Goal: Information Seeking & Learning: Learn about a topic

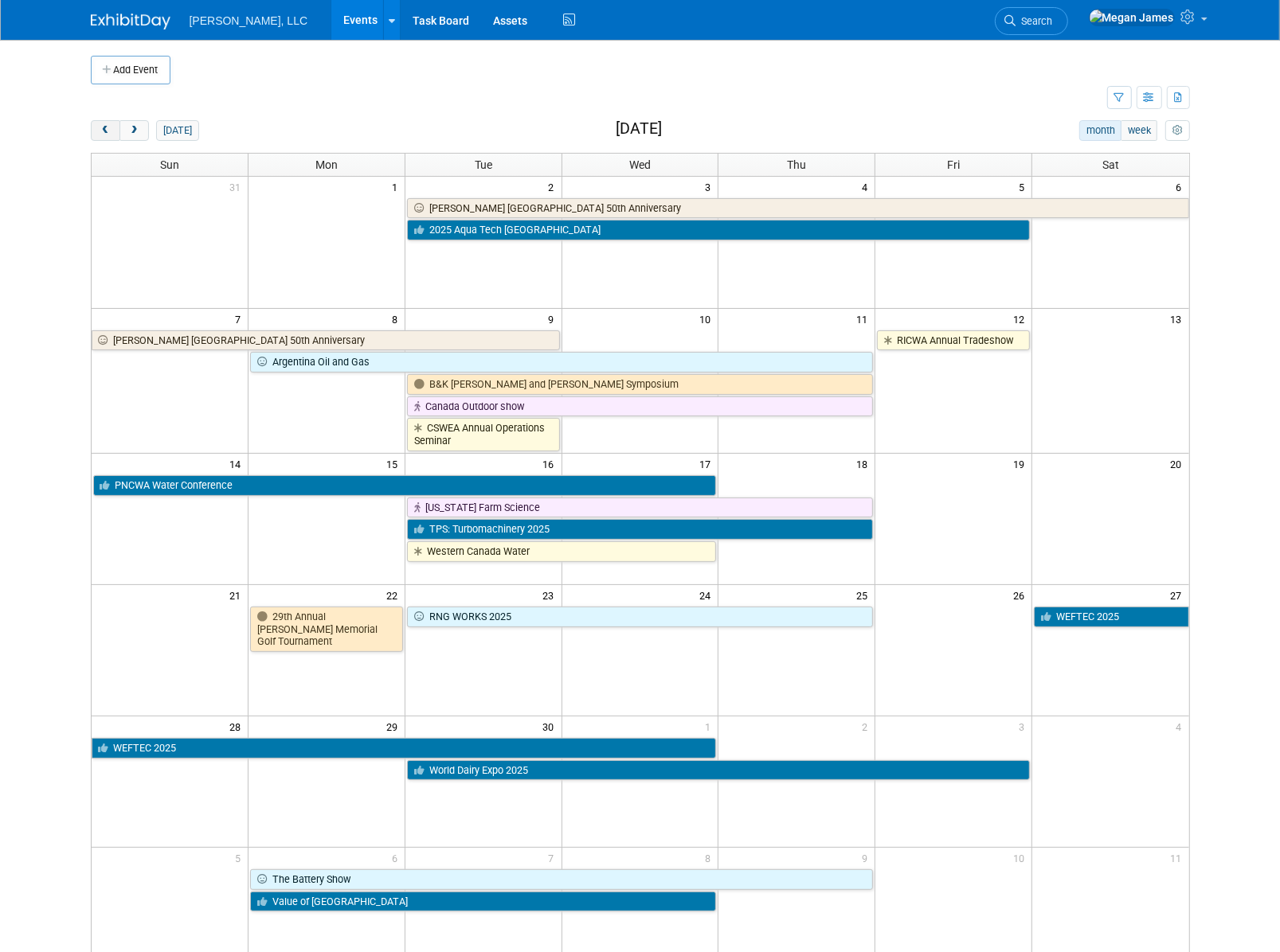
click at [103, 134] on span "prev" at bounding box center [105, 131] width 12 height 10
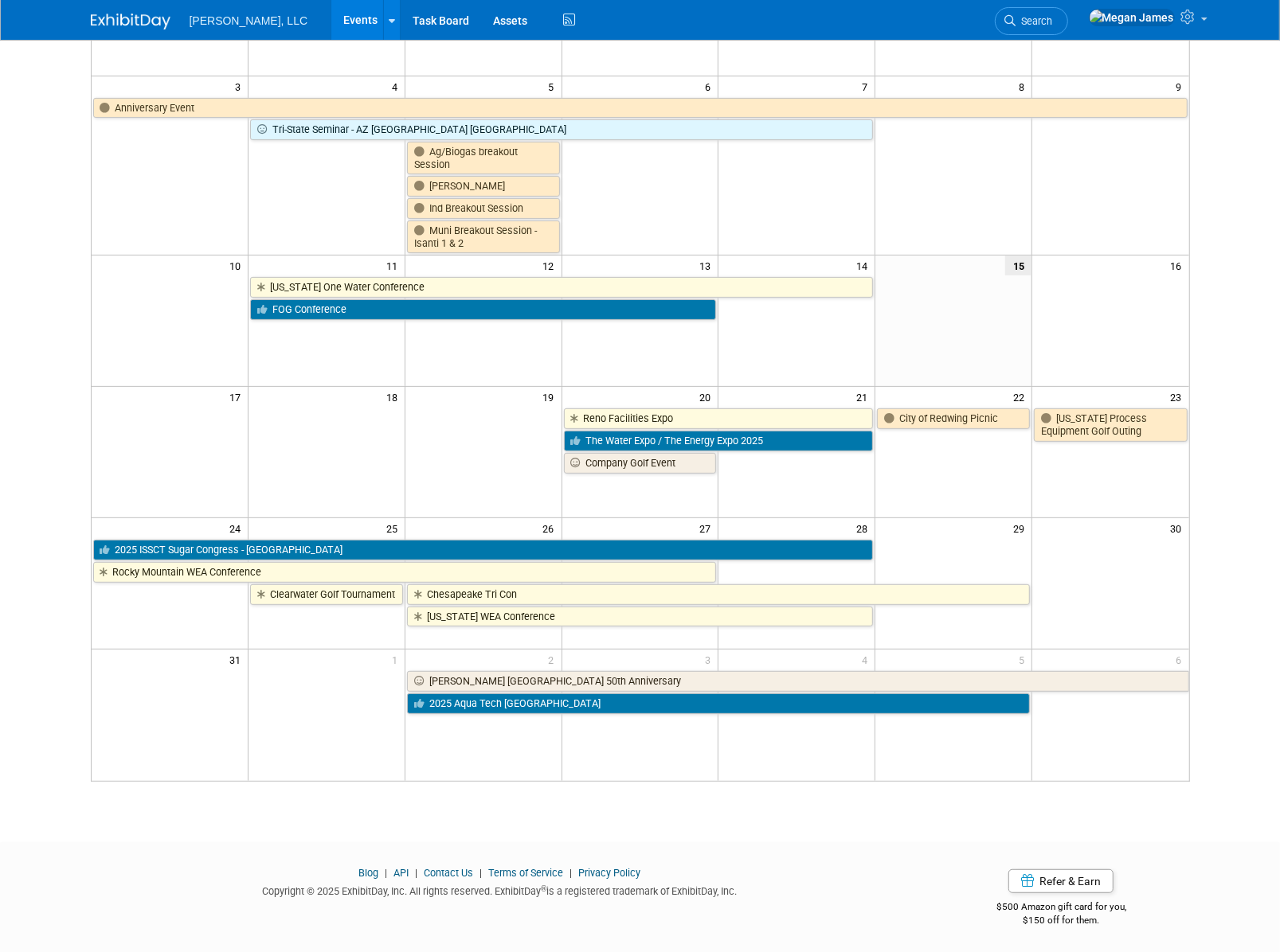
click at [903, 461] on body "Boerger, LLC Events Add Event Bulk Upload Events Shareable Event Boards Recentl…" at bounding box center [640, 243] width 1280 height 952
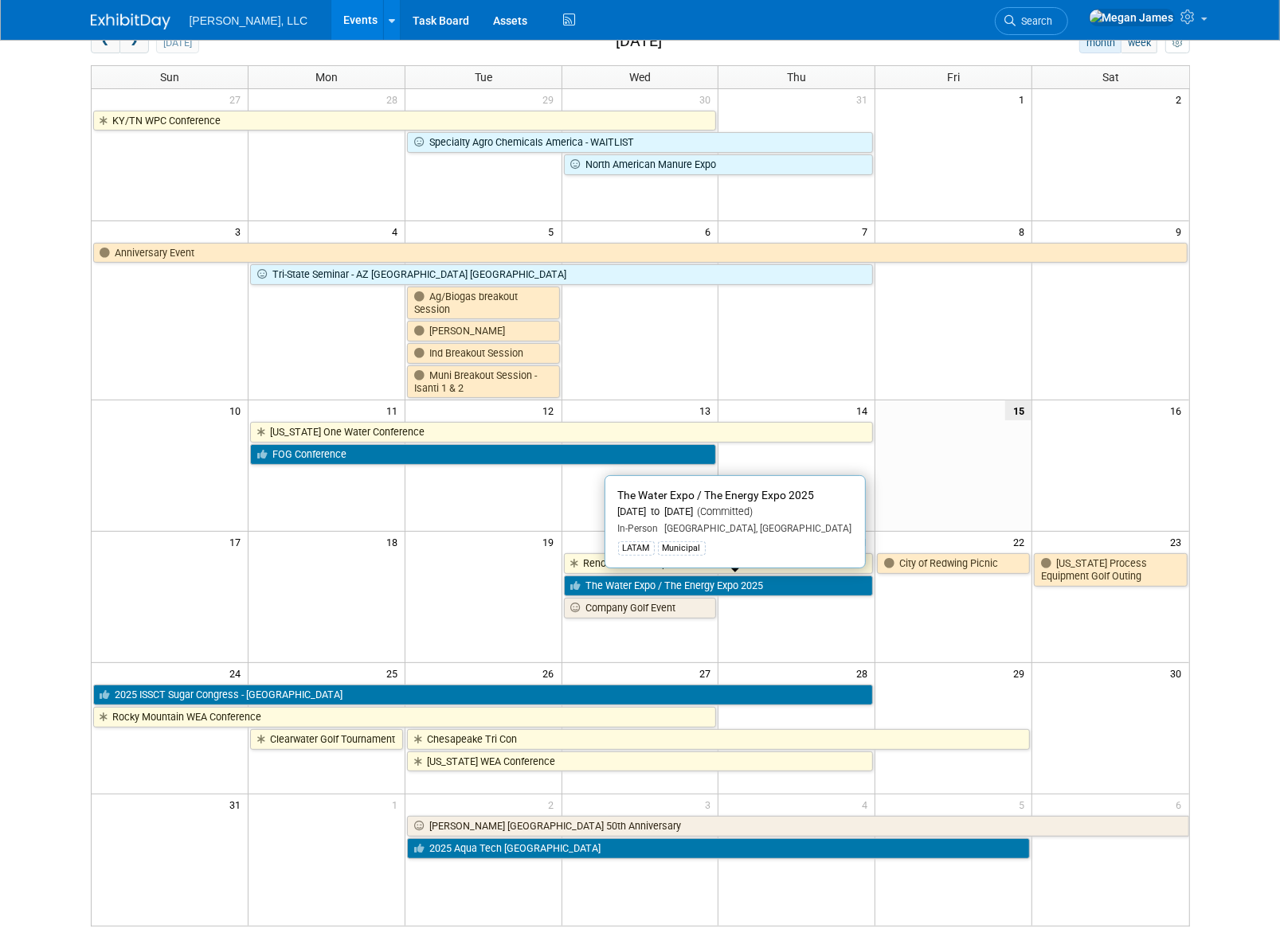
click at [678, 514] on link "The Water Expo / The Energy Expo 2025" at bounding box center [719, 586] width 310 height 21
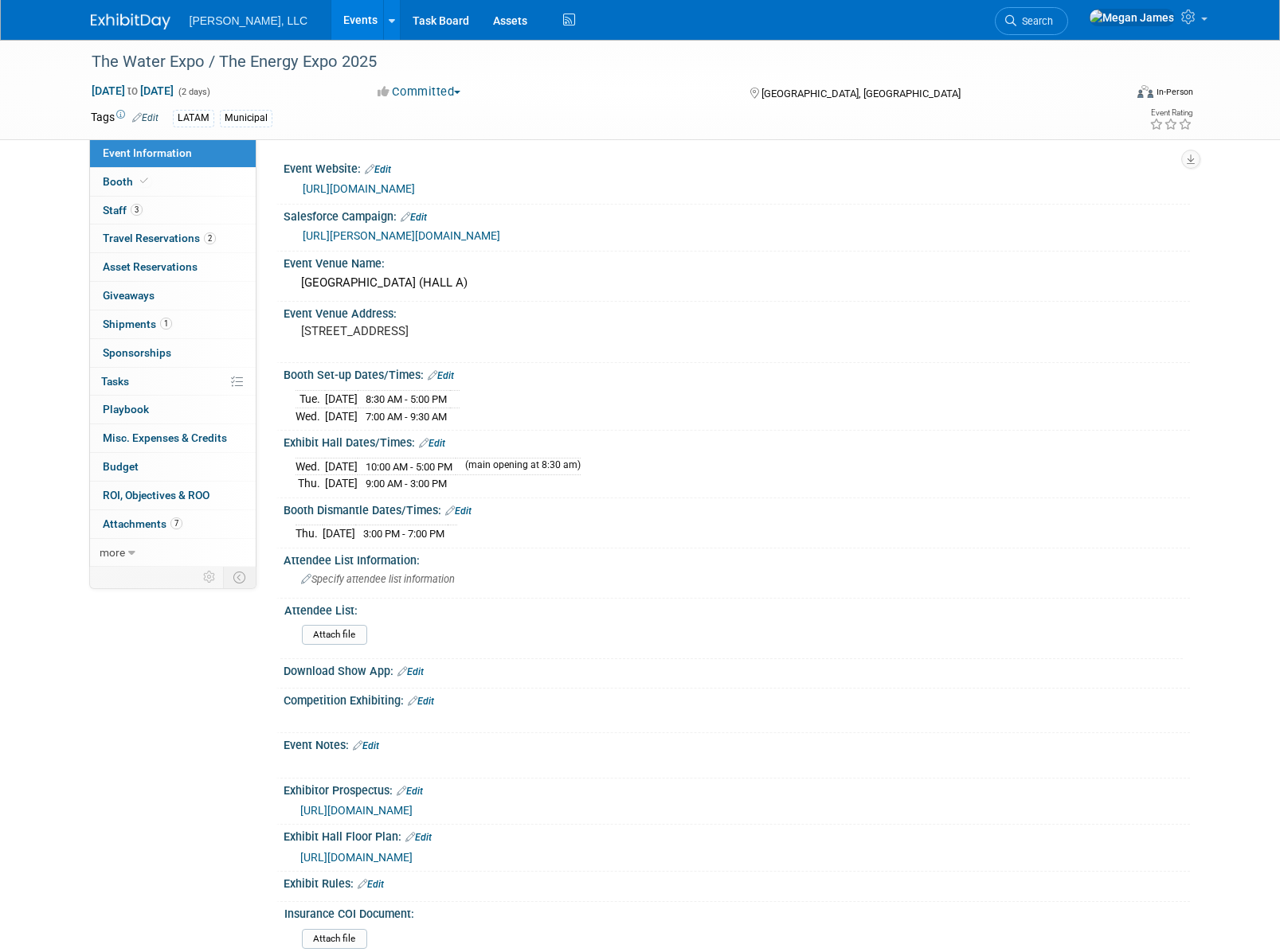
select select "Municipal"
click at [191, 315] on link "1 Shipments 1" at bounding box center [172, 325] width 166 height 28
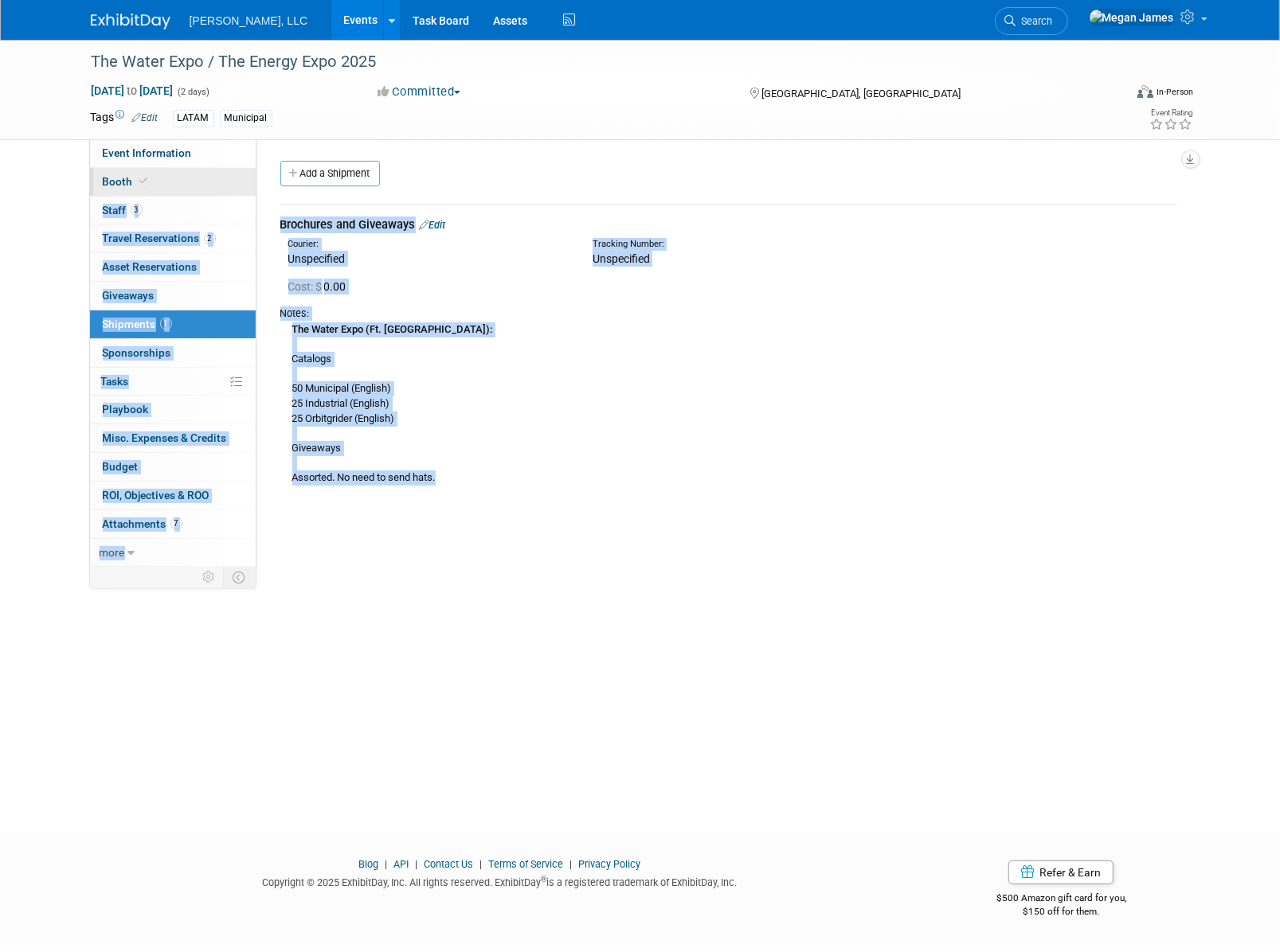
drag, startPoint x: 434, startPoint y: 484, endPoint x: 248, endPoint y: 170, distance: 365.0
click at [248, 170] on div "Event Information Event Info Booth Booth 3 Staff 3 Staff 2 Travel Reservations …" at bounding box center [640, 303] width 1123 height 526
drag, startPoint x: 248, startPoint y: 170, endPoint x: 542, endPoint y: 446, distance: 403.3
click at [542, 446] on div "The Water Expo (Ft. Lauderdale): Catalogs 50 Municipal (English) 25 Industrial …" at bounding box center [728, 403] width 897 height 165
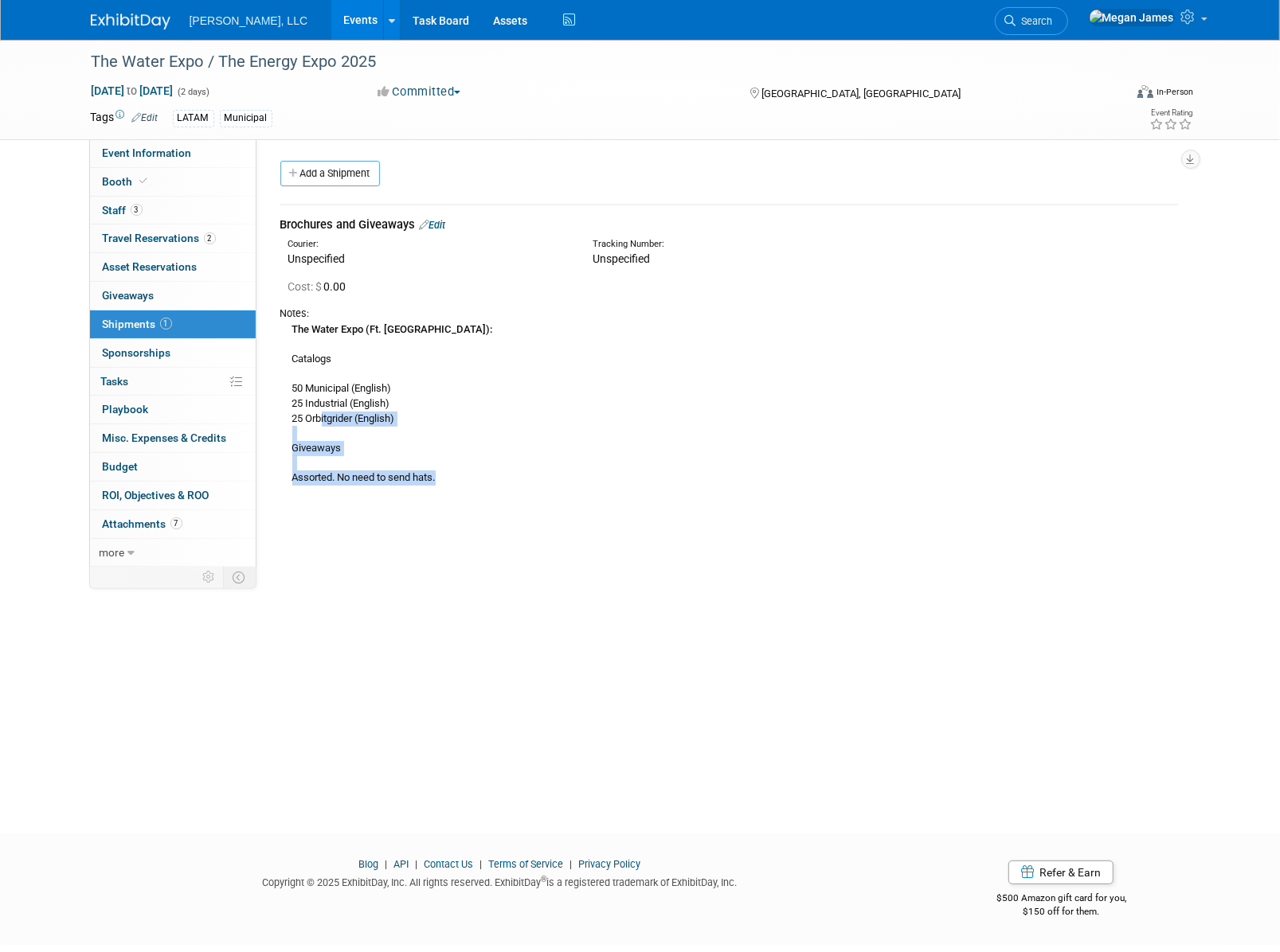
drag, startPoint x: 455, startPoint y: 484, endPoint x: 325, endPoint y: 417, distance: 146.2
click at [325, 417] on div "The Water Expo (Ft. Lauderdale): Catalogs 50 Municipal (English) 25 Industrial …" at bounding box center [728, 403] width 897 height 165
click at [473, 579] on div "The Water Expo / The Energy Expo 2025 Aug 20, 2025 to Aug 21, 2025 (2 days) Aug…" at bounding box center [640, 422] width 1280 height 765
click at [181, 245] on link "2 Travel Reservations 2" at bounding box center [172, 238] width 166 height 28
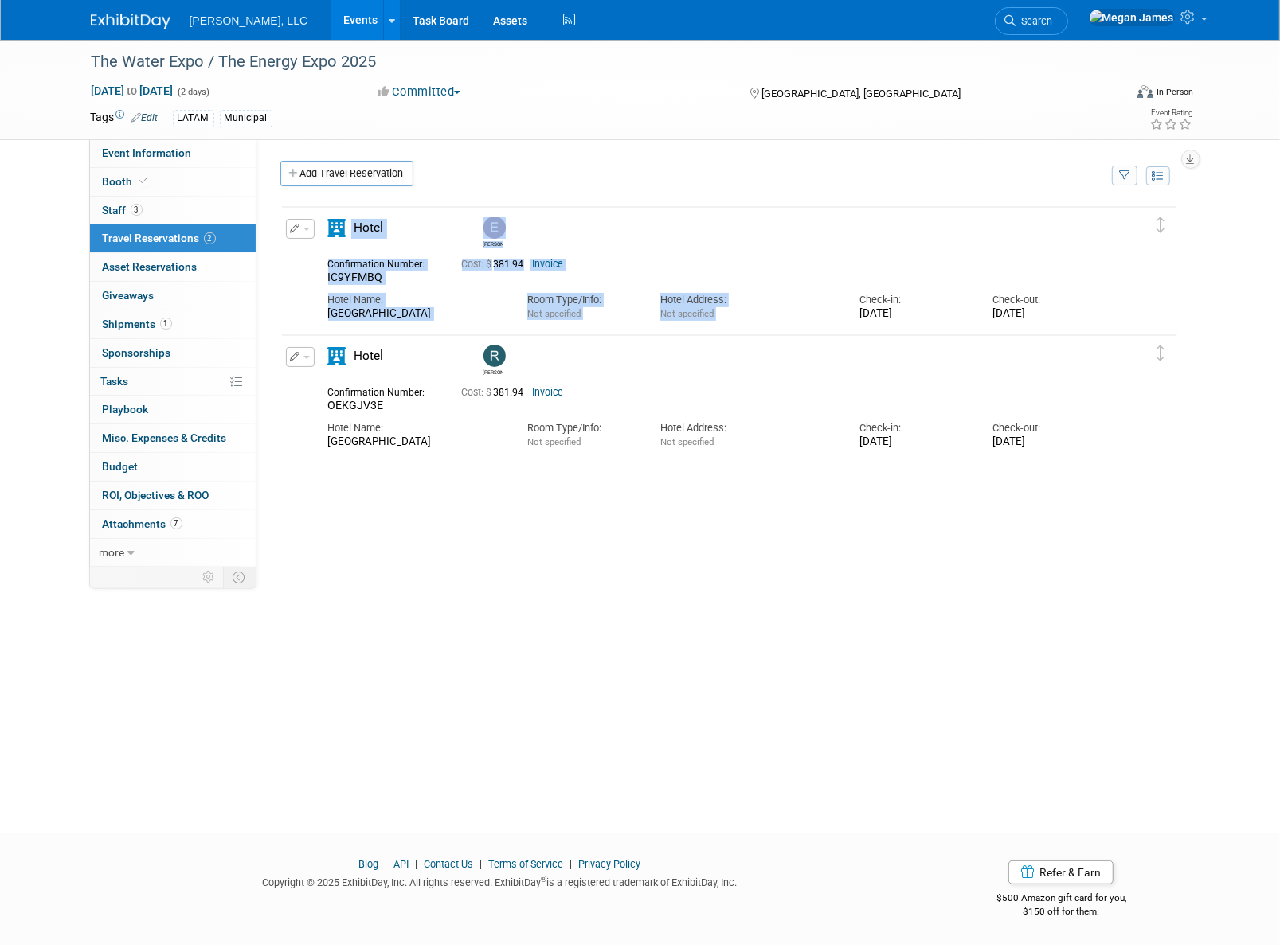
drag, startPoint x: 841, startPoint y: 317, endPoint x: 1098, endPoint y: 493, distance: 311.5
click at [1098, 493] on div "Eric IC9YFMBQ" at bounding box center [728, 443] width 897 height 478
drag, startPoint x: 1098, startPoint y: 493, endPoint x: 602, endPoint y: 602, distance: 507.8
click at [602, 602] on div "Eric IC9YFMBQ" at bounding box center [728, 443] width 897 height 478
click at [548, 265] on link "Invoice" at bounding box center [548, 264] width 31 height 11
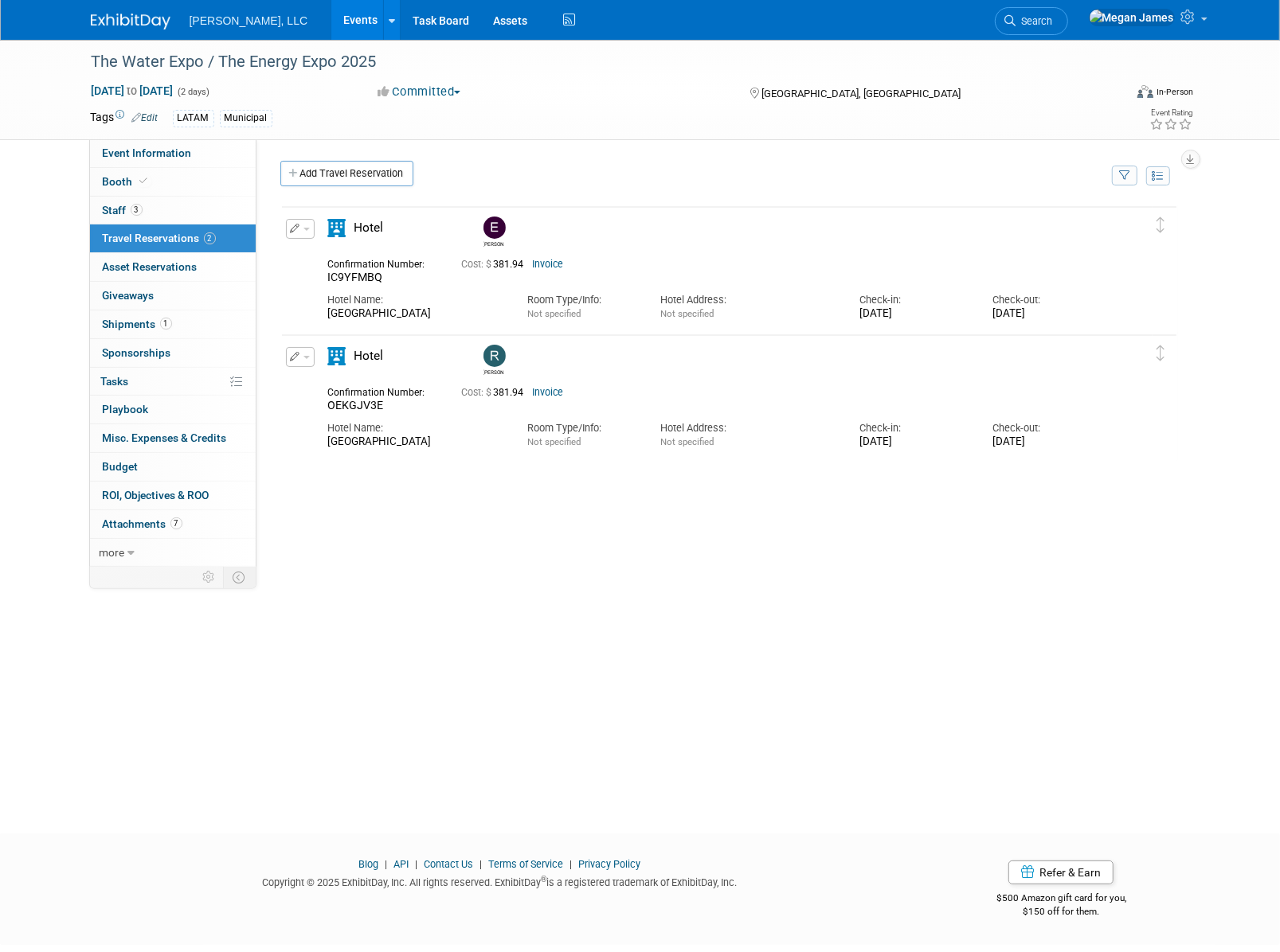
click at [563, 578] on div "Eric IC9YFMBQ" at bounding box center [728, 443] width 897 height 478
click at [331, 20] on link "Events" at bounding box center [360, 19] width 58 height 40
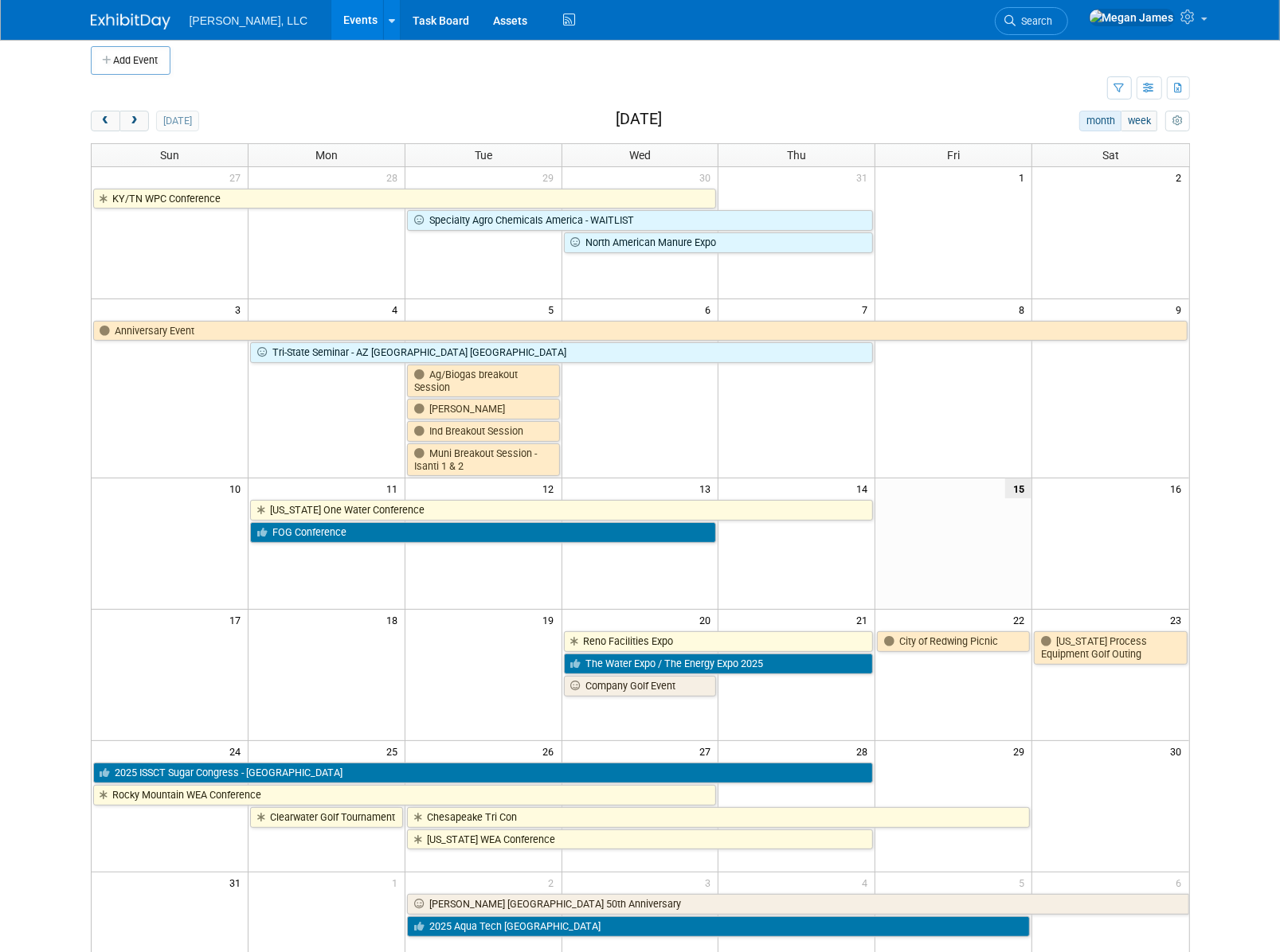
scroll to position [233, 0]
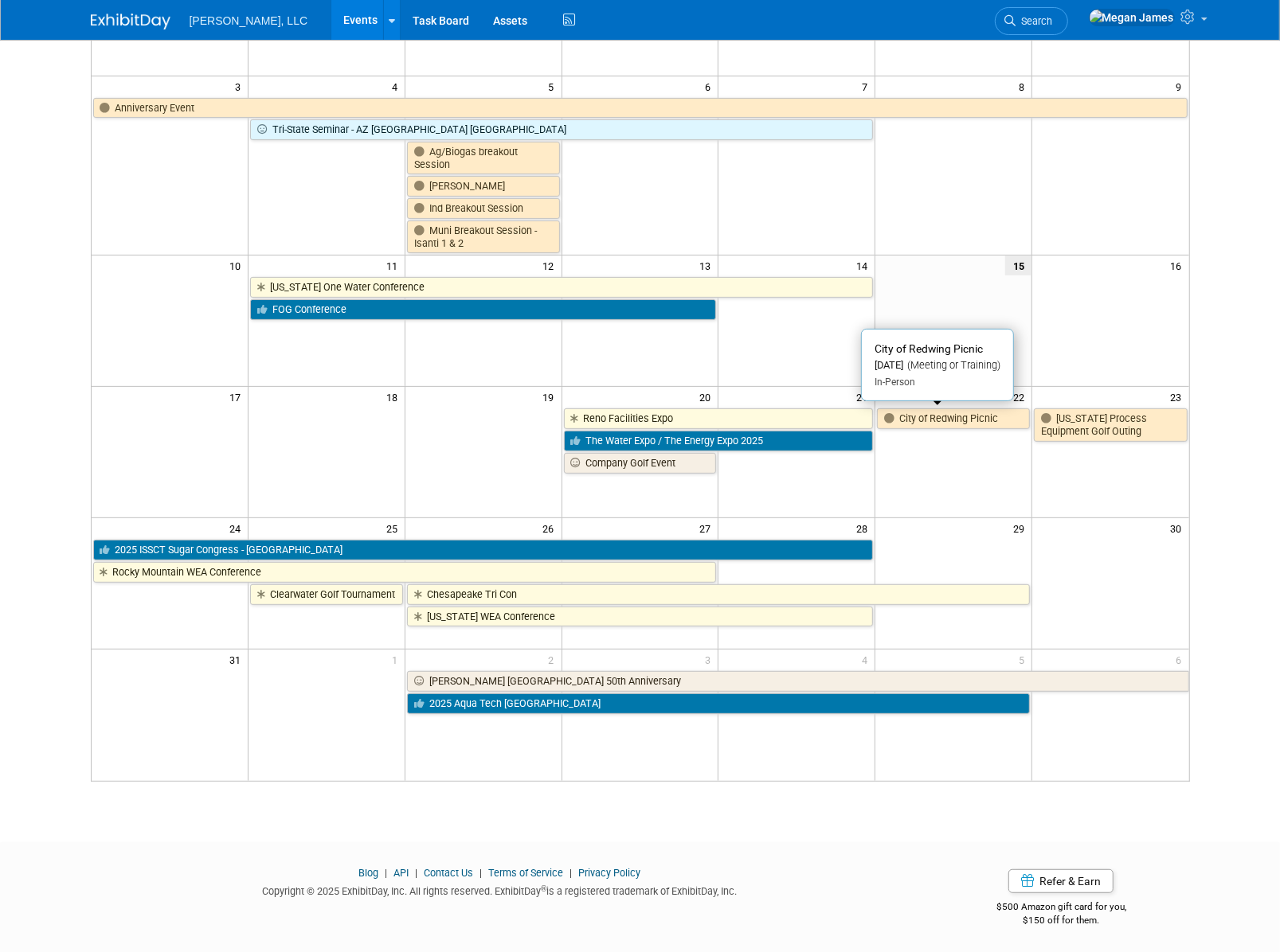
click at [960, 422] on link "City of Redwing Picnic" at bounding box center [953, 419] width 153 height 21
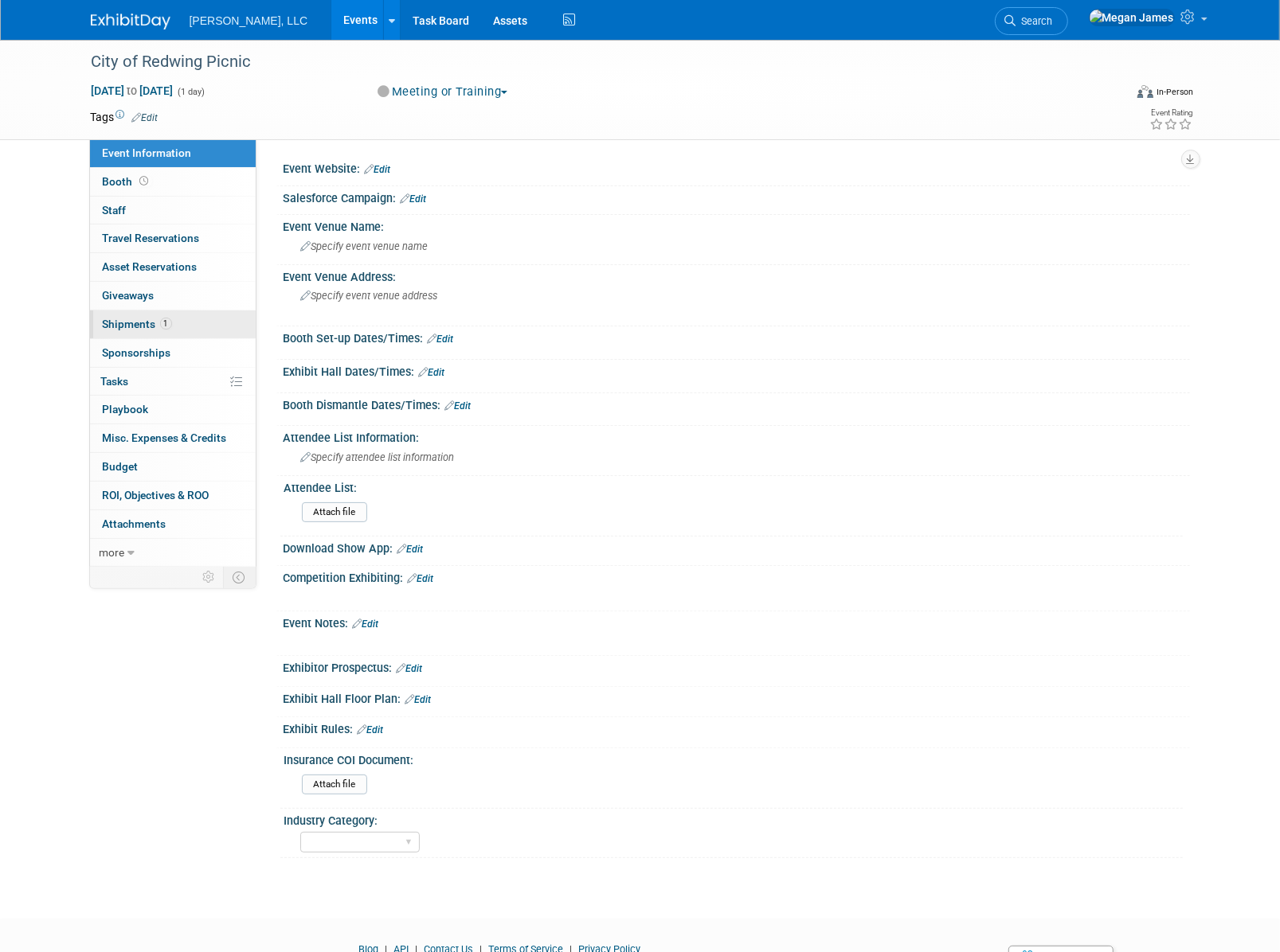
click at [211, 319] on link "1 Shipments 1" at bounding box center [172, 325] width 166 height 28
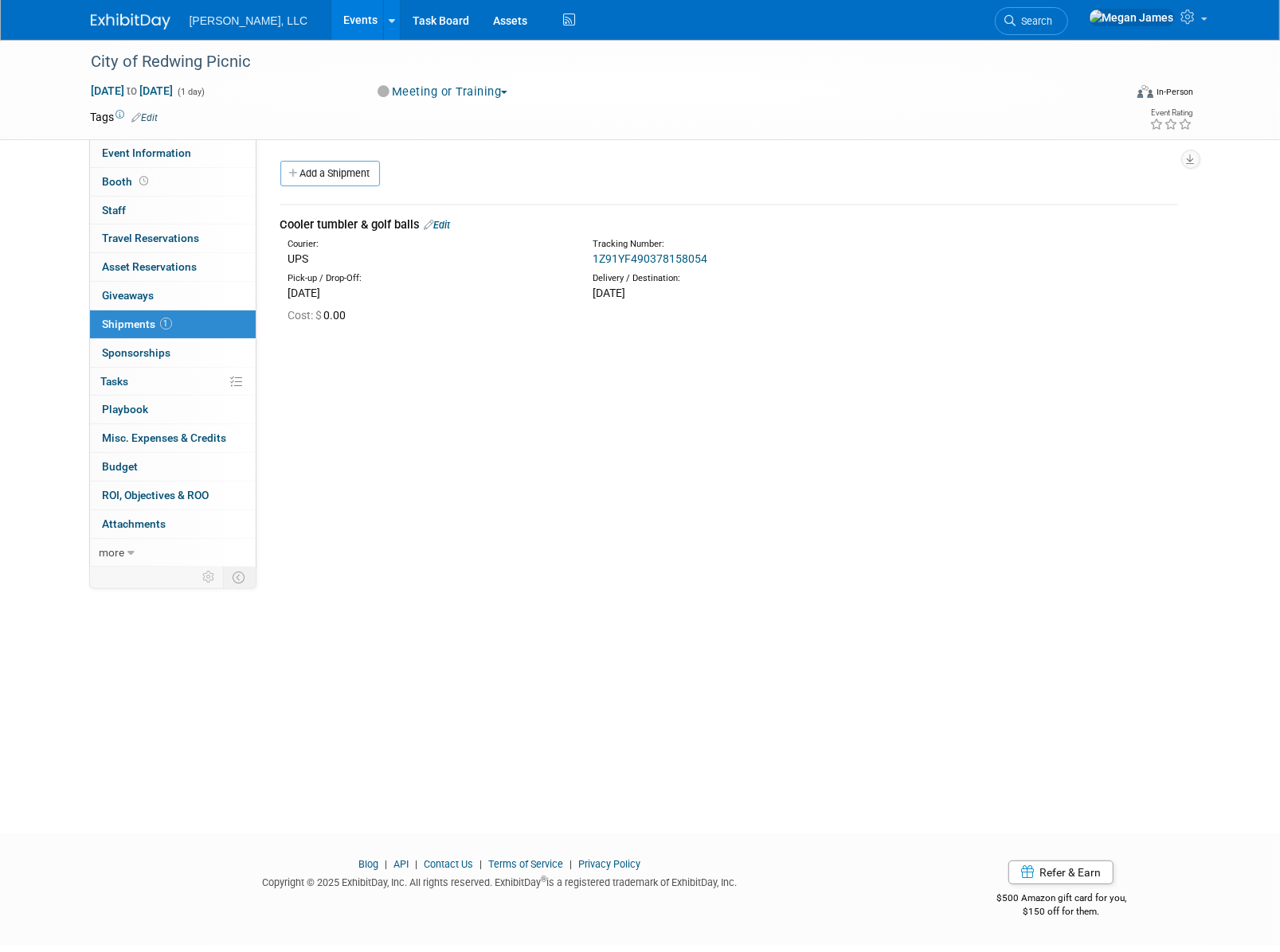
click at [331, 22] on link "Events" at bounding box center [360, 19] width 58 height 40
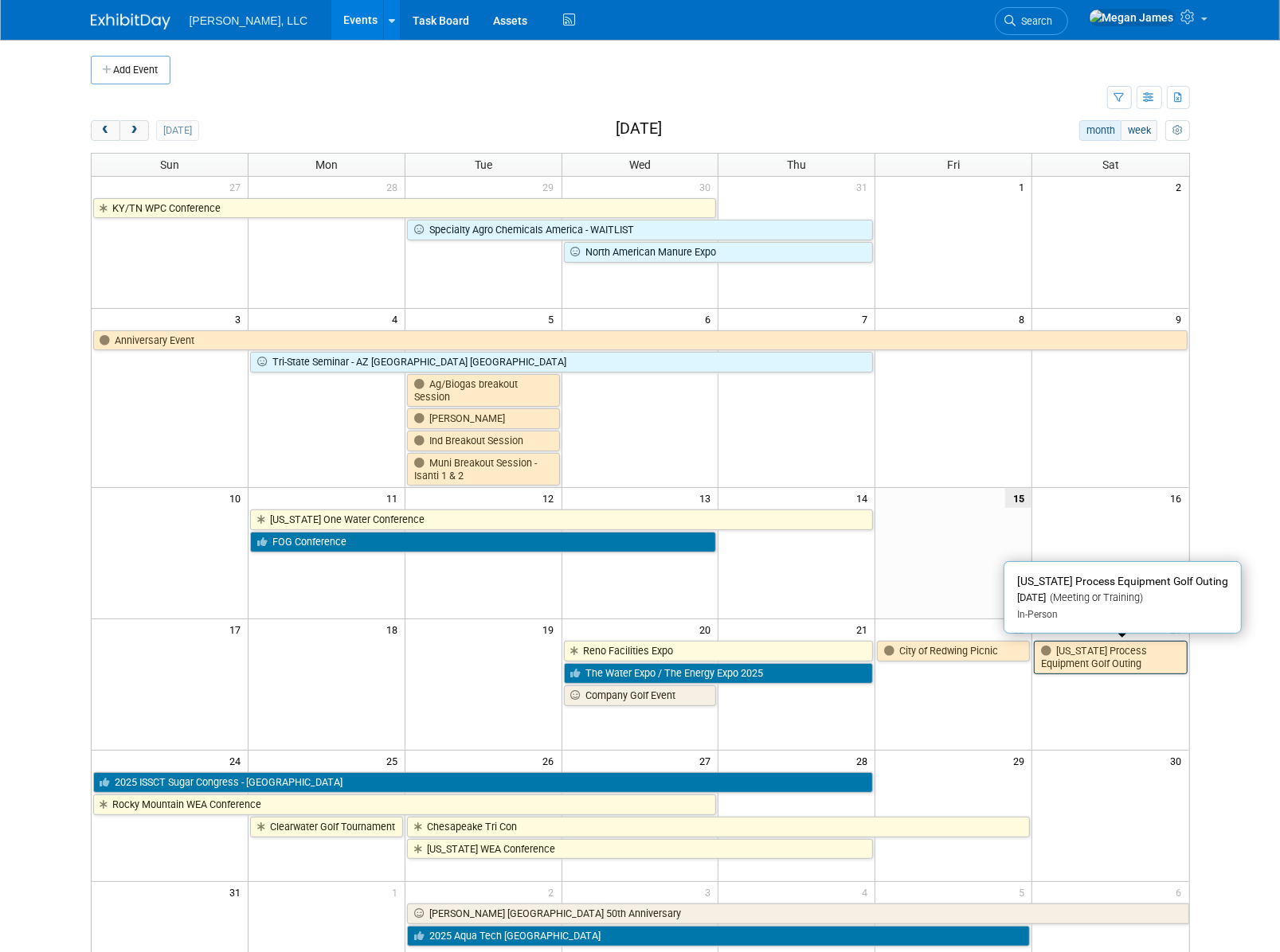
click at [1099, 656] on link "[US_STATE] Process Equipment Golf Outing" at bounding box center [1110, 657] width 153 height 32
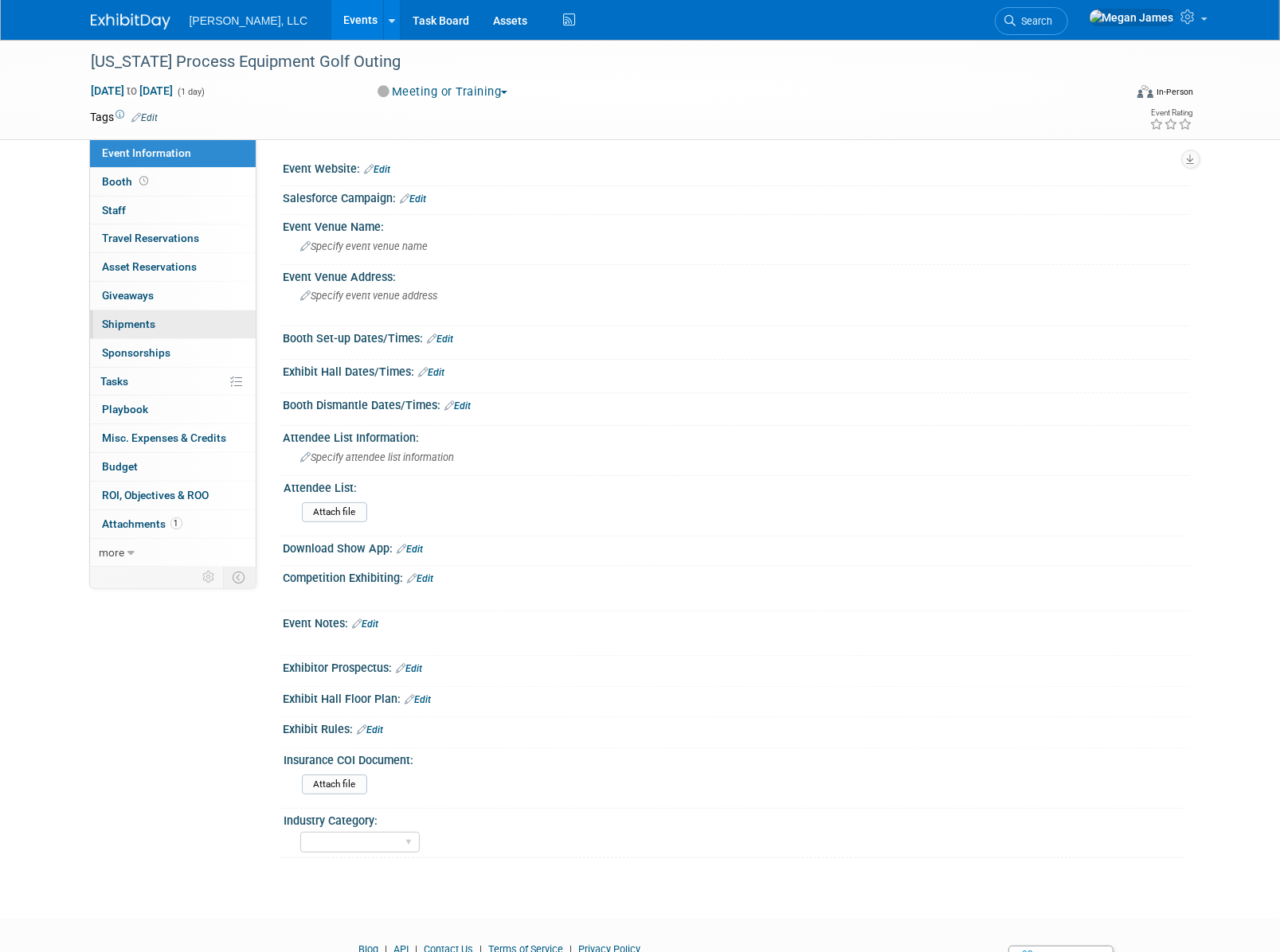
click at [211, 321] on link "0 Shipments 0" at bounding box center [172, 325] width 166 height 28
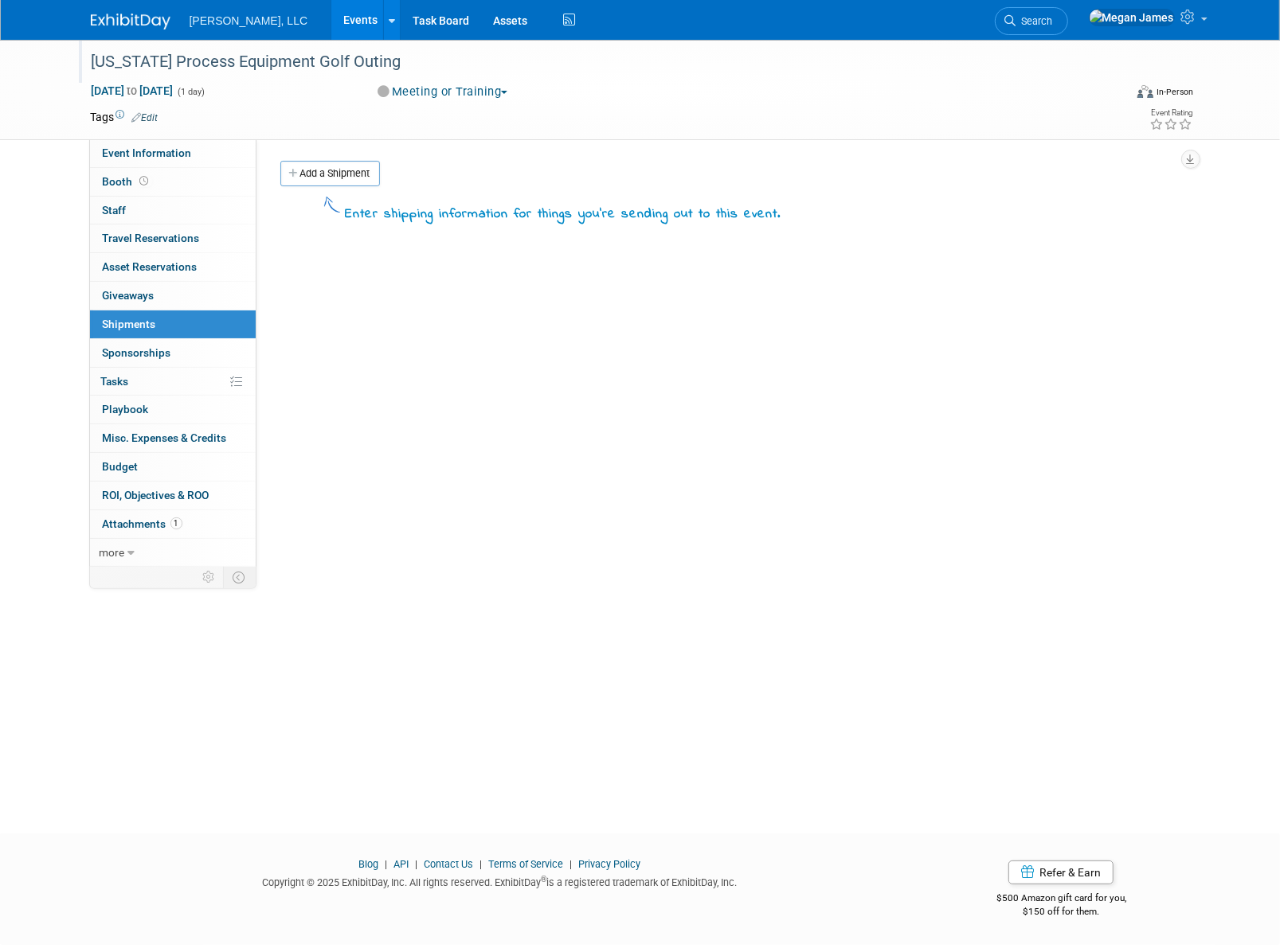
click at [104, 62] on div "[US_STATE] Process Equipment Golf Outing" at bounding box center [592, 61] width 1014 height 28
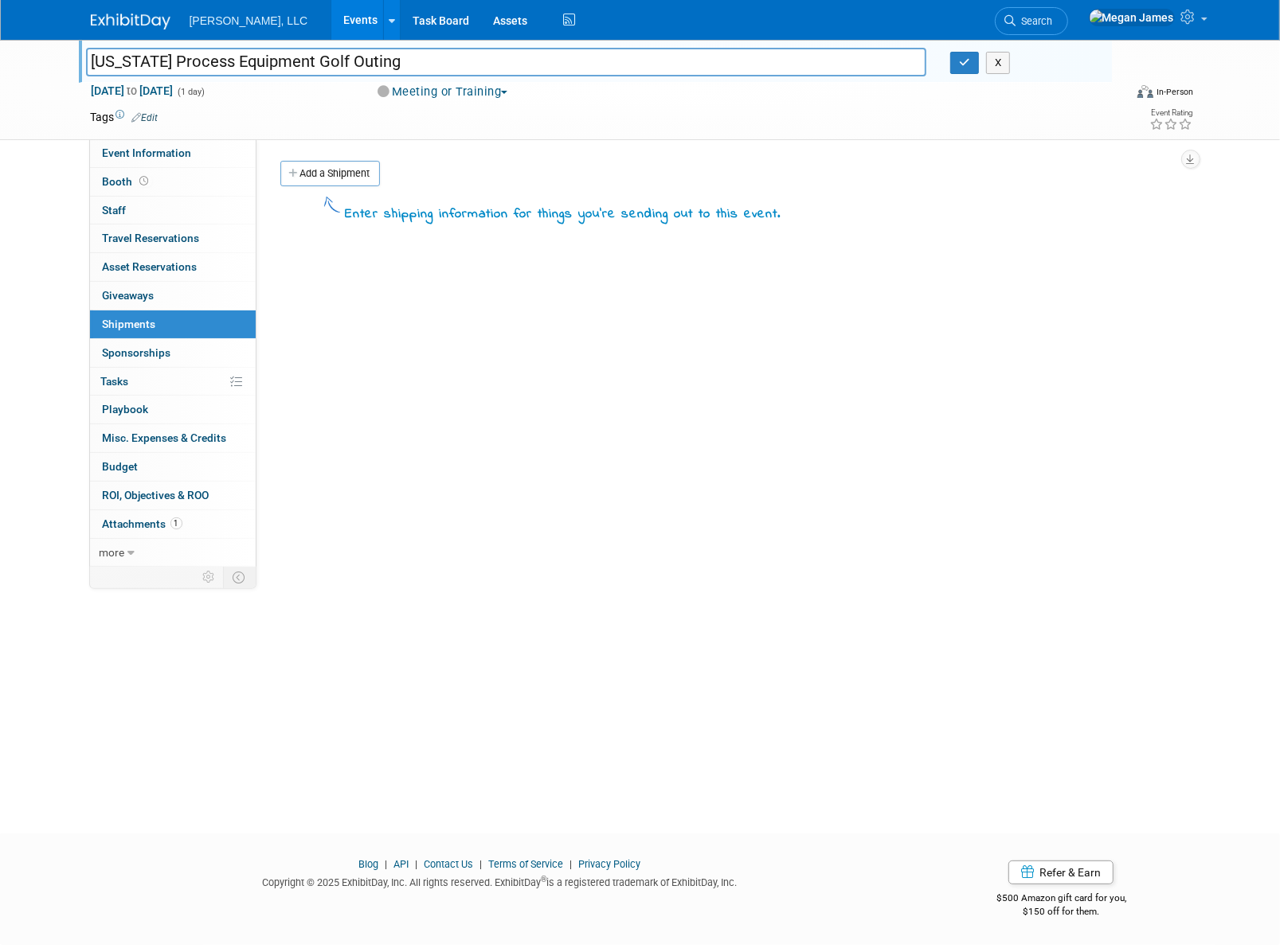
click at [104, 62] on input "[US_STATE] Process Equipment Golf Outing" at bounding box center [506, 61] width 841 height 28
click at [967, 63] on icon "button" at bounding box center [964, 62] width 11 height 10
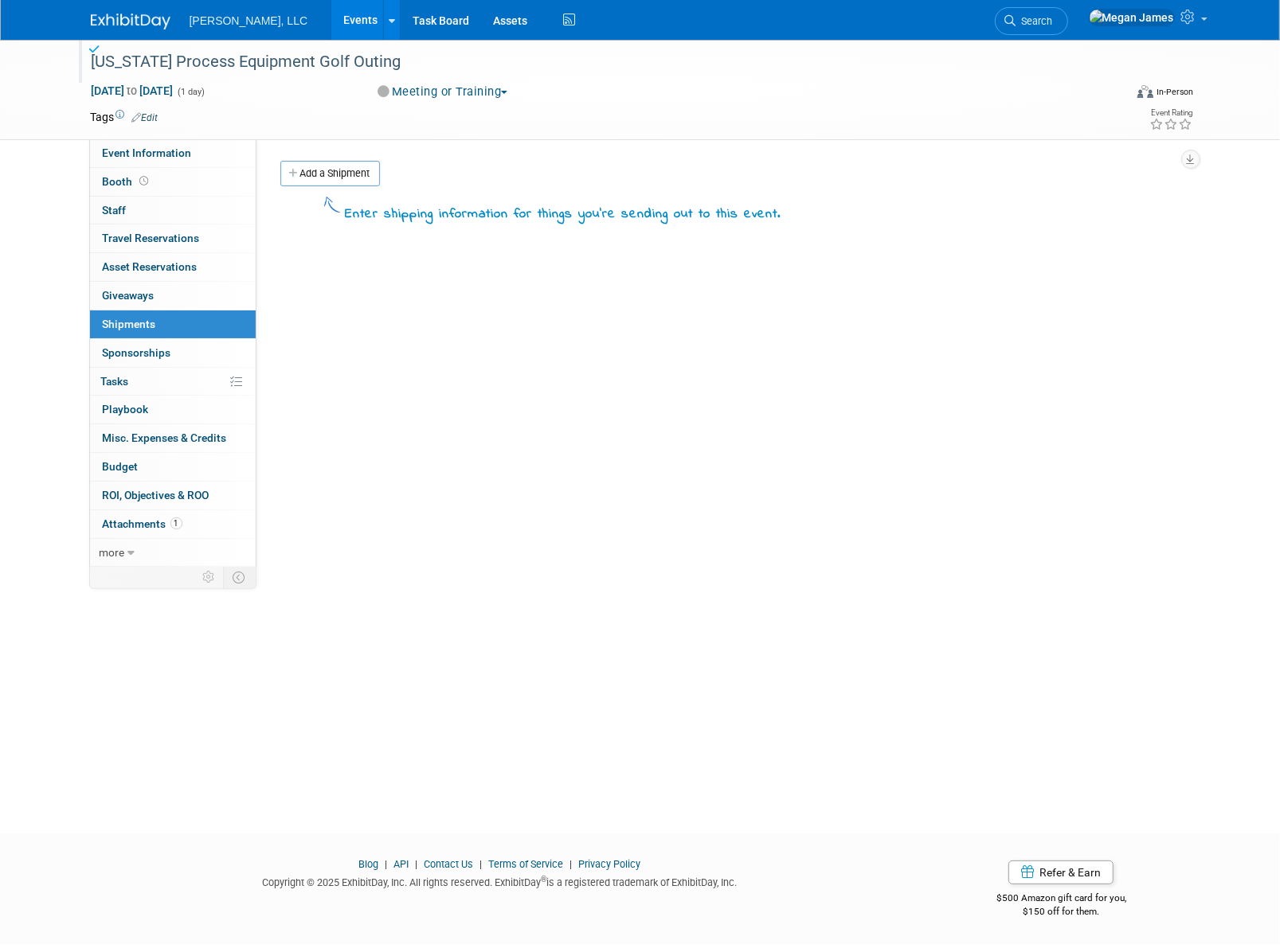
click at [331, 34] on link "Events" at bounding box center [360, 19] width 58 height 40
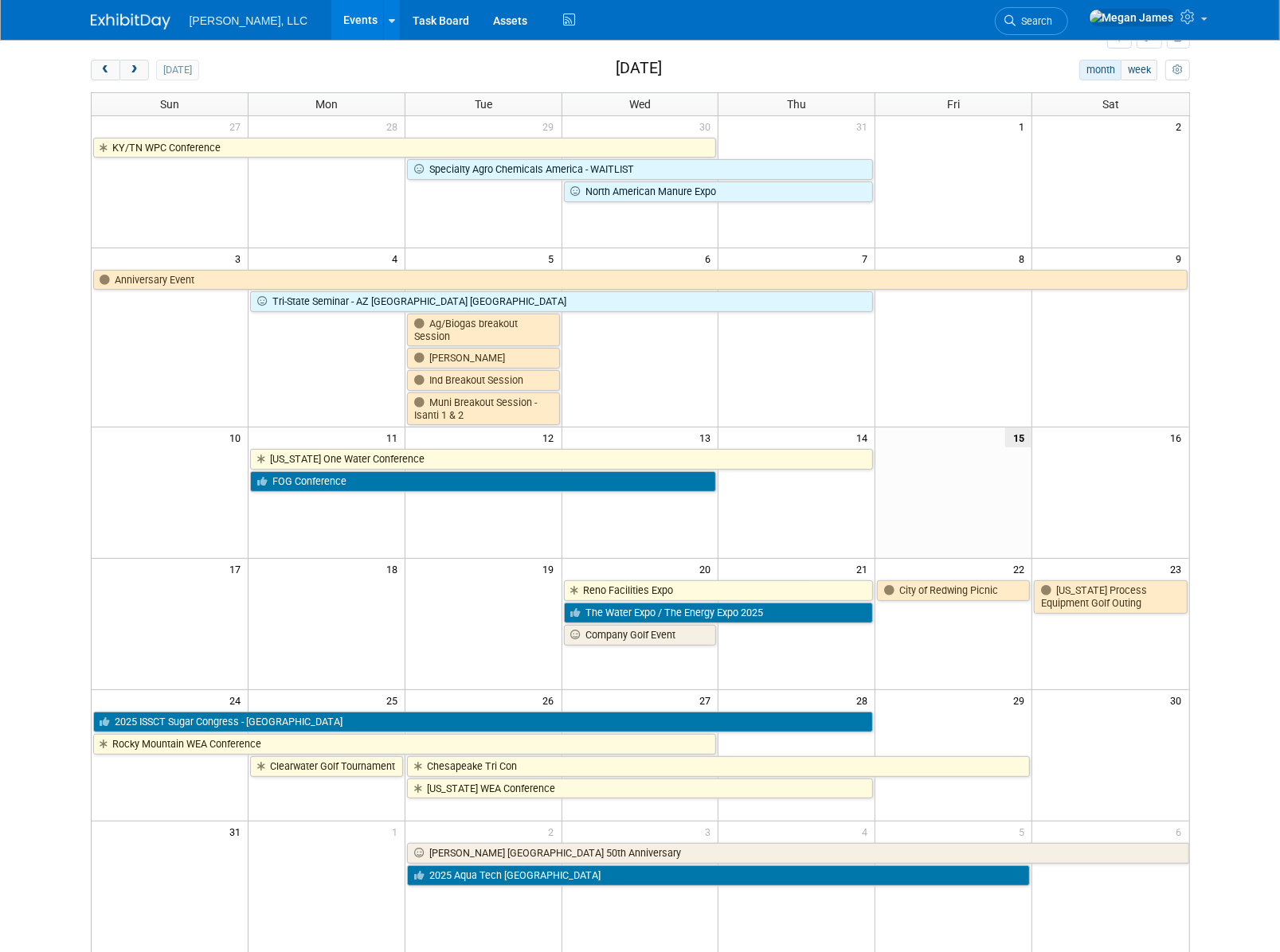
scroll to position [144, 0]
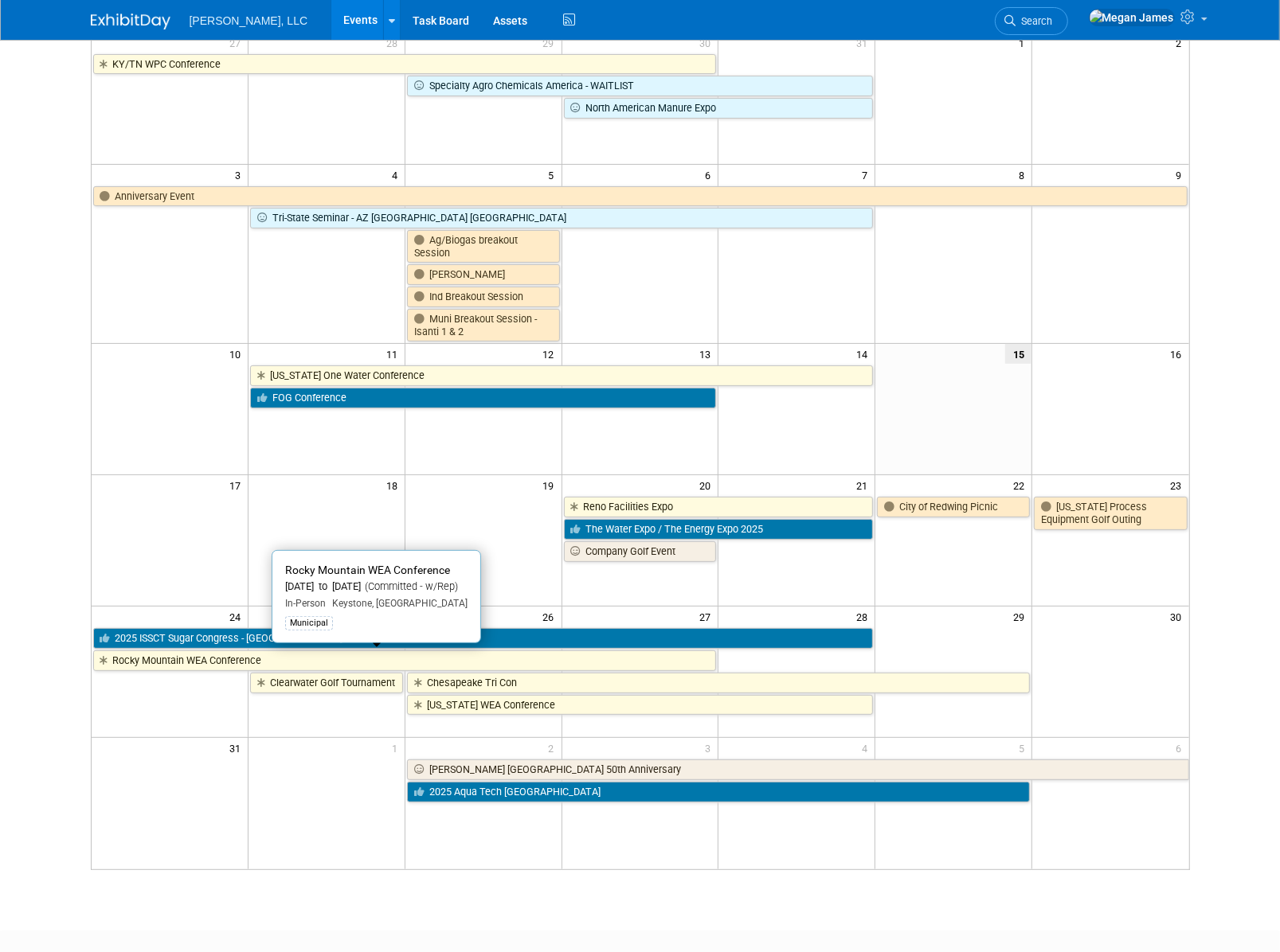
click at [233, 661] on link "Rocky Mountain WEA Conference" at bounding box center [405, 661] width 623 height 21
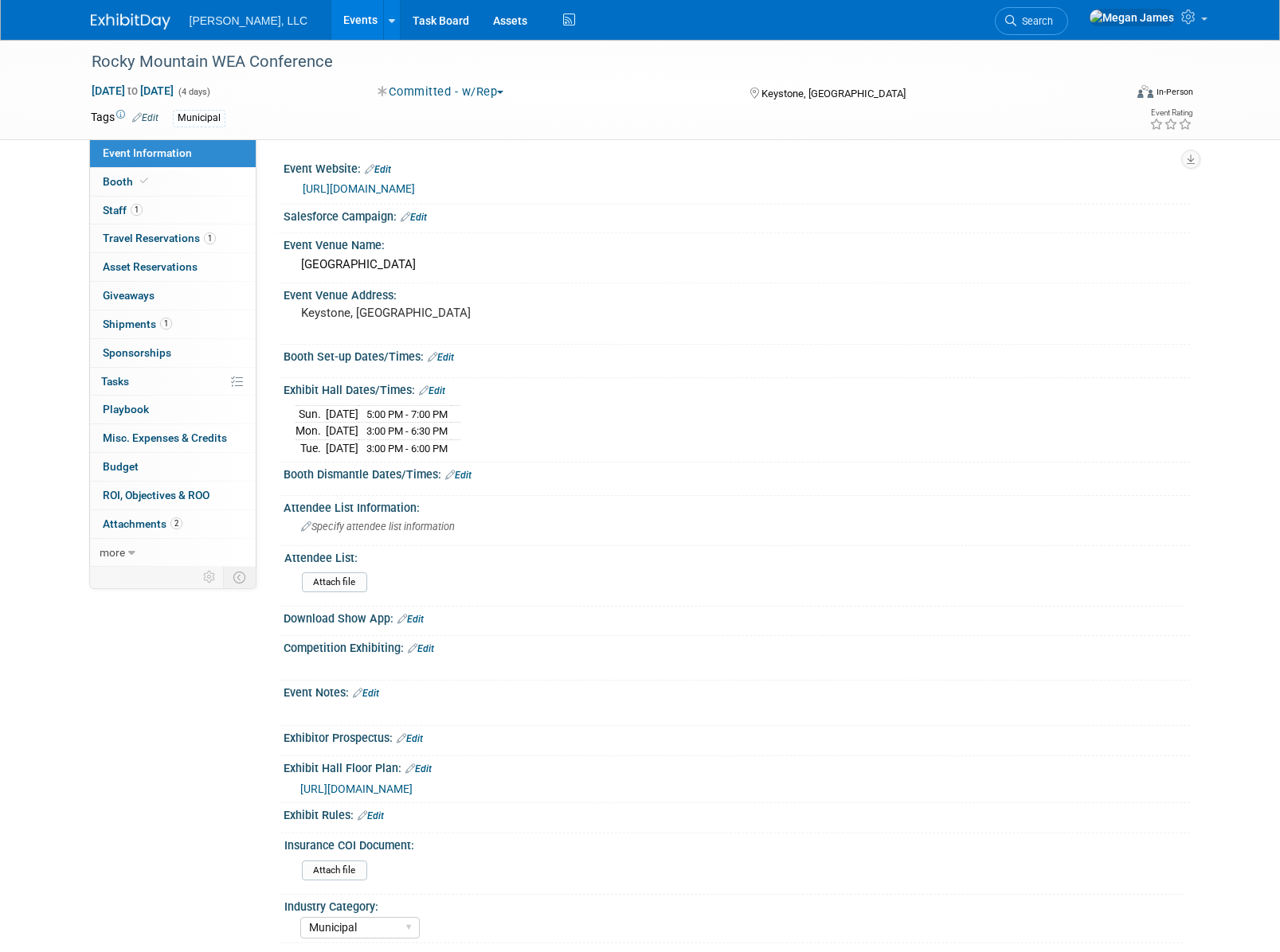
select select "Municipal"
click at [178, 181] on link "Booth" at bounding box center [172, 182] width 166 height 28
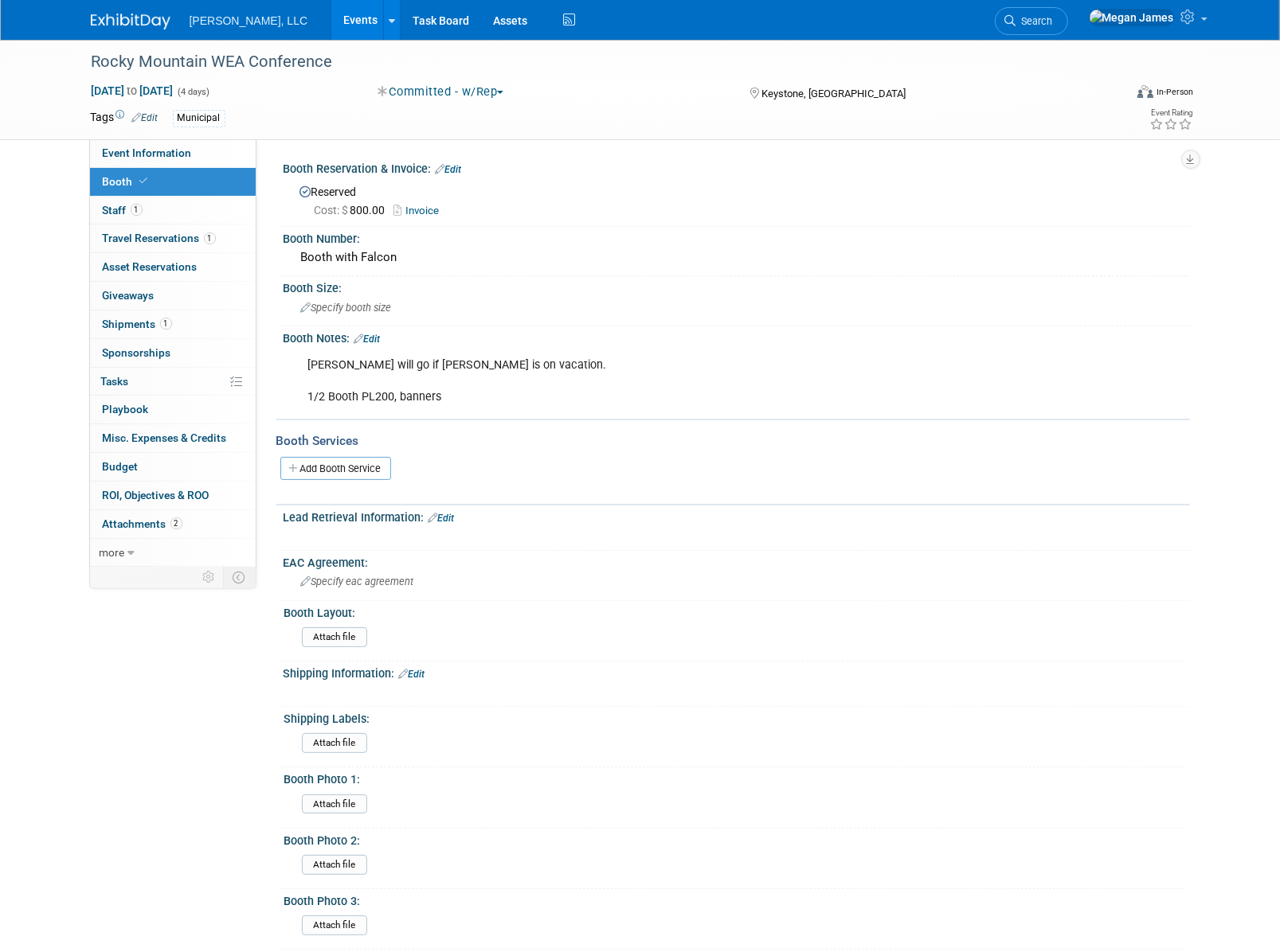
click at [331, 15] on link "Events" at bounding box center [360, 19] width 58 height 40
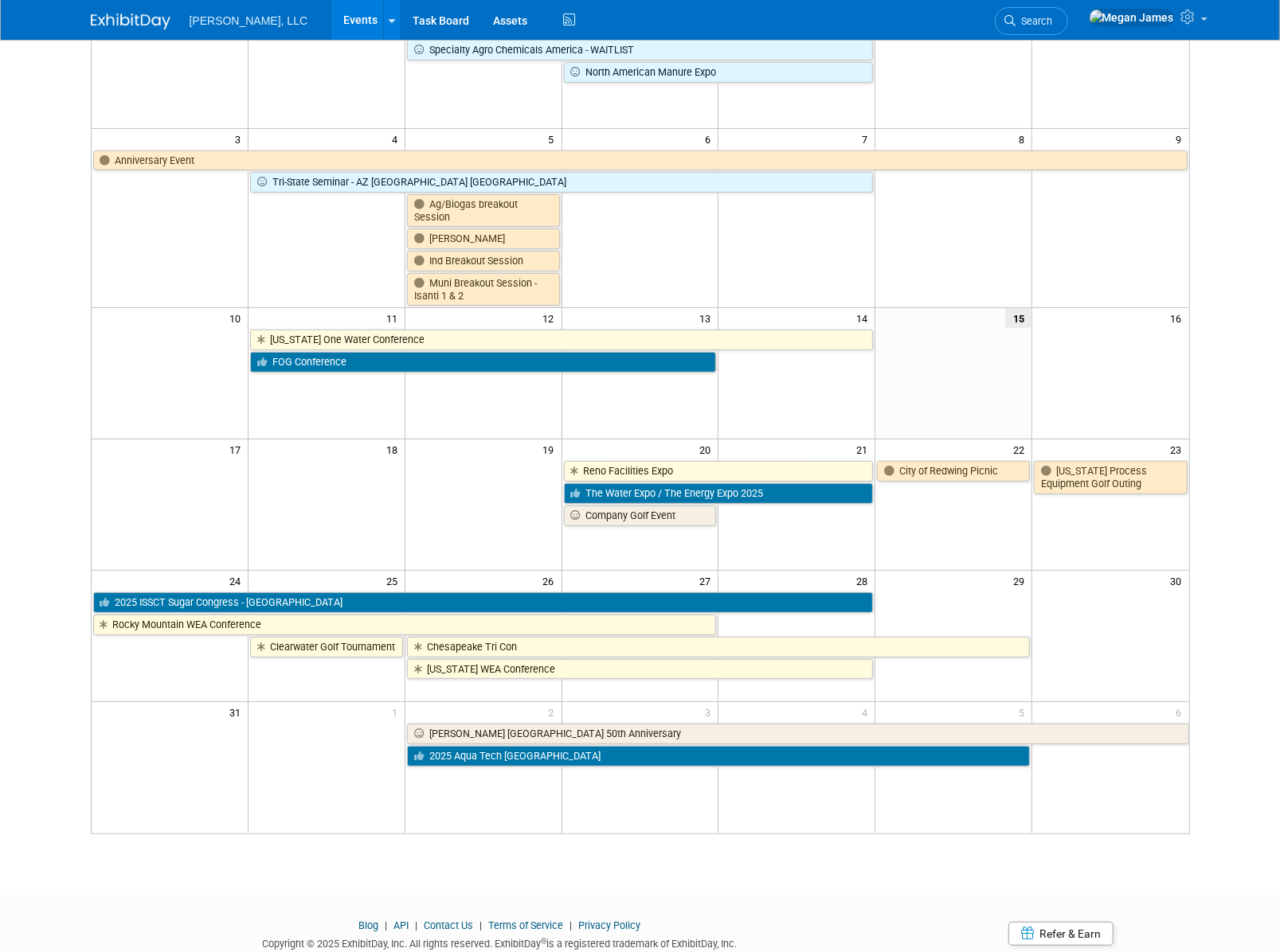
scroll to position [233, 0]
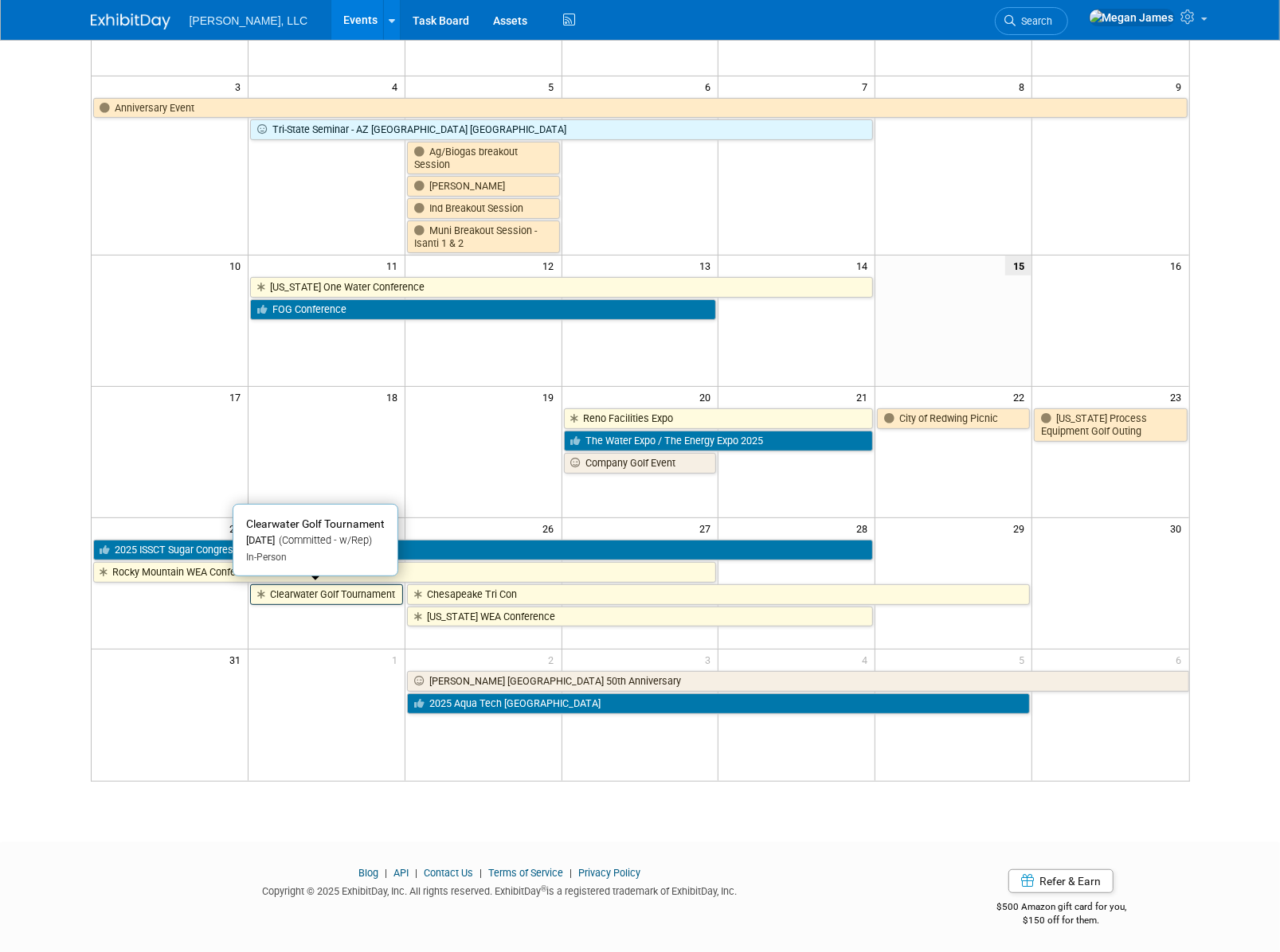
click at [323, 597] on link "Clearwater Golf Tournament" at bounding box center [326, 595] width 153 height 21
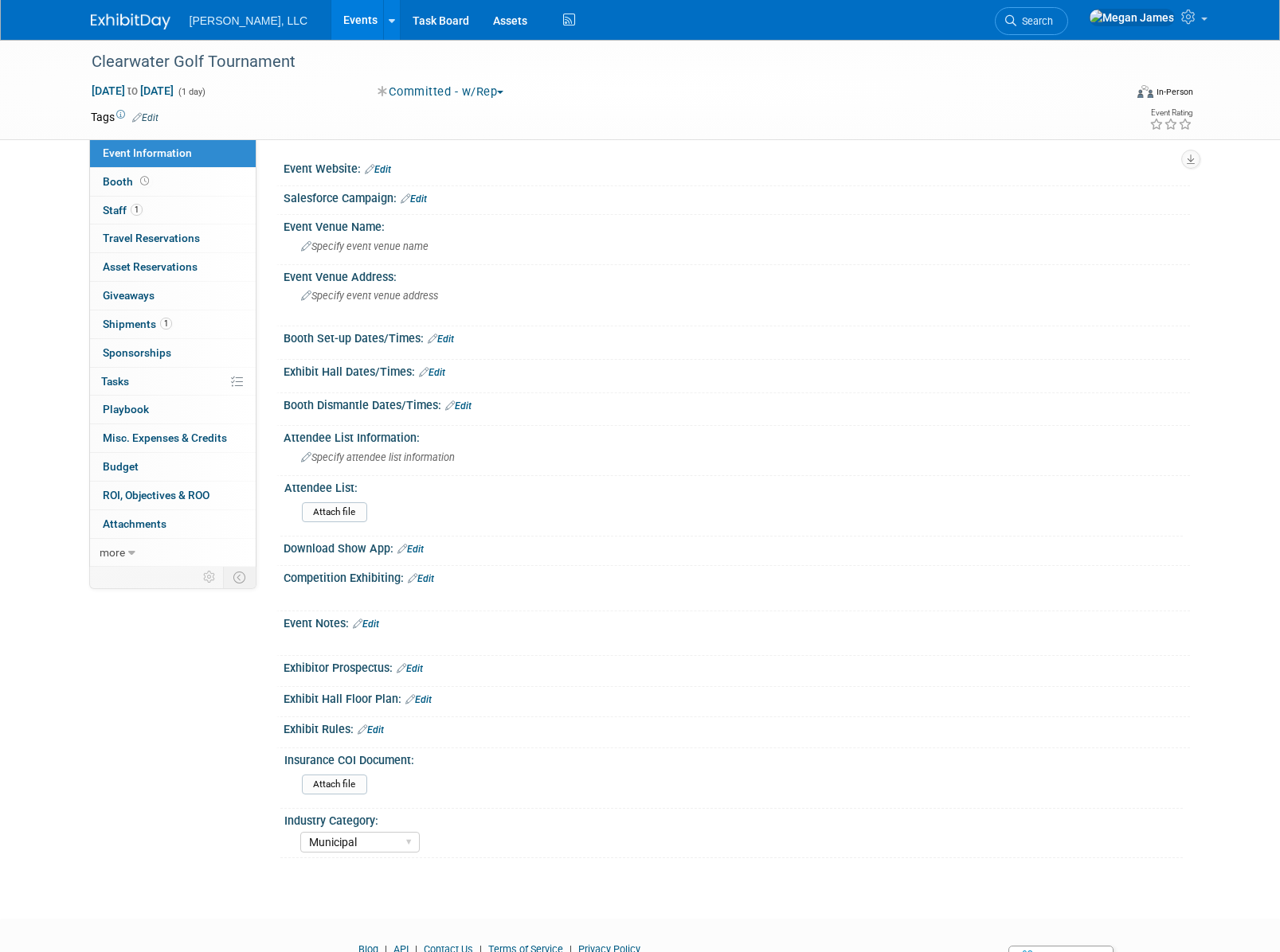
select select "Municipal"
click at [201, 320] on link "1 Shipments 1" at bounding box center [172, 325] width 166 height 28
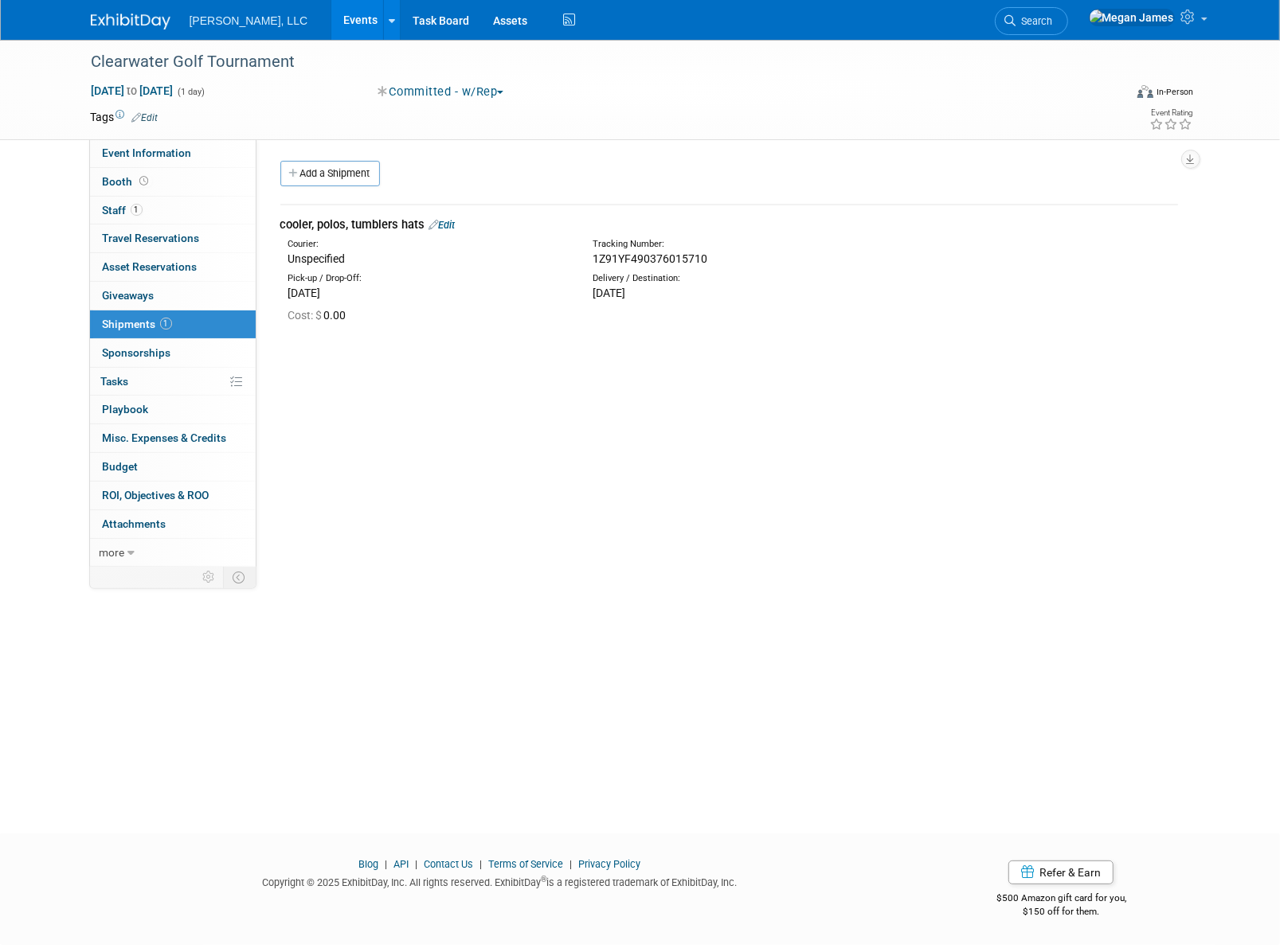
click at [695, 262] on span "1Z91YF490376015710" at bounding box center [650, 259] width 115 height 13
copy div "1Z91YF490376015710"
drag, startPoint x: 172, startPoint y: 208, endPoint x: 201, endPoint y: 195, distance: 31.8
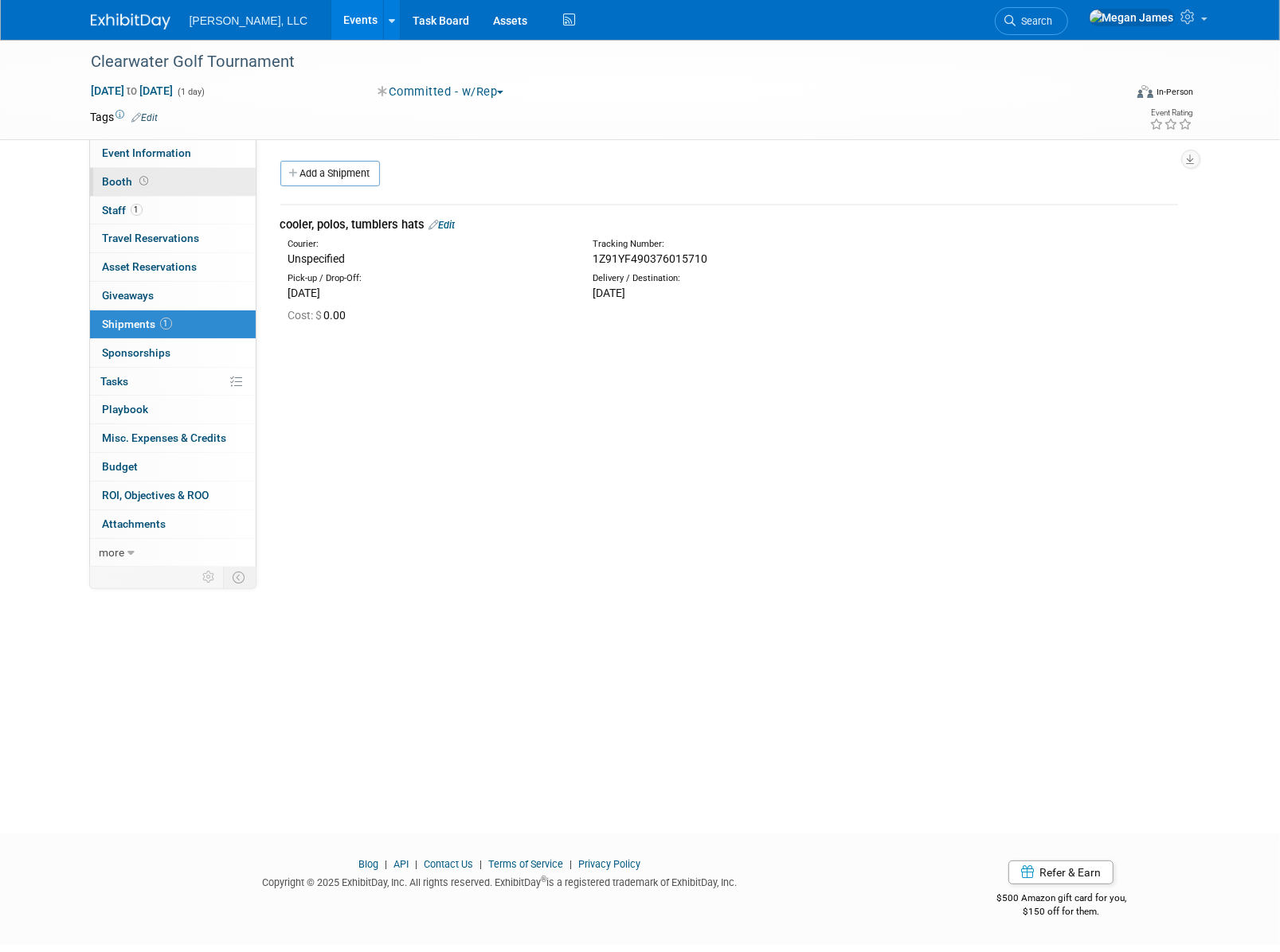
click at [172, 208] on link "1 Staff 1" at bounding box center [172, 211] width 166 height 28
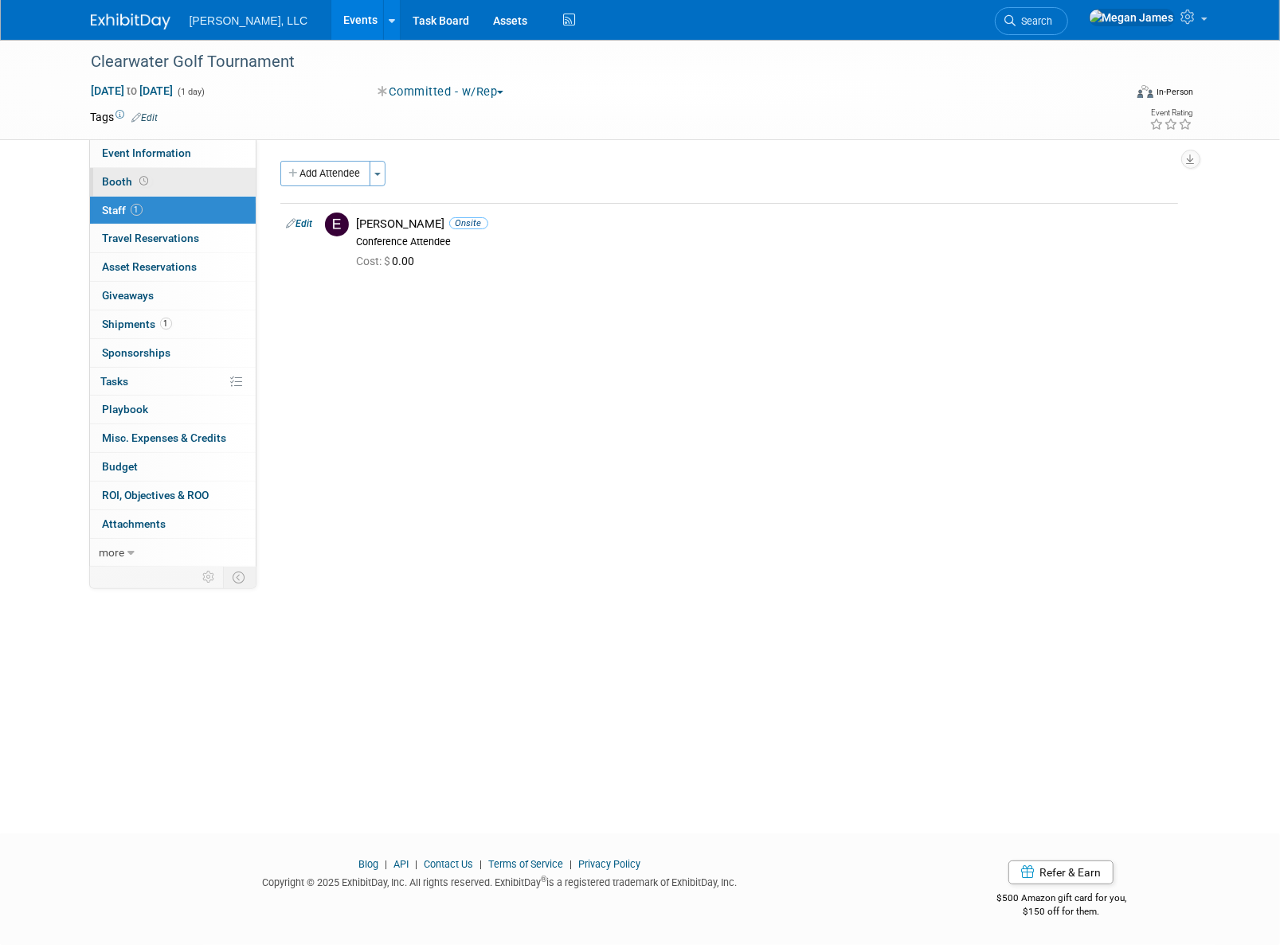
click at [200, 184] on link "Booth" at bounding box center [172, 182] width 166 height 28
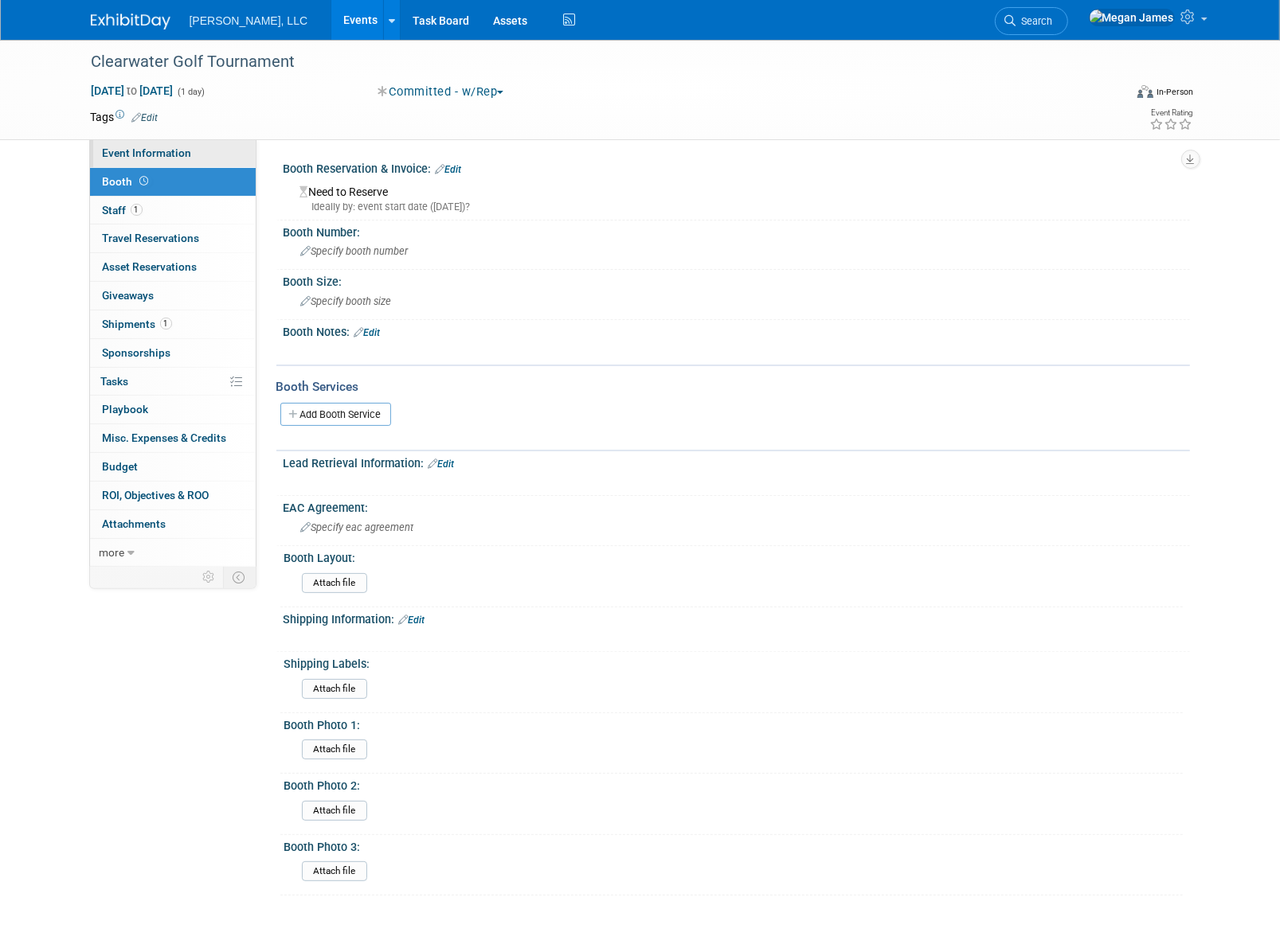
click at [231, 166] on link "Event Information" at bounding box center [172, 153] width 166 height 28
select select "Municipal"
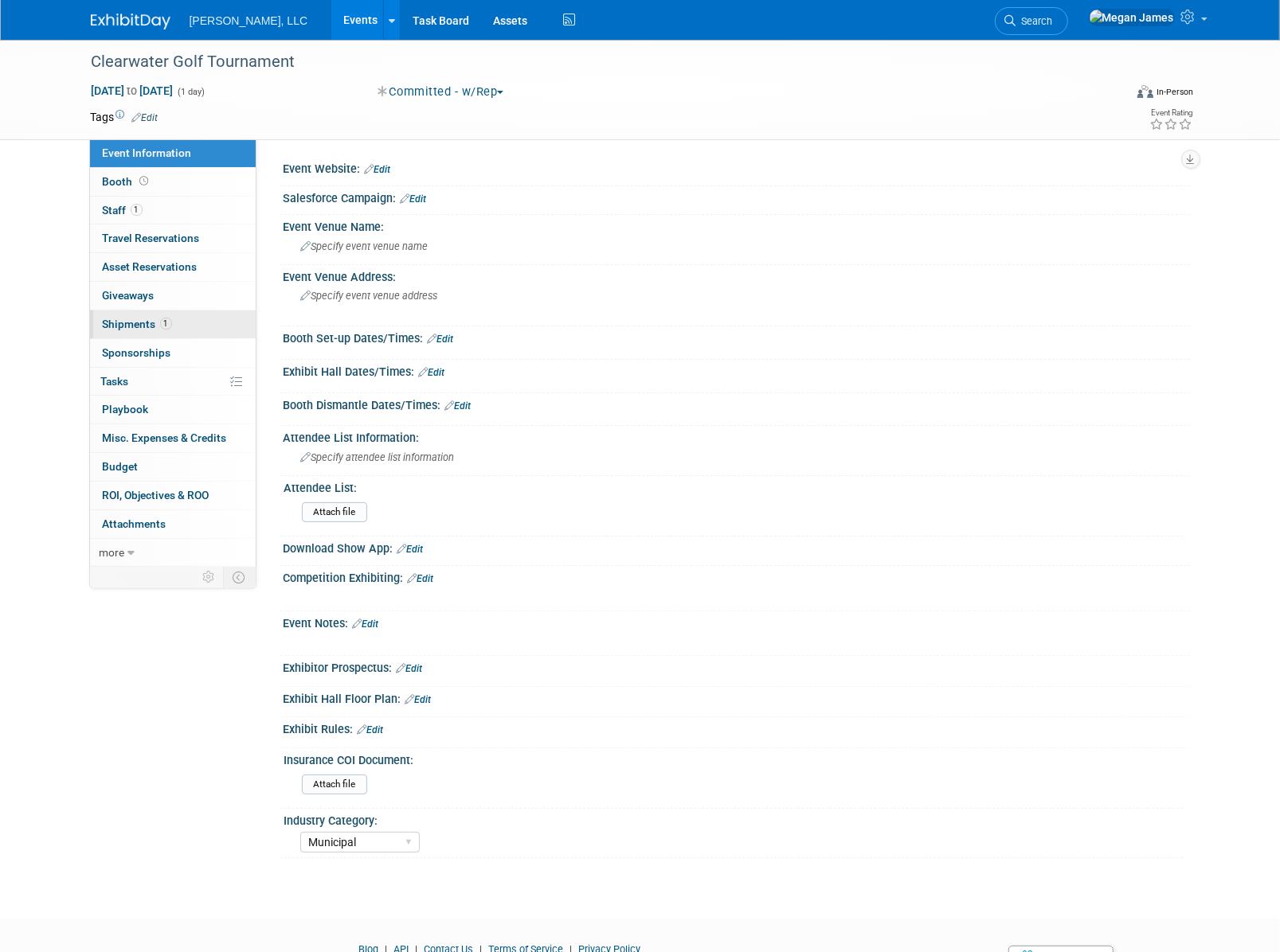
click at [204, 323] on link "1 Shipments 1" at bounding box center [172, 325] width 166 height 28
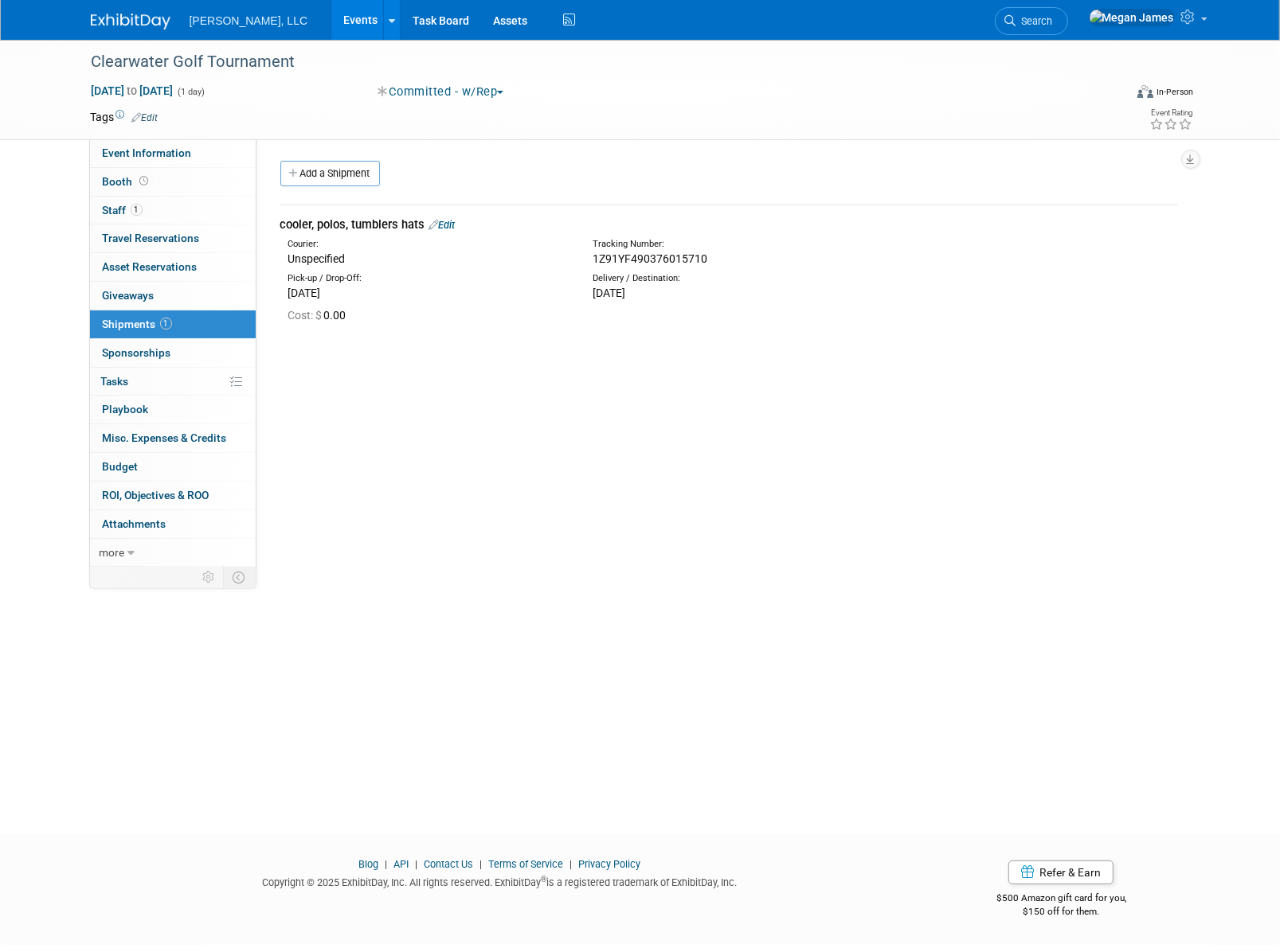
click at [678, 472] on div "Event Website: Edit Salesforce Campaign: Edit Edit" at bounding box center [724, 353] width 934 height 427
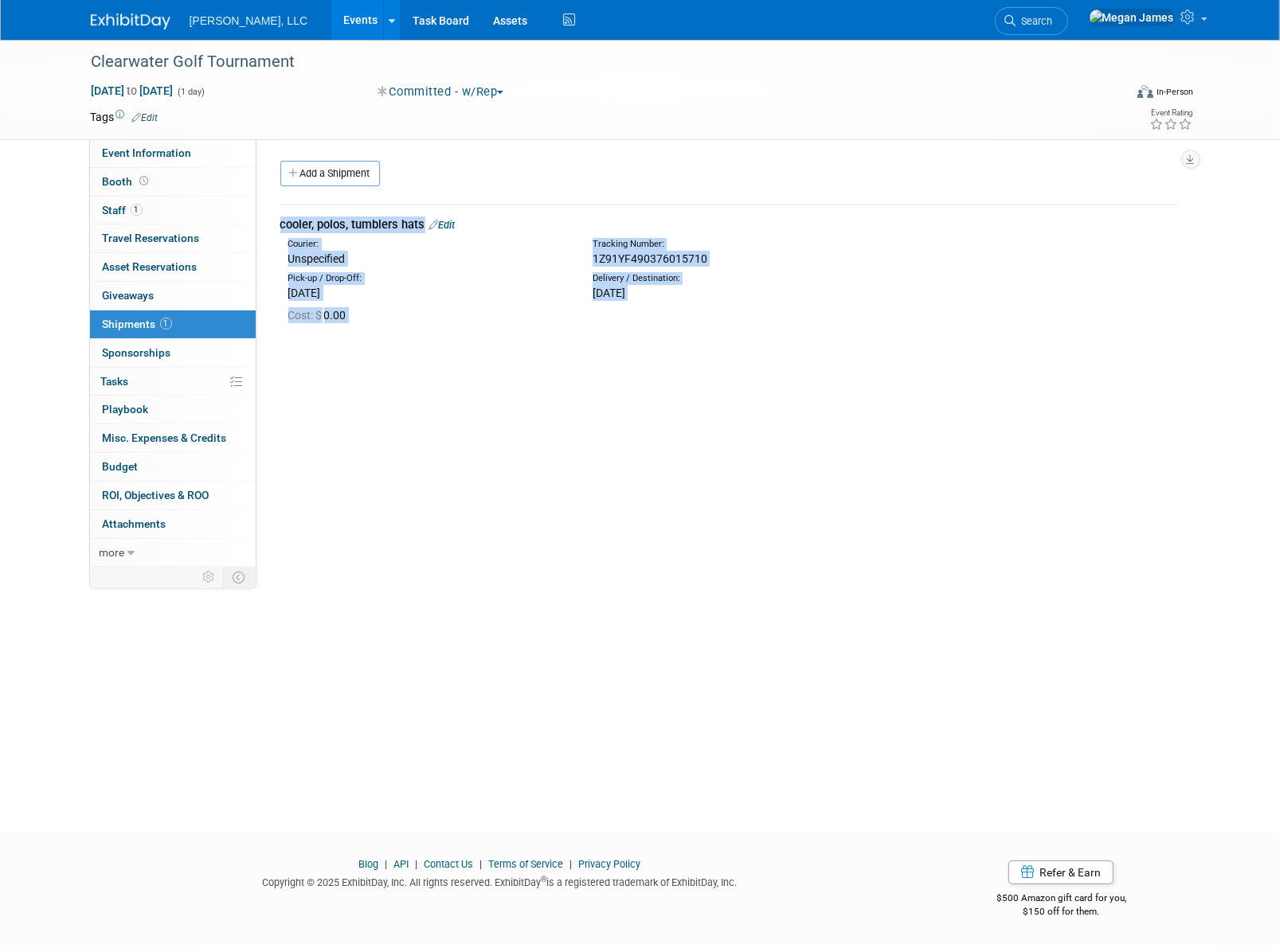
click at [732, 492] on div "Event Website: Edit Salesforce Campaign: Edit Edit" at bounding box center [724, 353] width 934 height 427
click at [331, 23] on link "Events" at bounding box center [360, 19] width 58 height 40
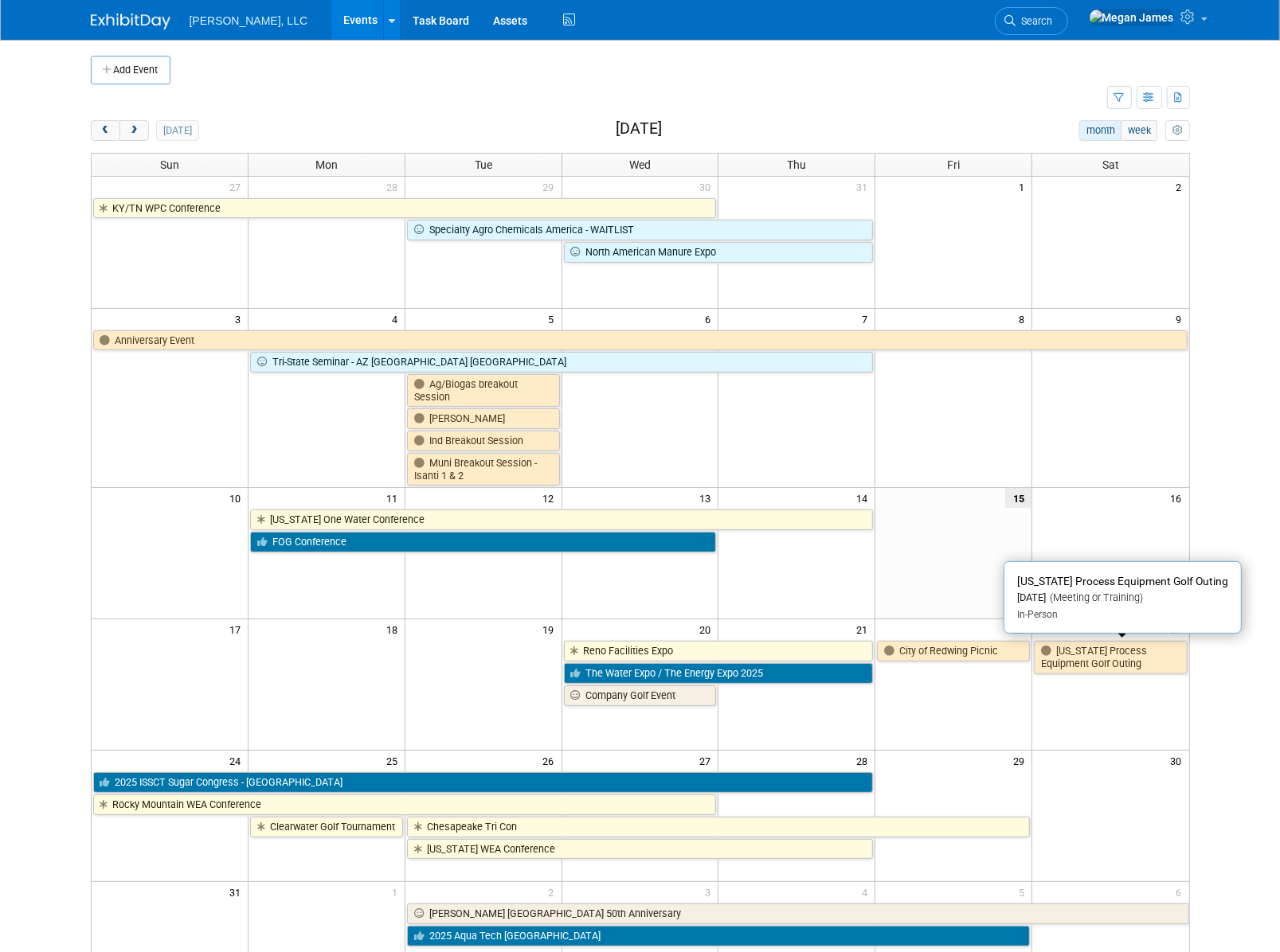
click at [1119, 659] on link "[US_STATE] Process Equipment Golf Outing" at bounding box center [1110, 657] width 153 height 32
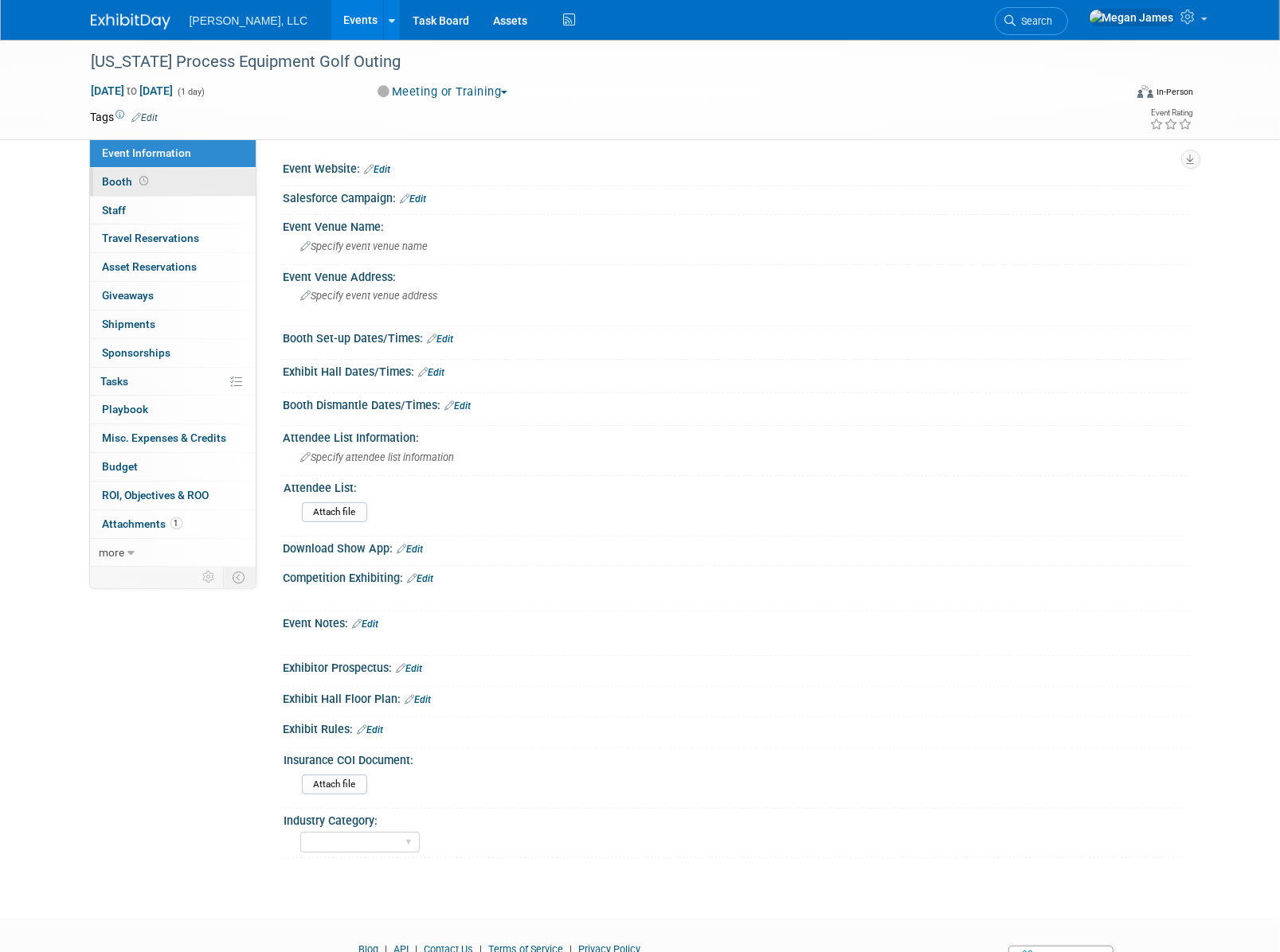
click at [182, 182] on link "Booth" at bounding box center [172, 182] width 166 height 28
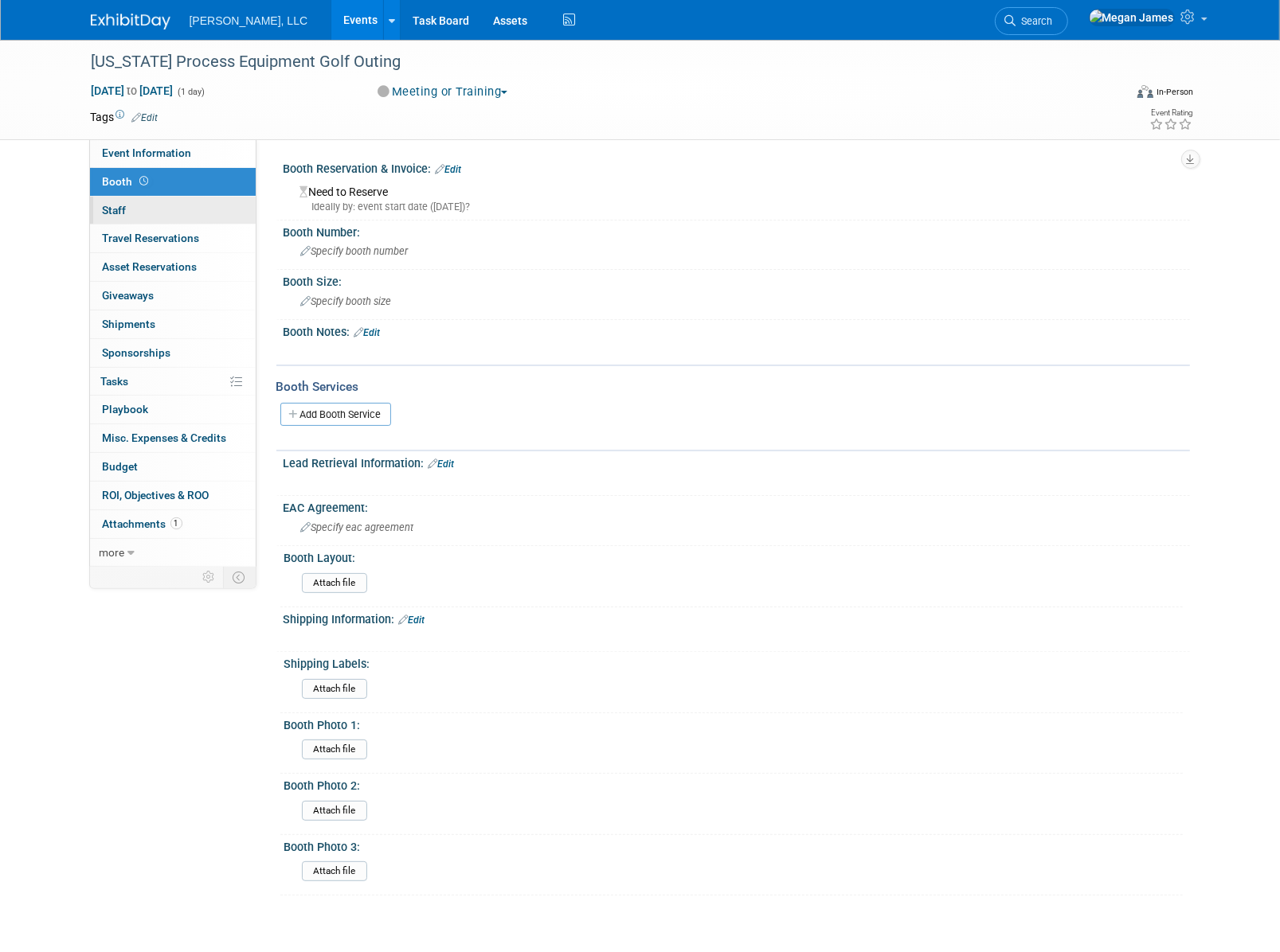
click at [180, 212] on link "0 Staff 0" at bounding box center [172, 211] width 166 height 28
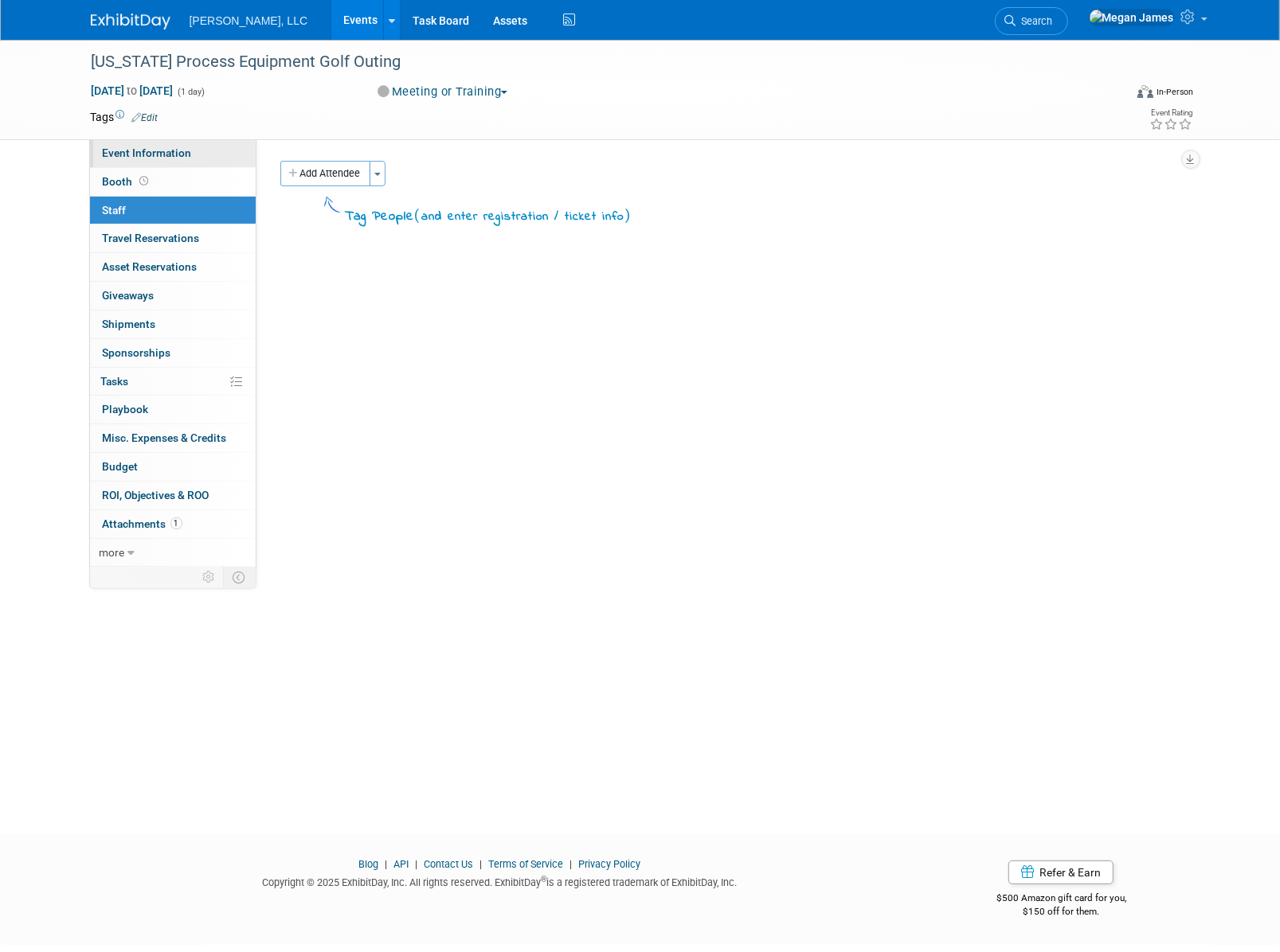
click at [170, 155] on span "Event Information" at bounding box center [147, 153] width 89 height 13
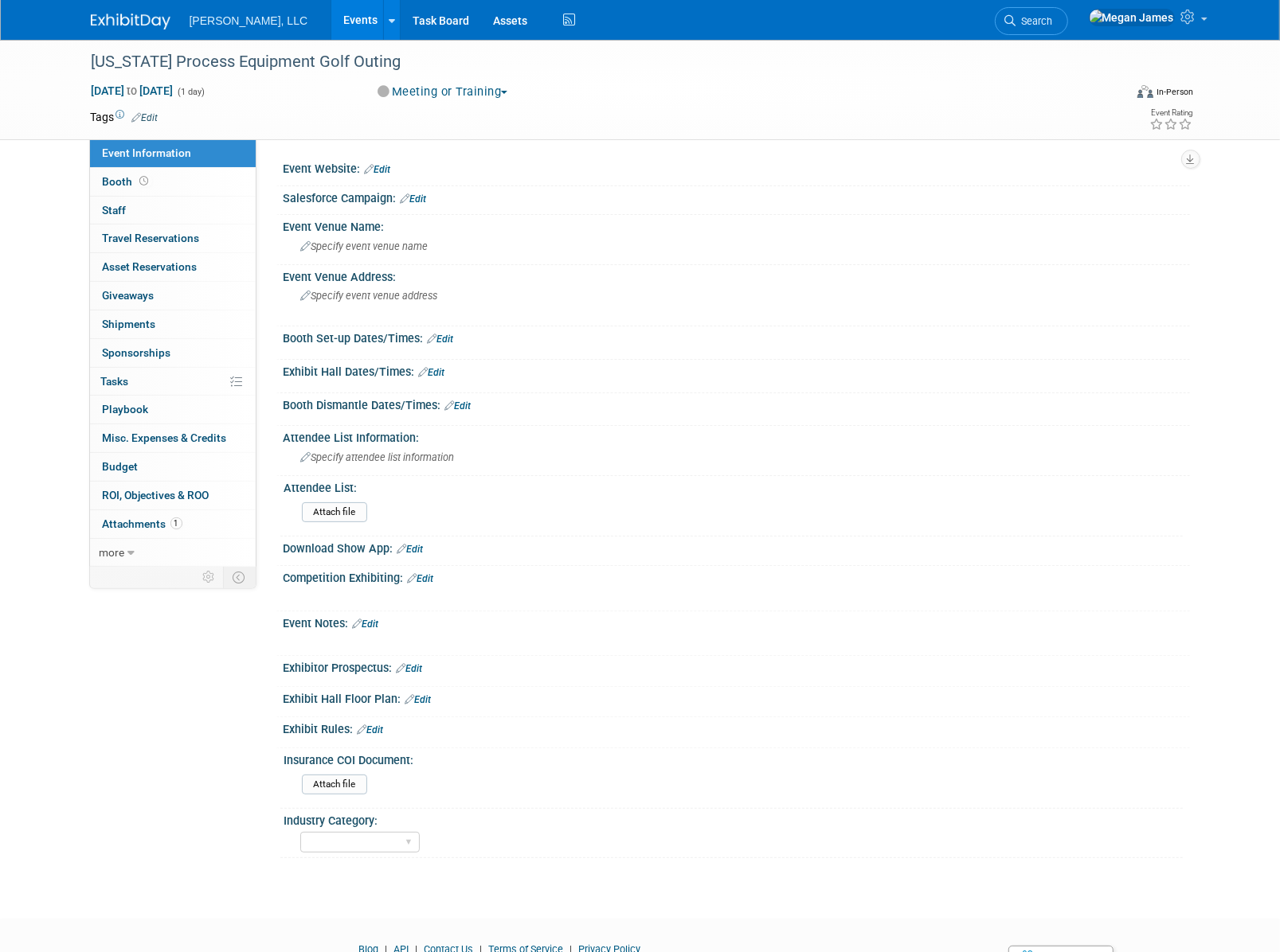
click at [331, 21] on link "Events" at bounding box center [360, 19] width 58 height 40
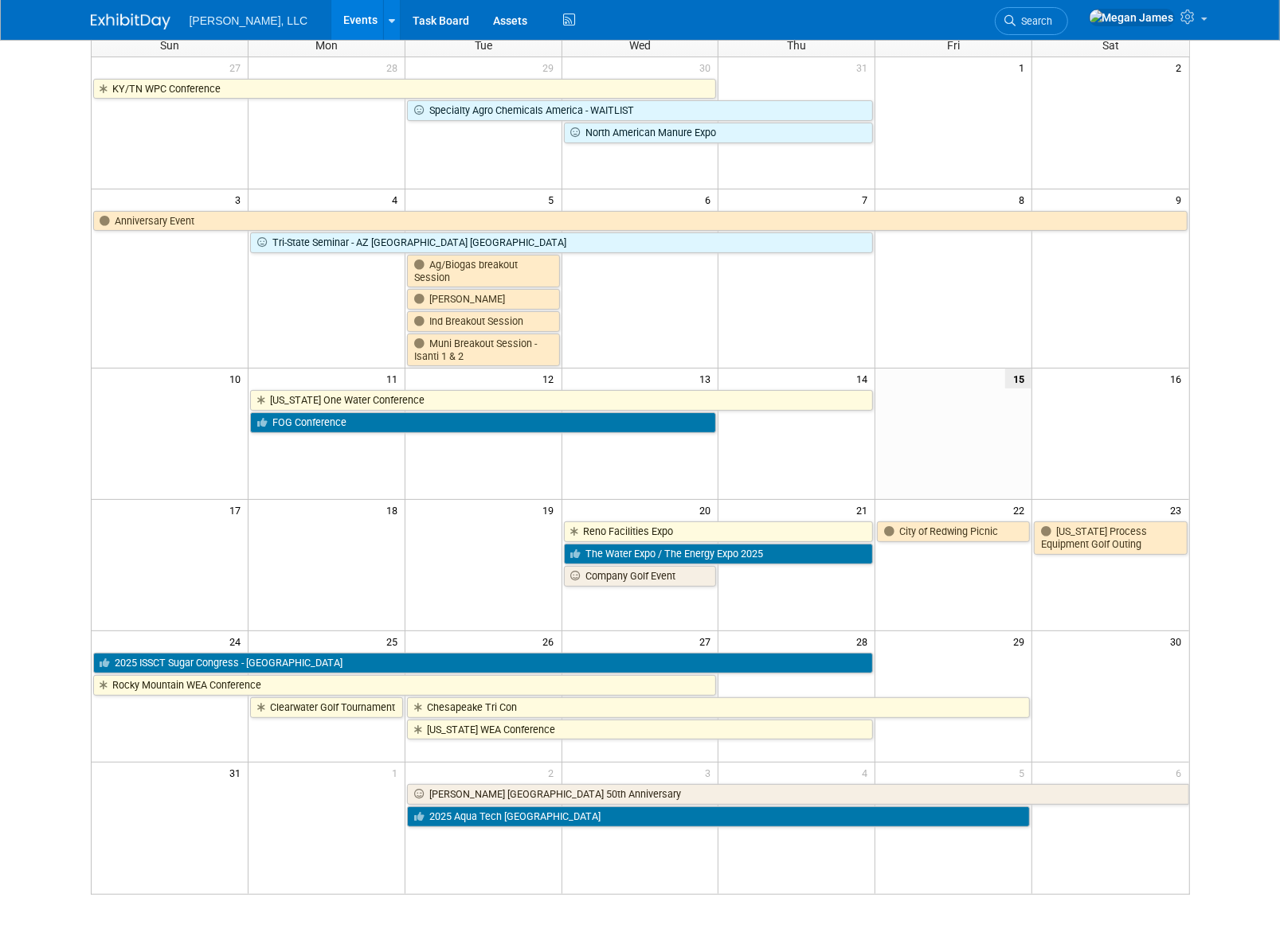
scroll to position [233, 0]
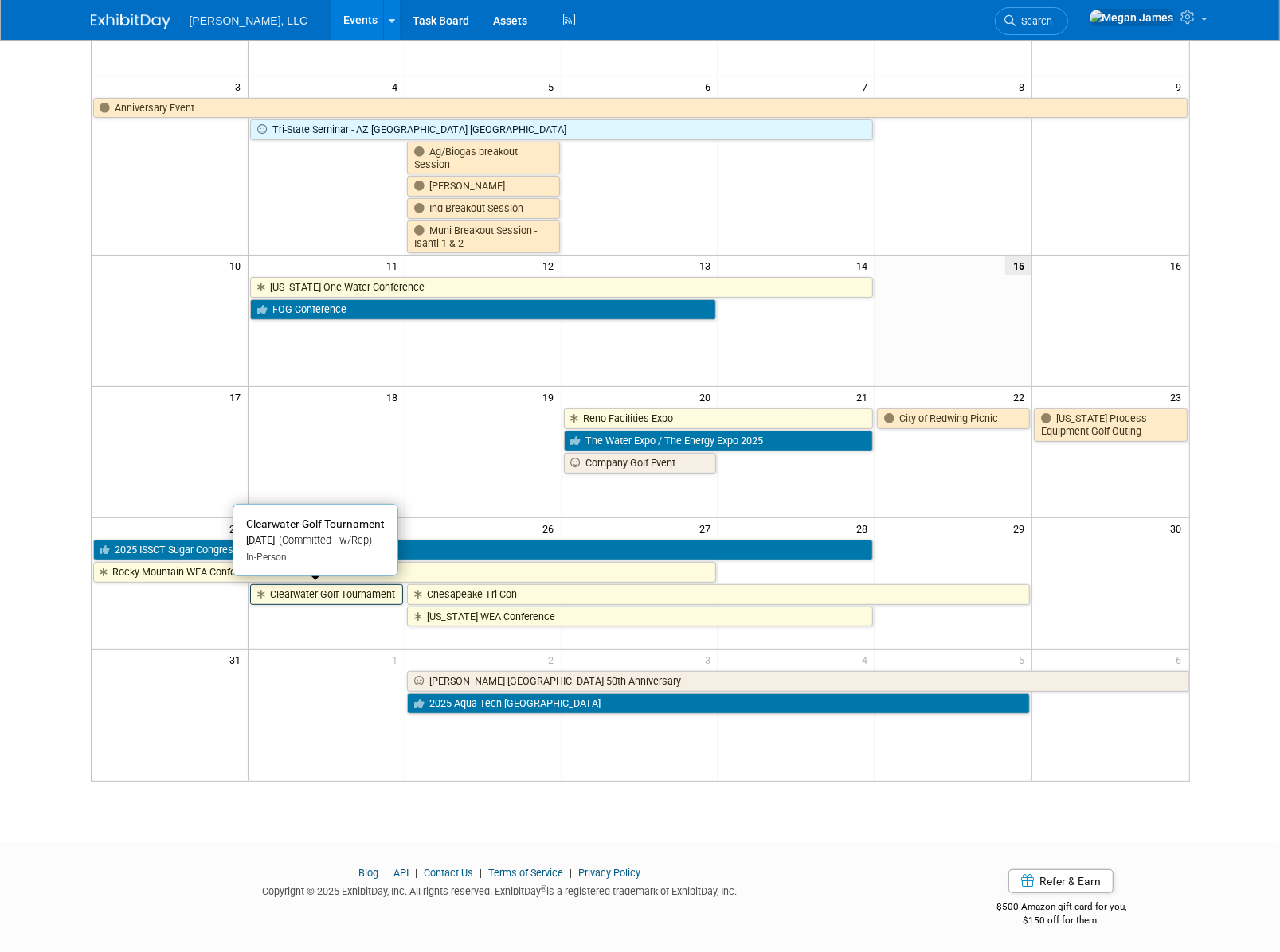
click at [333, 589] on link "Clearwater Golf Tournament" at bounding box center [326, 595] width 153 height 21
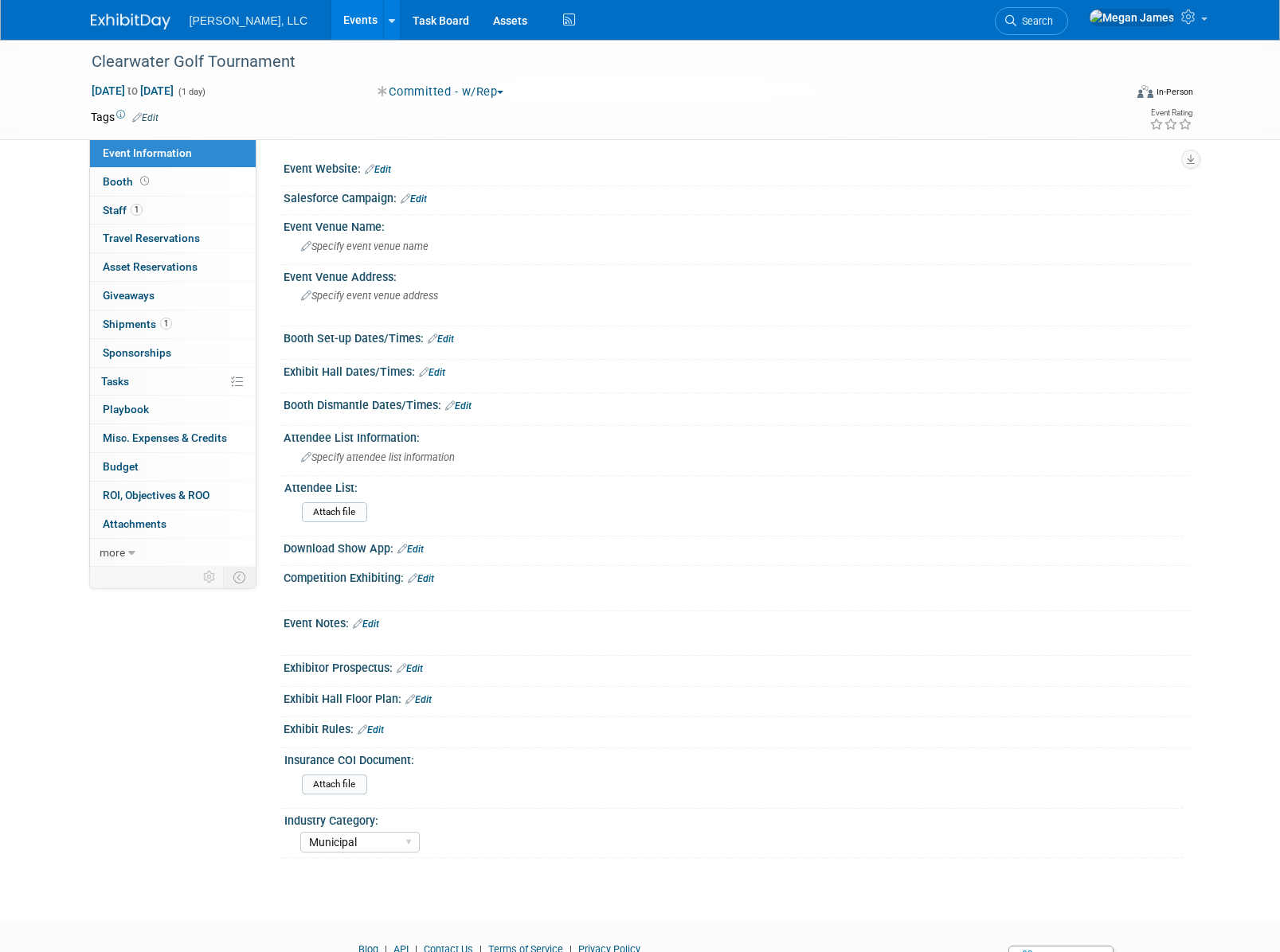
select select "Municipal"
click at [190, 318] on link "1 Shipments 1" at bounding box center [172, 325] width 166 height 28
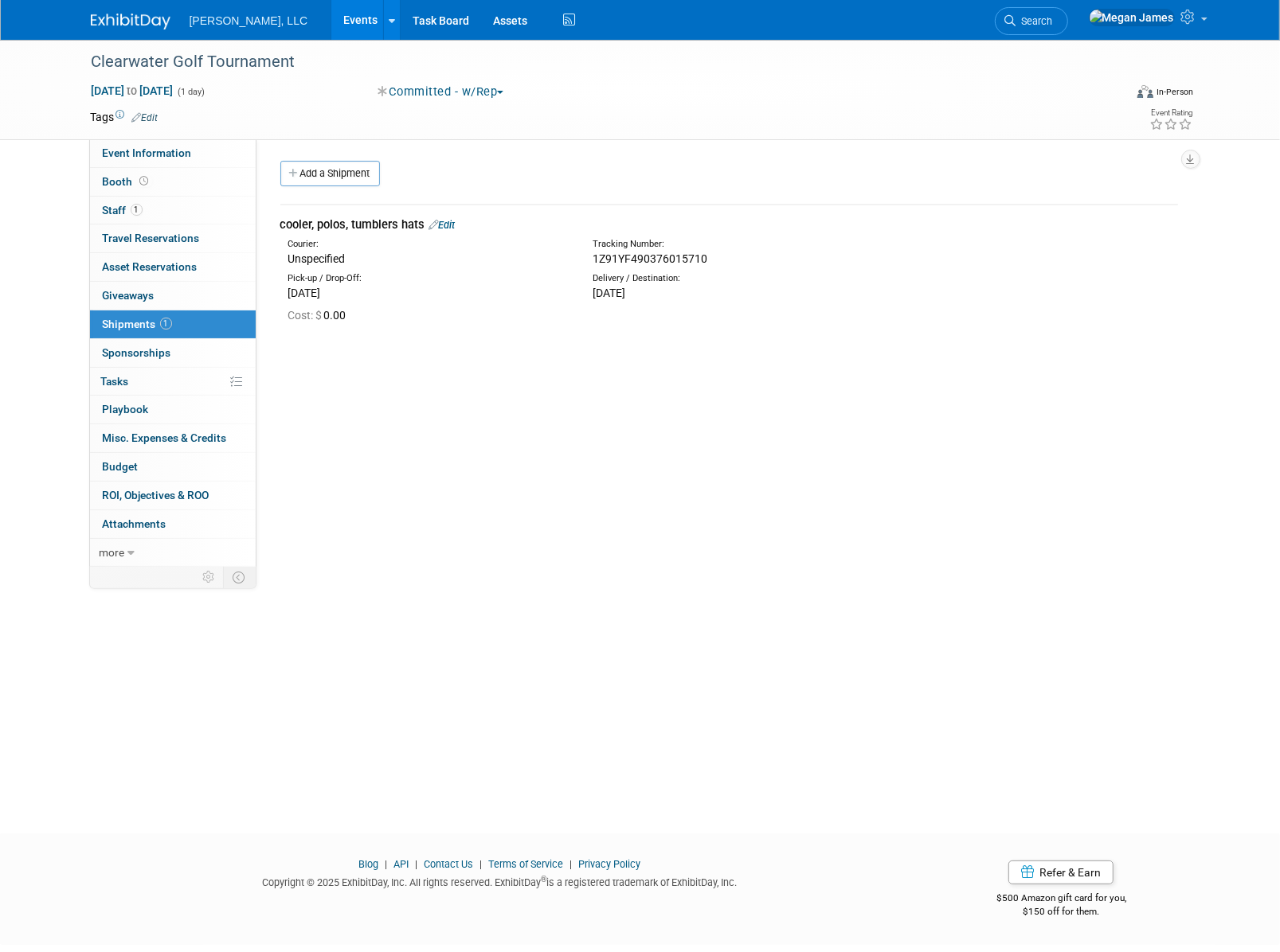
drag, startPoint x: 724, startPoint y: 257, endPoint x: 590, endPoint y: 262, distance: 134.1
click at [590, 262] on div "Tracking Number: 1Z91YF490376015710" at bounding box center [770, 252] width 380 height 28
copy span "1Z91YF490376015710"
click at [447, 227] on link "Edit" at bounding box center [443, 224] width 27 height 12
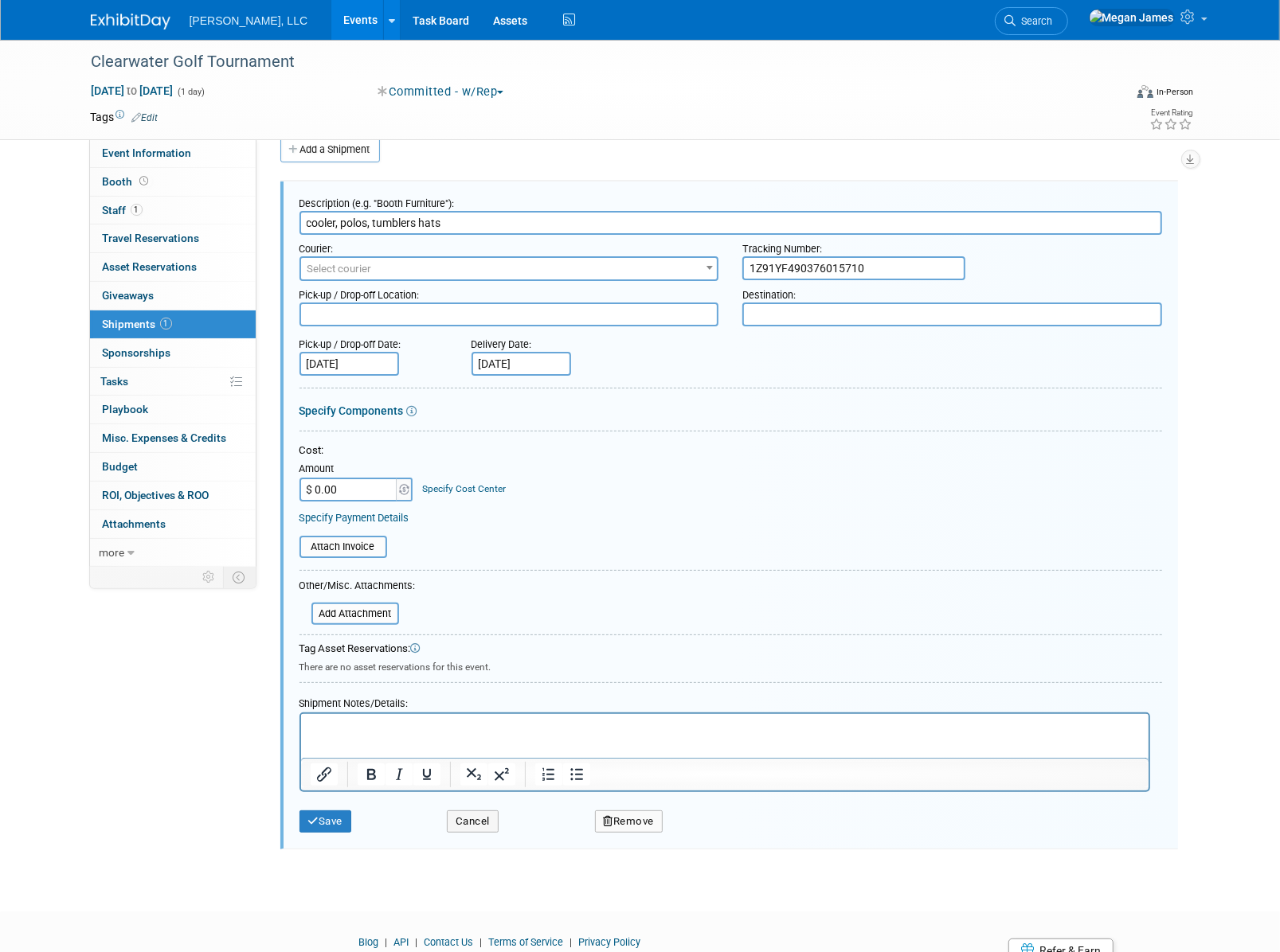
drag, startPoint x: 867, startPoint y: 271, endPoint x: 730, endPoint y: 271, distance: 137.0
click at [730, 271] on div "Tracking Number: 1Z91YF490376015710" at bounding box center [951, 258] width 443 height 45
click at [640, 822] on button "Remove" at bounding box center [629, 822] width 69 height 23
click at [703, 836] on link "Yes" at bounding box center [716, 835] width 46 height 26
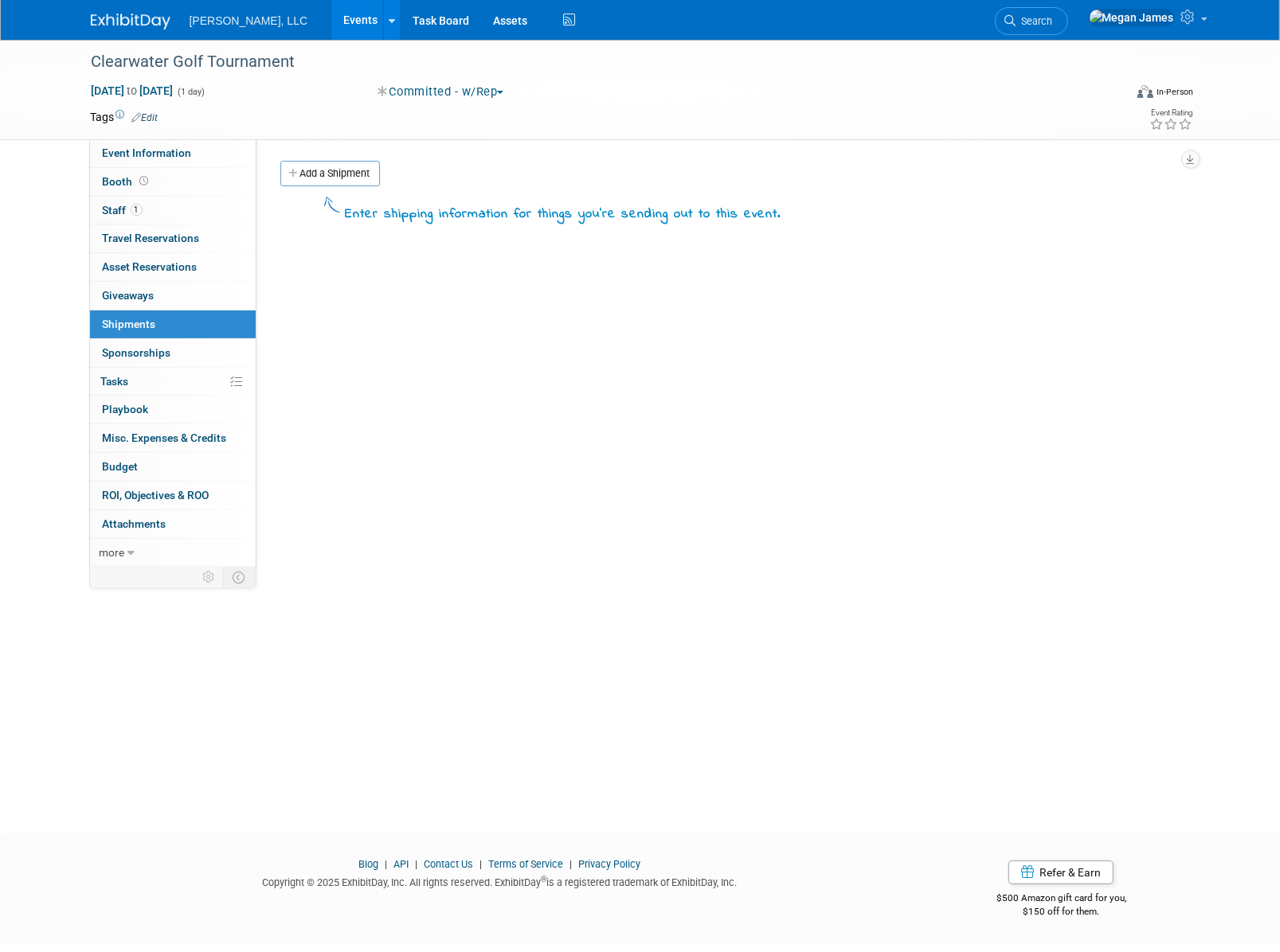
click at [331, 23] on link "Events" at bounding box center [360, 19] width 58 height 40
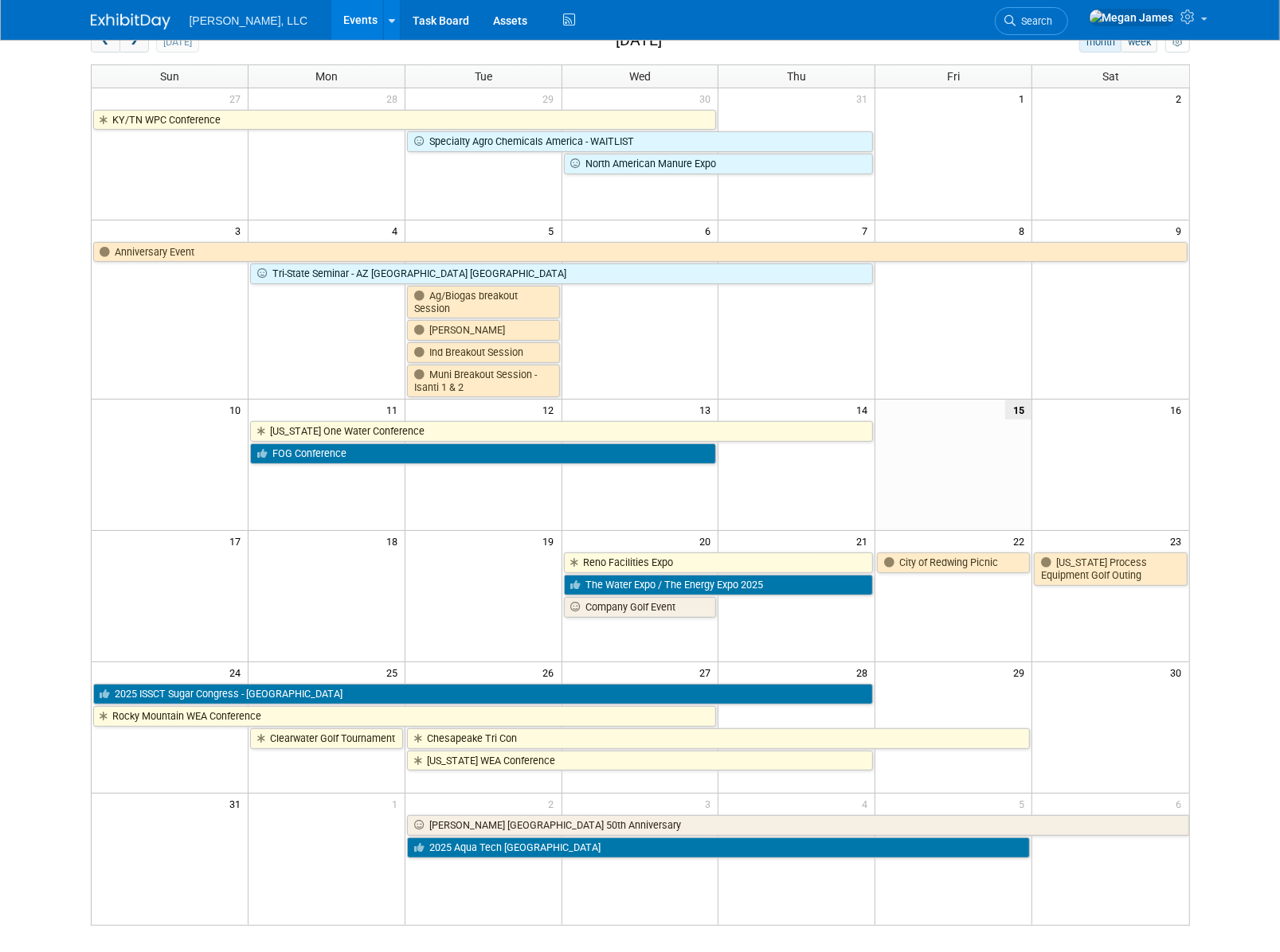
scroll to position [216, 0]
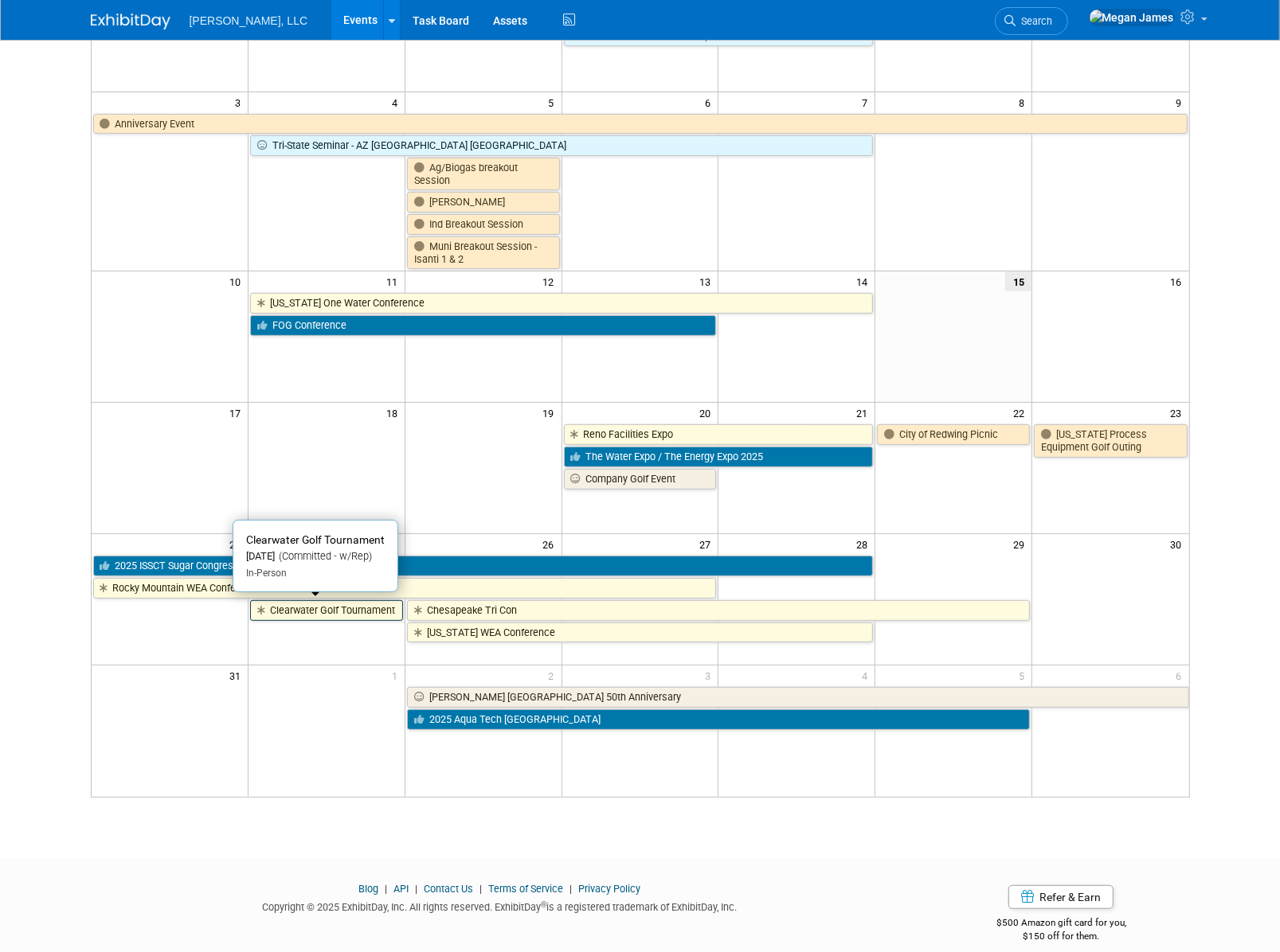
click at [354, 604] on link "Clearwater Golf Tournament" at bounding box center [326, 611] width 153 height 21
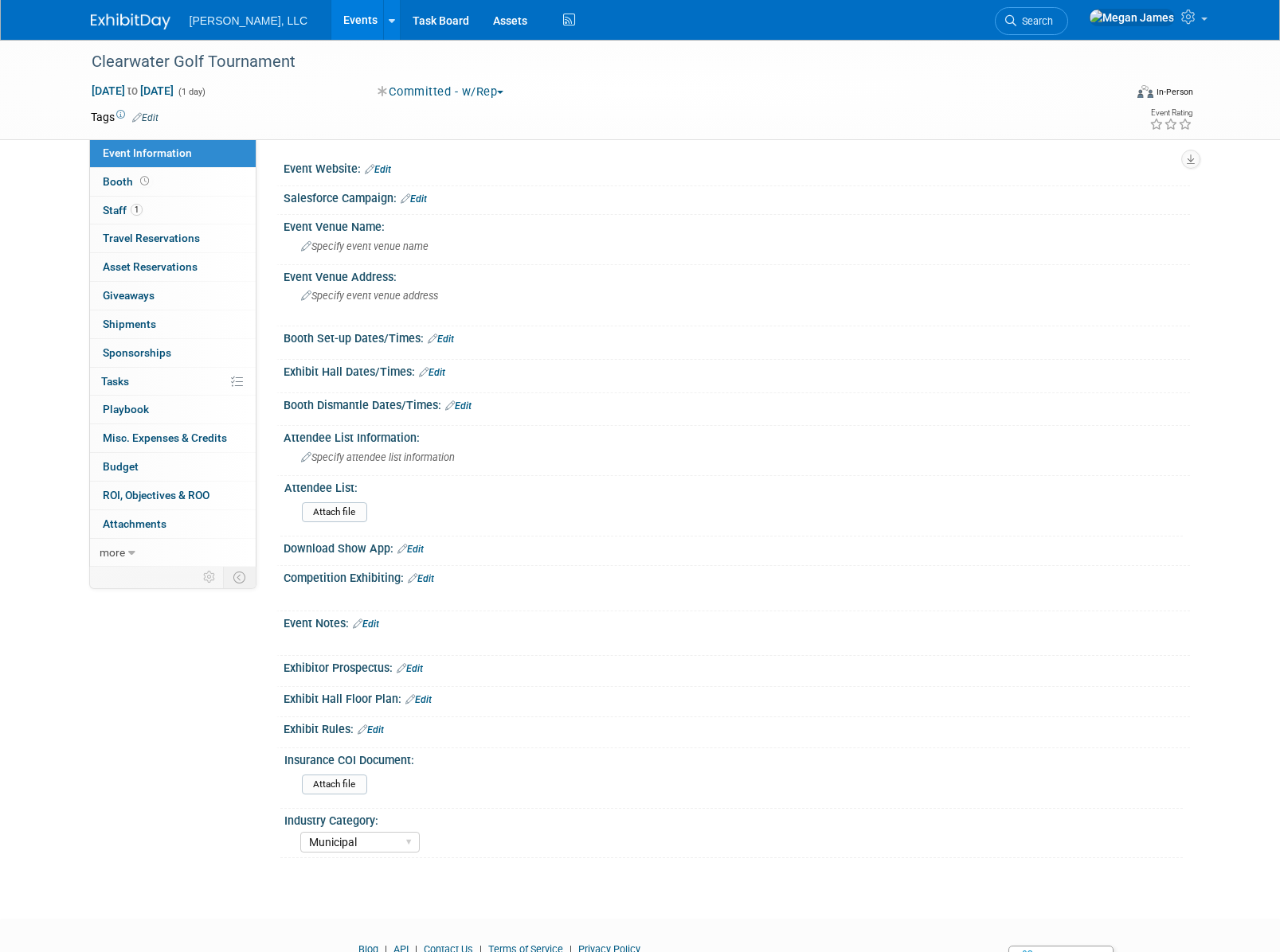
select select "Municipal"
click at [183, 206] on link "1 Staff 1" at bounding box center [172, 211] width 166 height 28
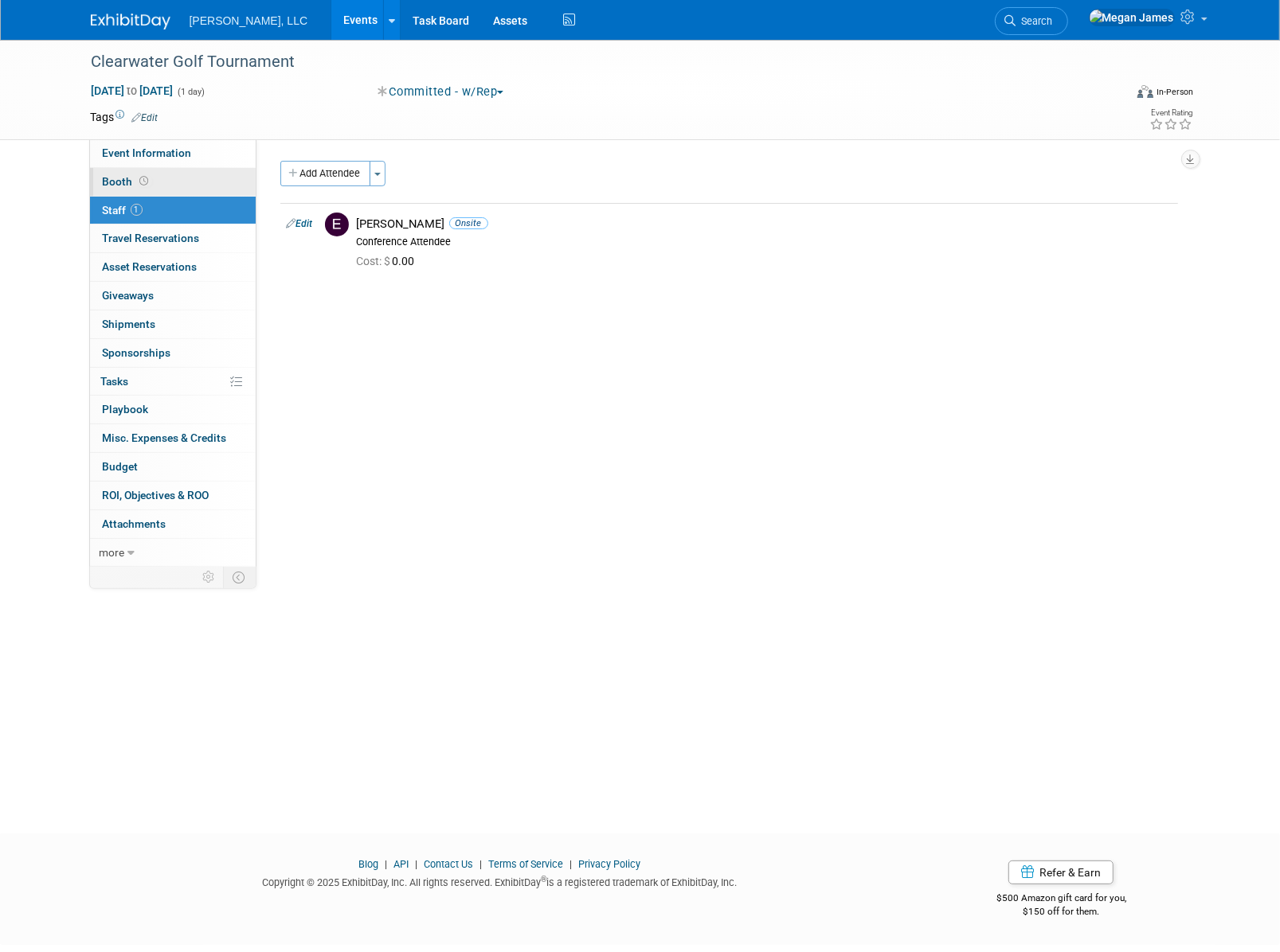
click at [205, 182] on link "Booth" at bounding box center [172, 182] width 166 height 28
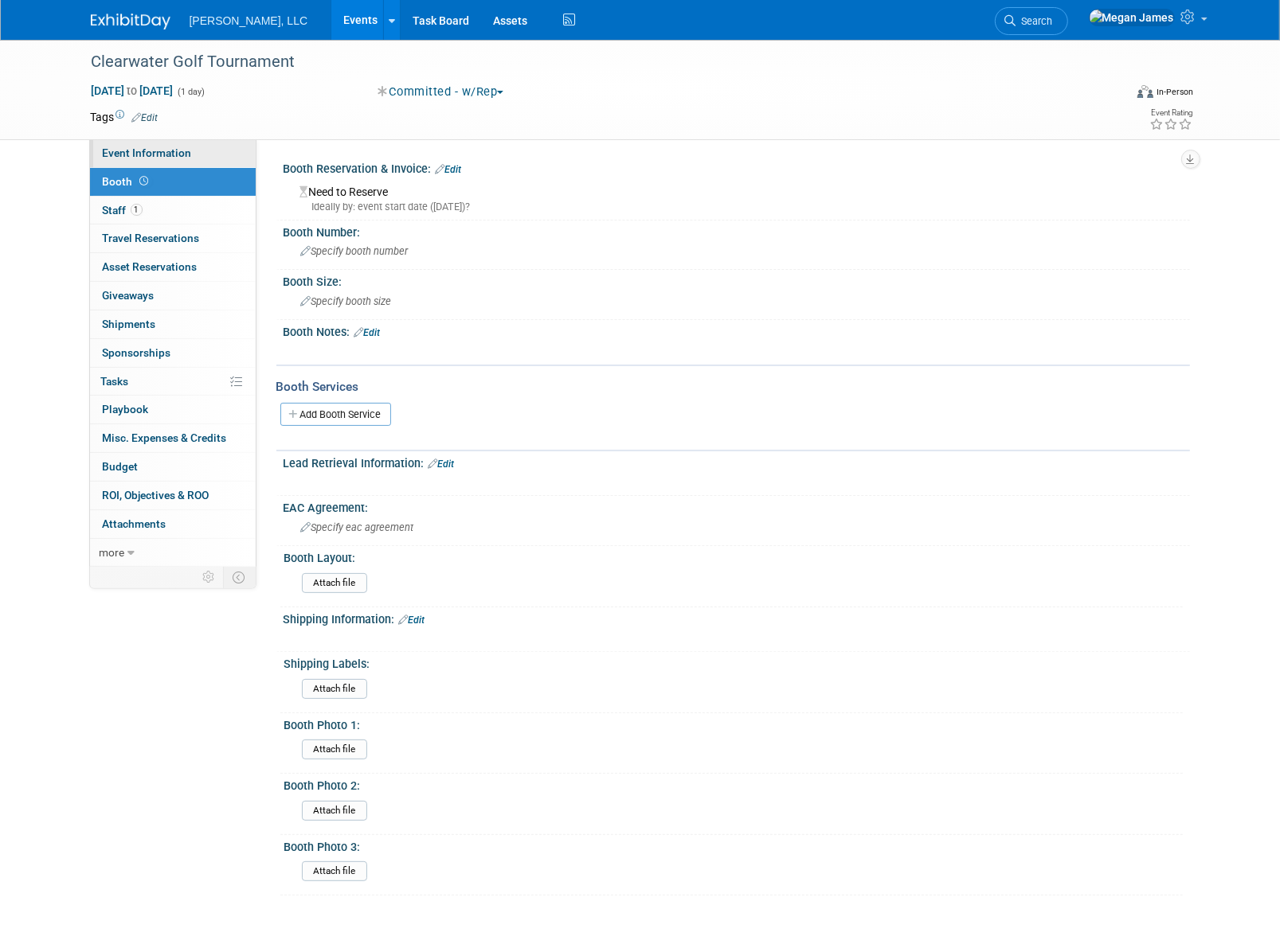
click at [210, 156] on link "Event Information" at bounding box center [172, 153] width 166 height 28
select select "Municipal"
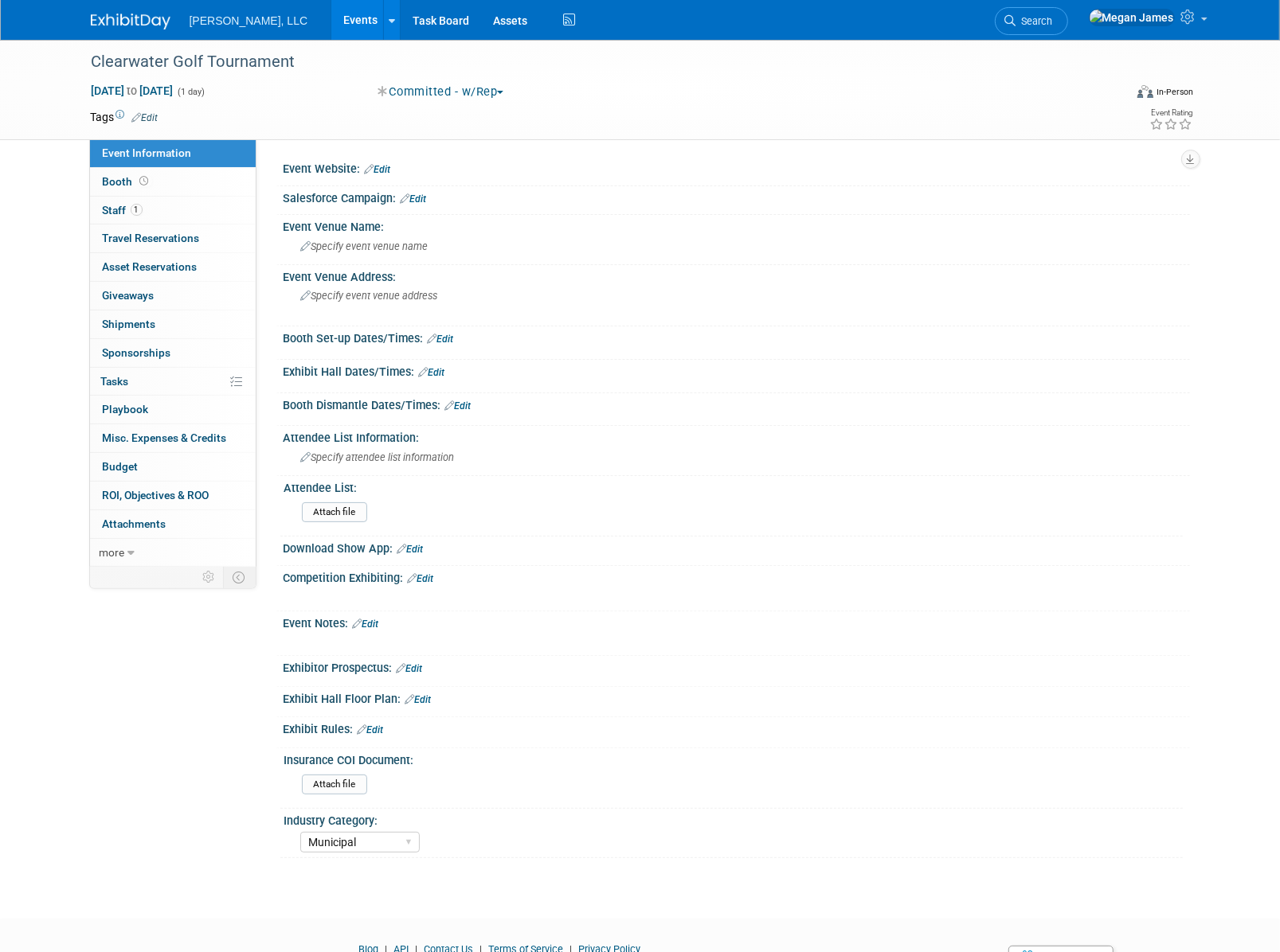
click at [331, 23] on link "Events" at bounding box center [360, 19] width 58 height 40
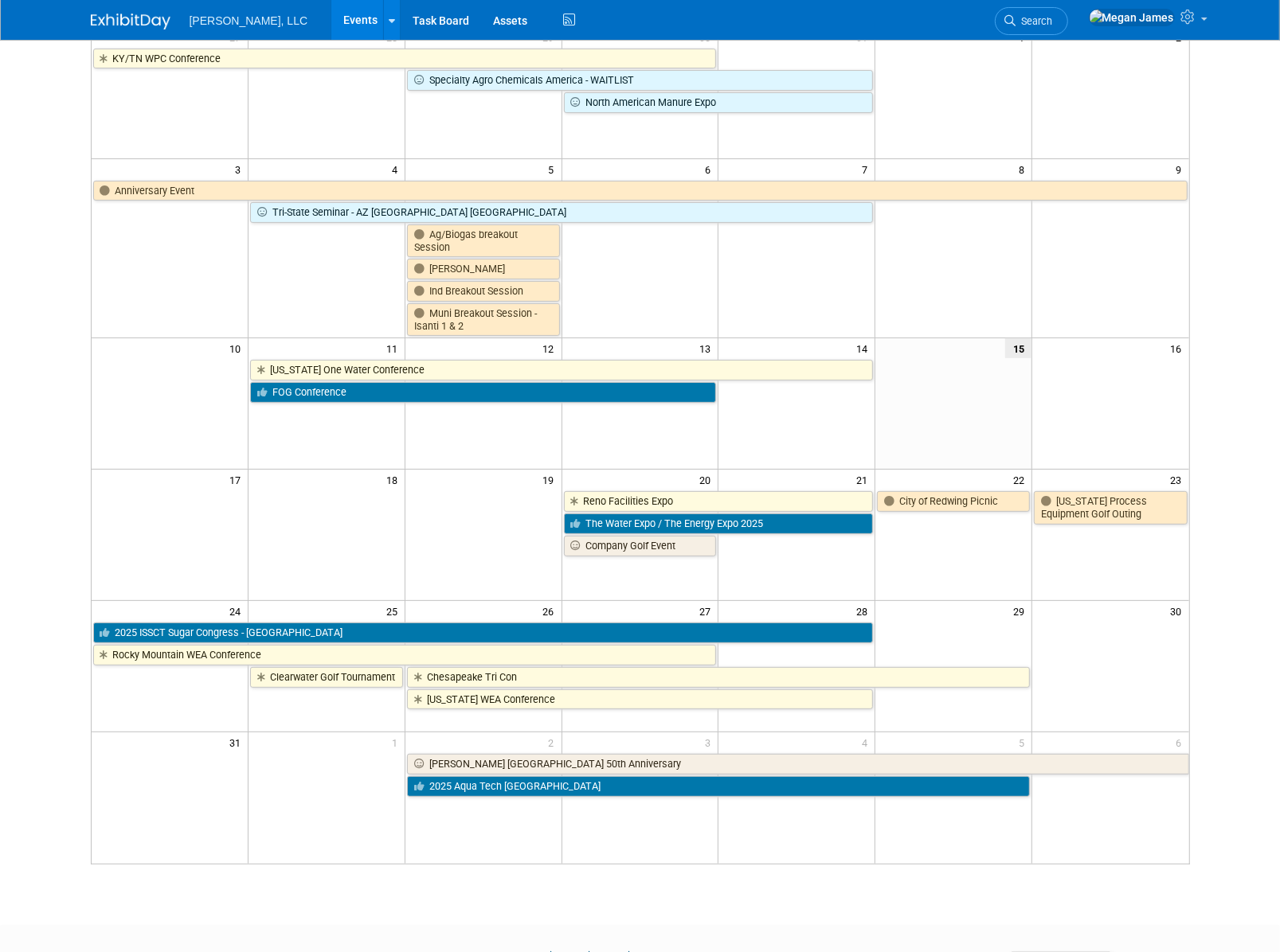
scroll to position [233, 0]
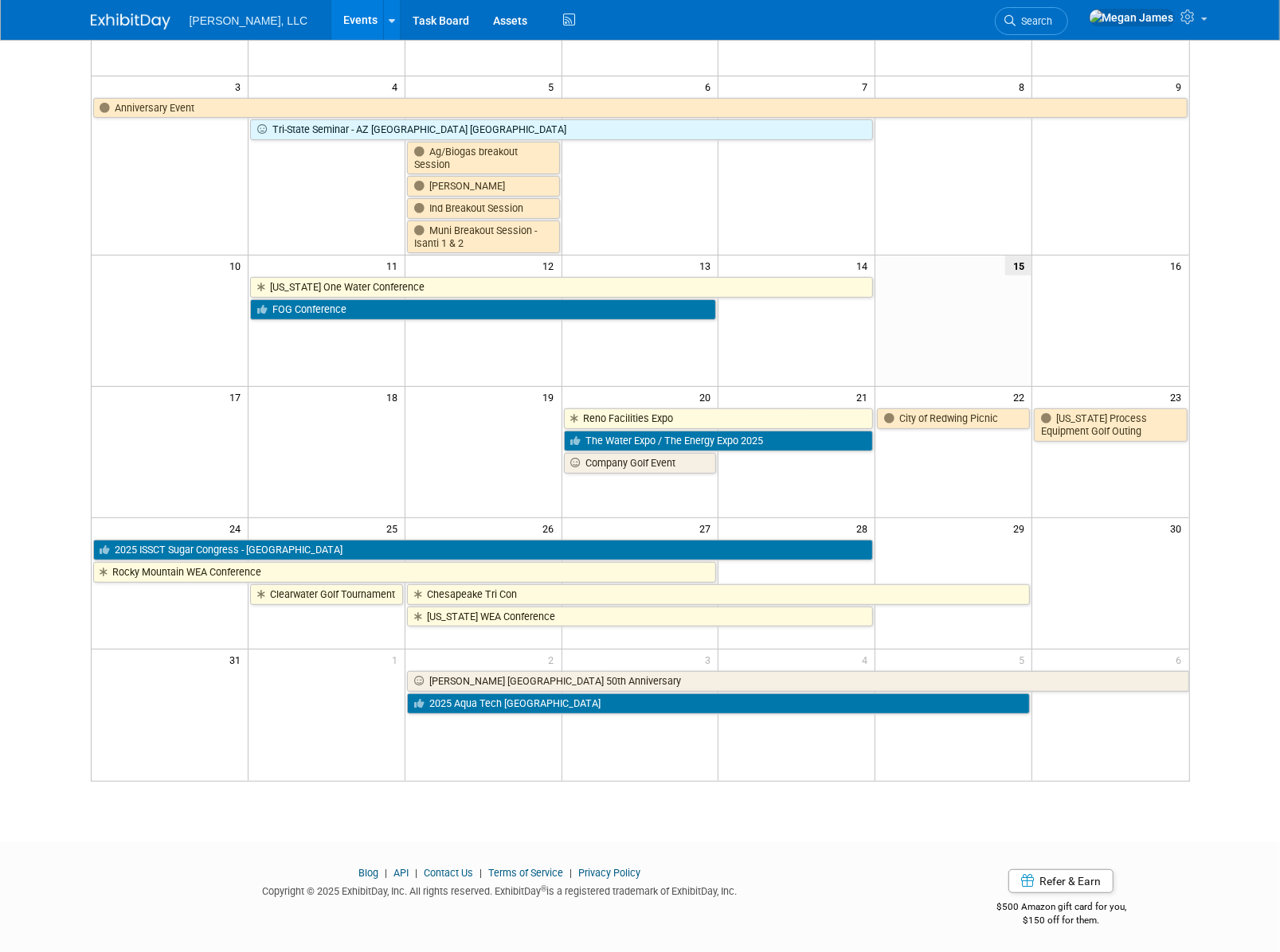
click at [712, 719] on html "[PERSON_NAME], LLC Events Add Event Bulk Upload Events Shareable Event Boards R…" at bounding box center [640, 243] width 1280 height 952
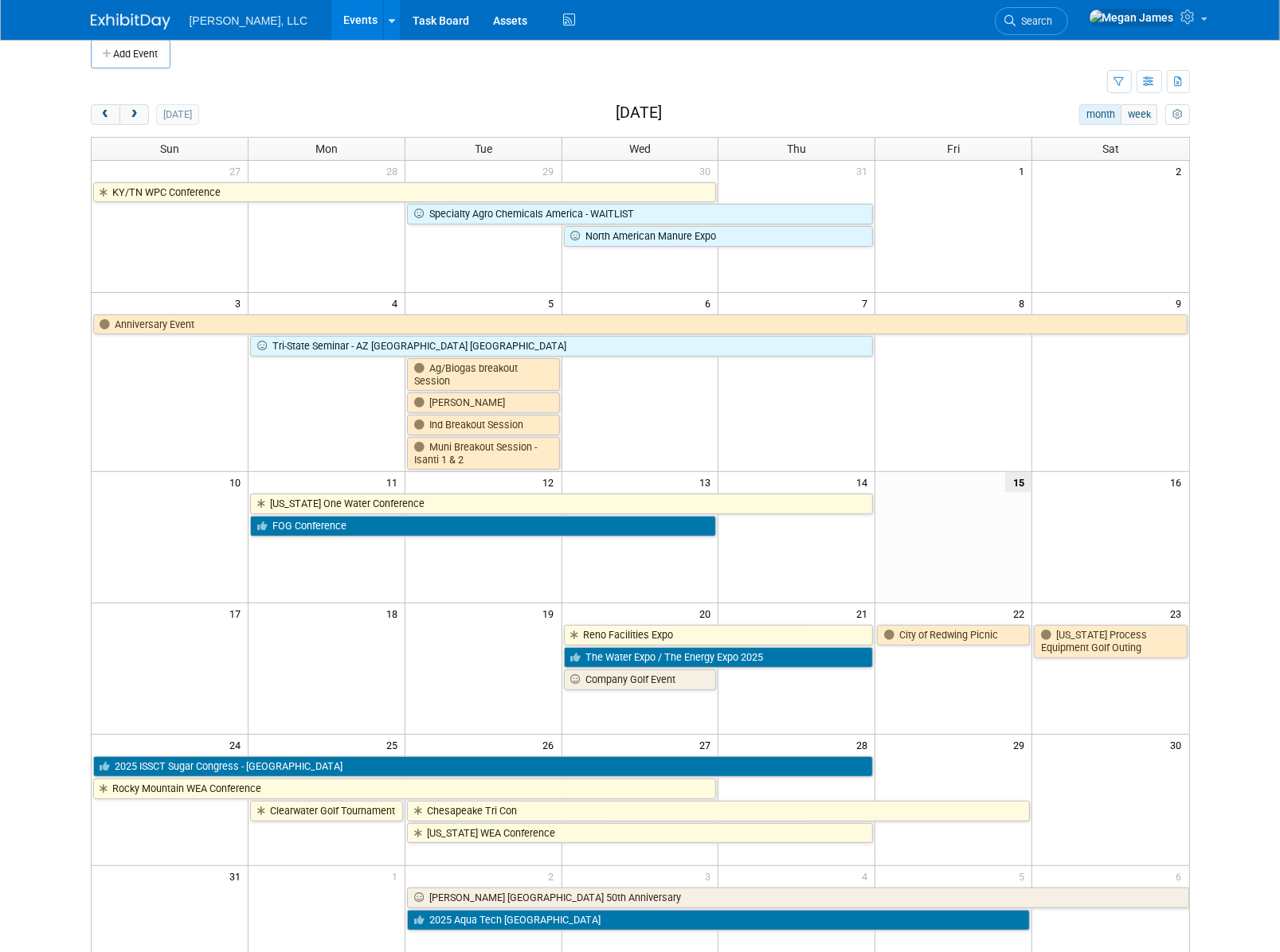
click at [1225, 598] on body "[PERSON_NAME], LLC Events Add Event Bulk Upload Events Shareable Event Boards R…" at bounding box center [640, 459] width 1280 height 952
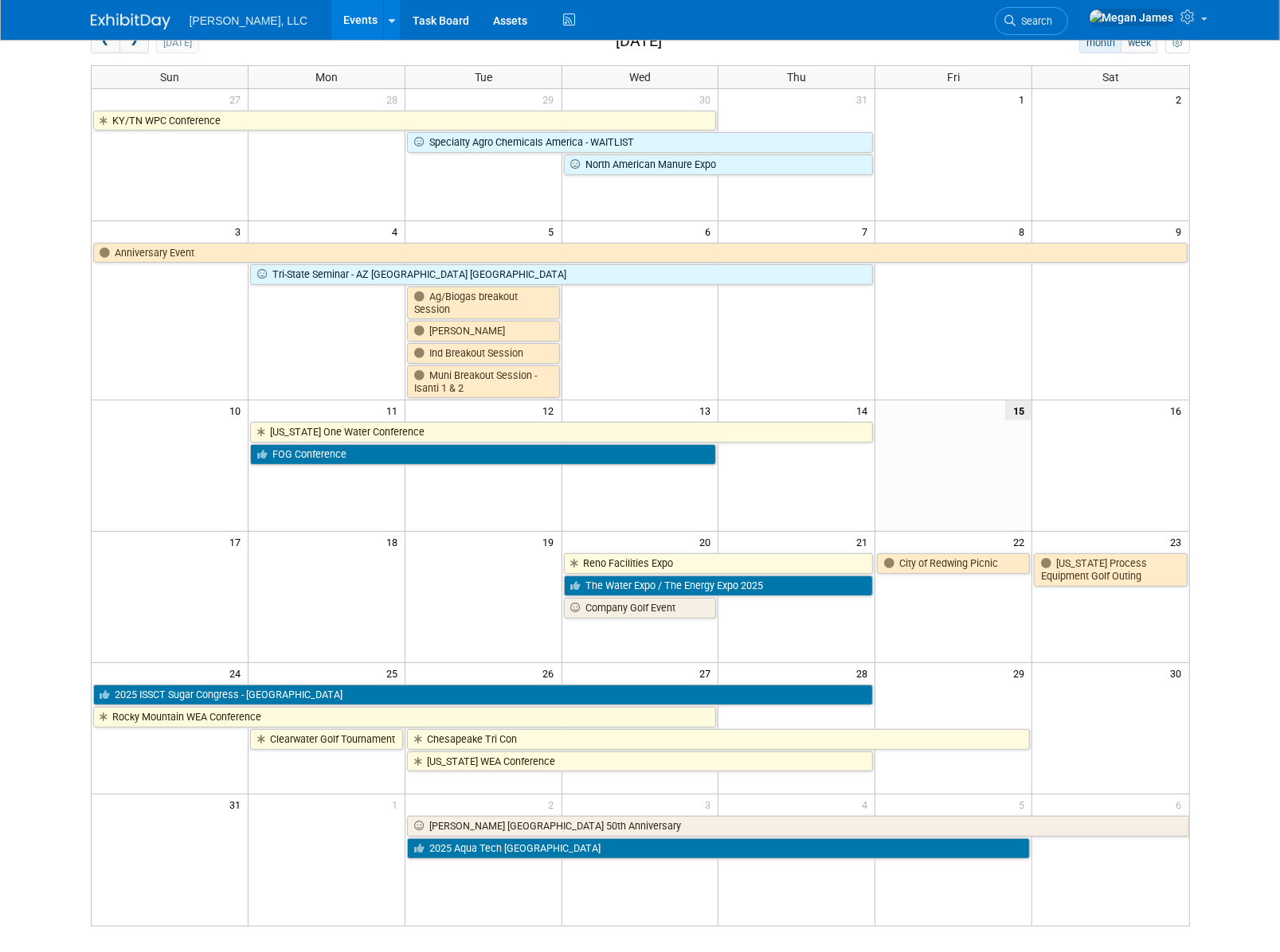
scroll to position [160, 0]
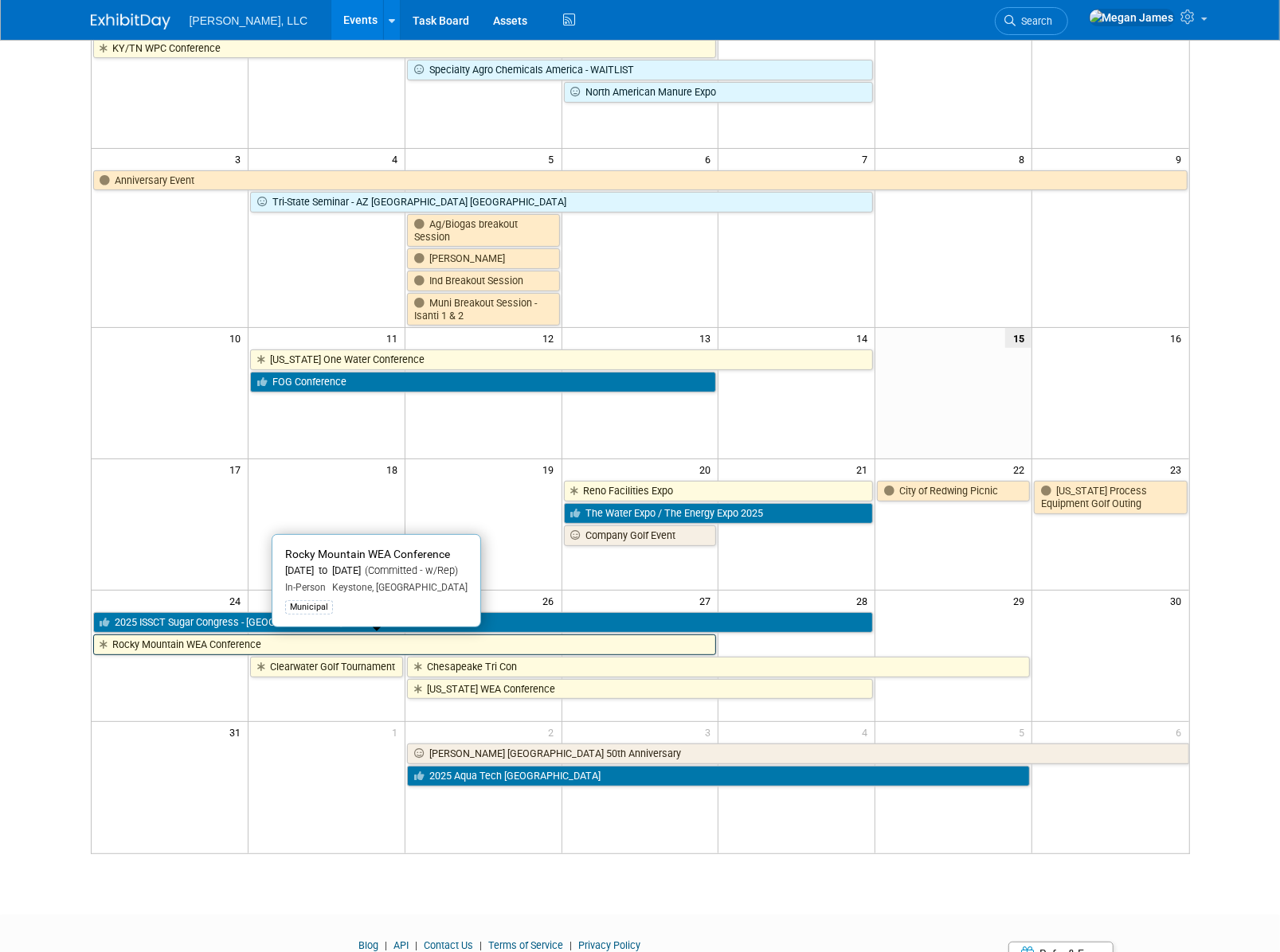
click at [225, 646] on link "Rocky Mountain WEA Conference" at bounding box center [405, 645] width 623 height 21
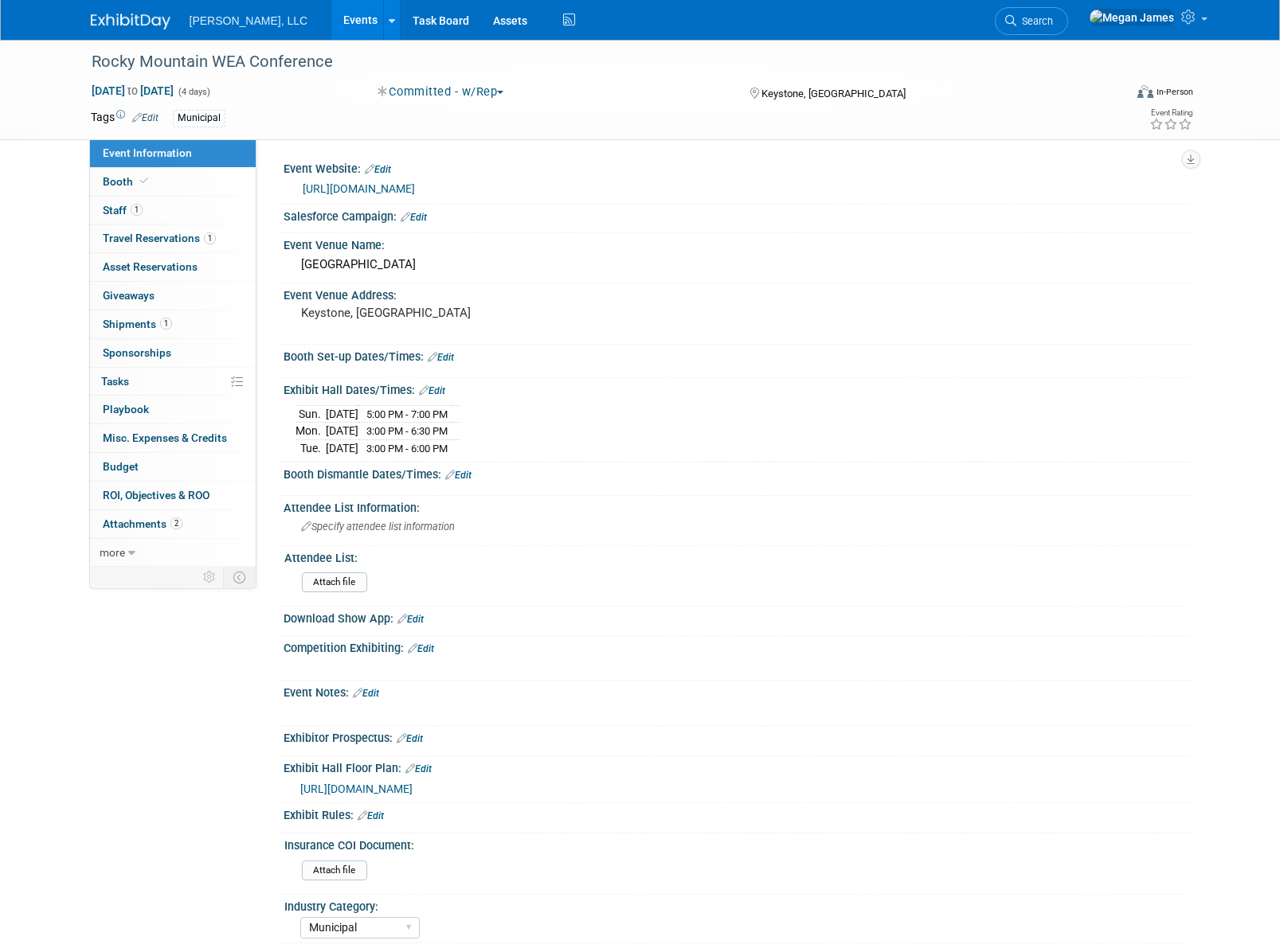
select select "Municipal"
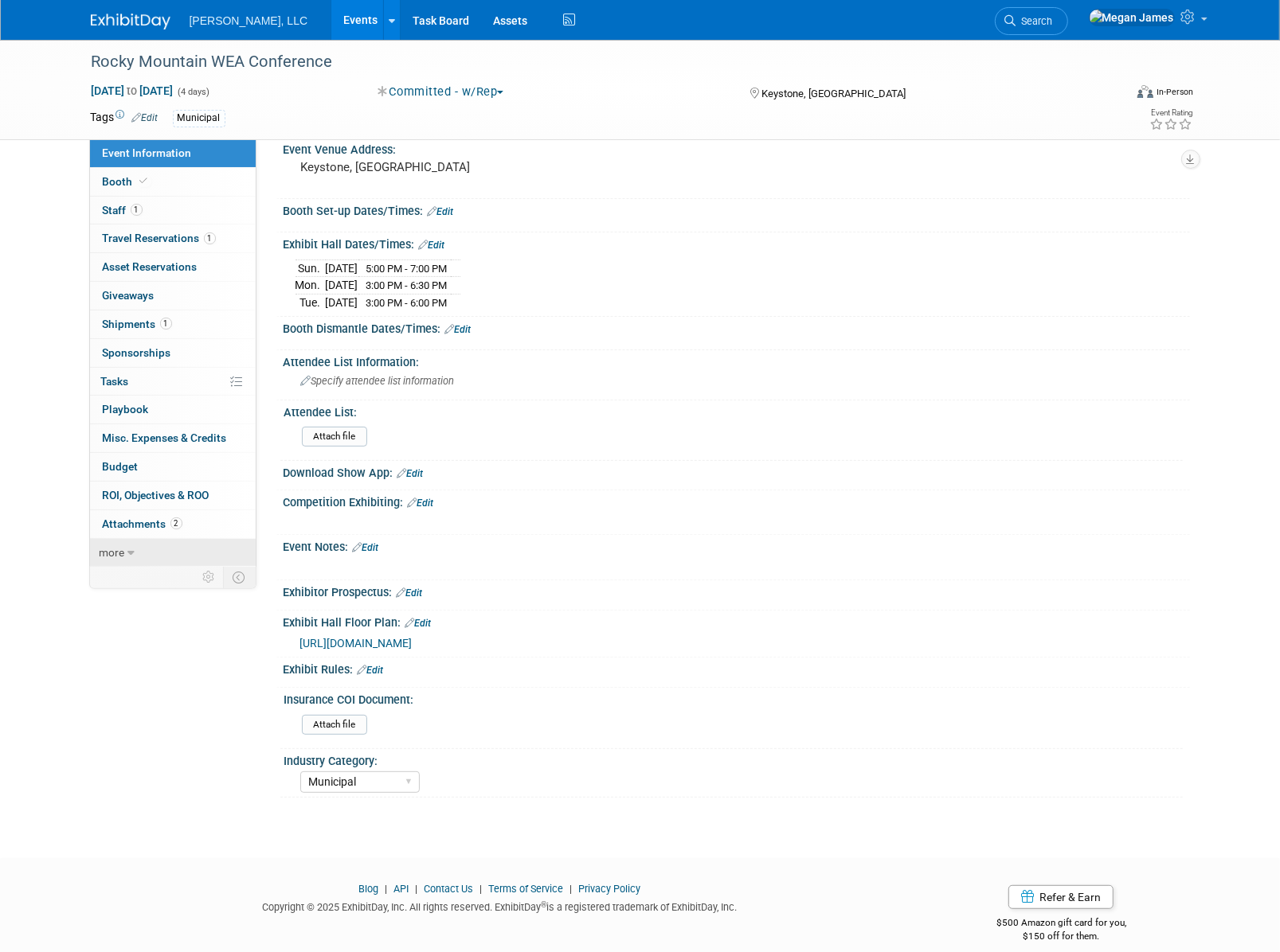
scroll to position [158, 0]
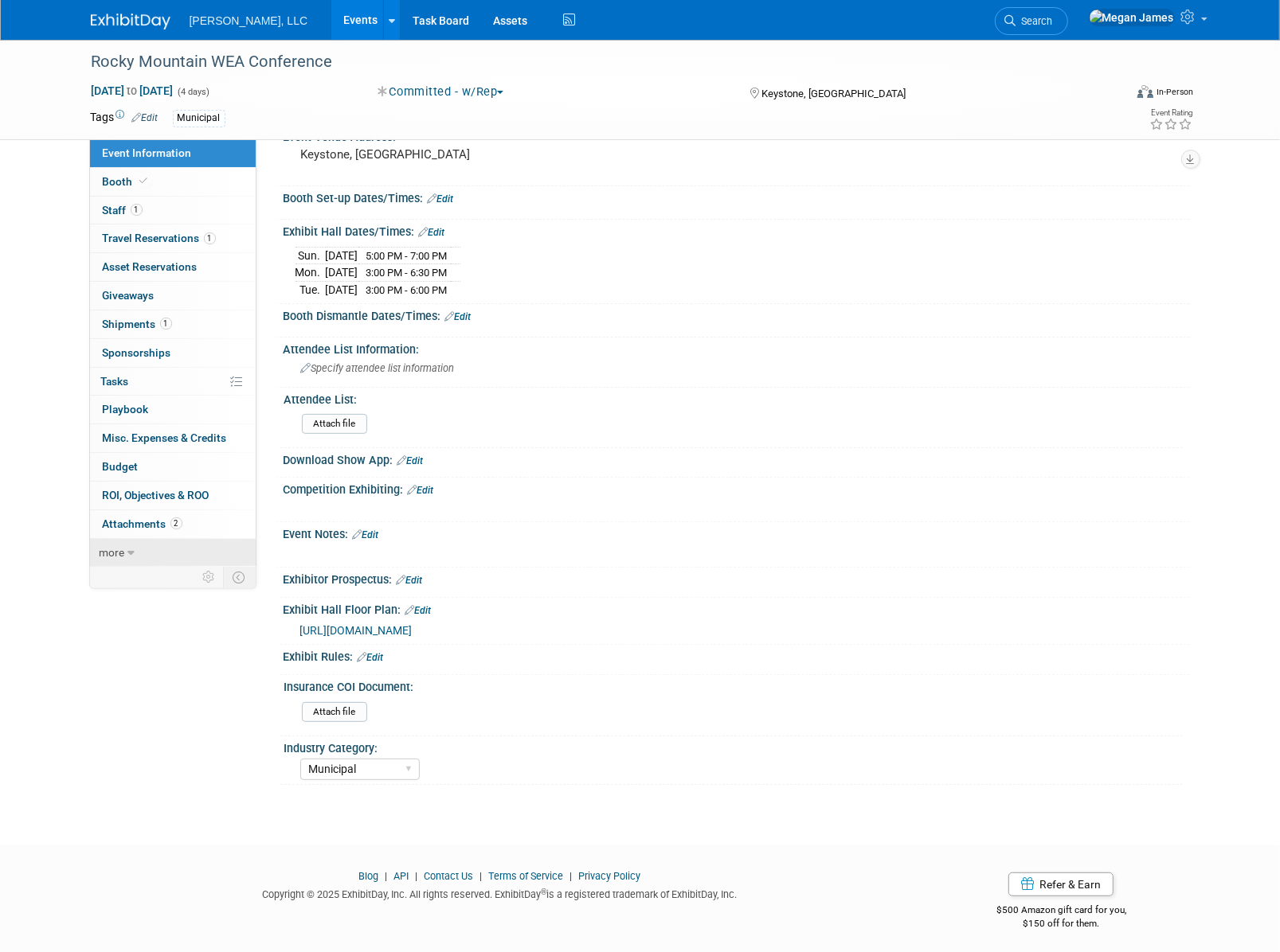
click at [166, 547] on link "more" at bounding box center [172, 553] width 166 height 28
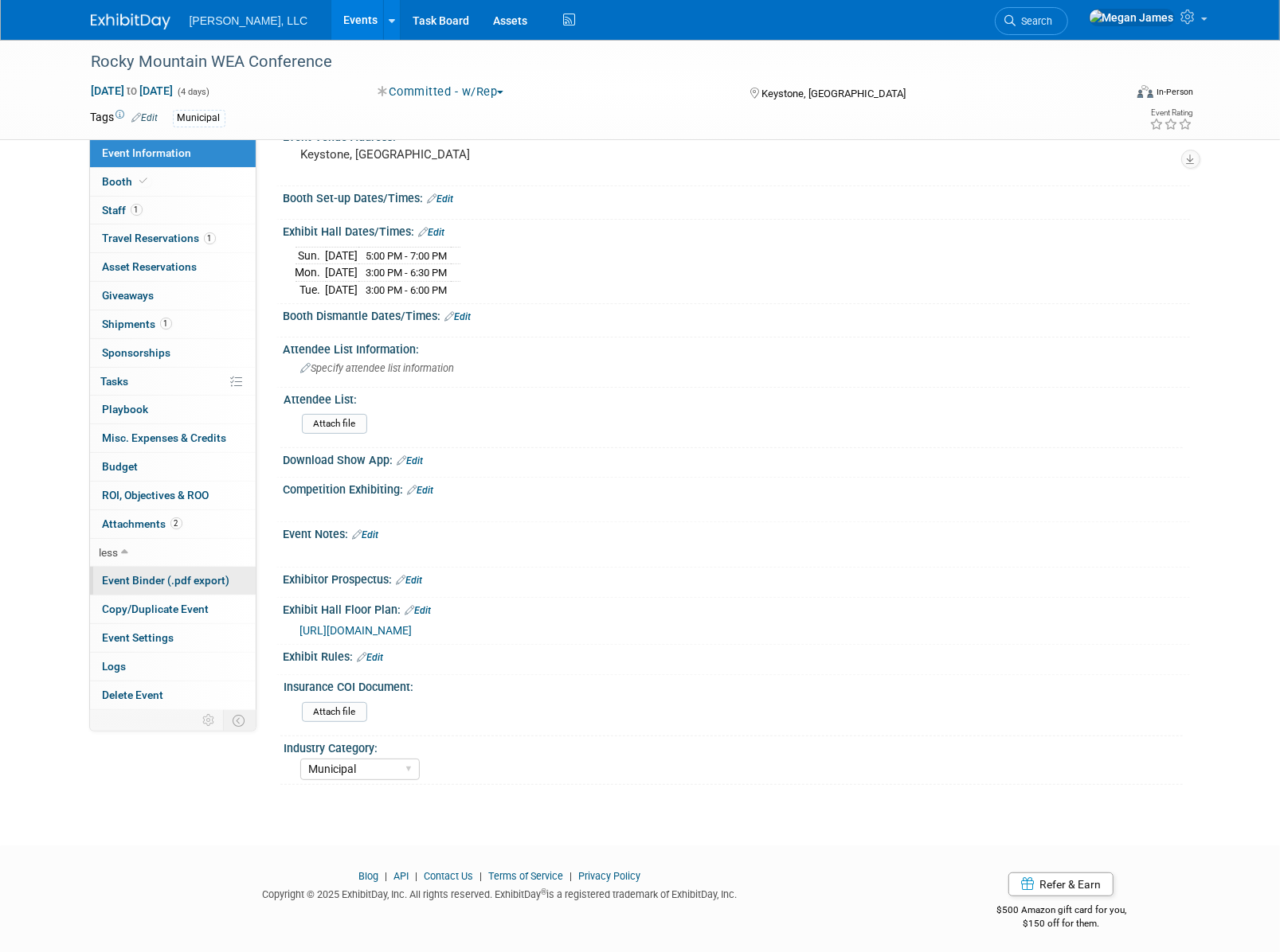
click at [167, 579] on span "Event Binder (.pdf export)" at bounding box center [166, 581] width 128 height 13
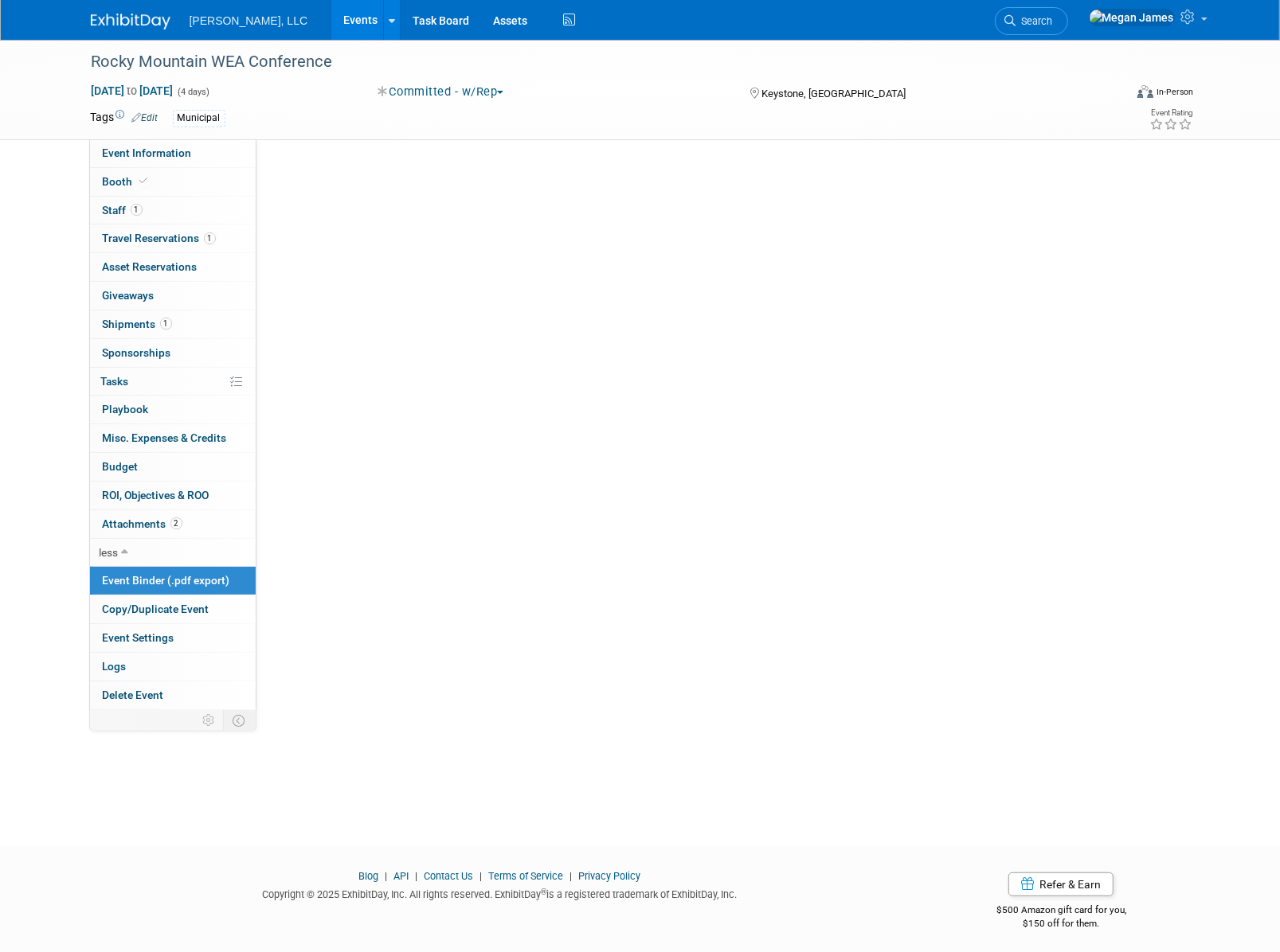
scroll to position [0, 0]
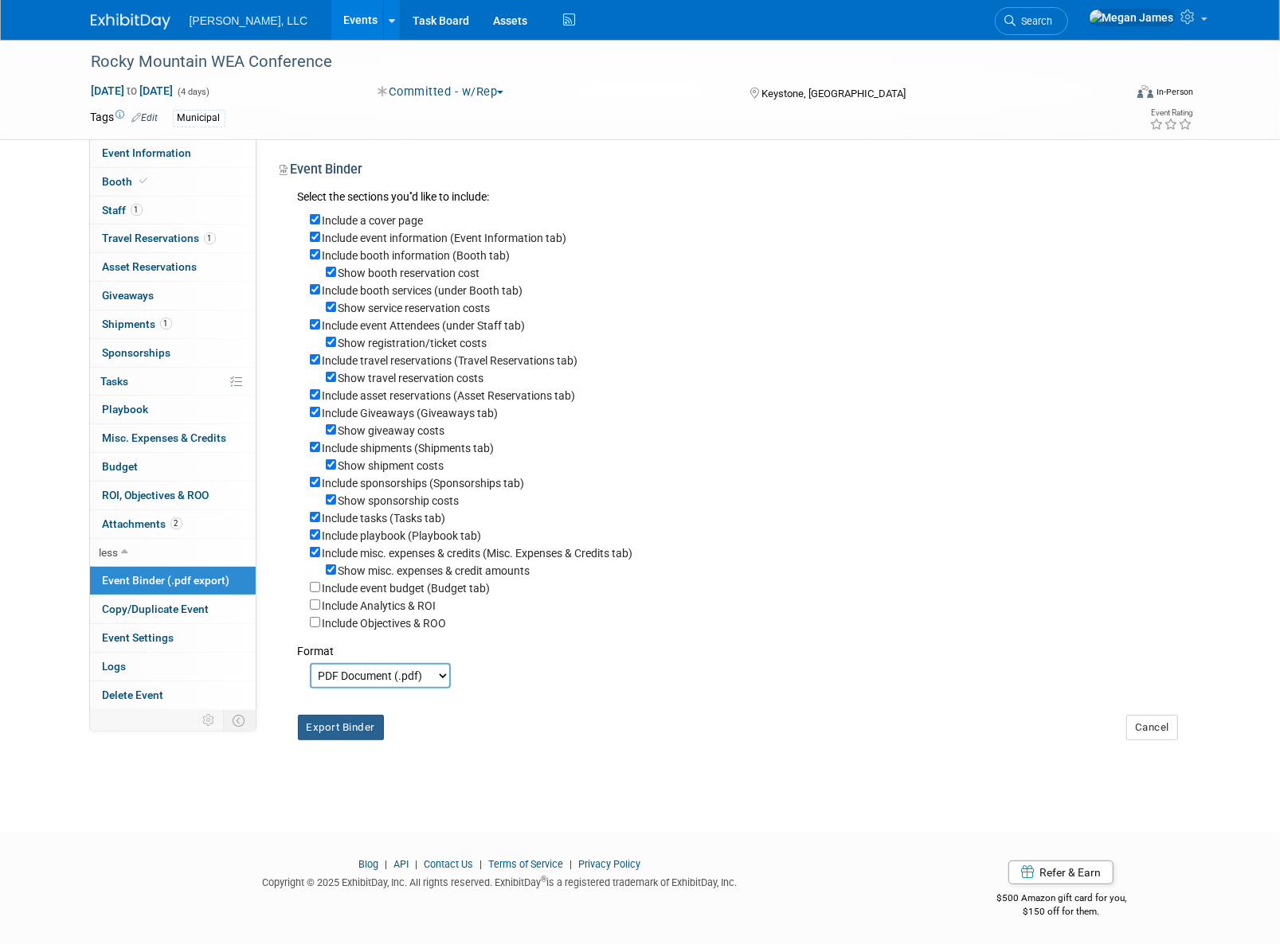
click at [364, 740] on button "Export Binder" at bounding box center [341, 728] width 86 height 26
click at [165, 161] on link "Event Information" at bounding box center [172, 153] width 166 height 28
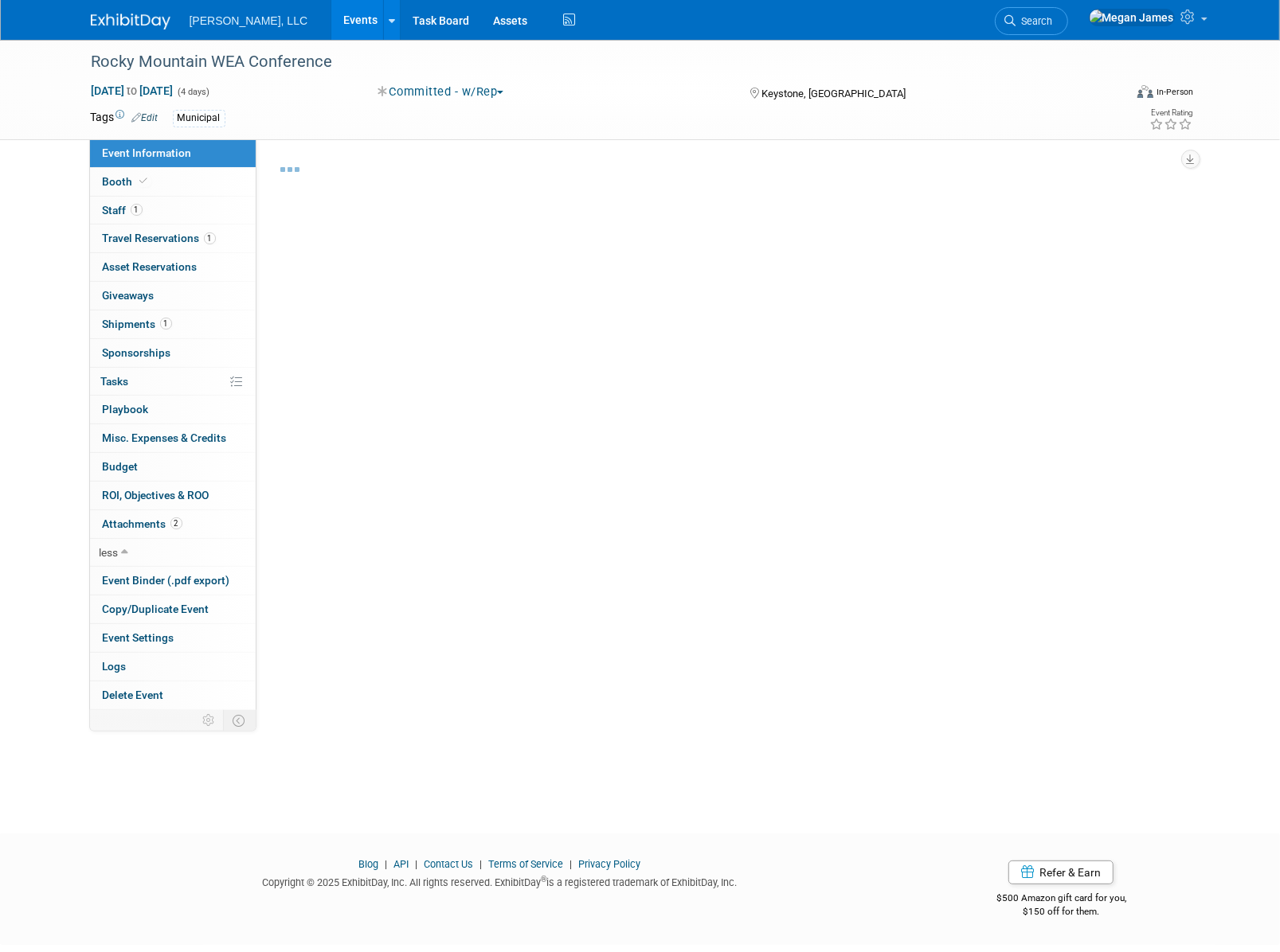
select select "Municipal"
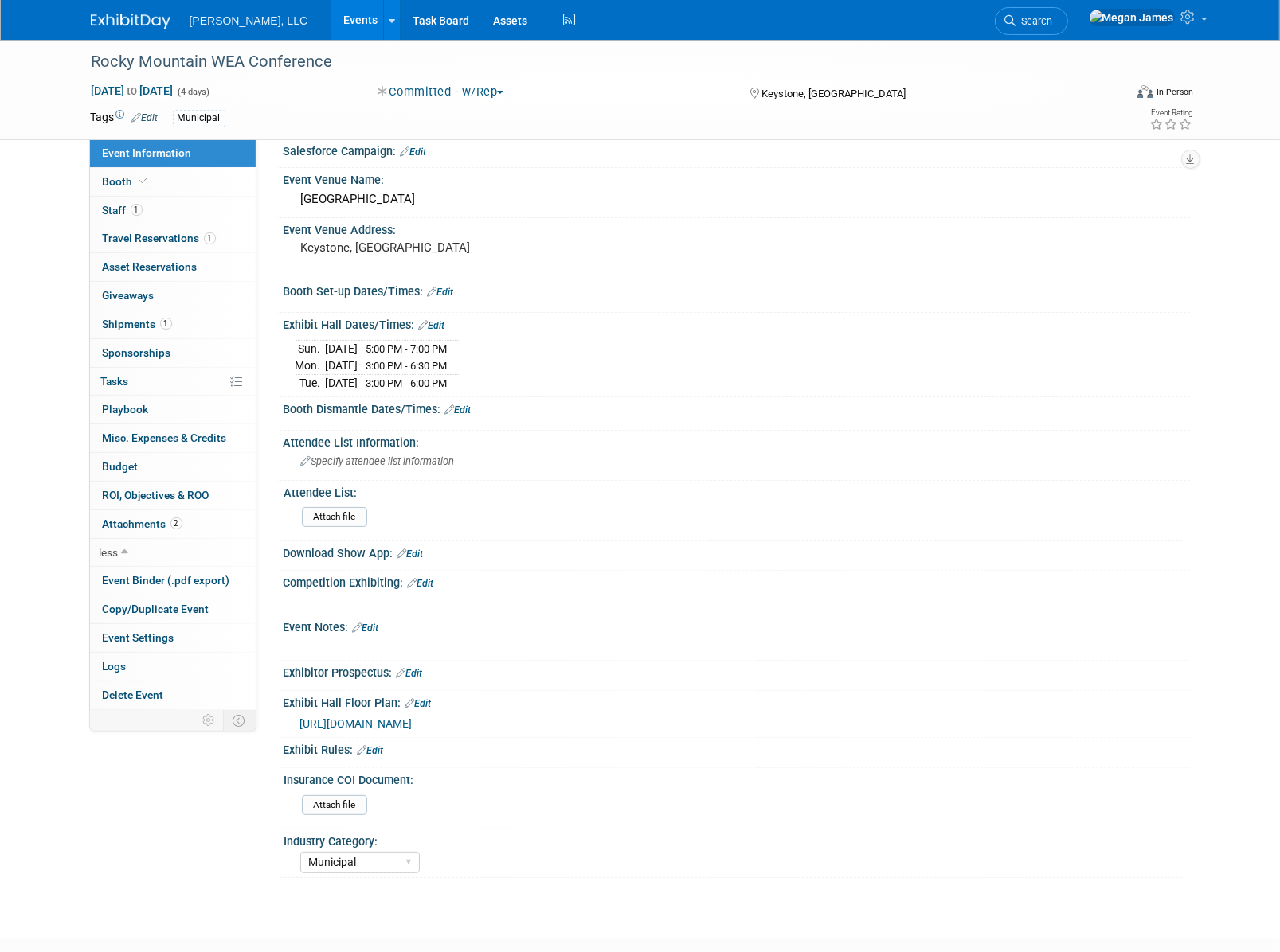
scroll to position [158, 0]
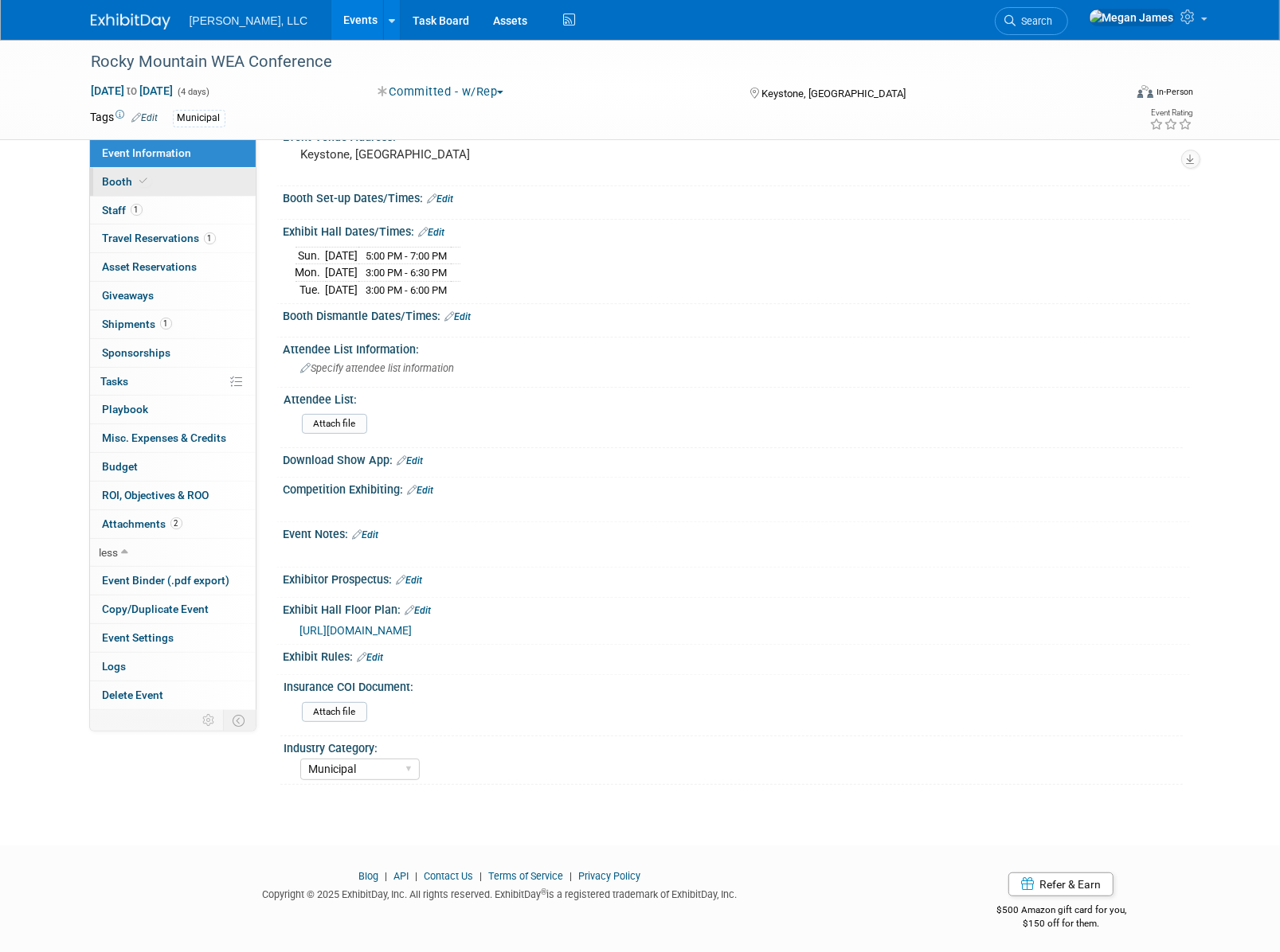
click at [167, 174] on link "Booth" at bounding box center [172, 182] width 166 height 28
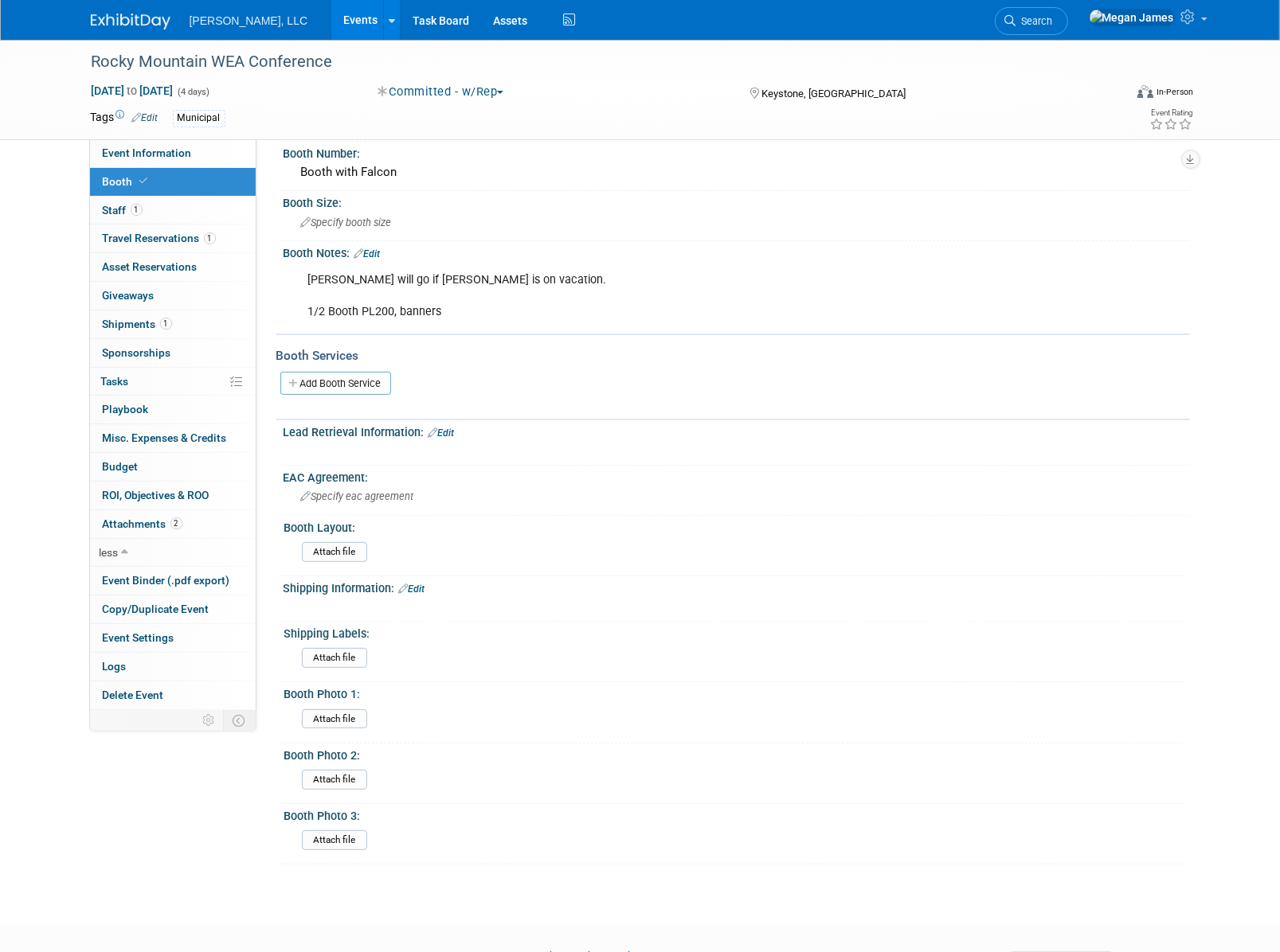
scroll to position [0, 0]
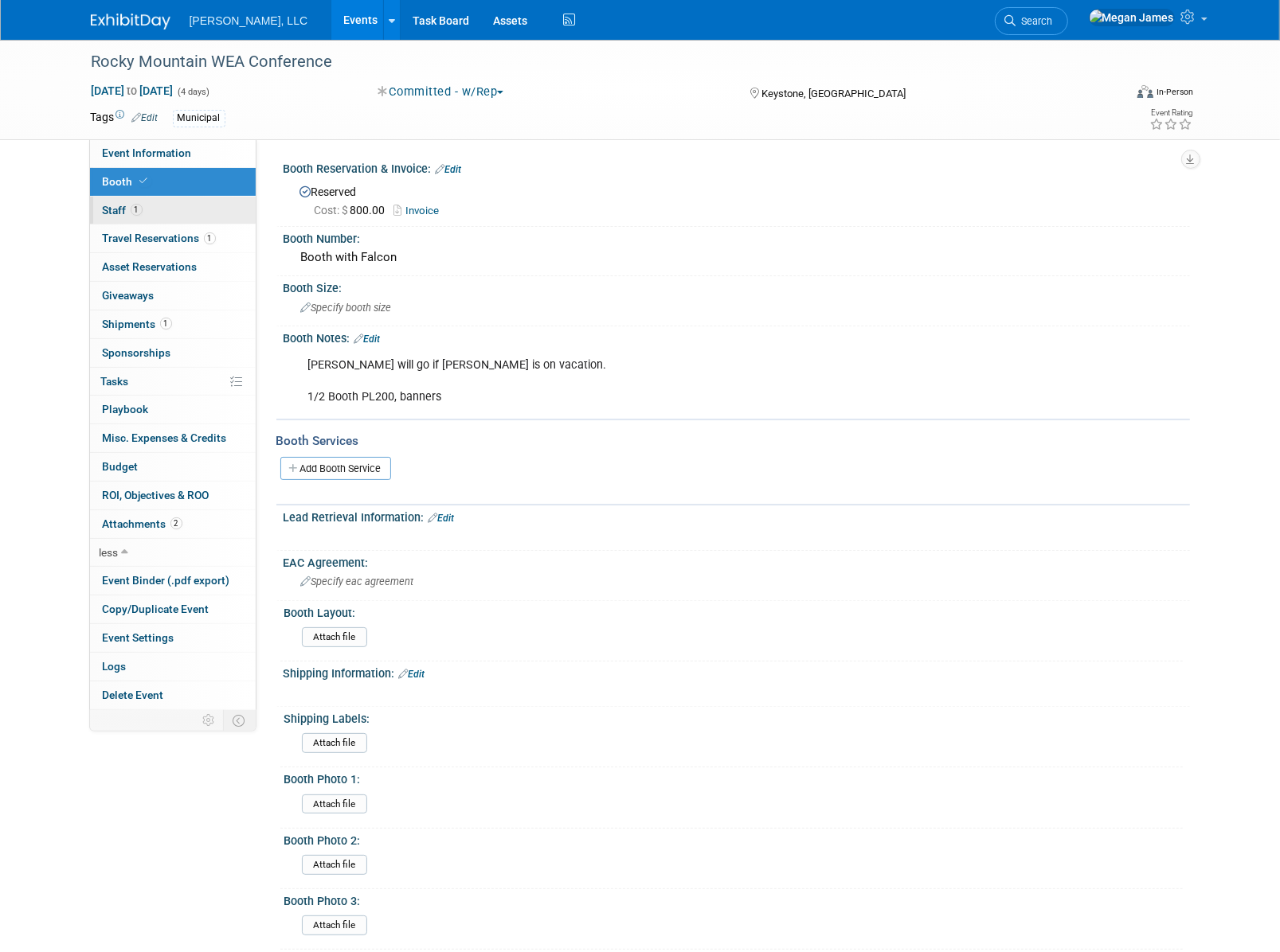
click at [177, 208] on link "1 Staff 1" at bounding box center [172, 211] width 166 height 28
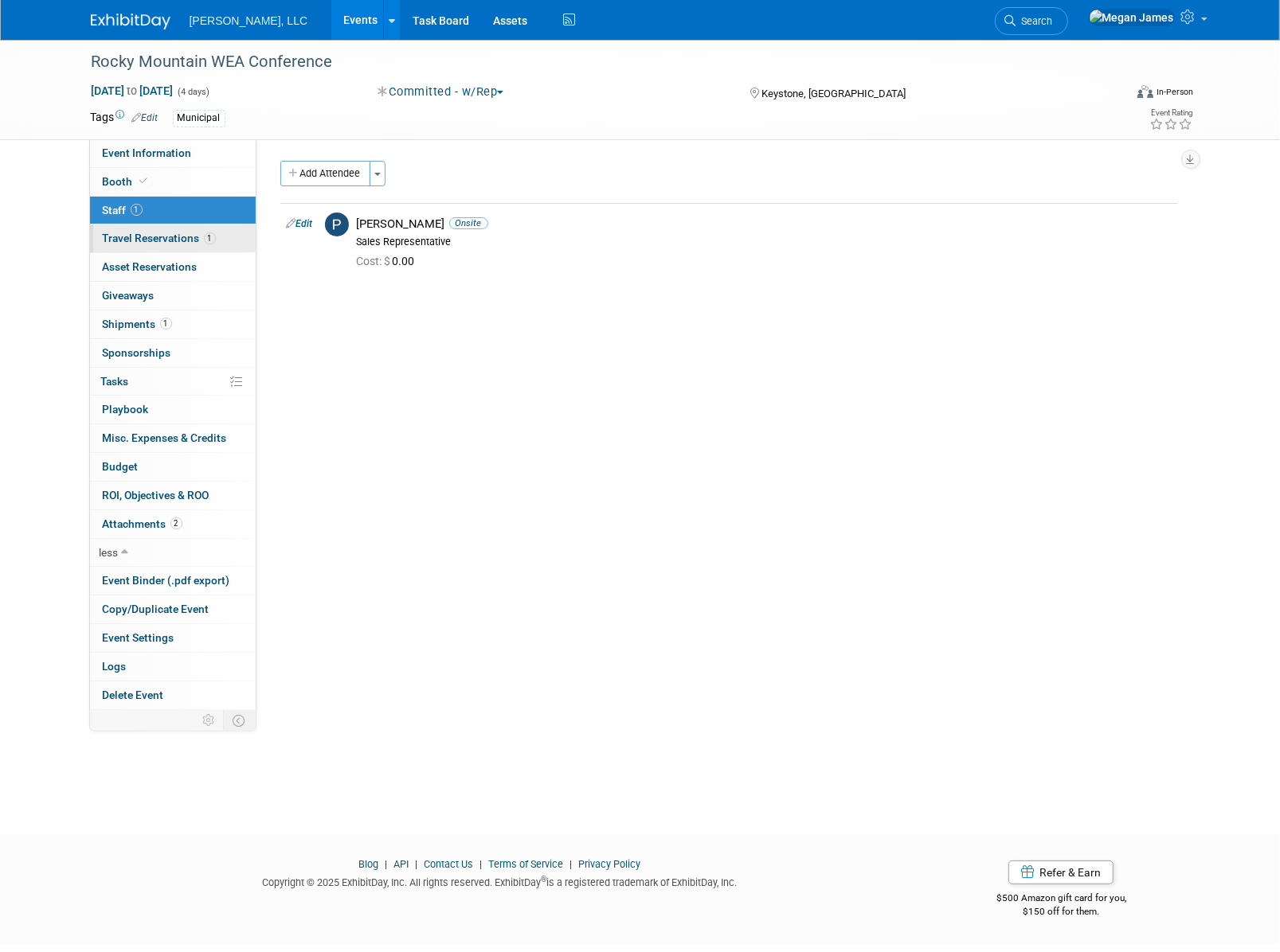
click at [233, 238] on link "1 Travel Reservations 1" at bounding box center [172, 238] width 166 height 28
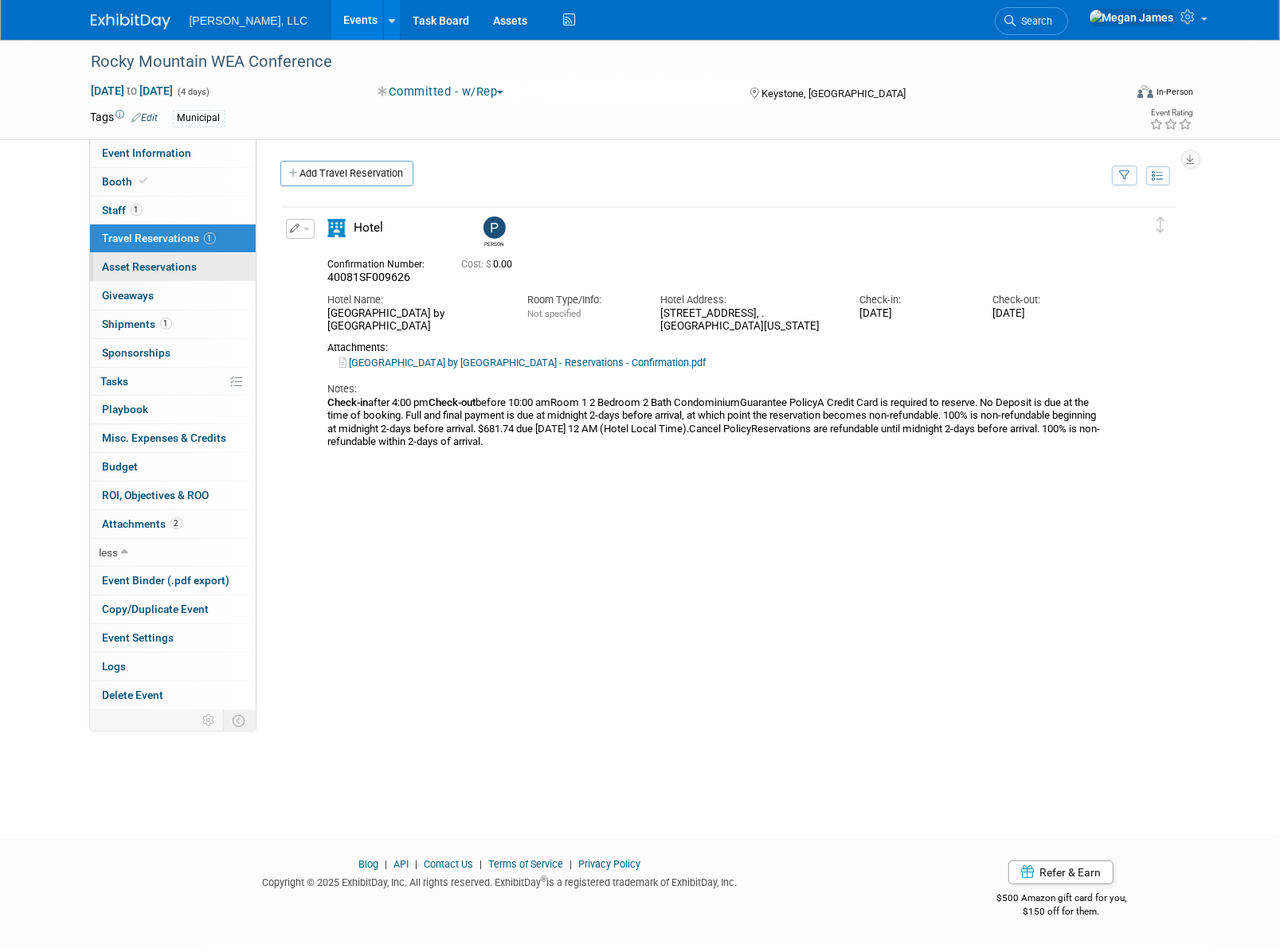
click at [216, 262] on link "0 Asset Reservations 0" at bounding box center [172, 267] width 166 height 28
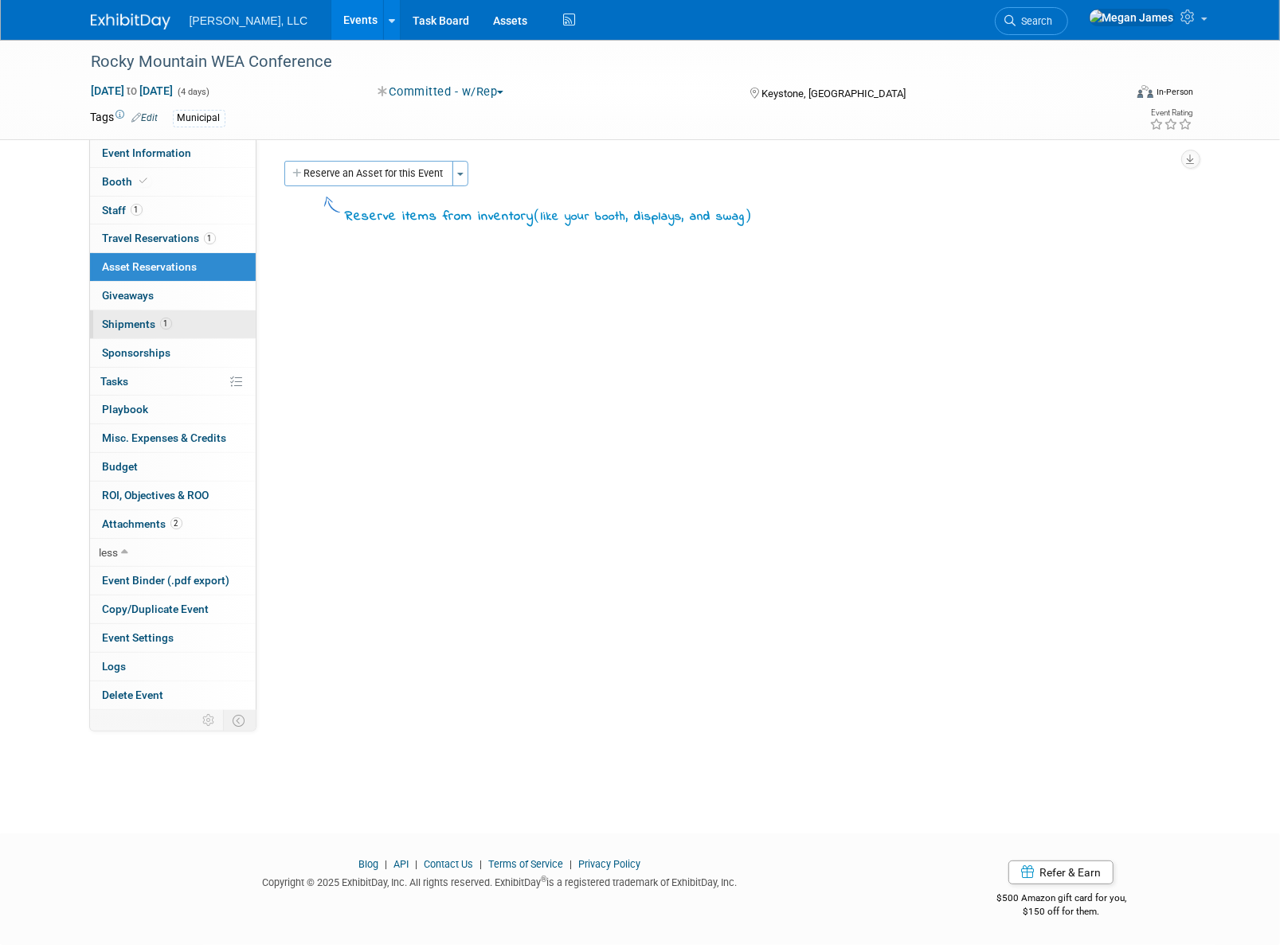
click at [195, 330] on link "1 Shipments 1" at bounding box center [172, 325] width 166 height 28
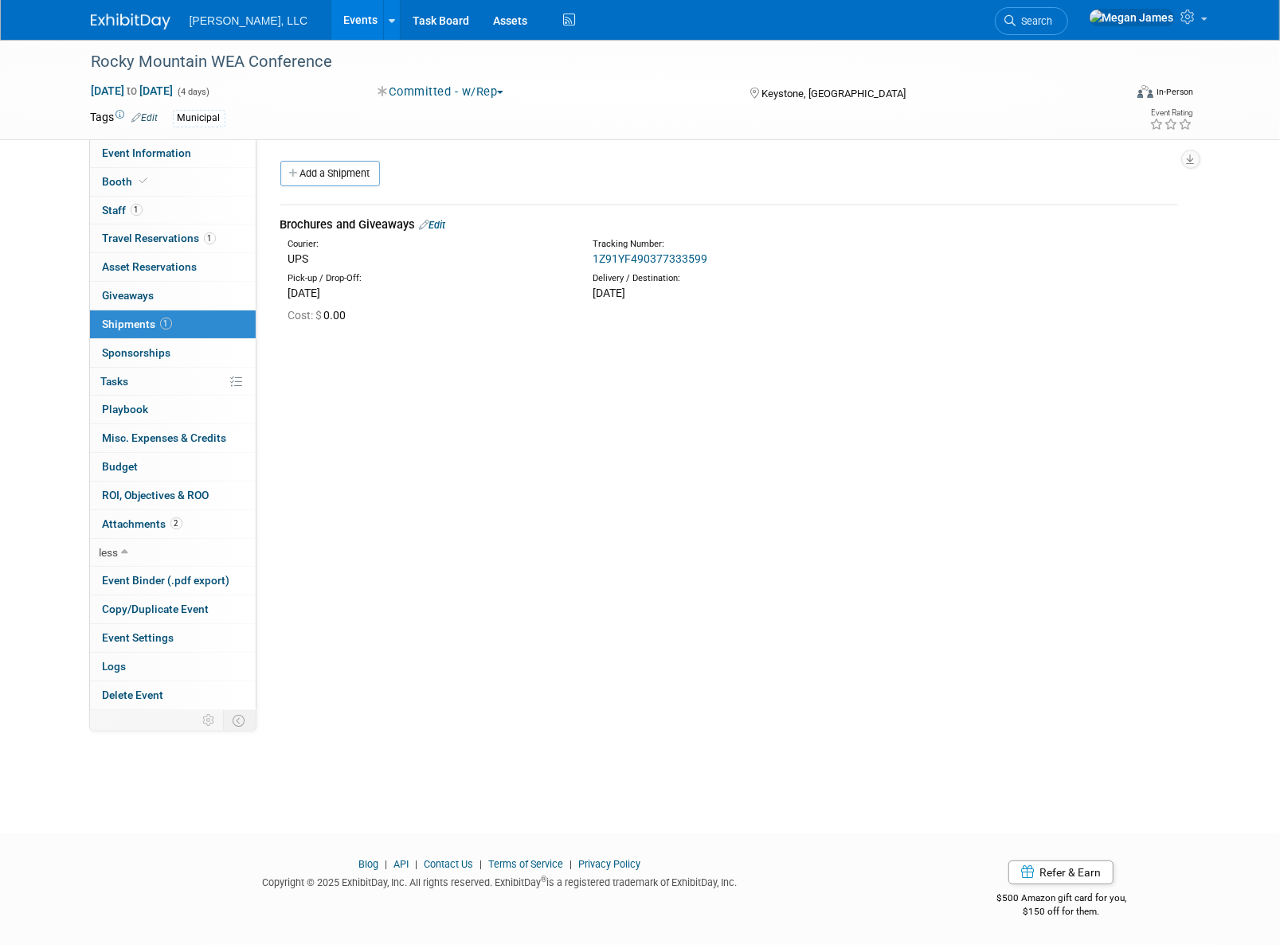
click at [331, 35] on link "Events" at bounding box center [360, 19] width 58 height 40
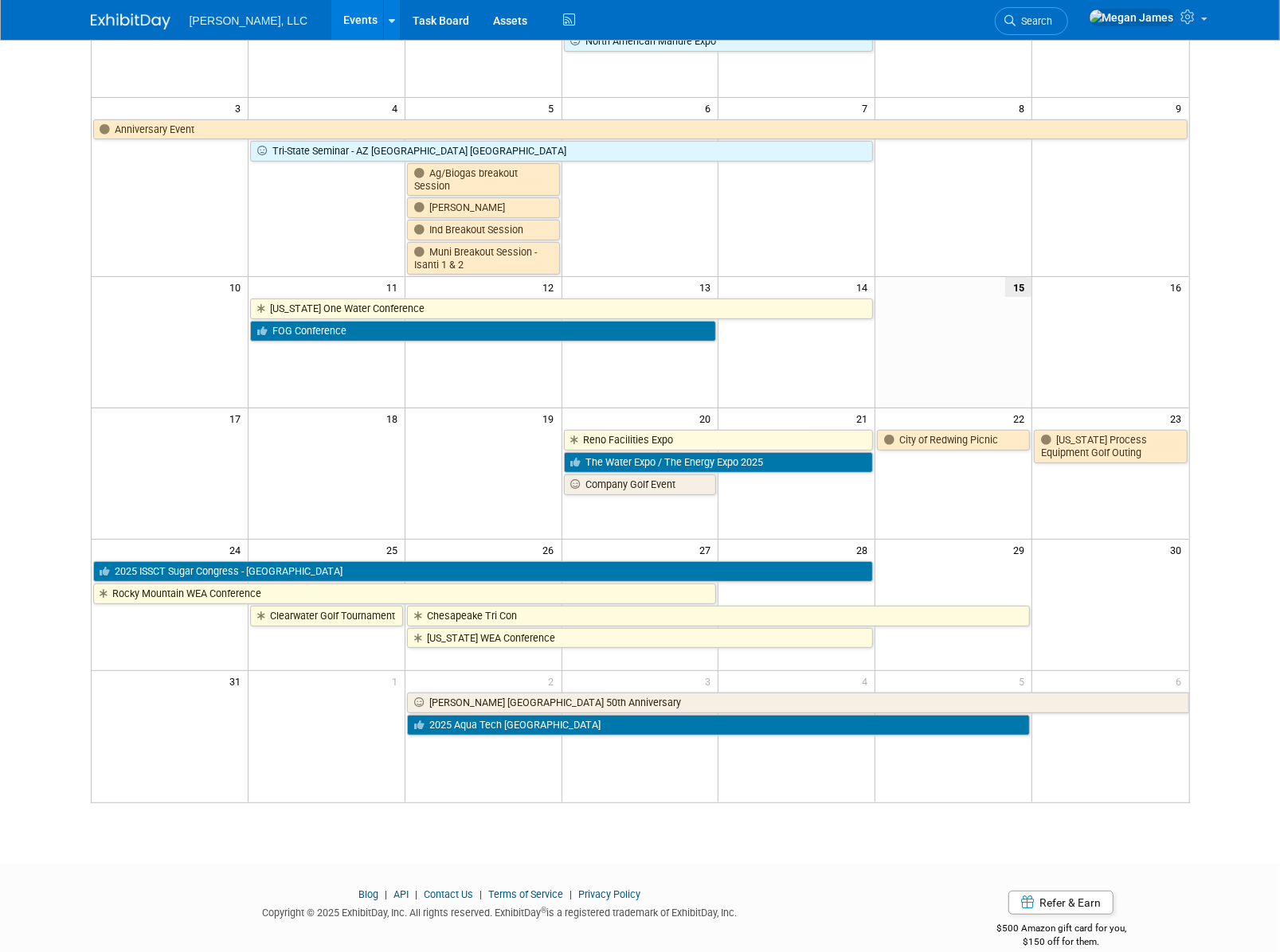
scroll to position [216, 0]
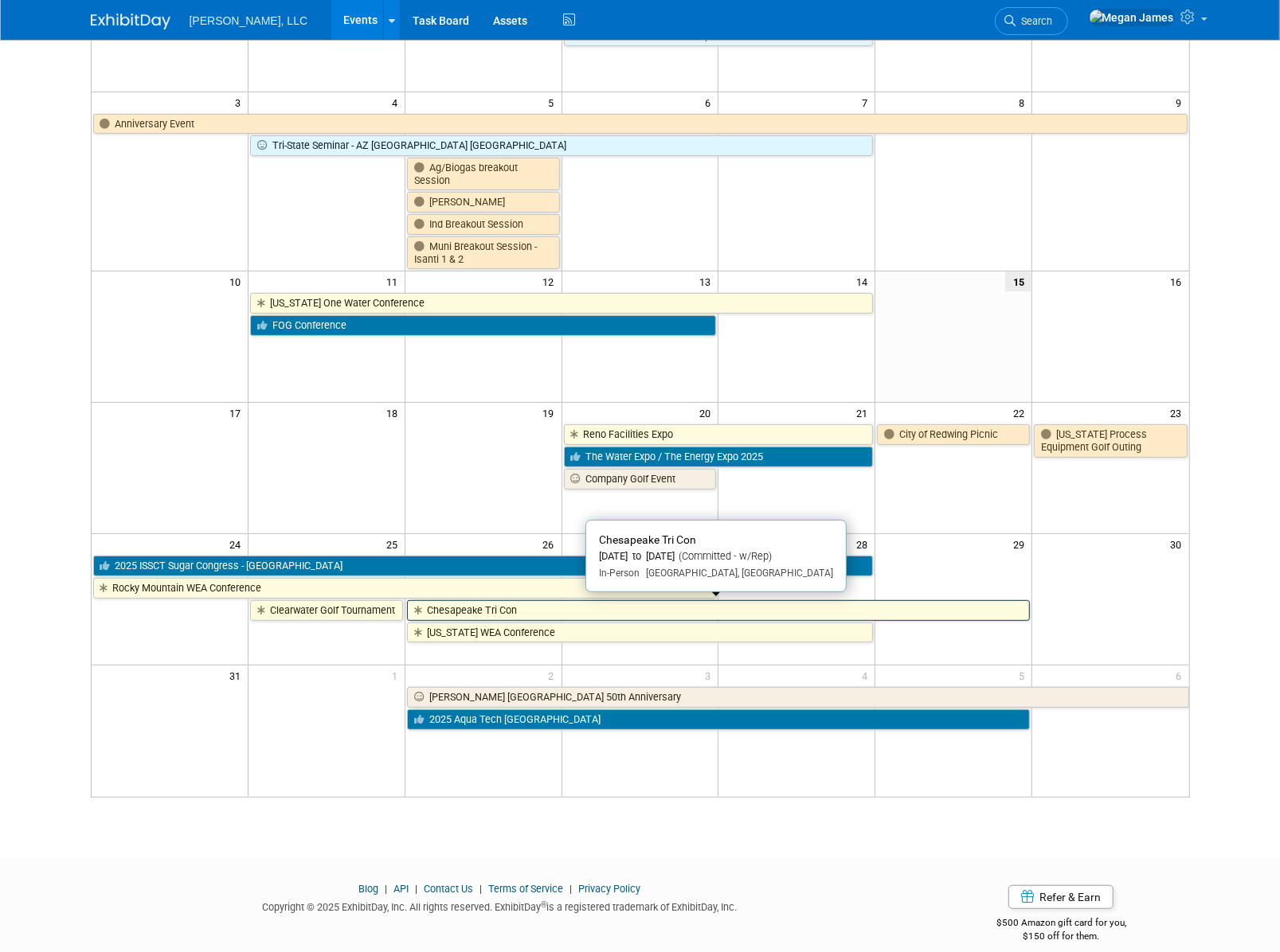
click at [480, 611] on link "Chesapeake Tri Con" at bounding box center [718, 611] width 623 height 21
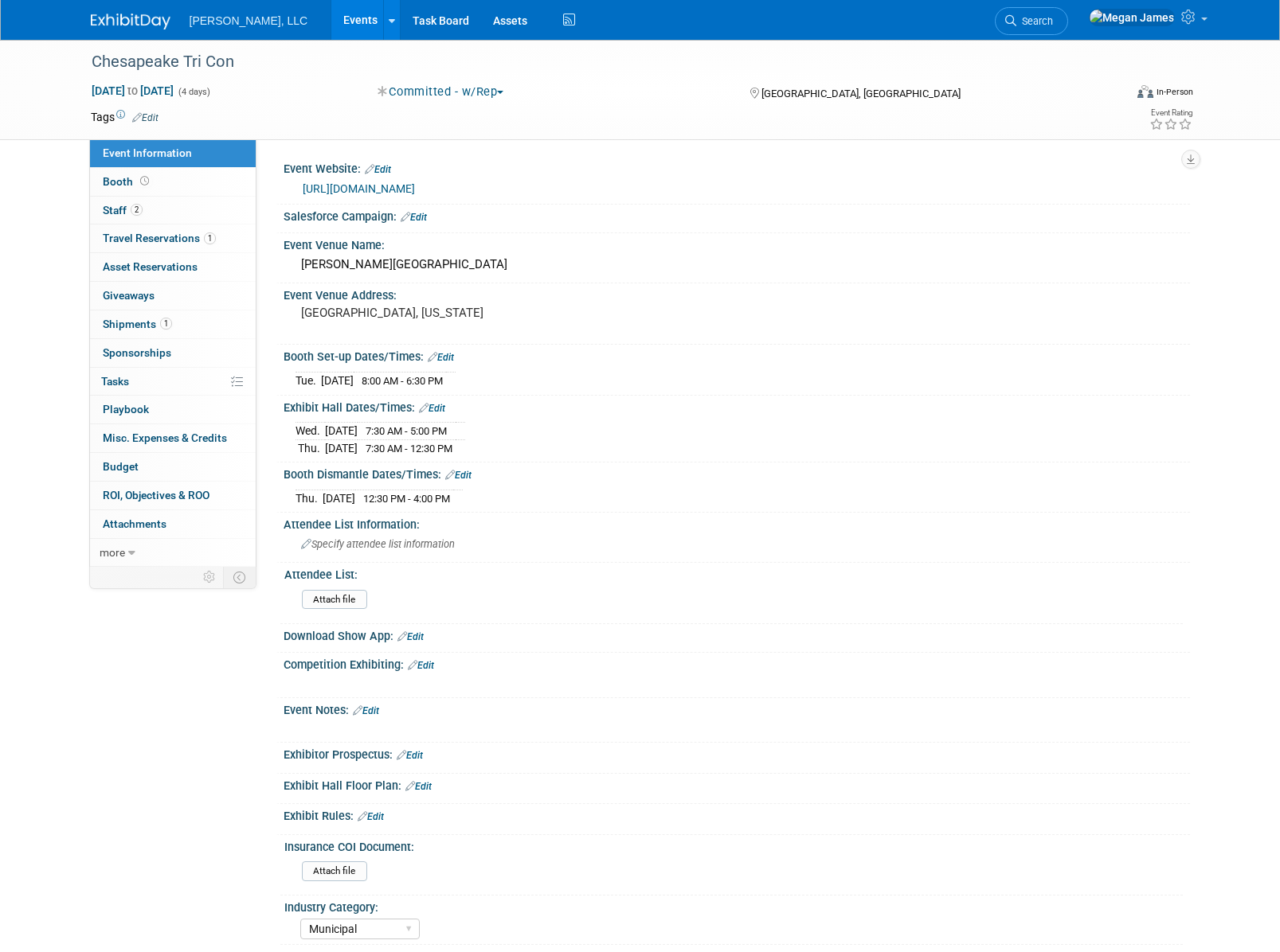
select select "Municipal"
click at [227, 187] on link "Booth" at bounding box center [172, 182] width 166 height 28
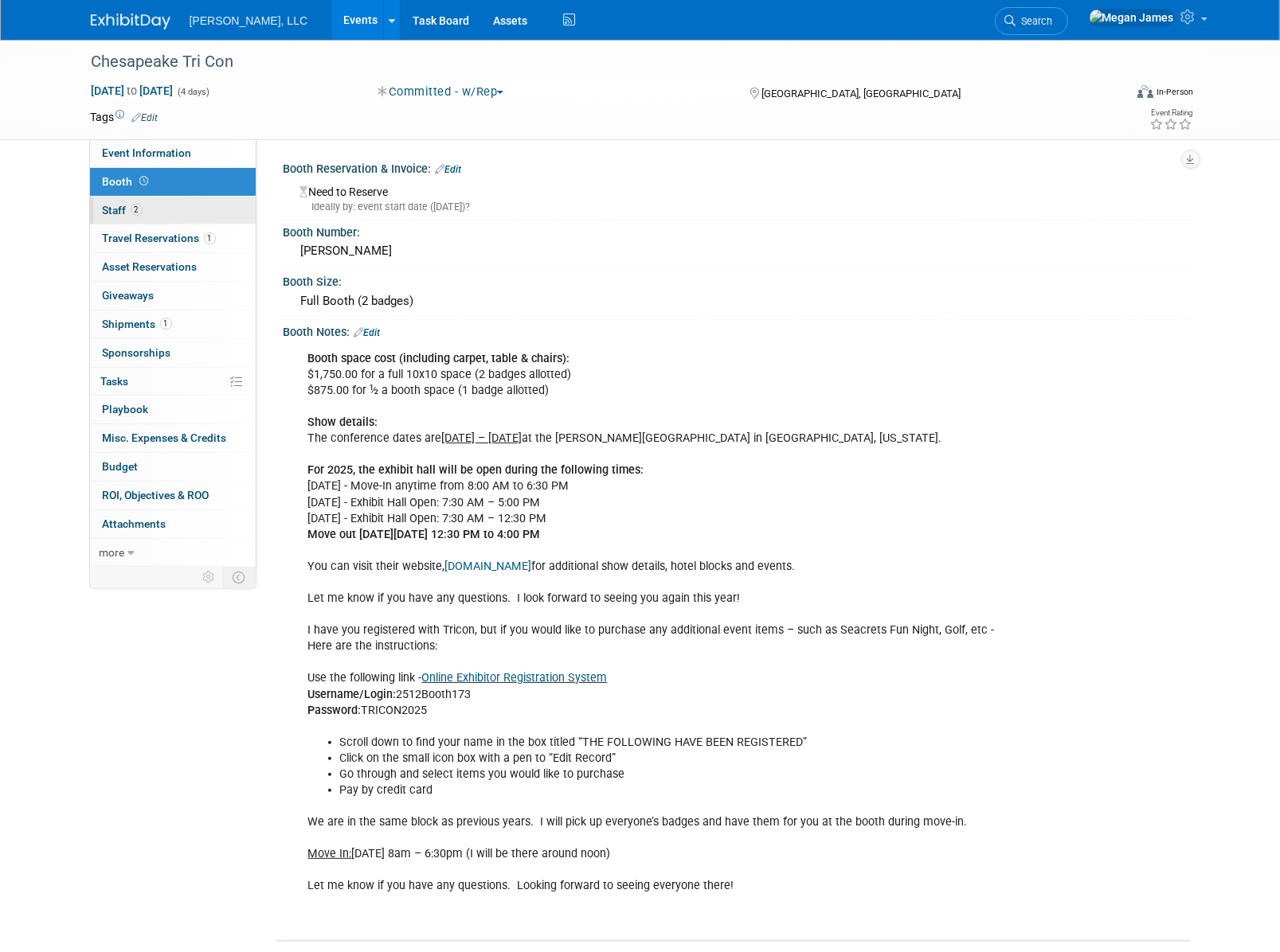
click at [225, 215] on link "2 Staff 2" at bounding box center [172, 211] width 166 height 28
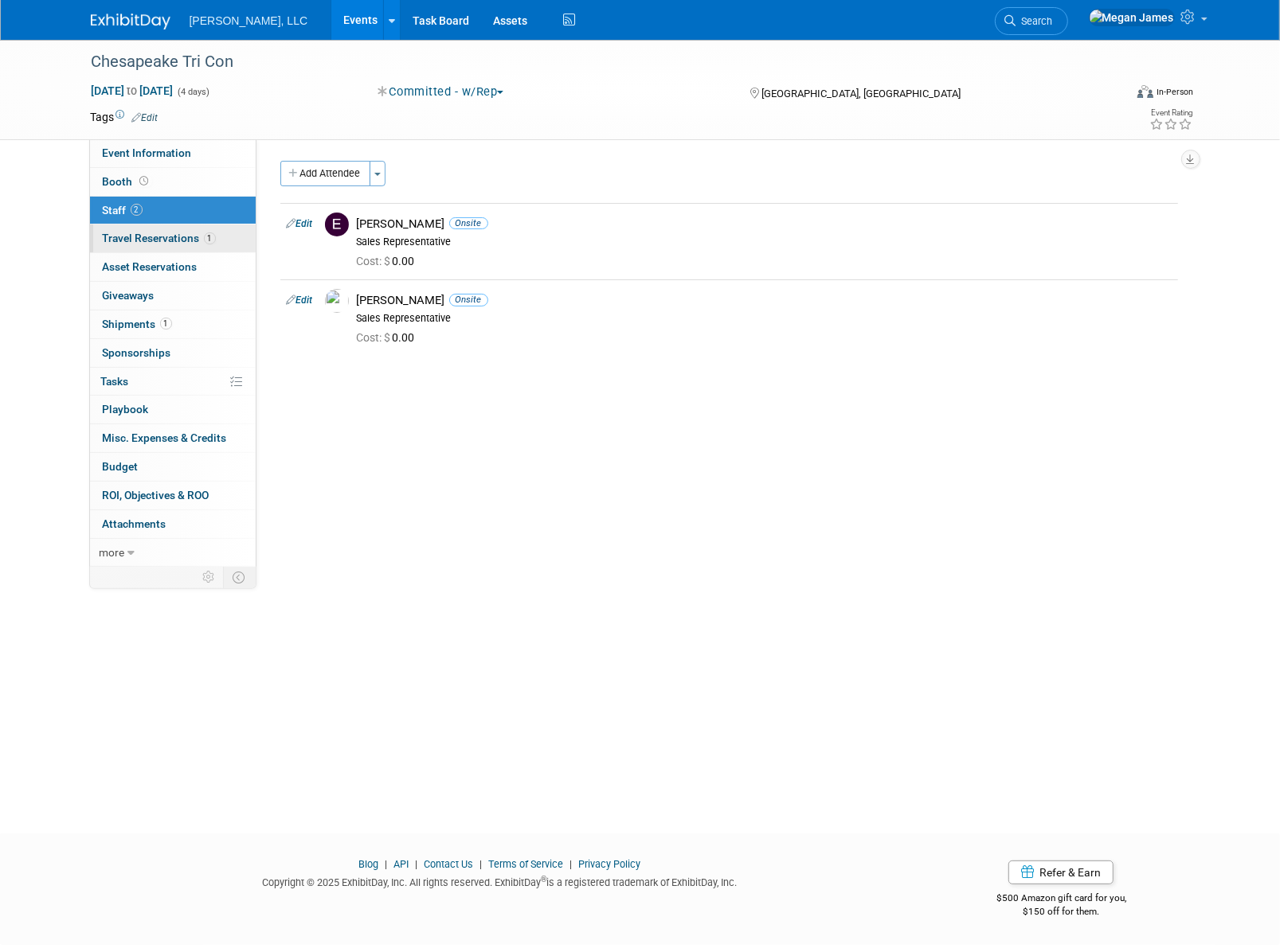
click at [225, 240] on link "1 Travel Reservations 1" at bounding box center [172, 238] width 166 height 28
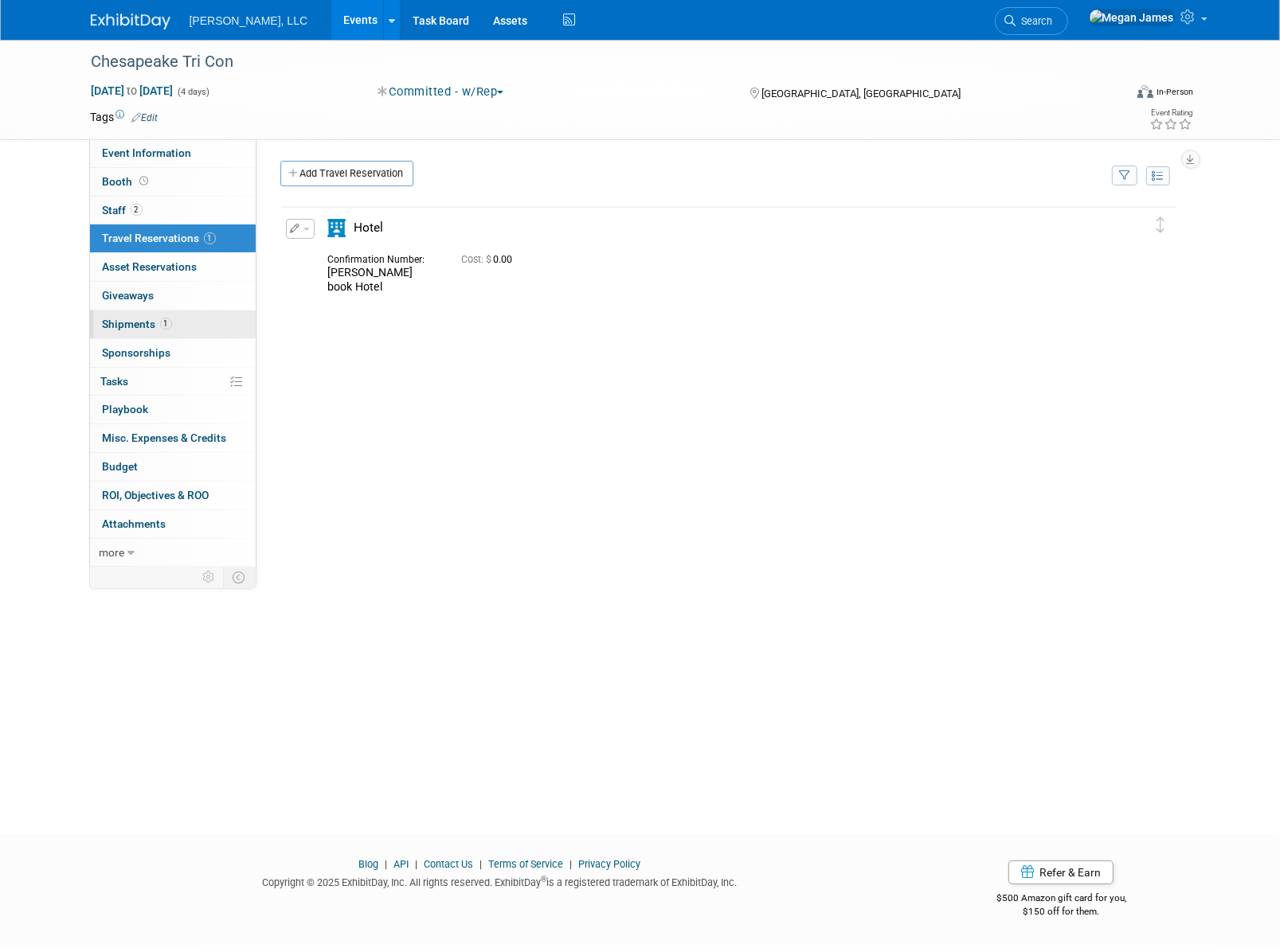
click at [222, 330] on link "1 Shipments 1" at bounding box center [172, 325] width 166 height 28
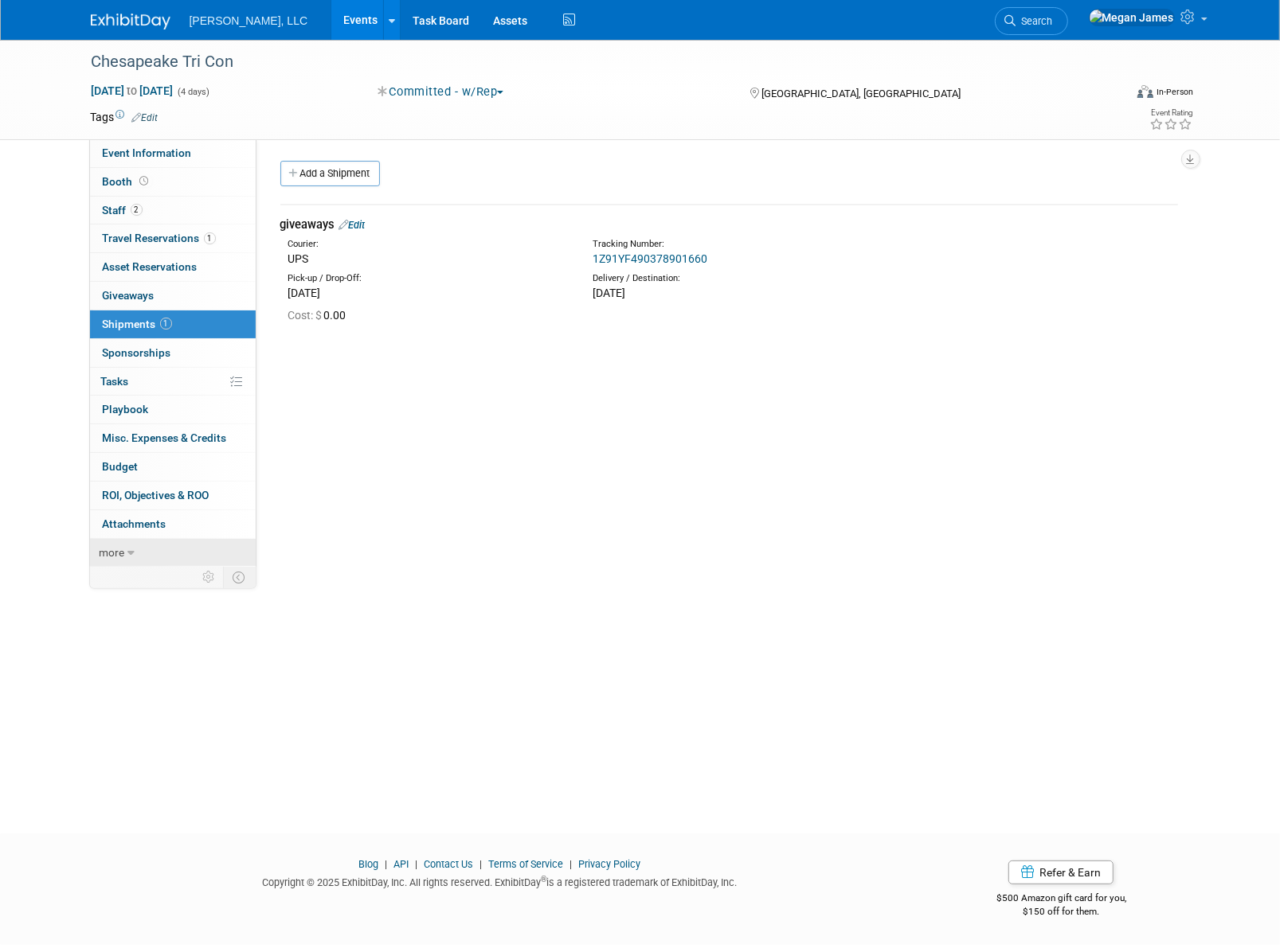
click at [155, 544] on link "more" at bounding box center [172, 553] width 166 height 28
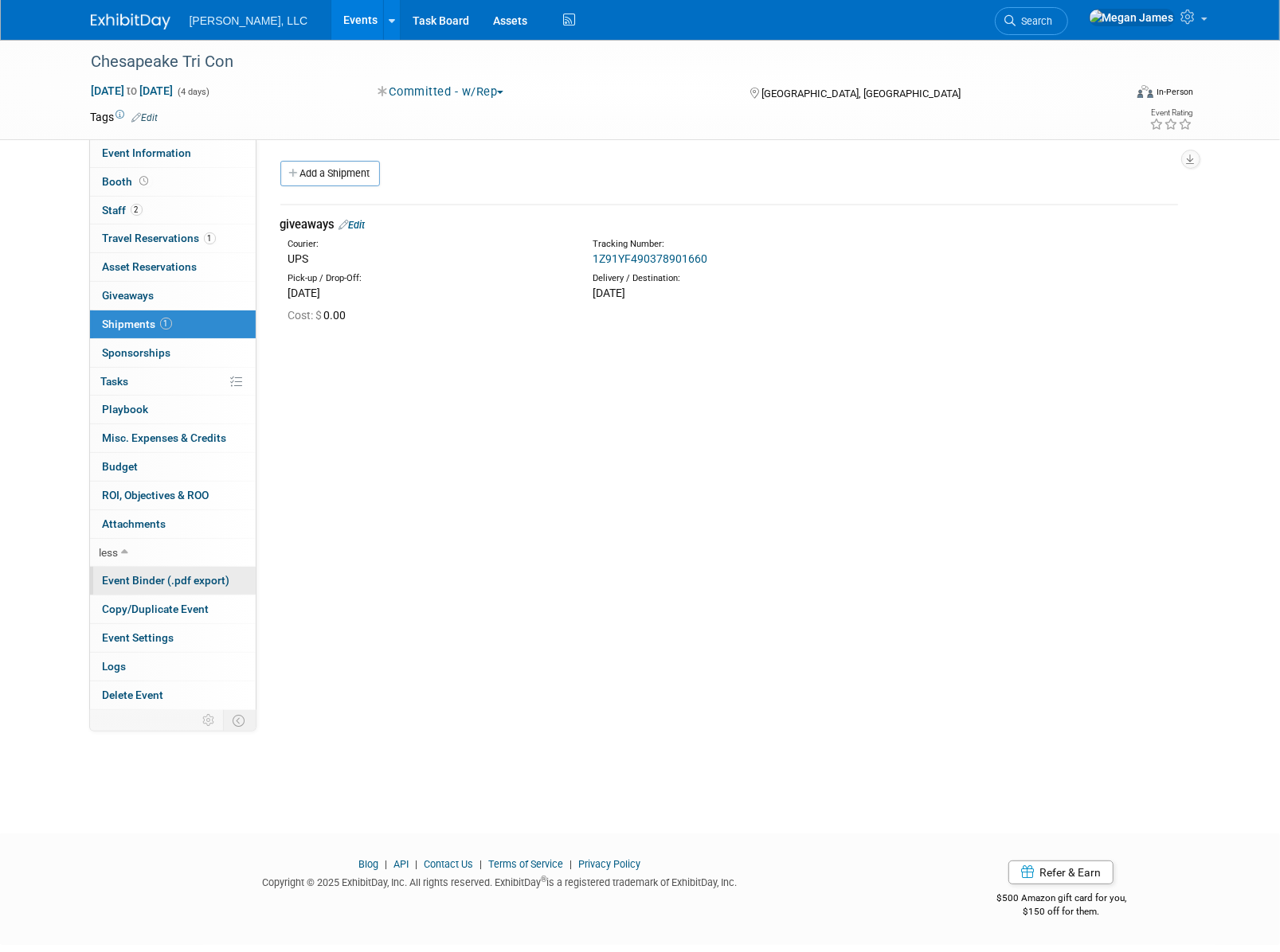
click at [170, 578] on span "Event Binder (.pdf export)" at bounding box center [166, 581] width 128 height 13
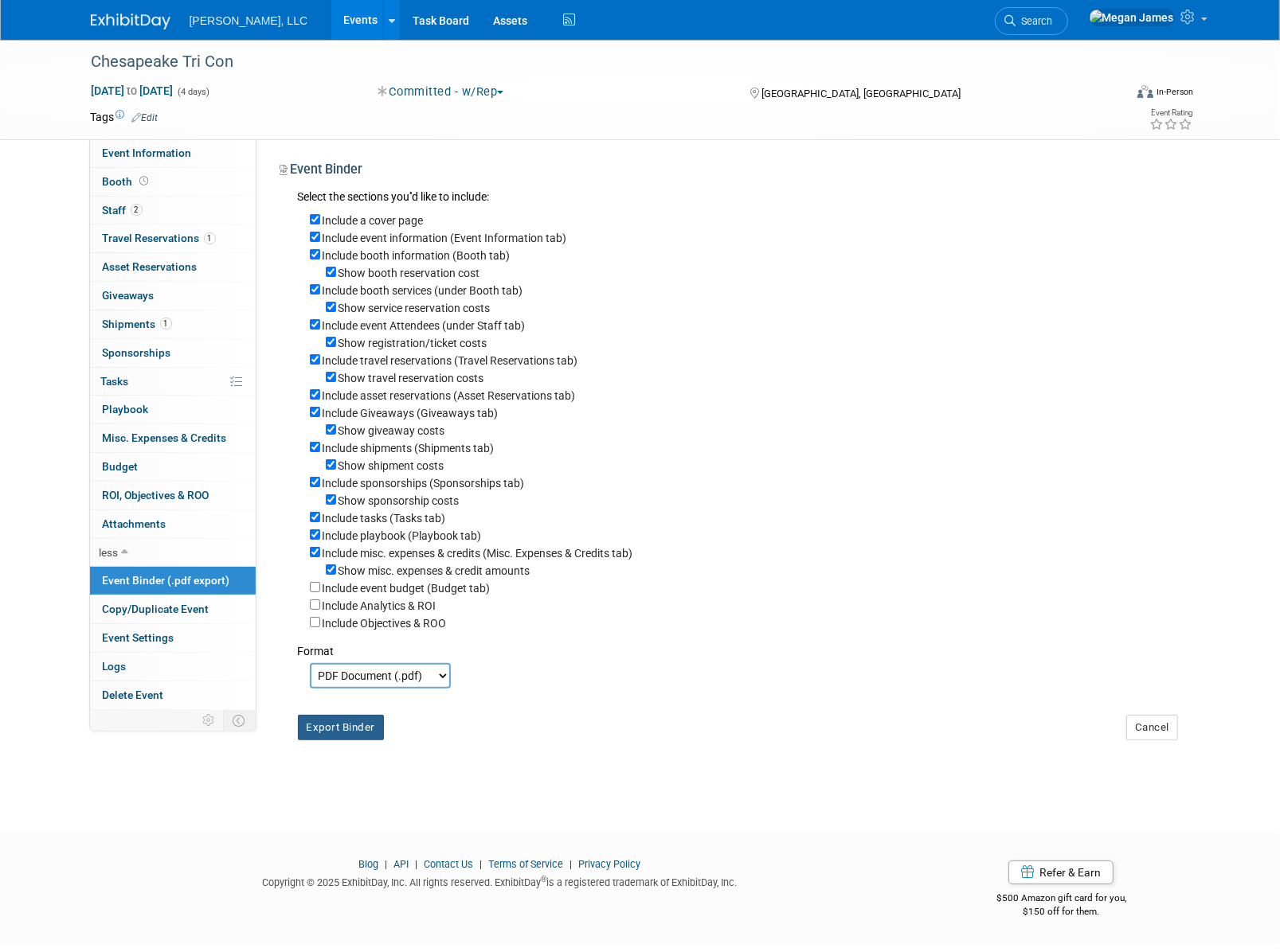
click at [329, 740] on button "Export Binder" at bounding box center [341, 728] width 86 height 26
click at [668, 96] on div "Committed - w/Rep Committed Considering Not Going Walk the Floor Cancelled Comm…" at bounding box center [548, 93] width 352 height 18
click at [331, 23] on link "Events" at bounding box center [360, 19] width 58 height 40
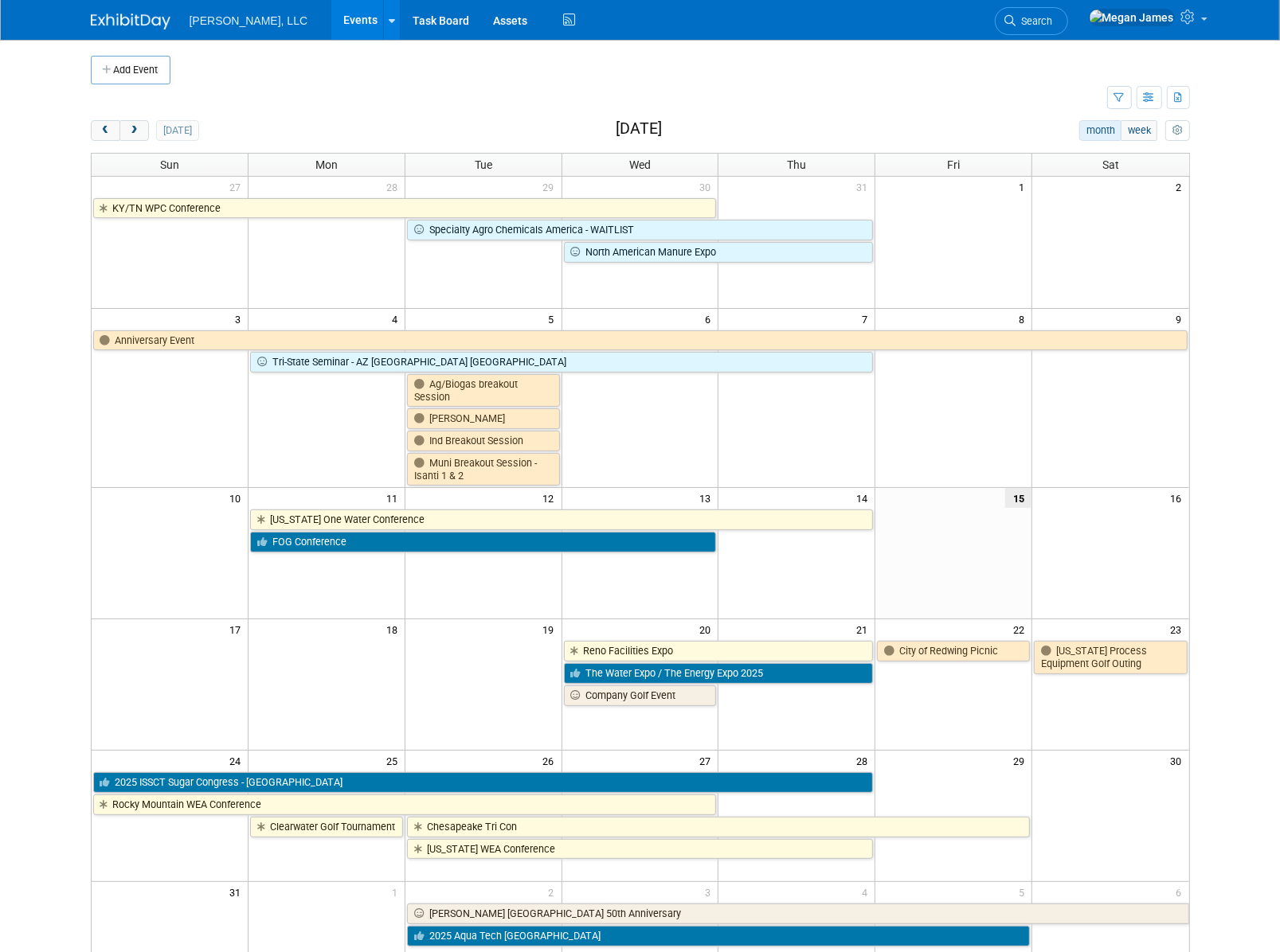
click at [64, 584] on body "Boerger, LLC Events Add Event Bulk Upload Events Shareable Event Boards Recentl…" at bounding box center [640, 476] width 1280 height 952
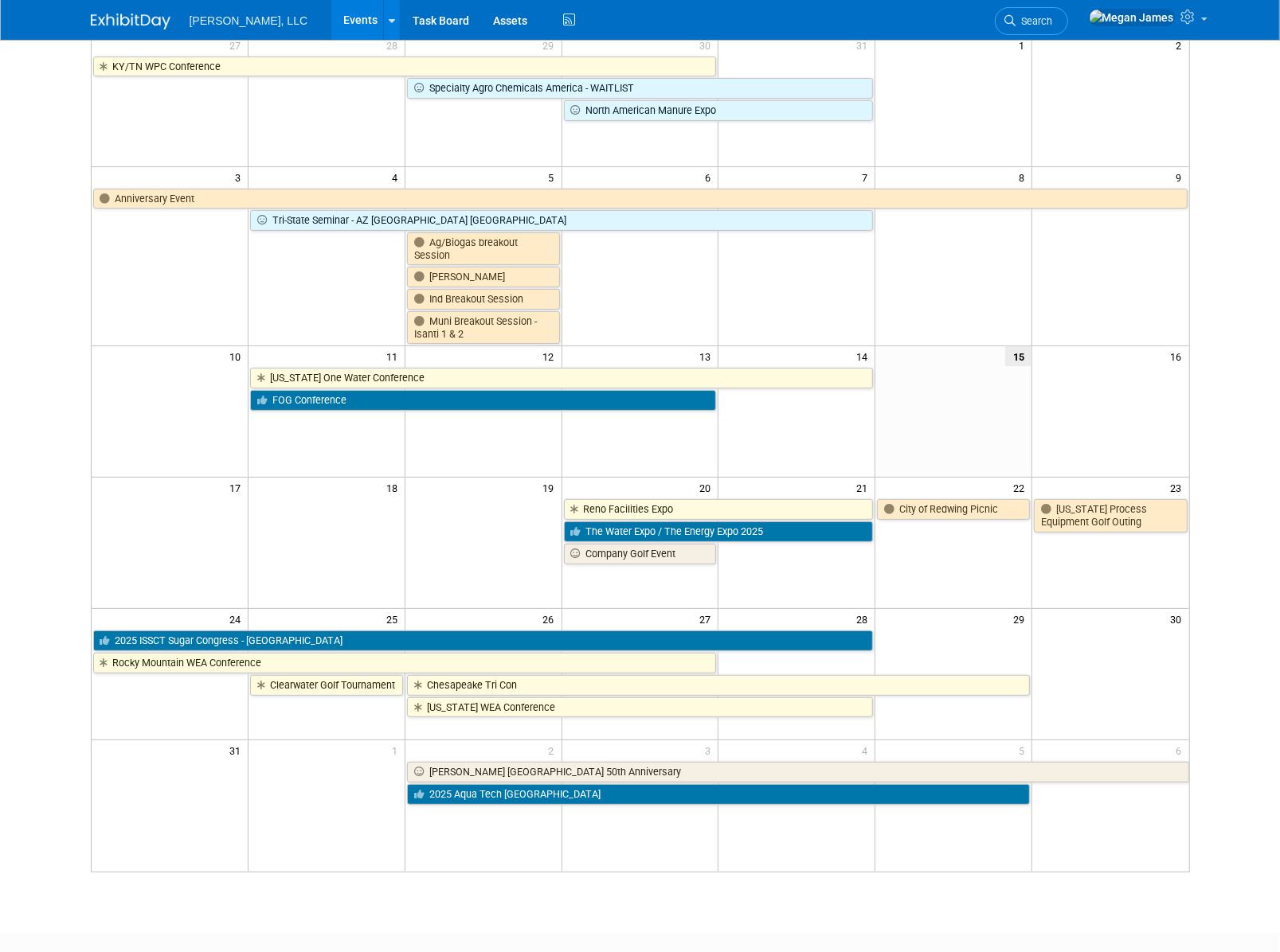
scroll to position [144, 0]
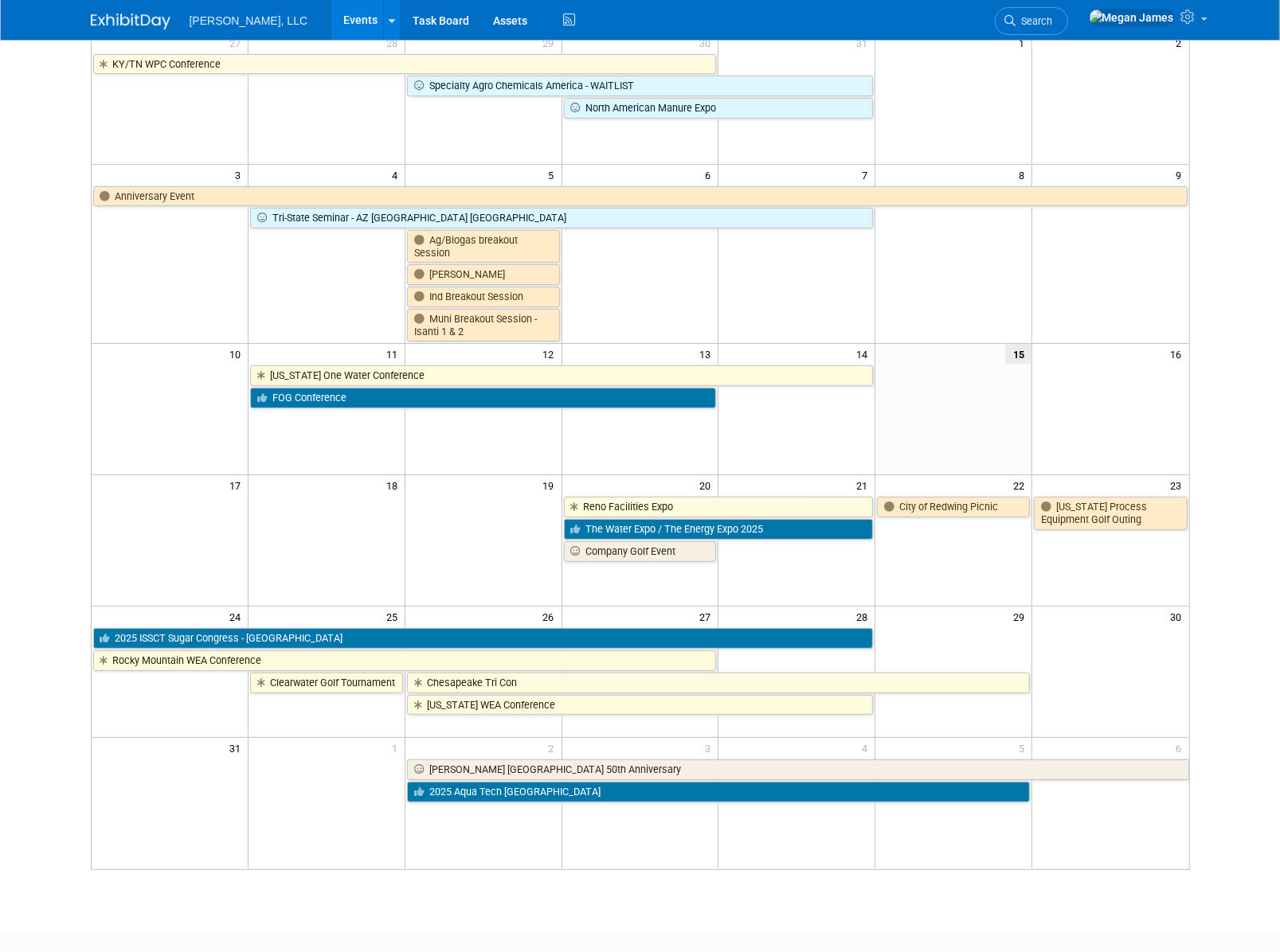
click at [1251, 250] on body "Boerger, LLC Events Add Event Bulk Upload Events Shareable Event Boards Recentl…" at bounding box center [640, 332] width 1280 height 952
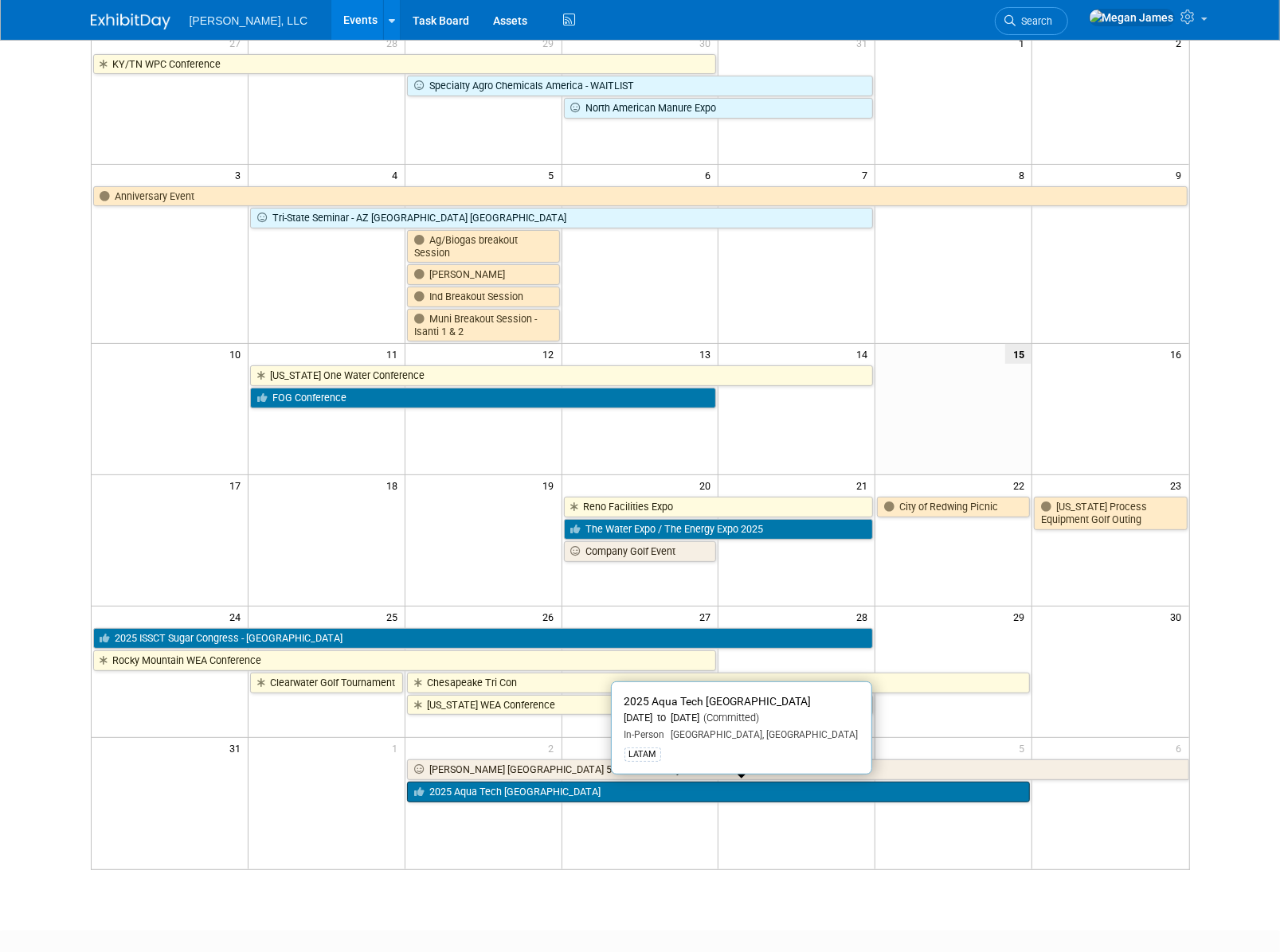
click at [581, 786] on link "2025 Aqua Tech Mexico" at bounding box center [718, 792] width 623 height 21
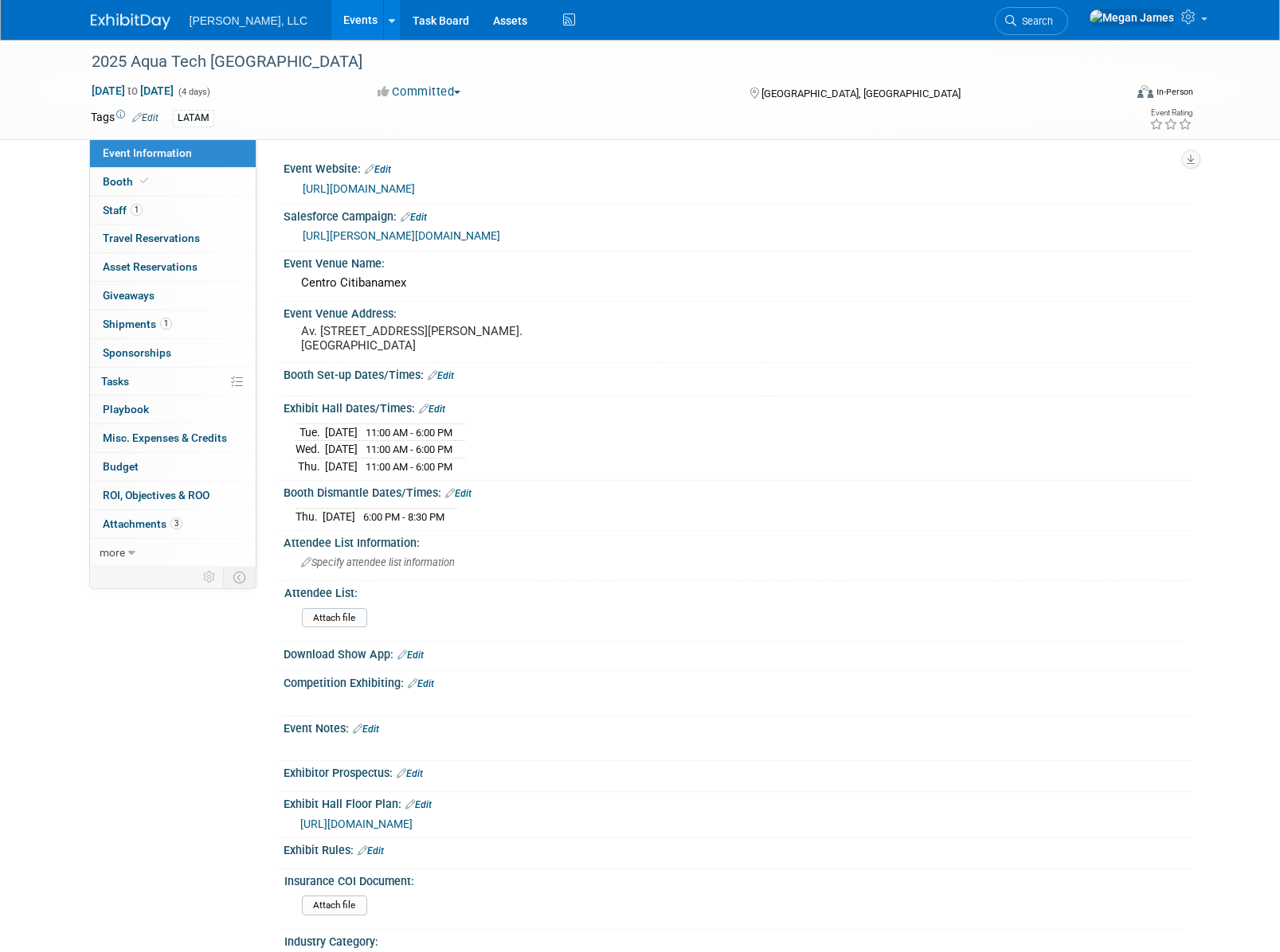
select select "Municipal"
click at [208, 176] on link "Booth" at bounding box center [172, 182] width 166 height 28
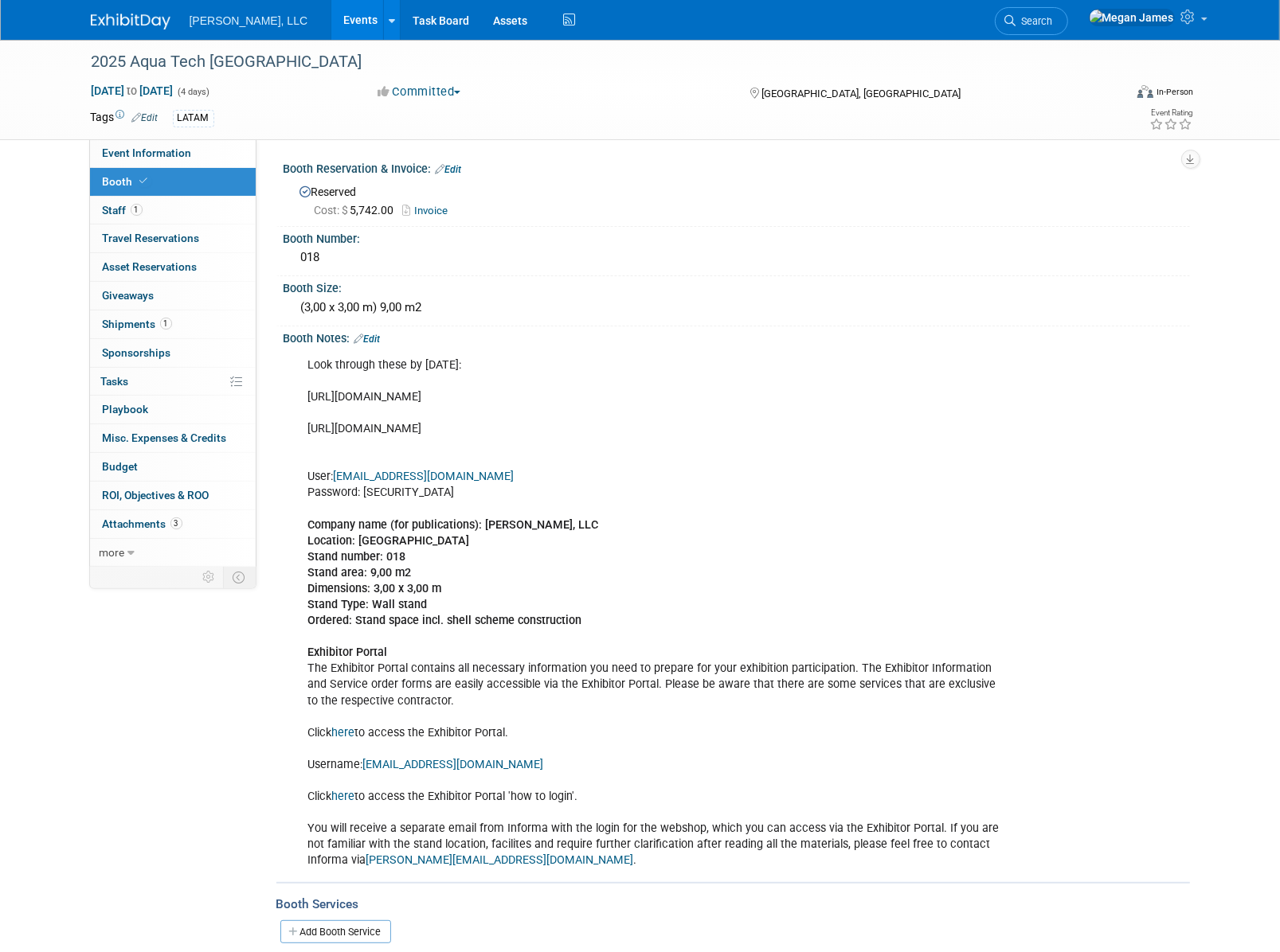
click at [331, 7] on link "Events" at bounding box center [360, 19] width 58 height 40
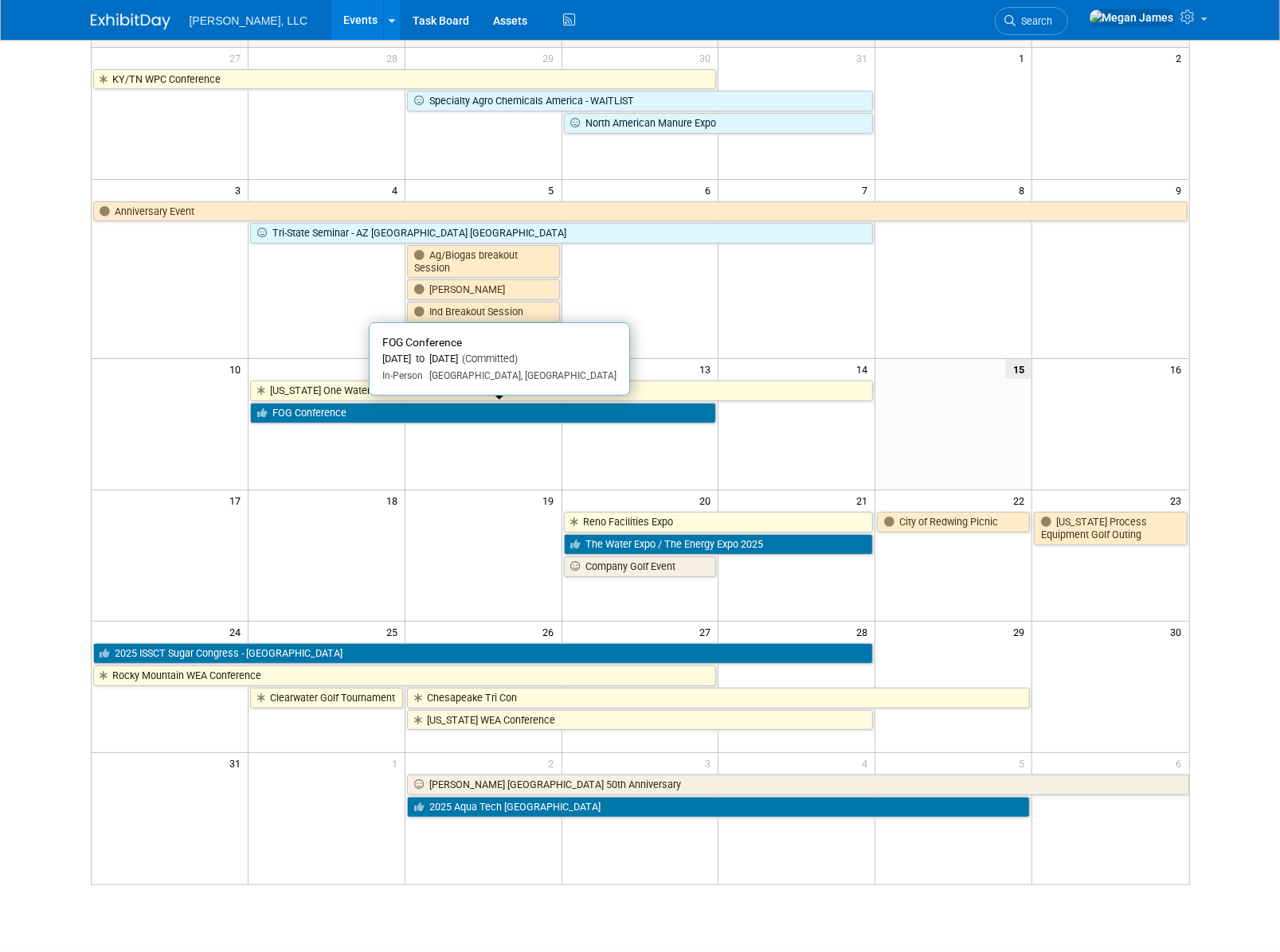
scroll to position [233, 0]
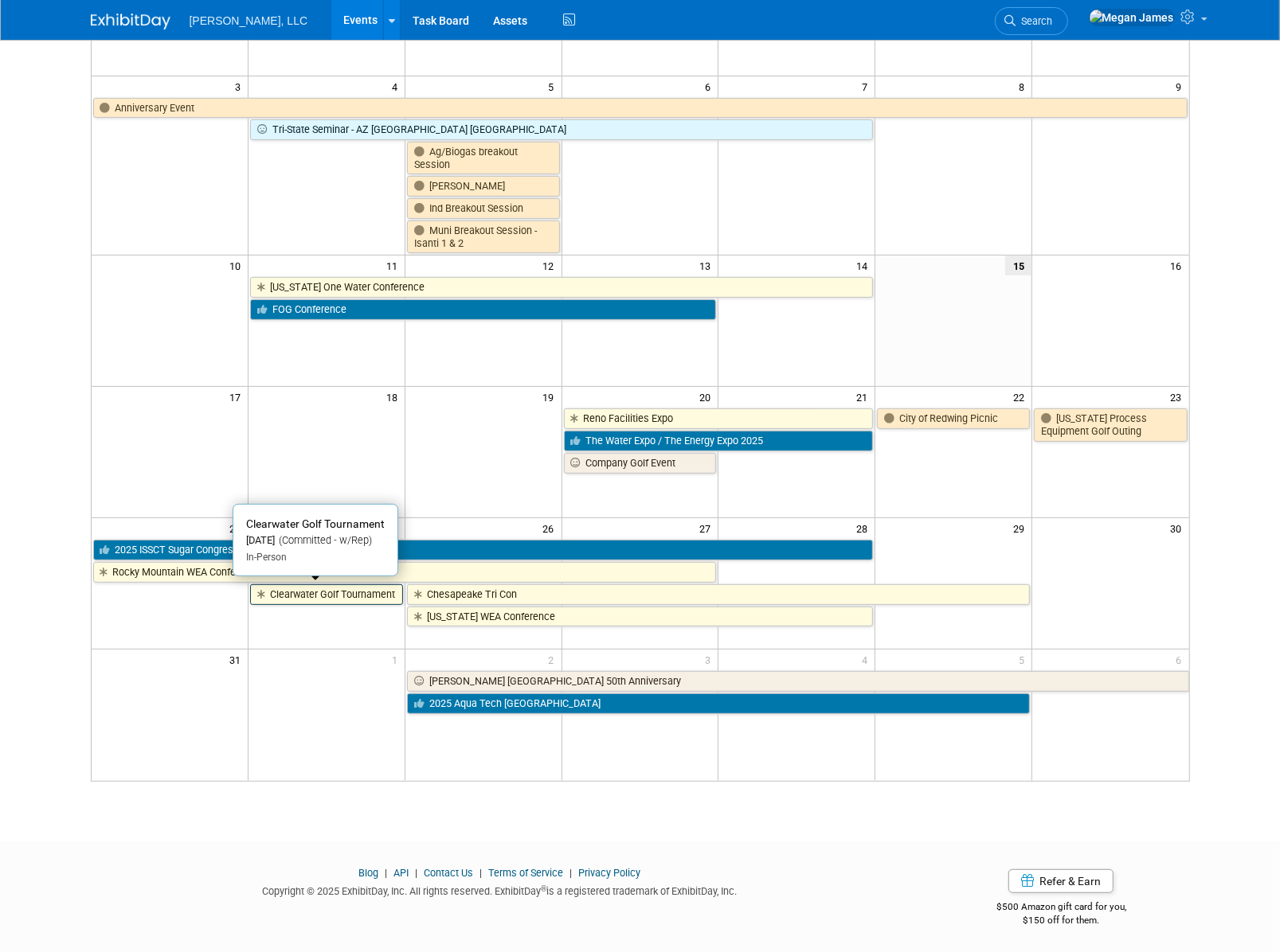
click at [382, 589] on link "Clearwater Golf Tournament" at bounding box center [326, 595] width 153 height 21
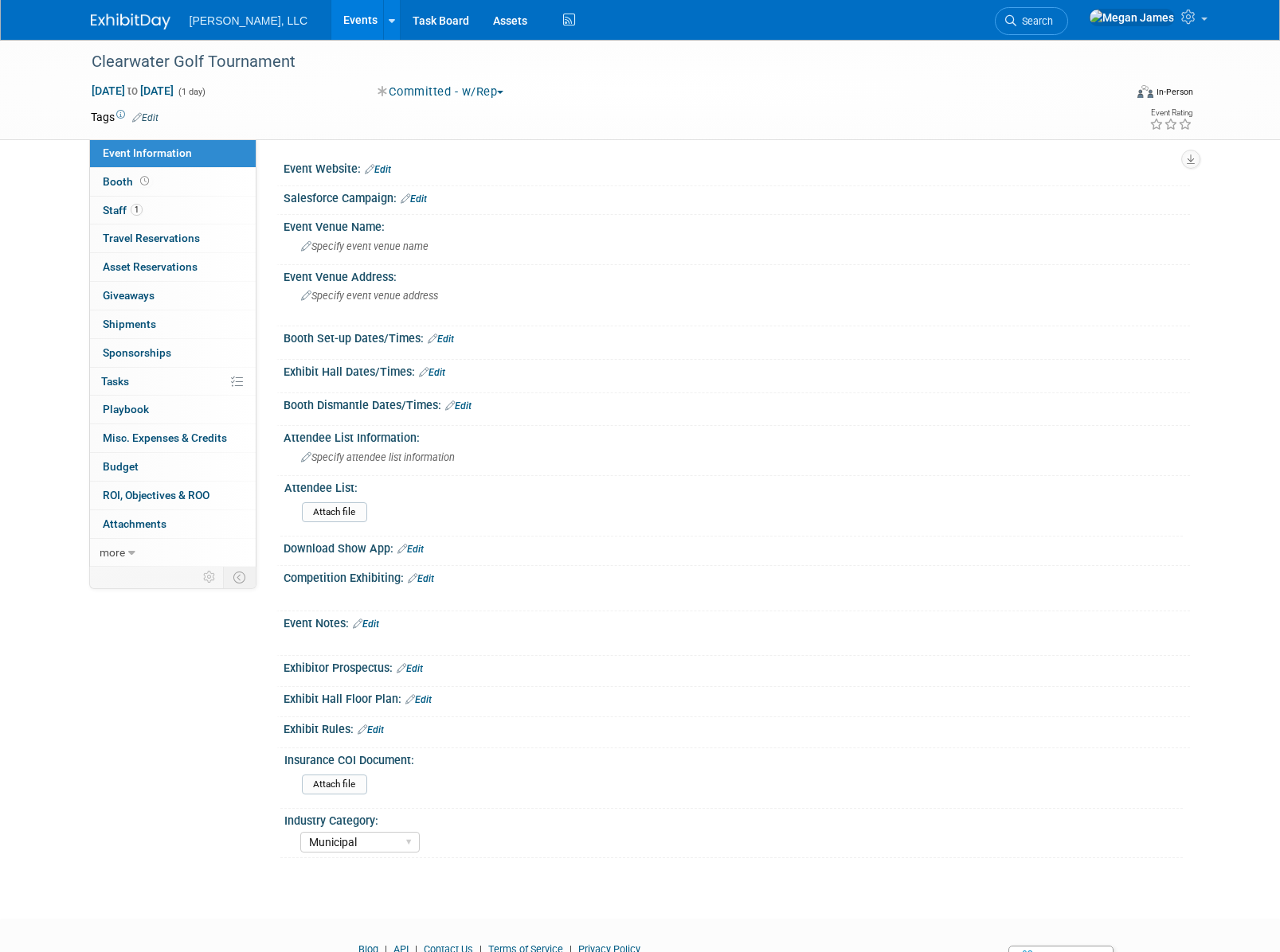
select select "Municipal"
click at [210, 182] on link "Booth" at bounding box center [172, 182] width 166 height 28
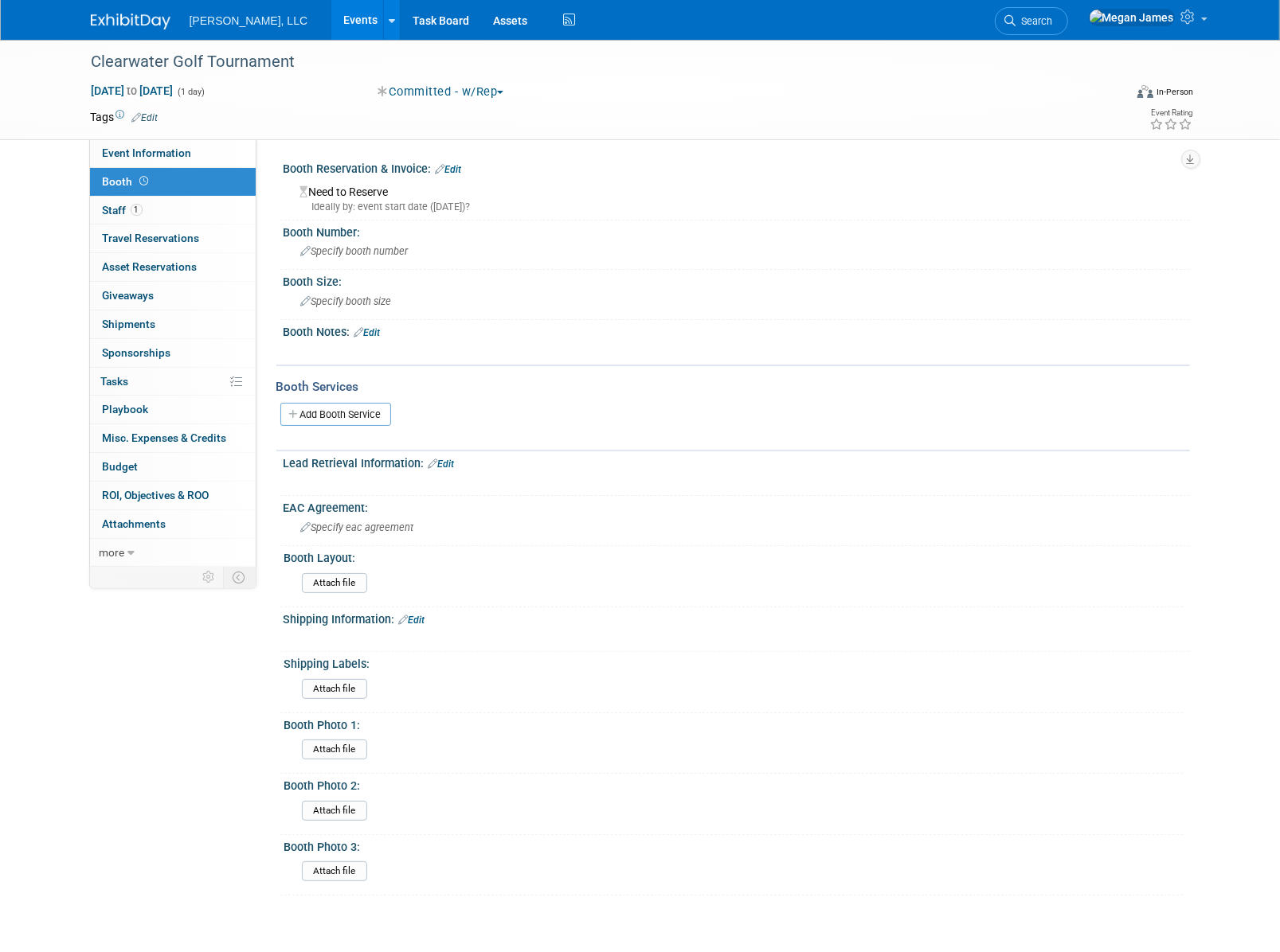
click at [371, 332] on link "Edit" at bounding box center [367, 333] width 27 height 11
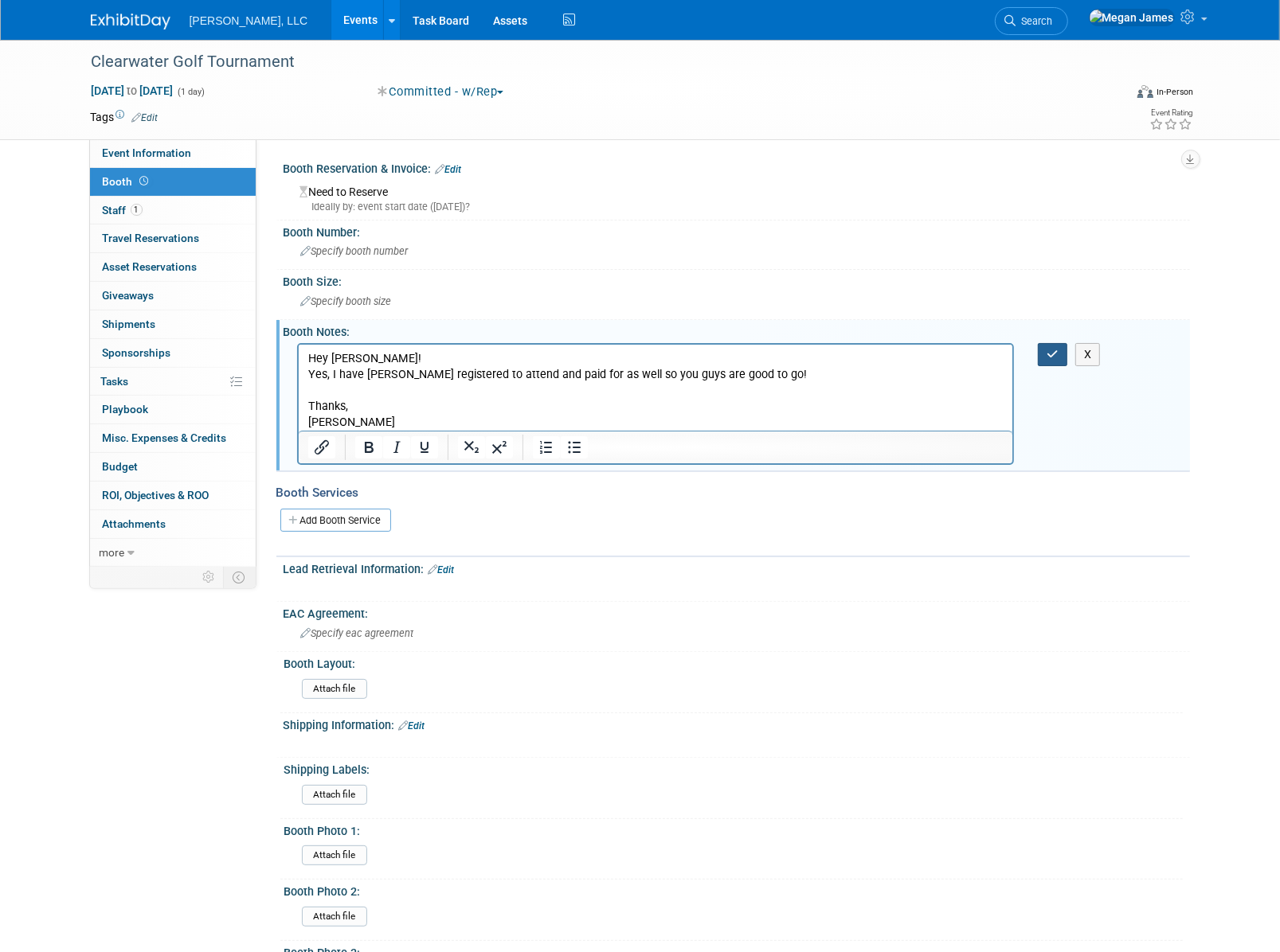
click at [1052, 350] on icon "button" at bounding box center [1052, 354] width 12 height 11
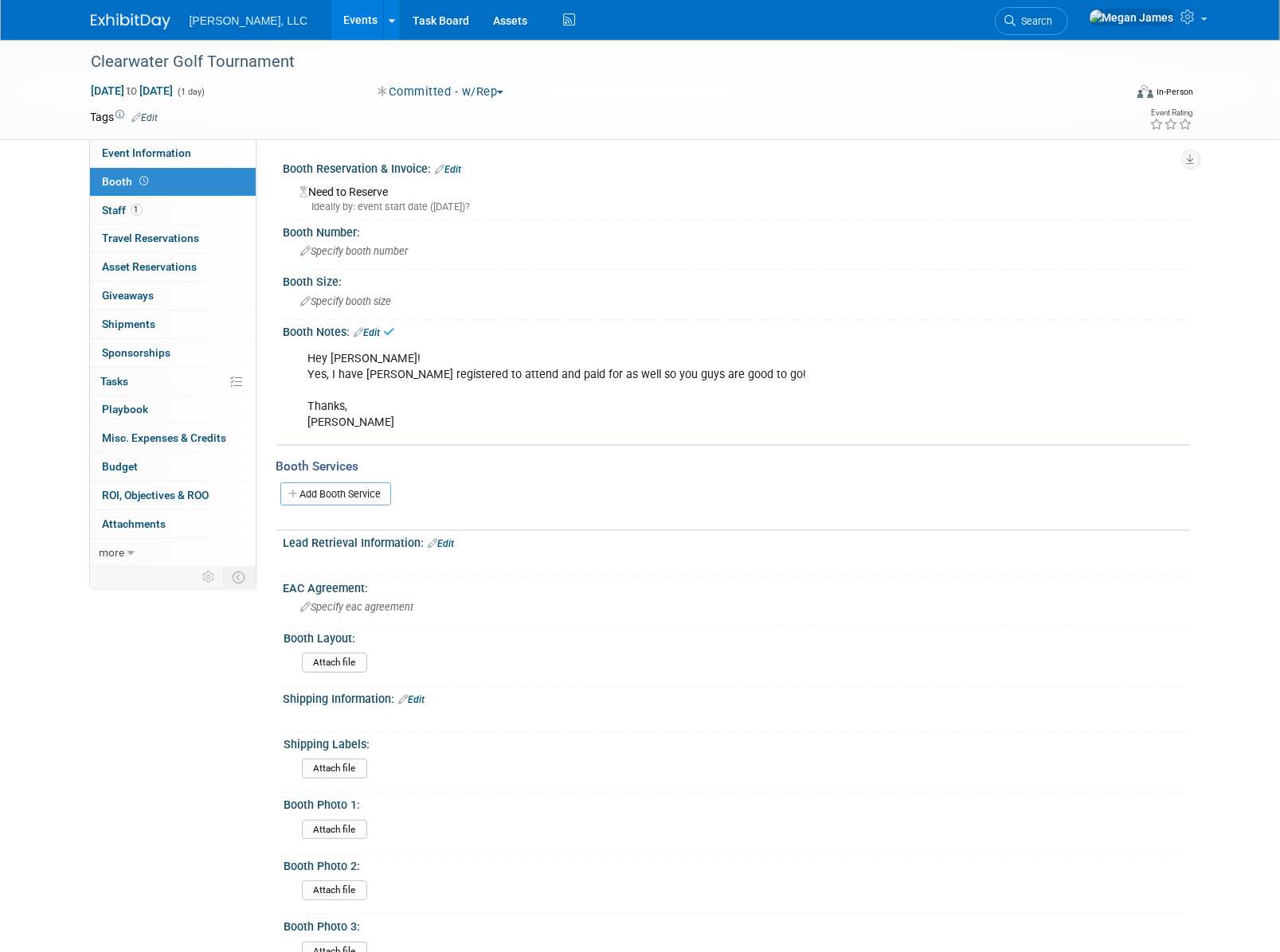
click at [331, 28] on link "Events" at bounding box center [360, 19] width 58 height 40
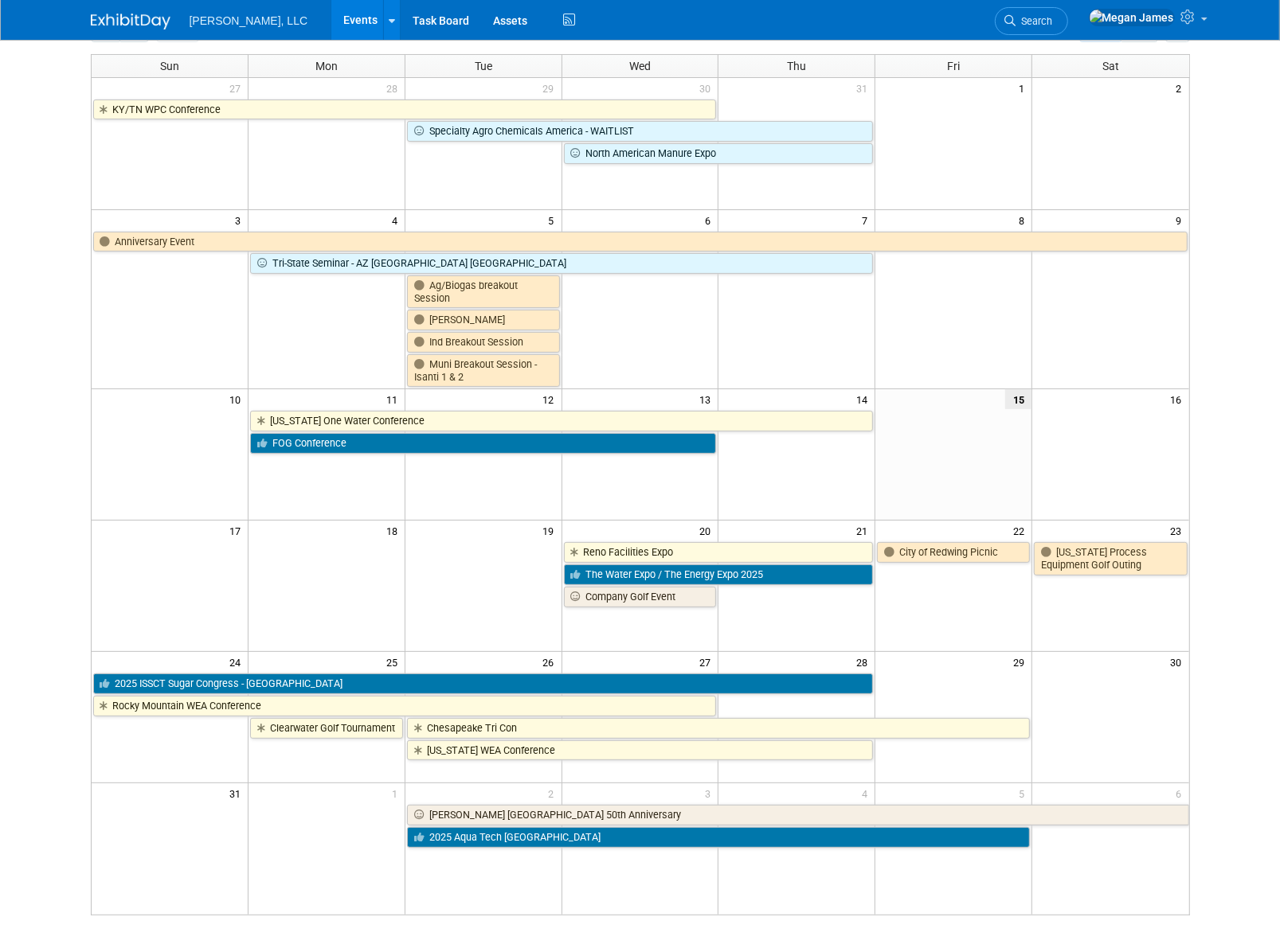
scroll to position [16, 0]
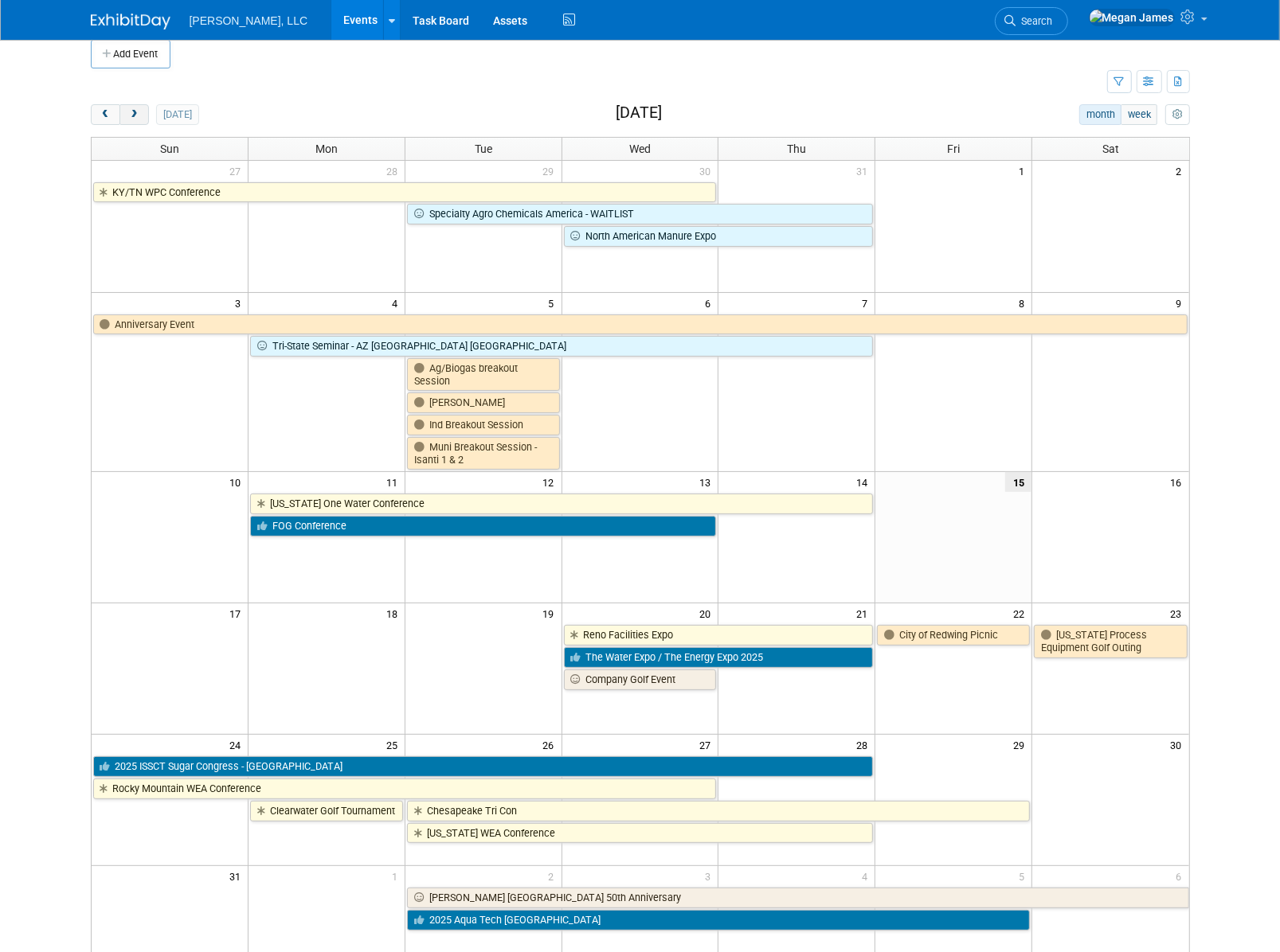
click at [130, 116] on span "next" at bounding box center [134, 115] width 12 height 10
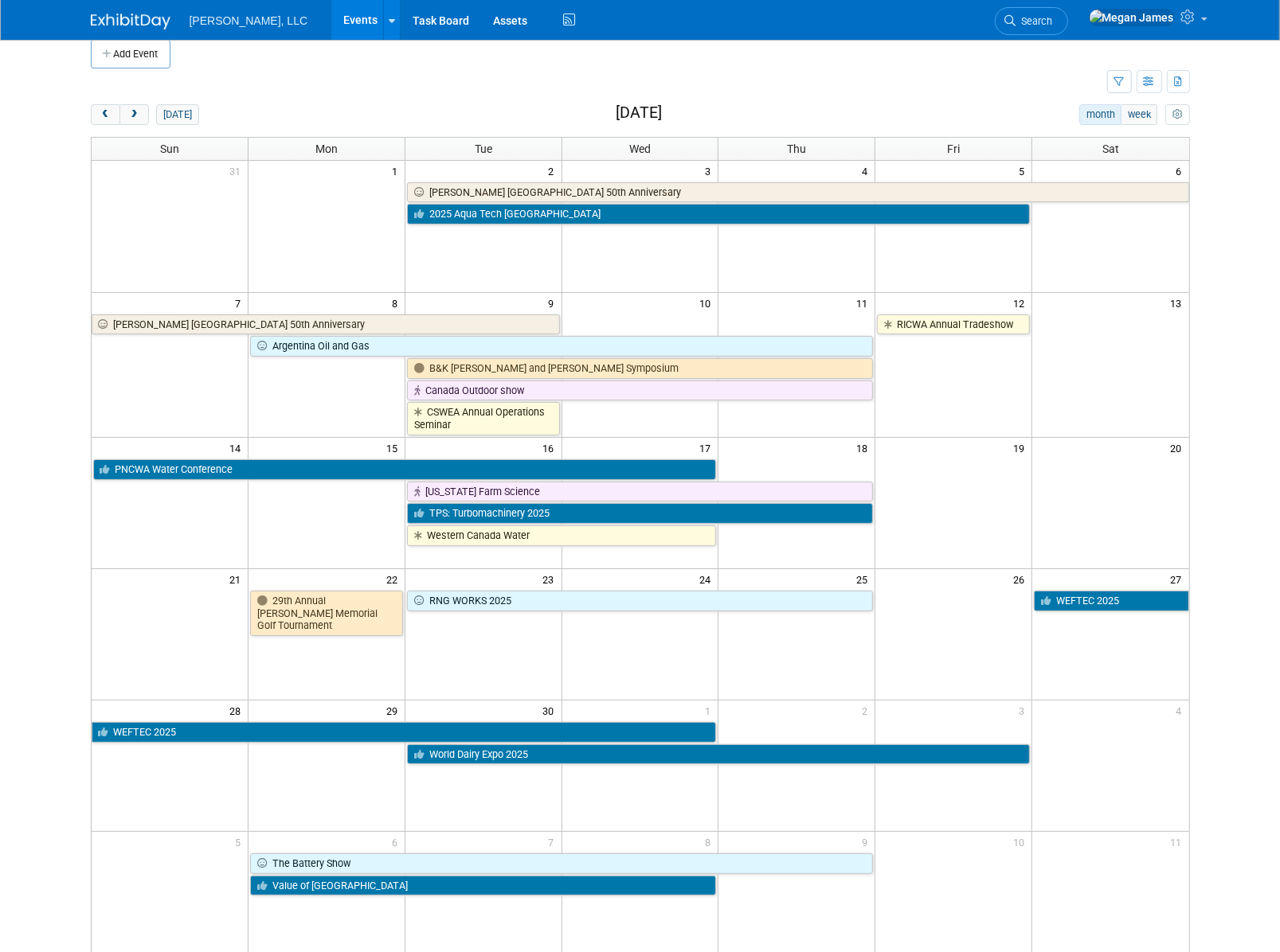
click at [45, 489] on body "[PERSON_NAME], LLC Events Add Event Bulk Upload Events Shareable Event Boards R…" at bounding box center [640, 459] width 1280 height 952
click at [1223, 479] on body "[PERSON_NAME], LLC Events Add Event Bulk Upload Events Shareable Event Boards R…" at bounding box center [640, 459] width 1280 height 952
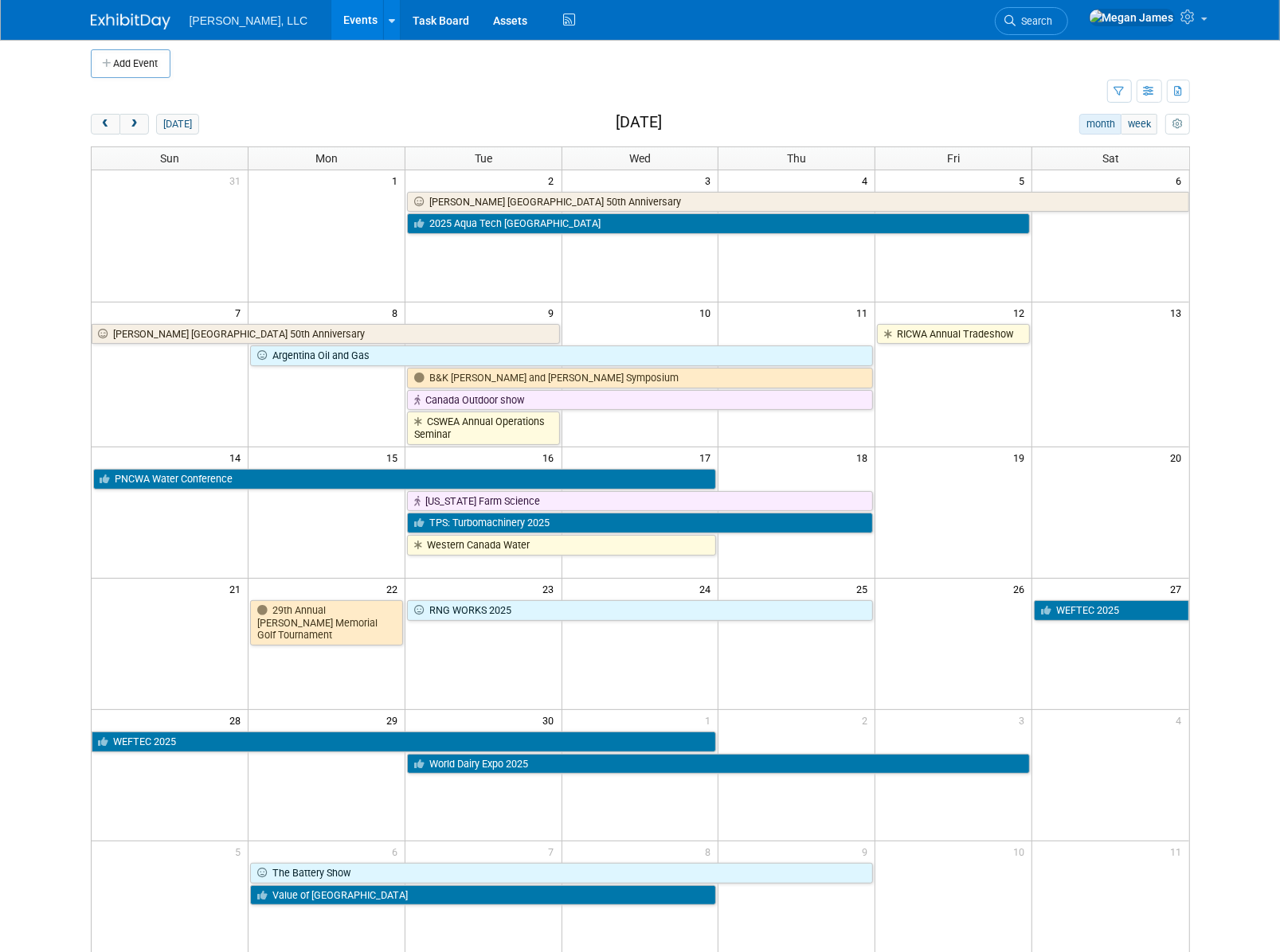
scroll to position [0, 0]
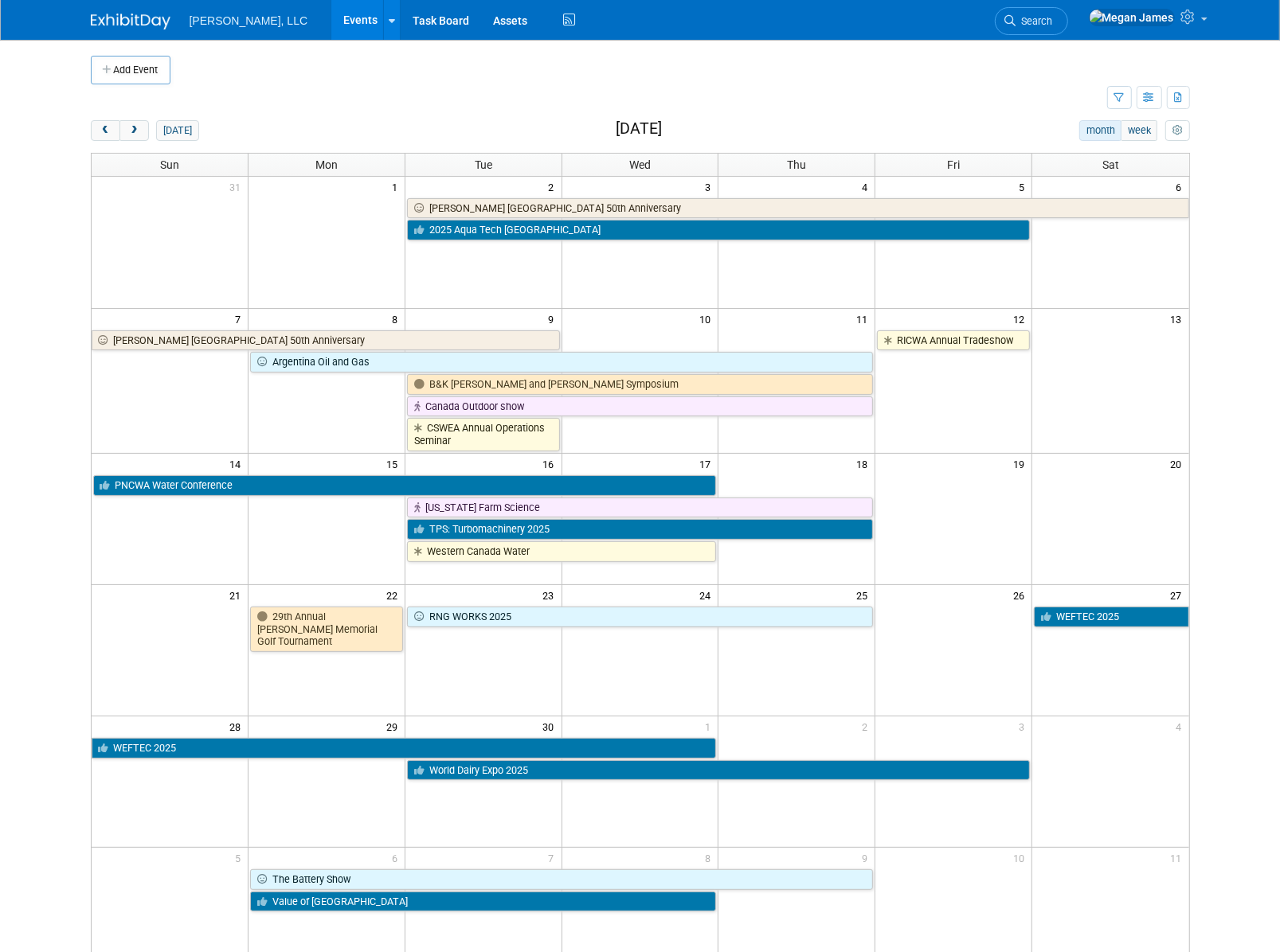
click at [1214, 470] on body "[PERSON_NAME], LLC Events Add Event Bulk Upload Events Shareable Event Boards R…" at bounding box center [640, 476] width 1280 height 952
click at [706, 594] on span "24" at bounding box center [707, 595] width 20 height 20
click at [703, 593] on span "24" at bounding box center [707, 595] width 20 height 20
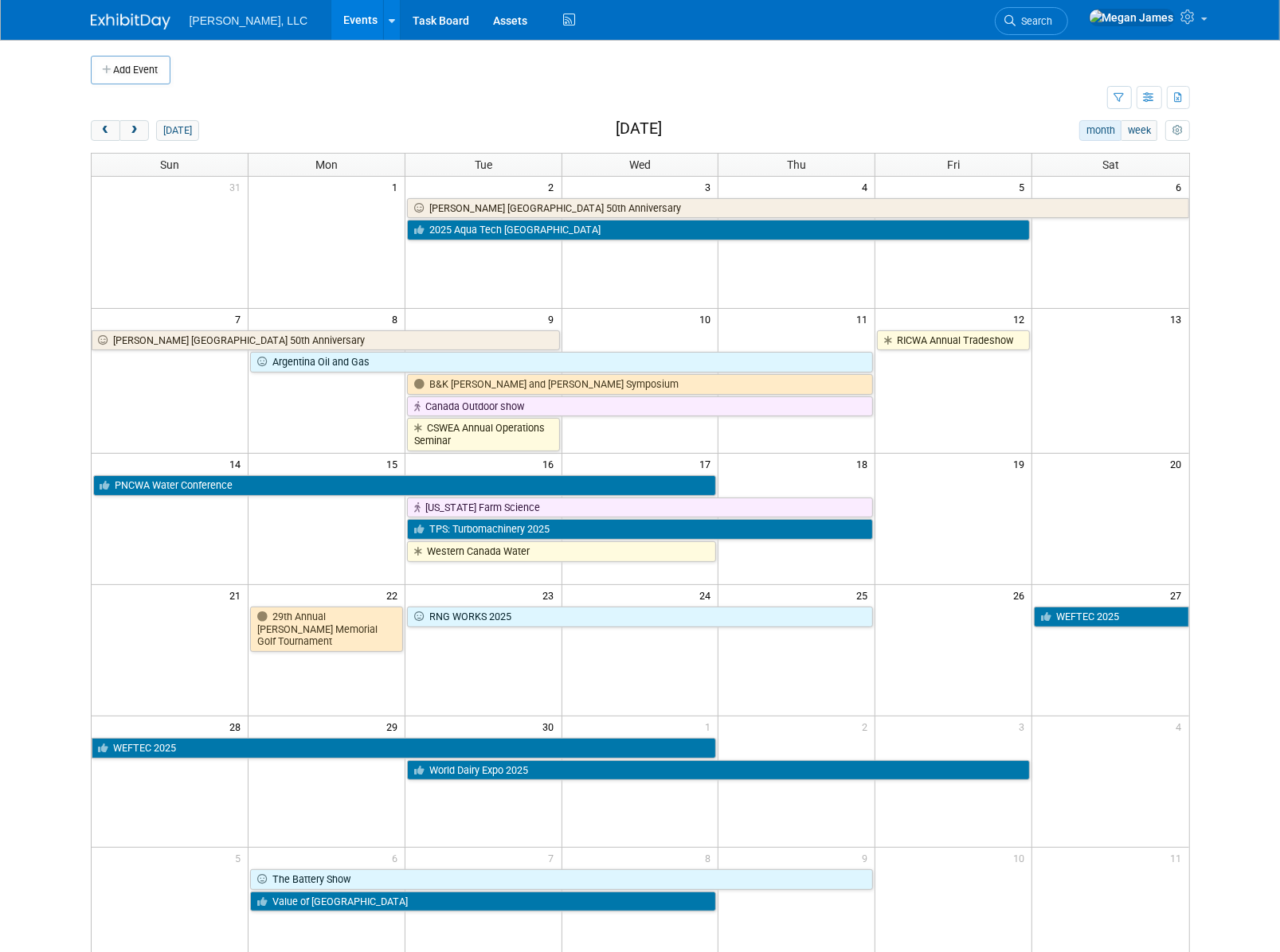
click at [678, 661] on td at bounding box center [640, 650] width 157 height 132
click at [1234, 609] on body "Boerger, LLC Events Add Event Bulk Upload Events Shareable Event Boards Recentl…" at bounding box center [640, 476] width 1280 height 952
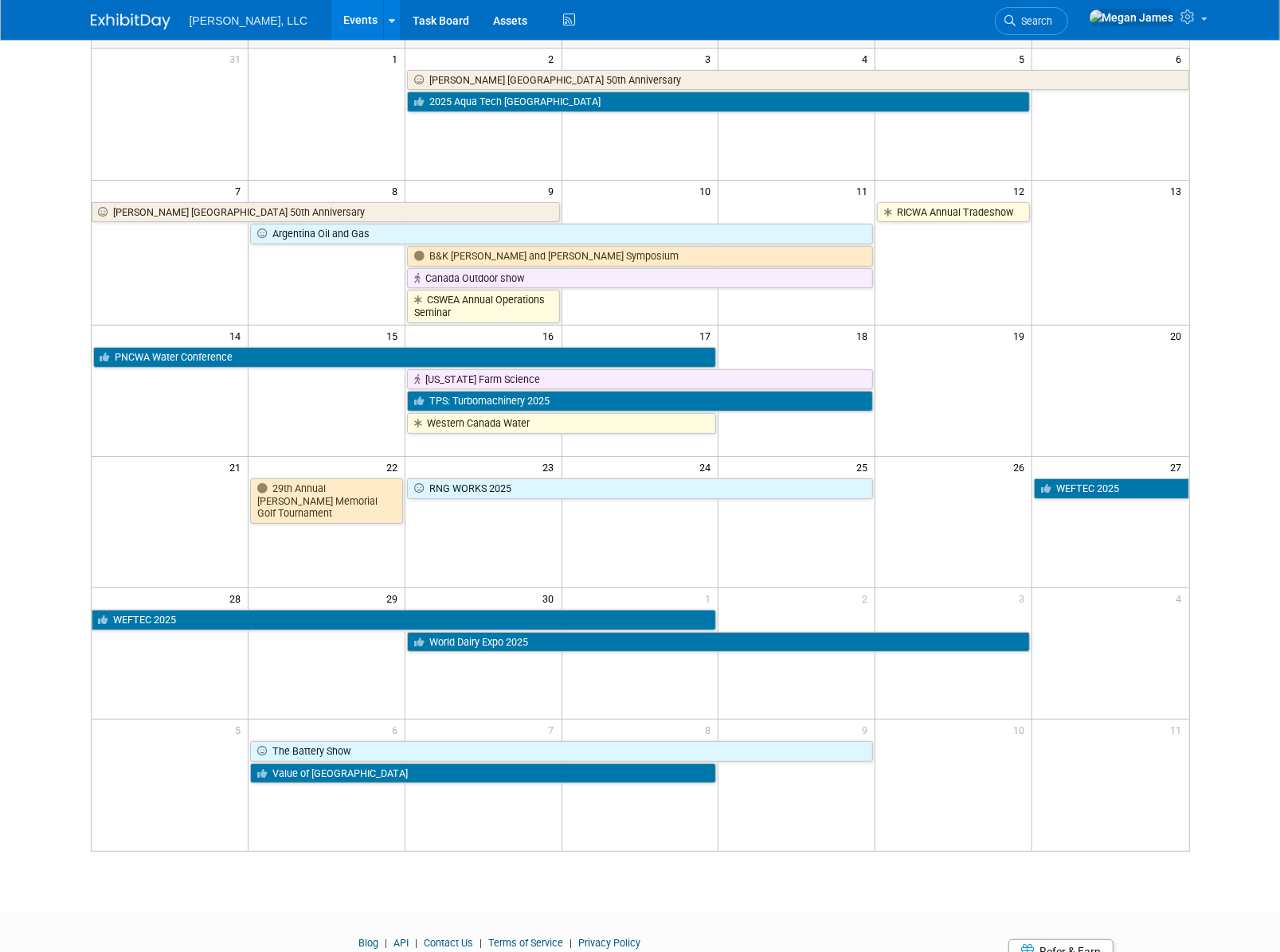
scroll to position [120, 0]
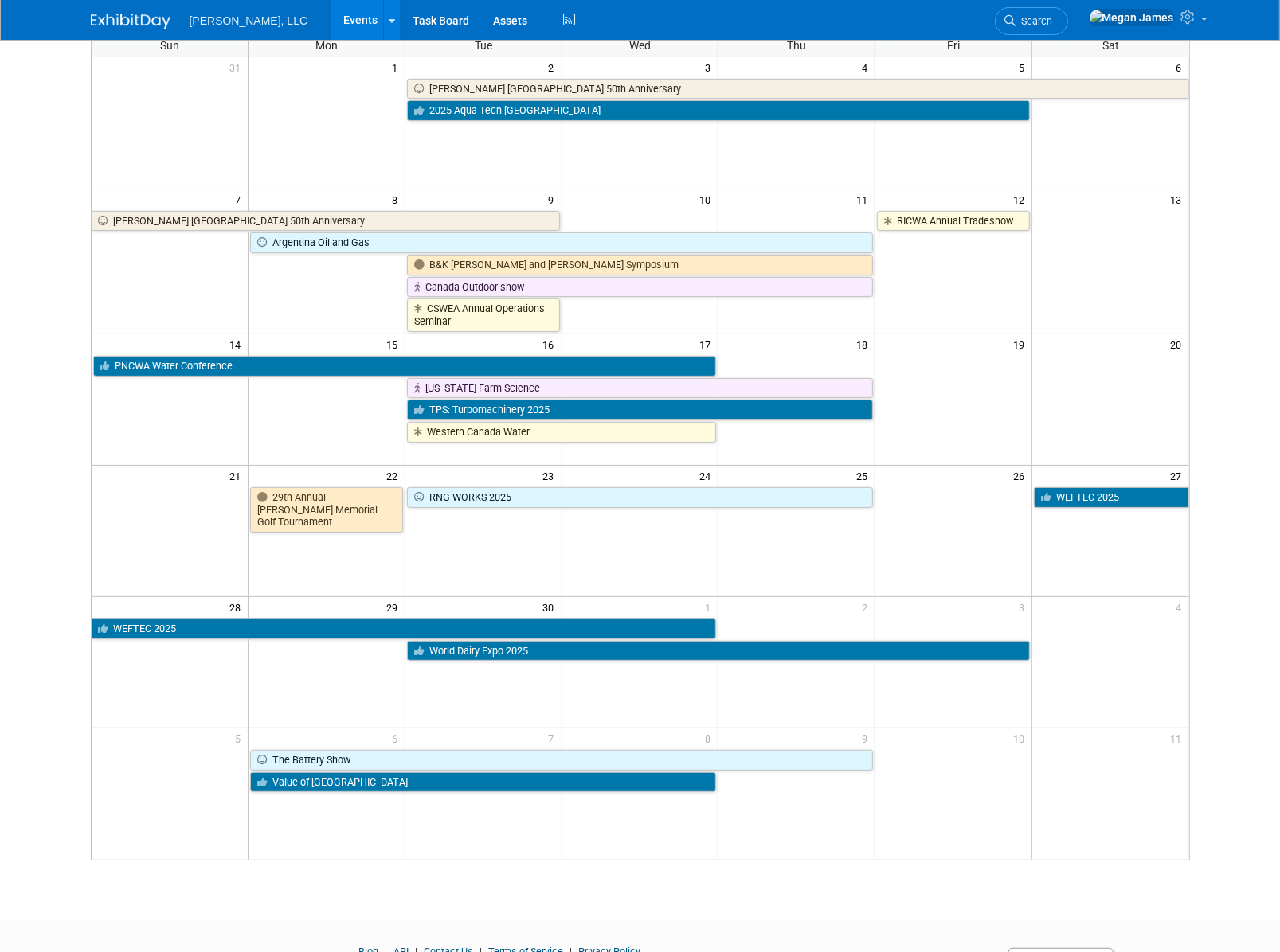
click at [49, 486] on body "Boerger, LLC Events Add Event Bulk Upload Events Shareable Event Boards Recentl…" at bounding box center [640, 356] width 1280 height 952
click at [604, 409] on link "TPS: Turbomachinery 2025" at bounding box center [640, 410] width 467 height 21
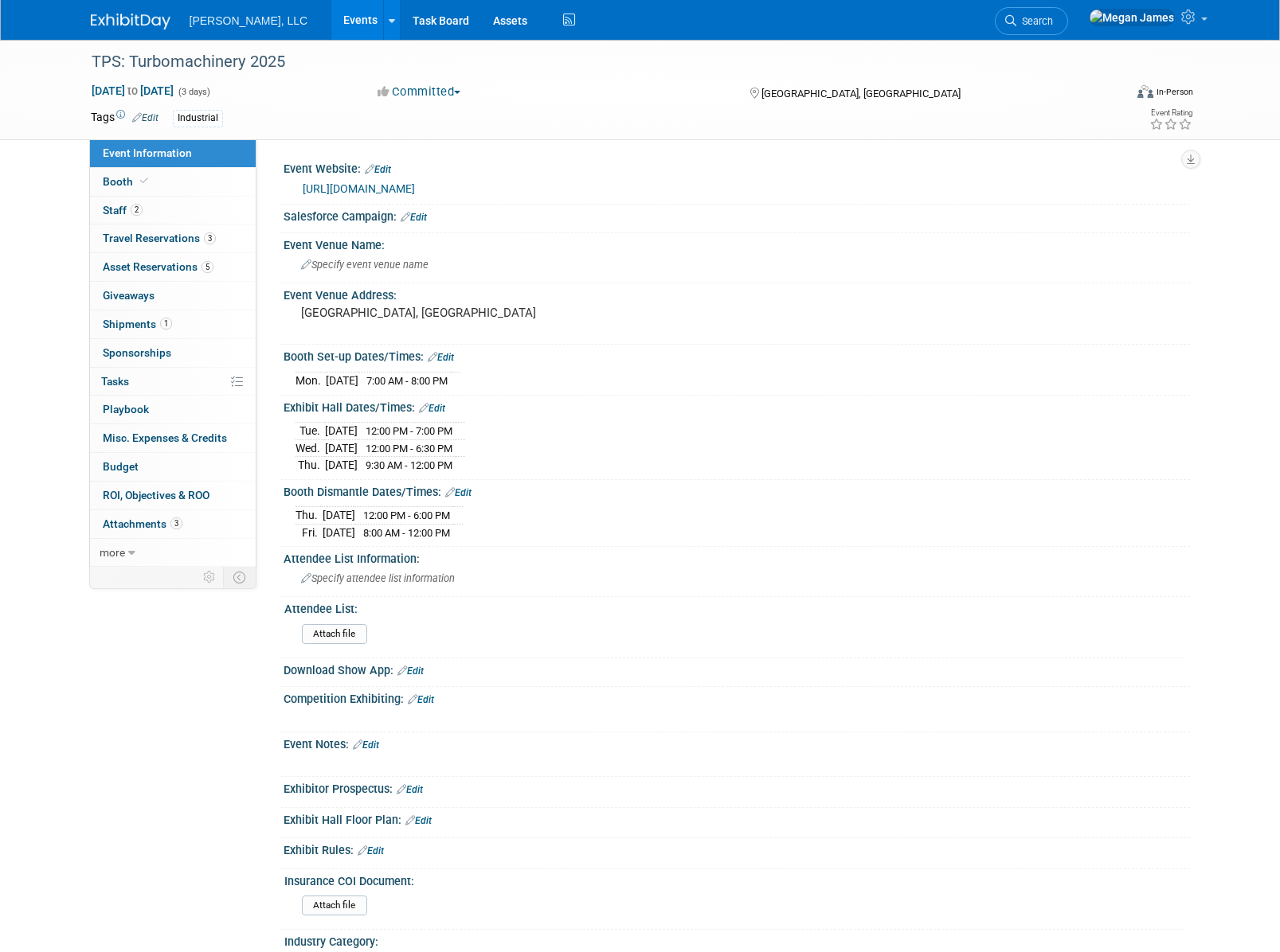
select select "Industrial"
drag, startPoint x: 215, startPoint y: 175, endPoint x: 239, endPoint y: 198, distance: 33.2
click at [215, 174] on link "Booth" at bounding box center [172, 182] width 166 height 28
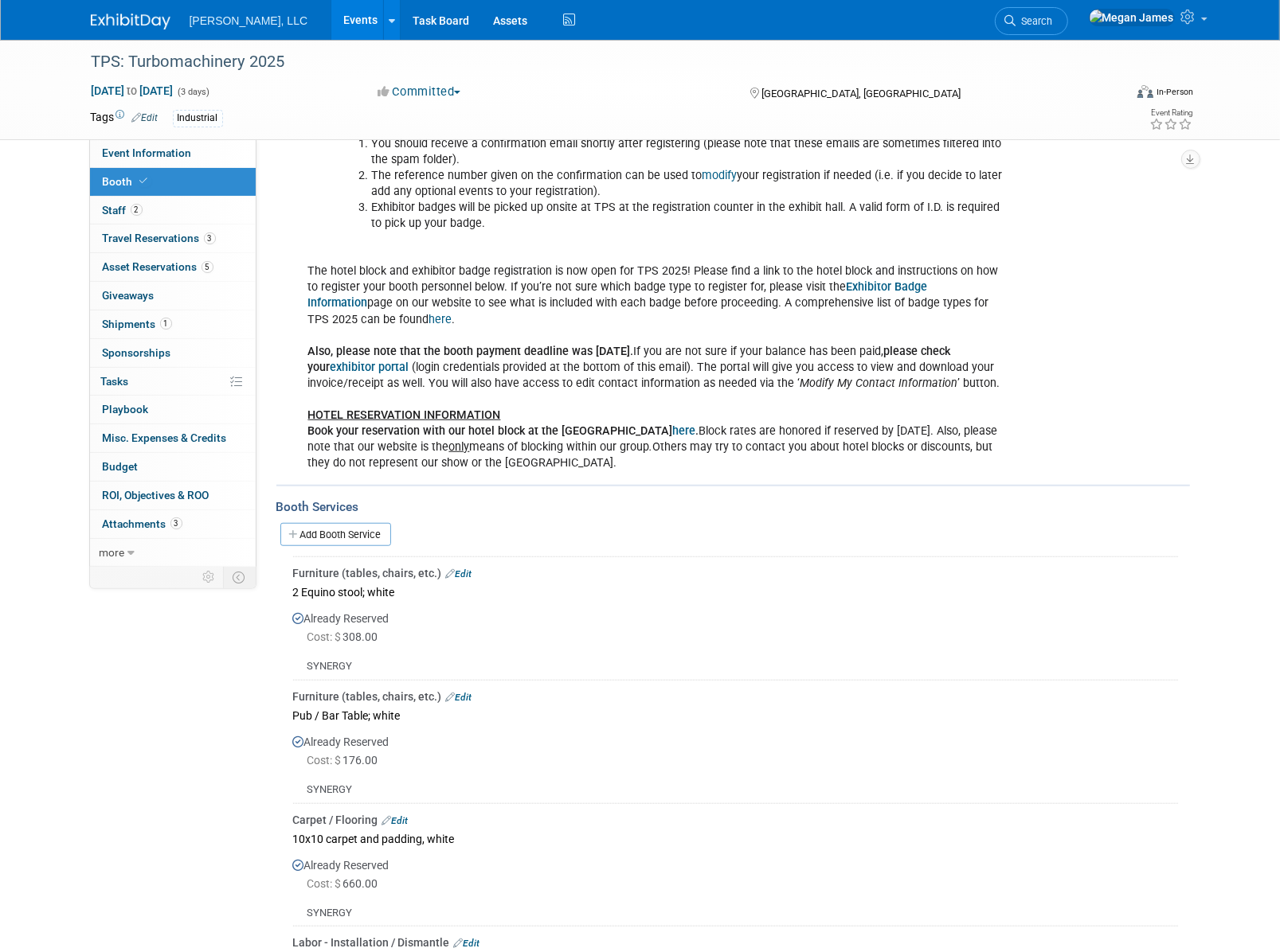
scroll to position [1158, 0]
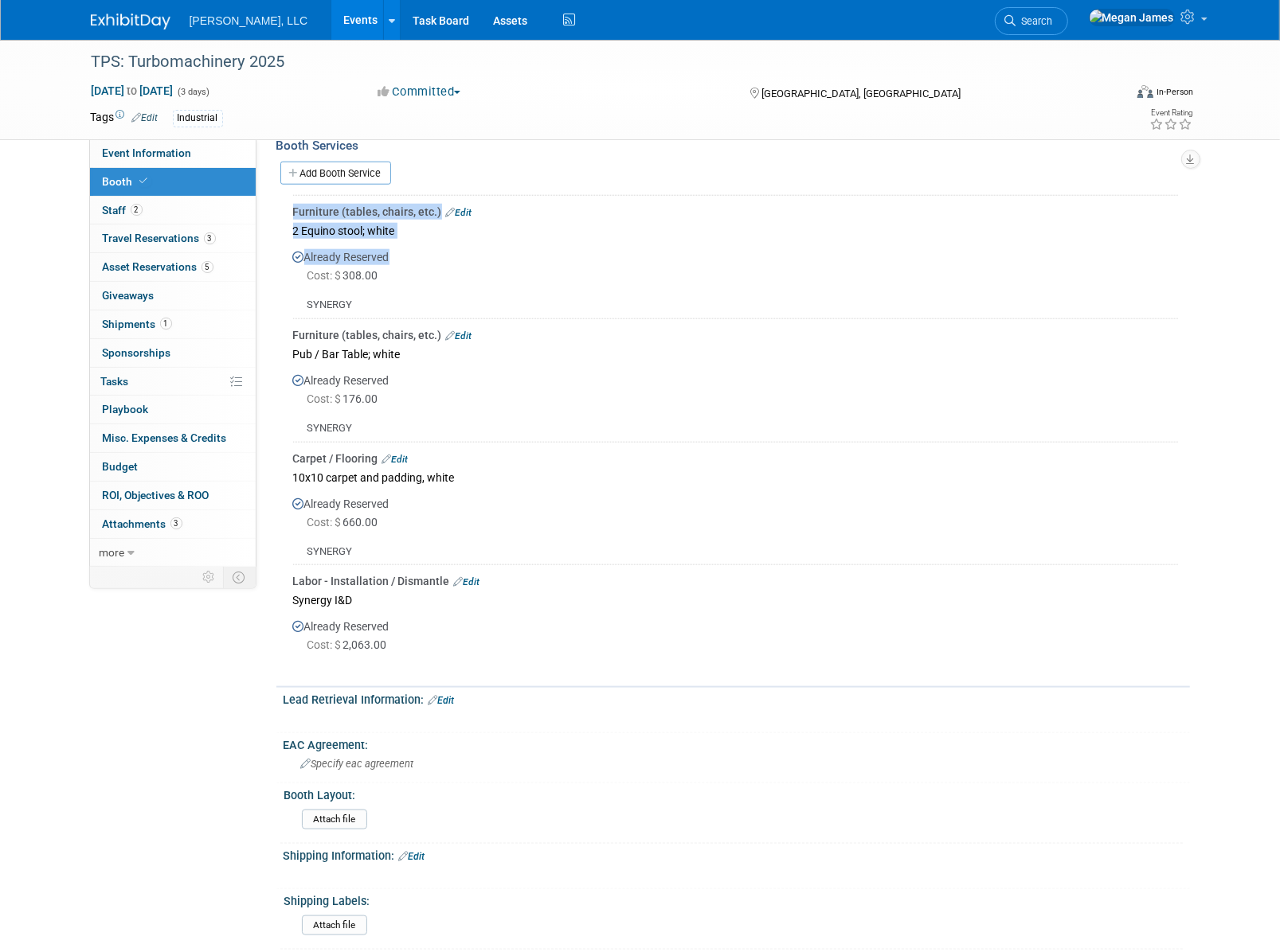
drag, startPoint x: 414, startPoint y: 673, endPoint x: 307, endPoint y: 269, distance: 417.9
click at [307, 269] on div "Booth Services Add Booth Service Furniture (tables, chairs, etc.) Edit 2 Equino…" at bounding box center [732, 405] width 913 height 564
click at [637, 590] on div "Synergy I&D" at bounding box center [736, 600] width 885 height 22
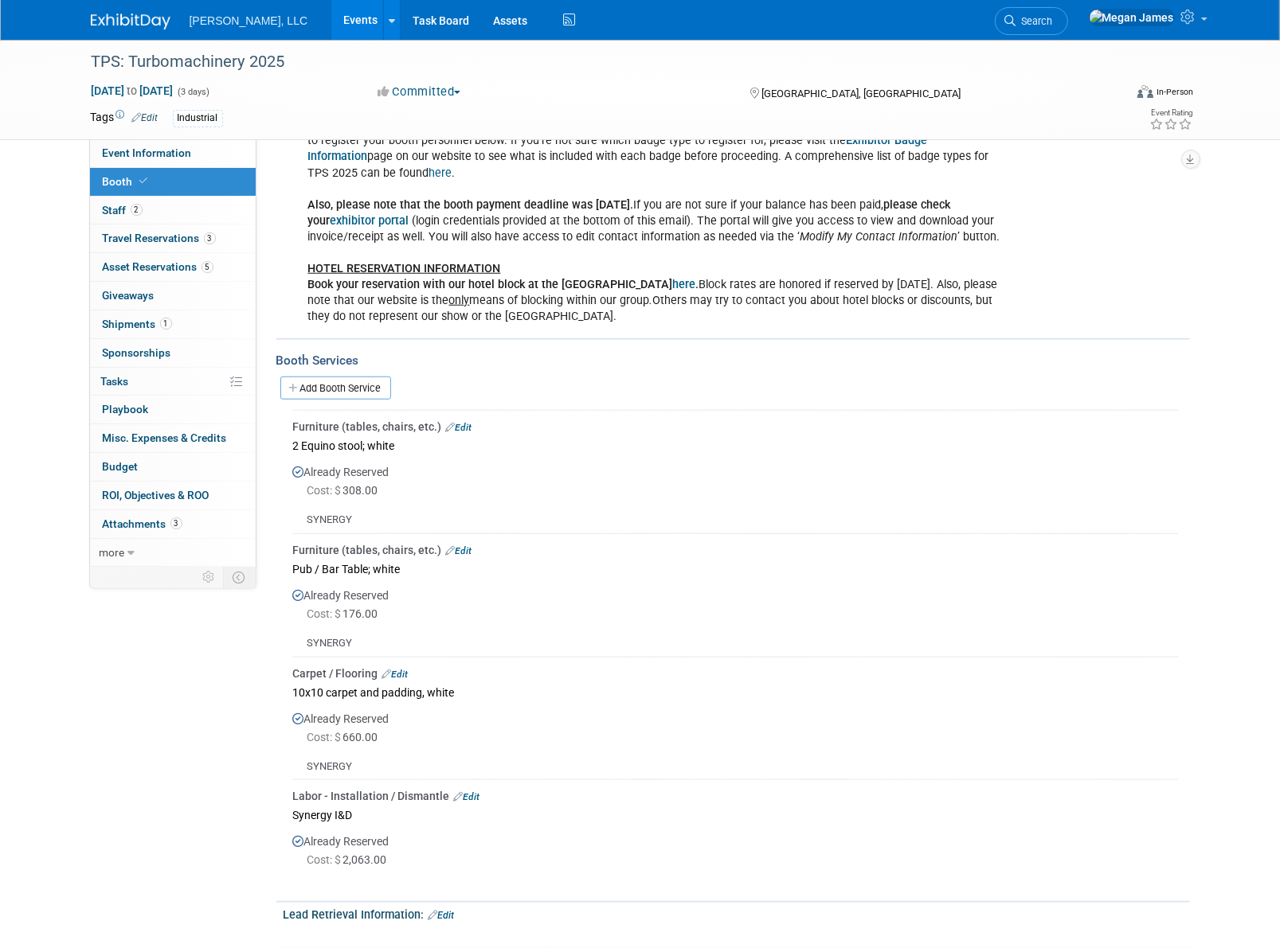
scroll to position [941, 0]
click at [644, 579] on div "Pub / Bar Table; white" at bounding box center [736, 571] width 885 height 22
click at [331, 20] on link "Events" at bounding box center [360, 19] width 58 height 40
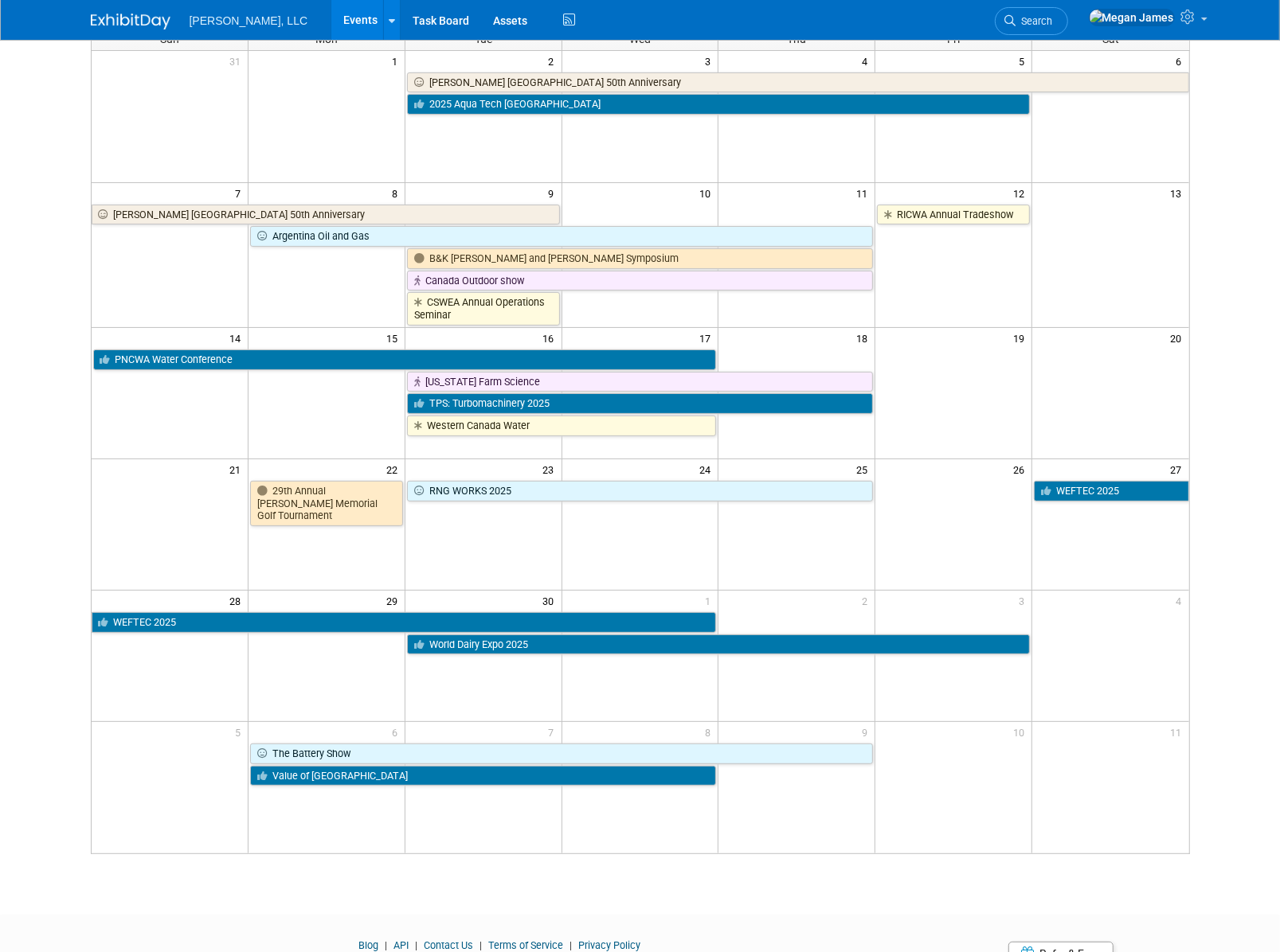
scroll to position [144, 0]
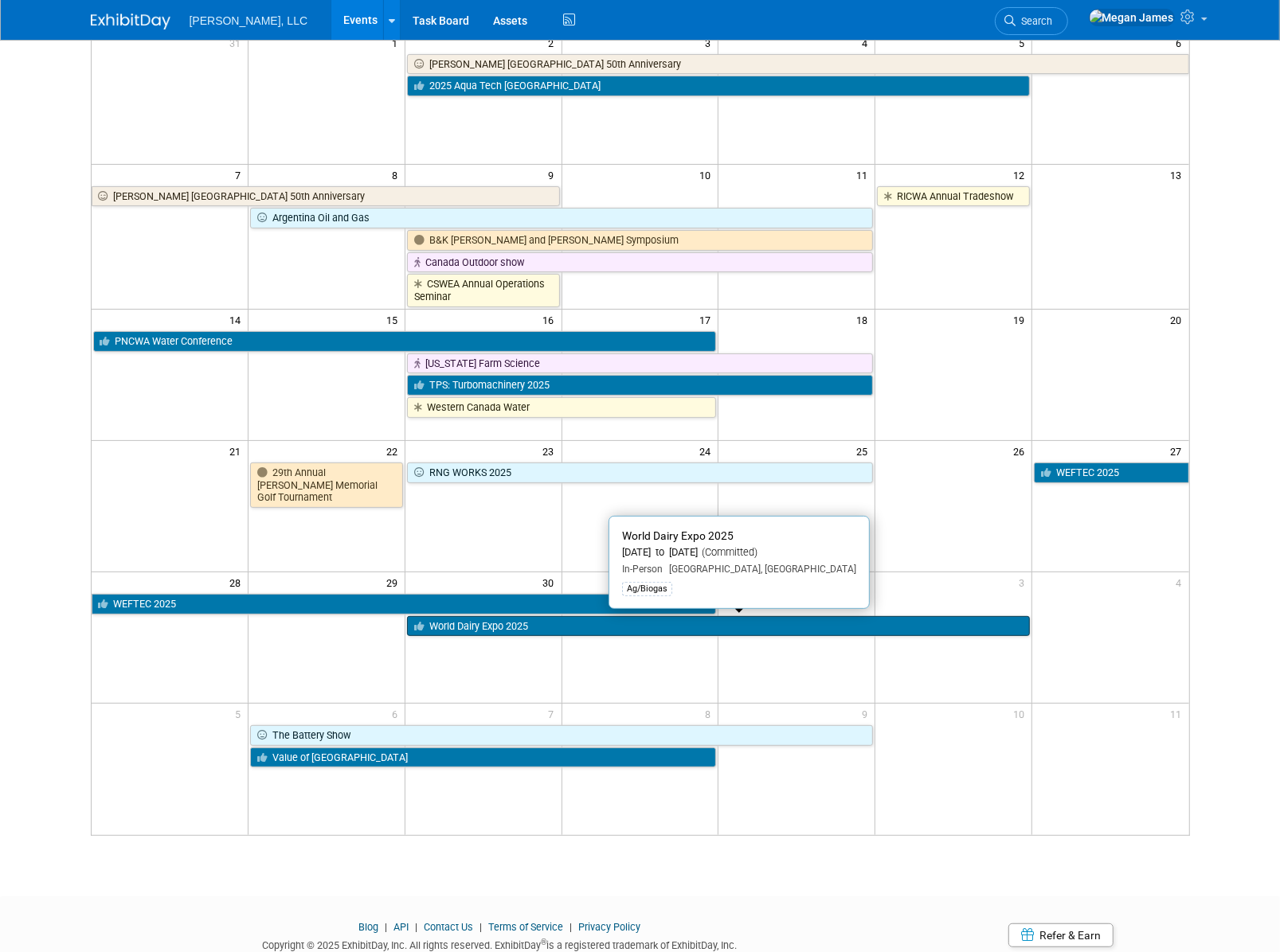
click at [529, 628] on link "World Dairy Expo 2025" at bounding box center [718, 627] width 623 height 21
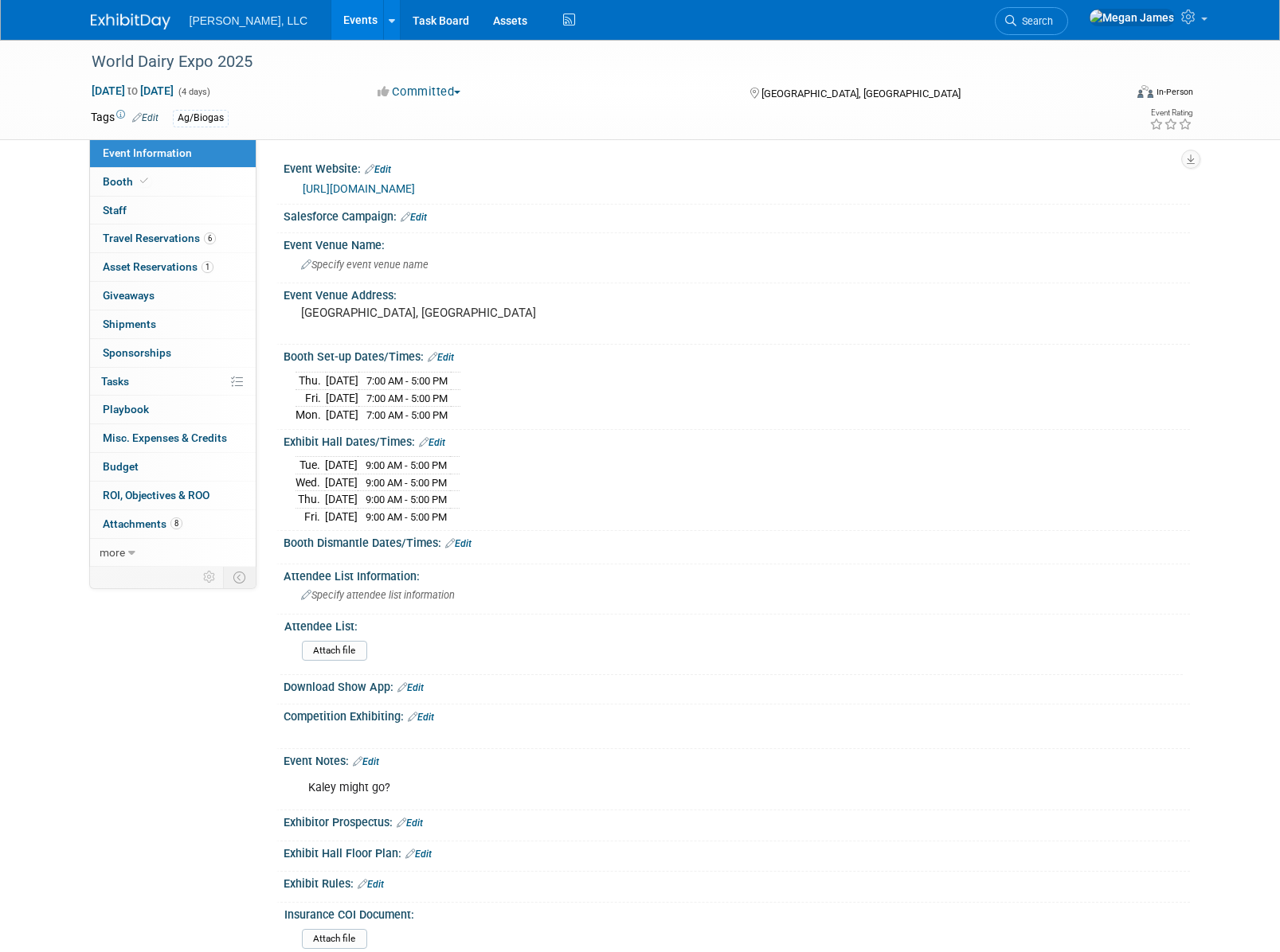
select select "Ag/Biogas"
click at [159, 181] on link "Booth" at bounding box center [172, 182] width 166 height 28
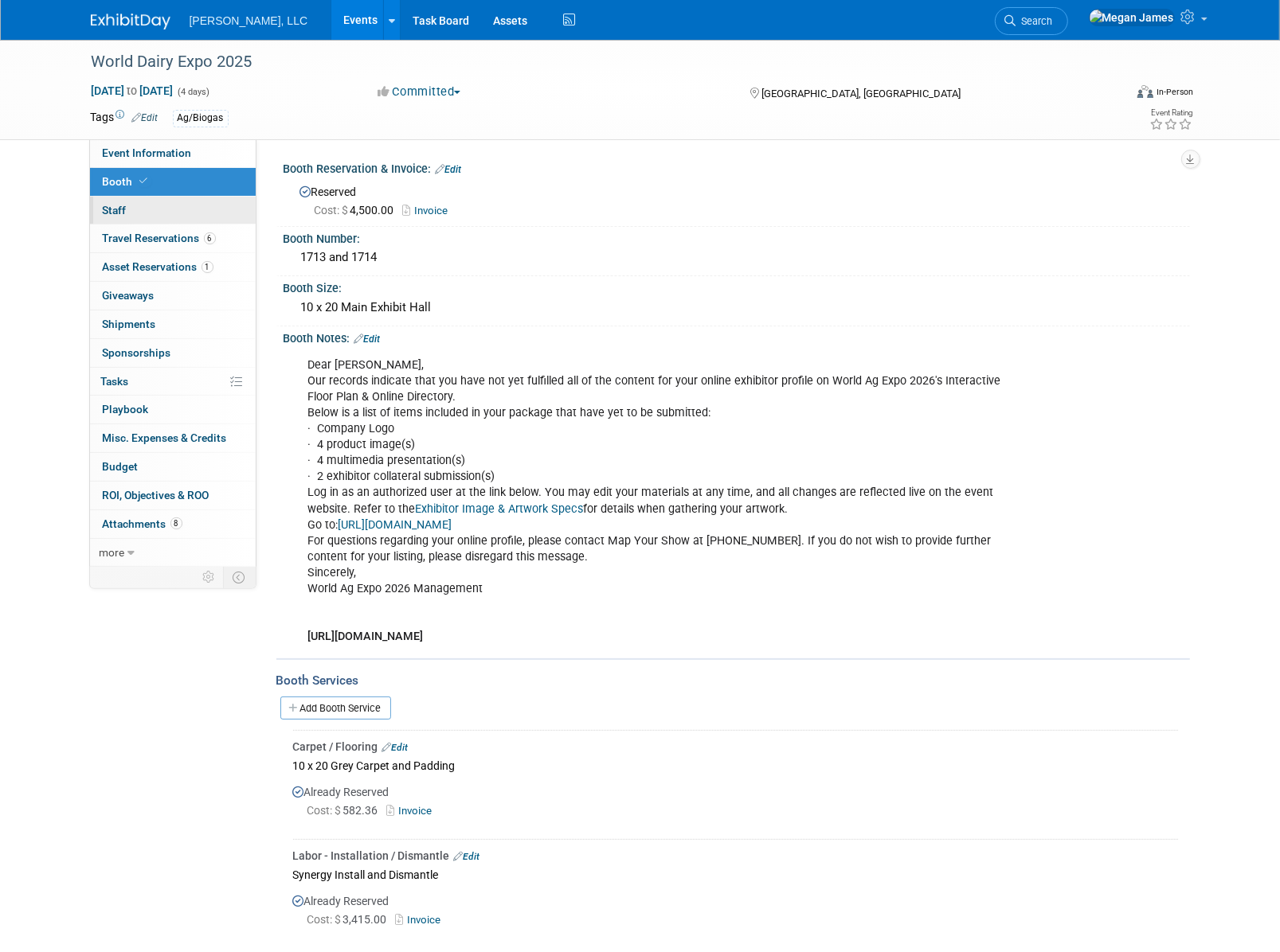
click at [174, 206] on link "0 Staff 0" at bounding box center [172, 211] width 166 height 28
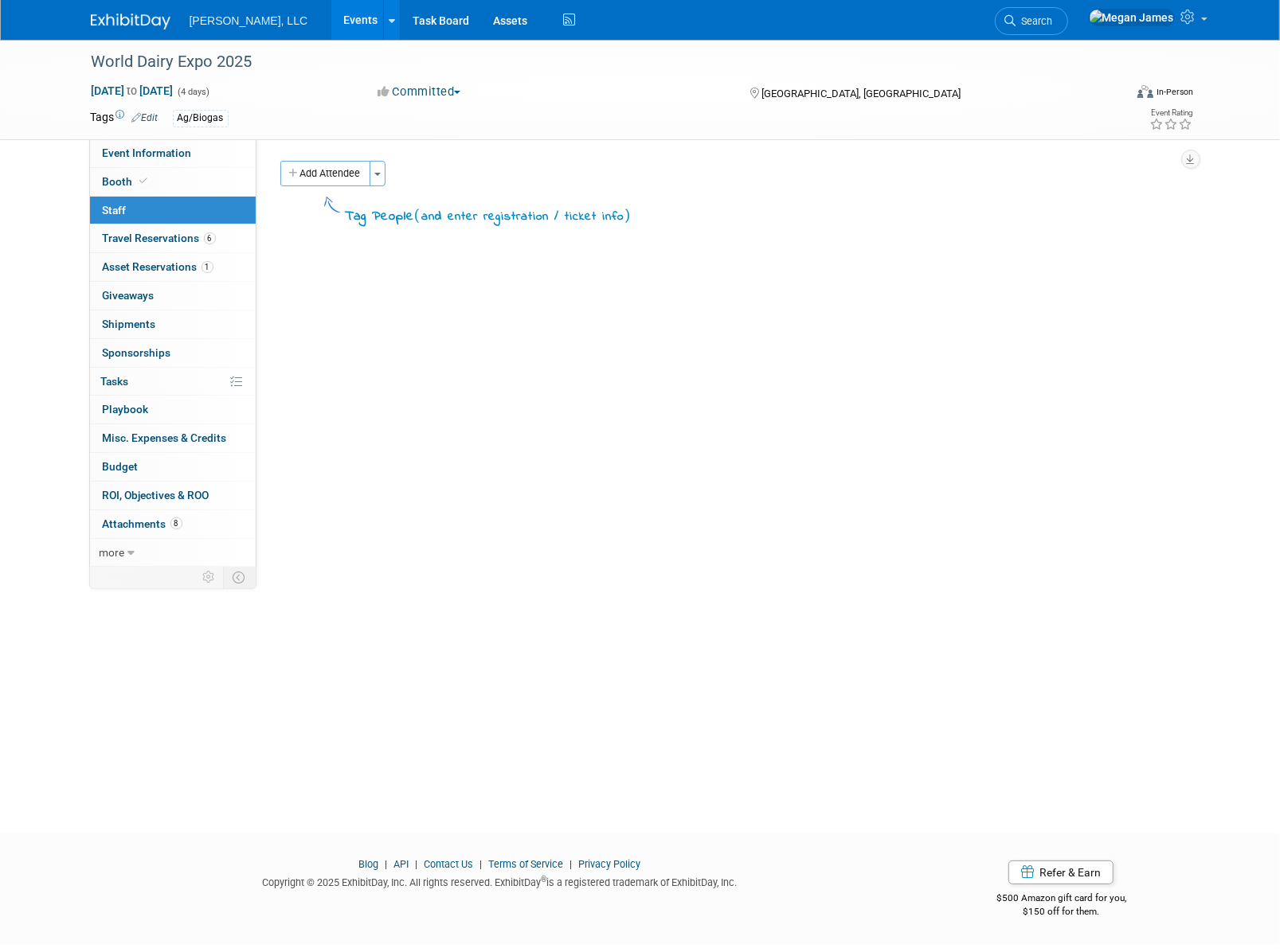
click at [350, 176] on button "Add Attendee" at bounding box center [325, 174] width 90 height 26
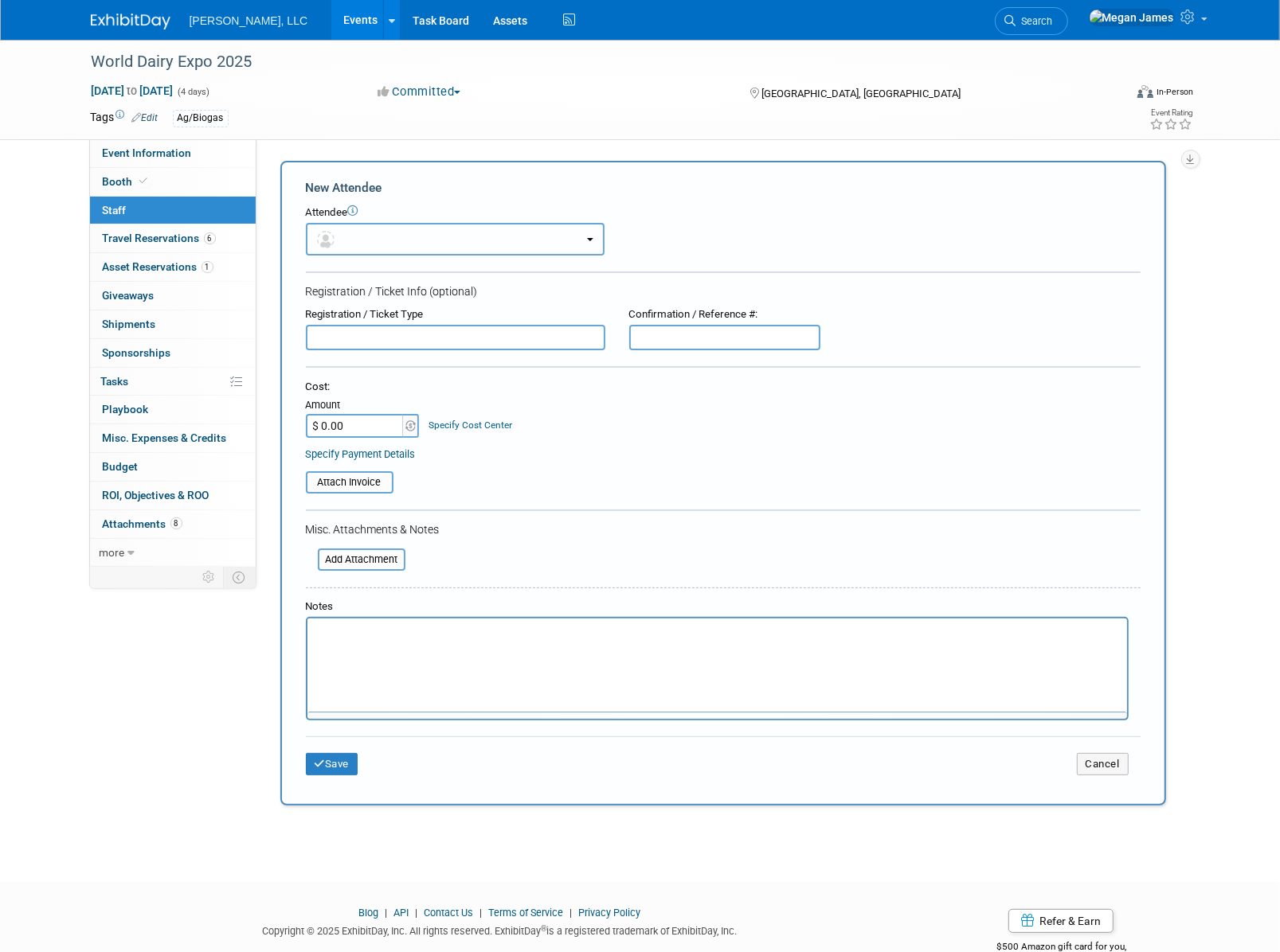
click at [407, 236] on button "button" at bounding box center [455, 239] width 299 height 32
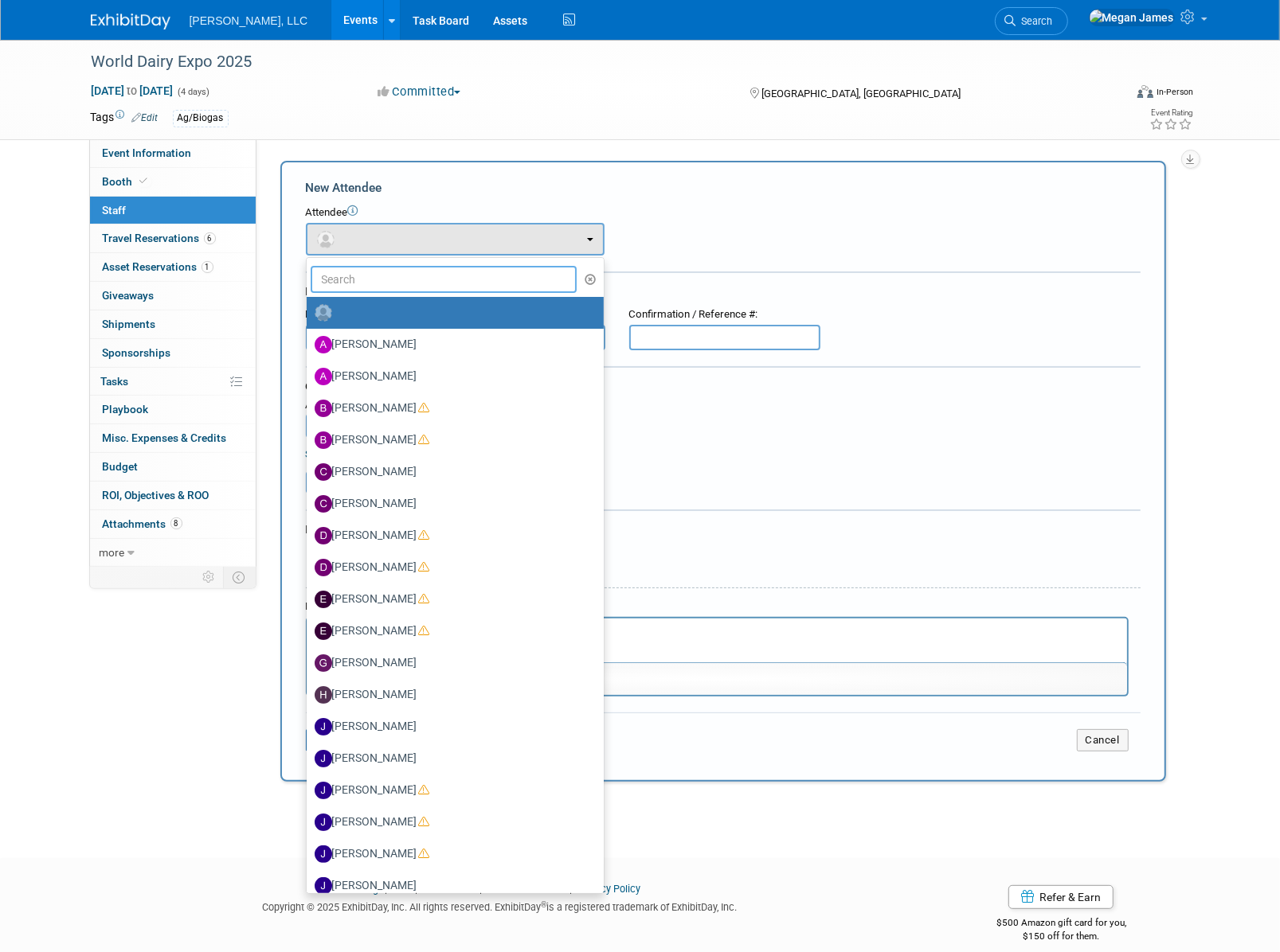
click at [381, 274] on input "text" at bounding box center [444, 279] width 266 height 27
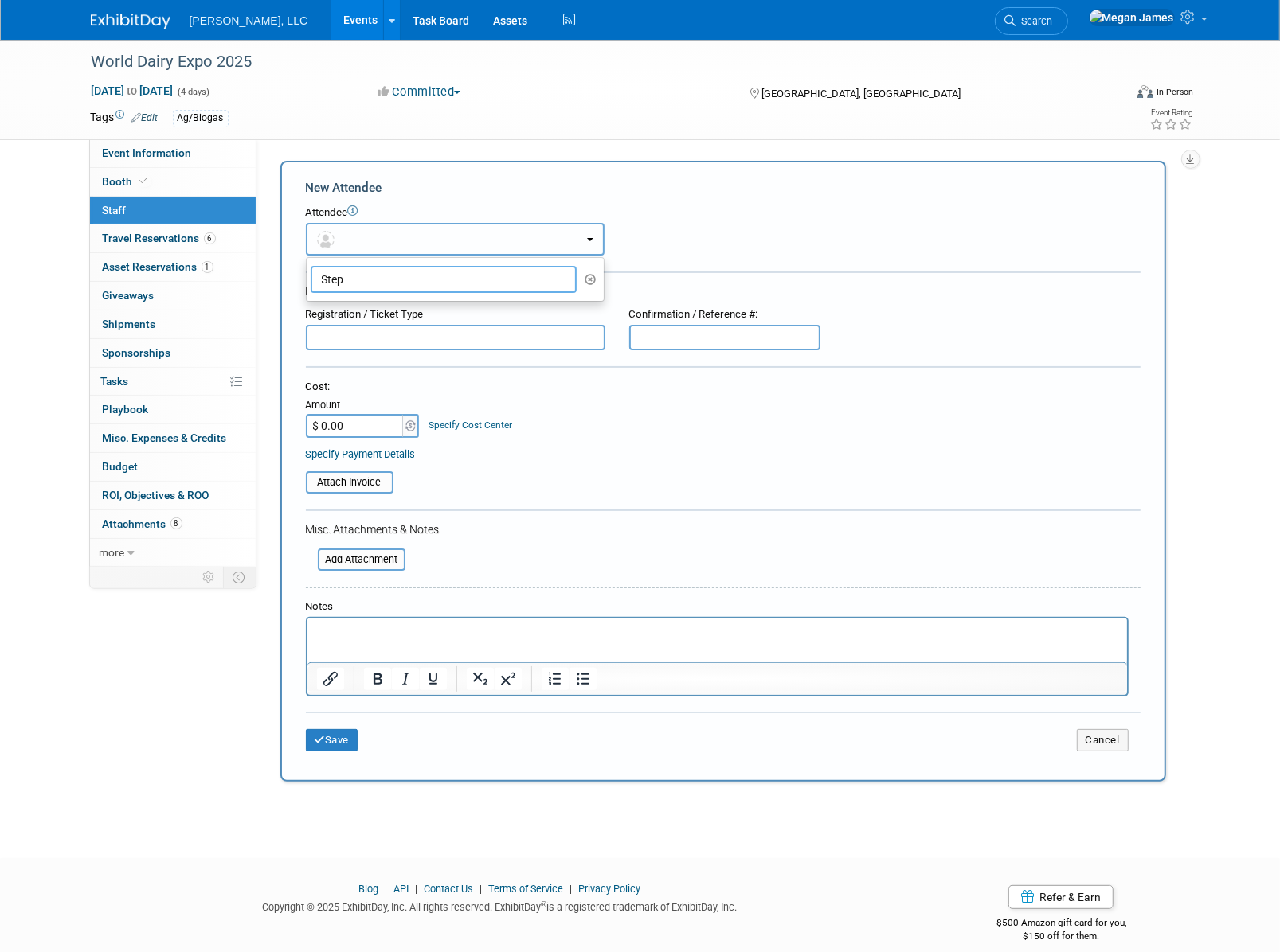
type input "Steph"
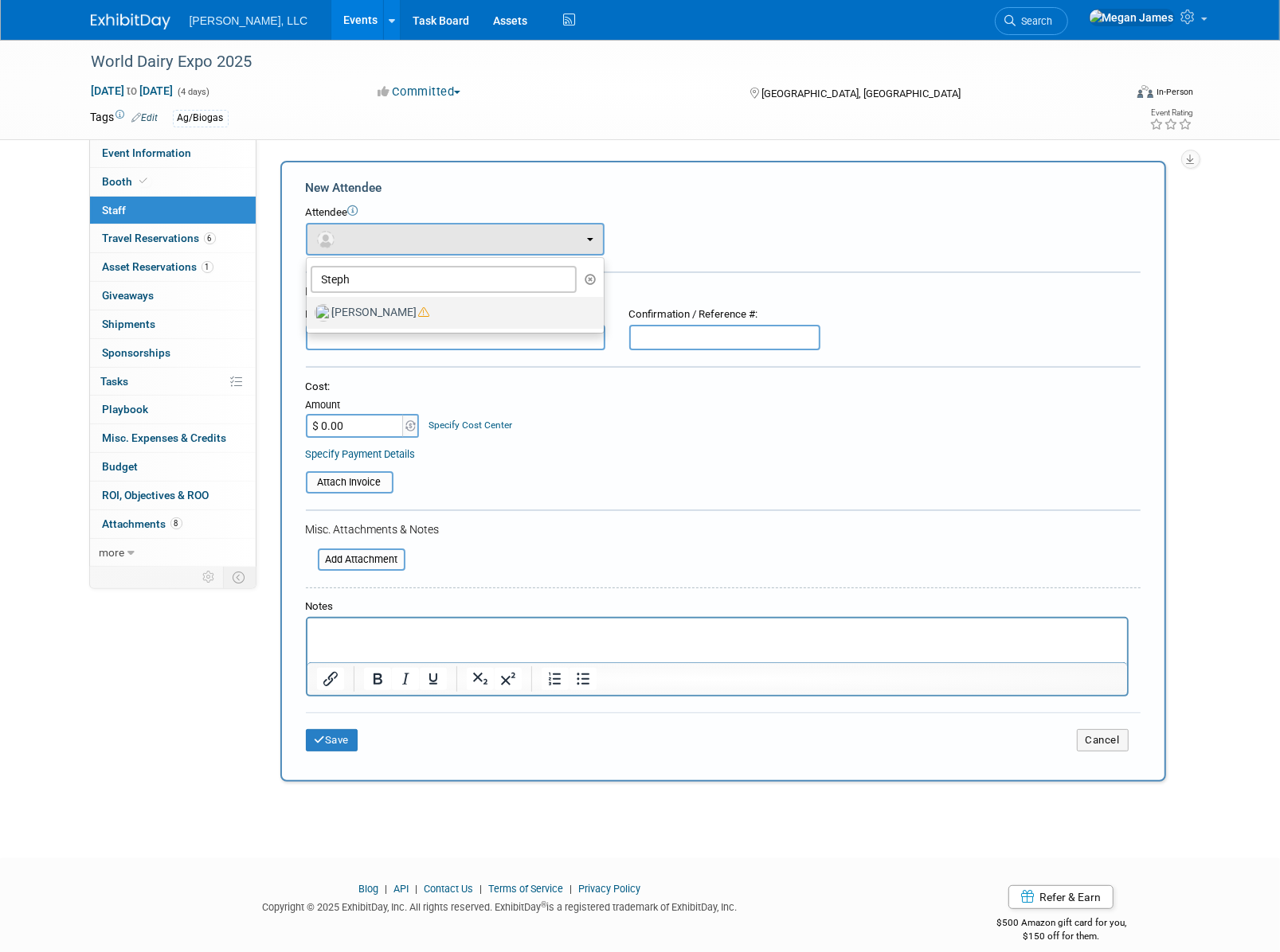
click at [431, 313] on label "Stephanie Fish" at bounding box center [451, 313] width 273 height 26
click at [309, 313] on input "Stephanie Fish" at bounding box center [304, 311] width 10 height 10
select select "90c26245-e7c1-4205-8cdd-02e7ee5d94c3"
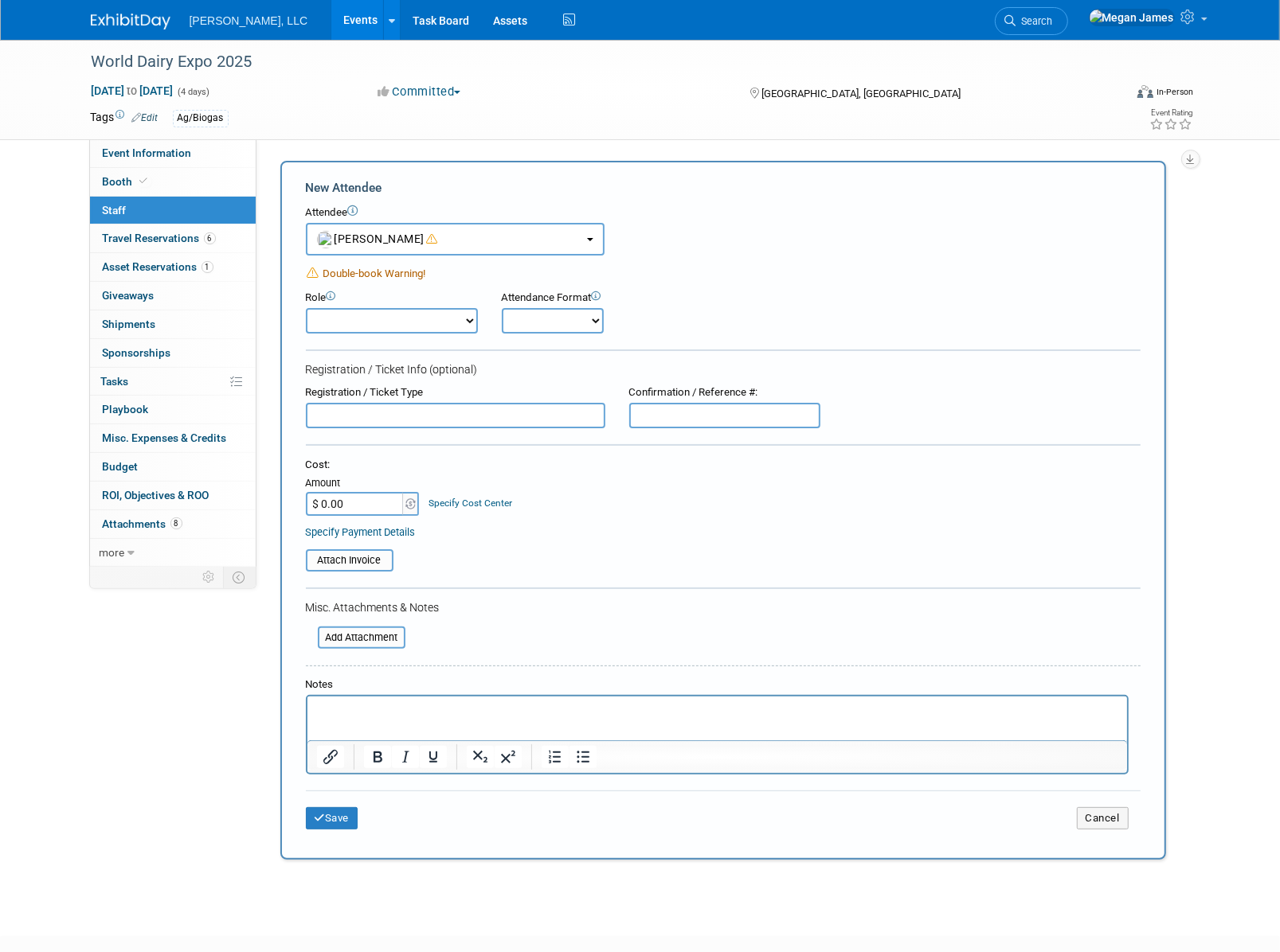
click at [431, 310] on select "Conference Attendee Demonstrator Host Planner Presenter Sales Representative" at bounding box center [392, 321] width 172 height 26
select select "4"
click at [306, 308] on select "Conference Attendee Demonstrator Host Planner Presenter Sales Representative" at bounding box center [392, 321] width 172 height 26
drag, startPoint x: 565, startPoint y: 316, endPoint x: 577, endPoint y: 334, distance: 21.6
click at [565, 316] on select "Onsite Remote" at bounding box center [552, 321] width 102 height 26
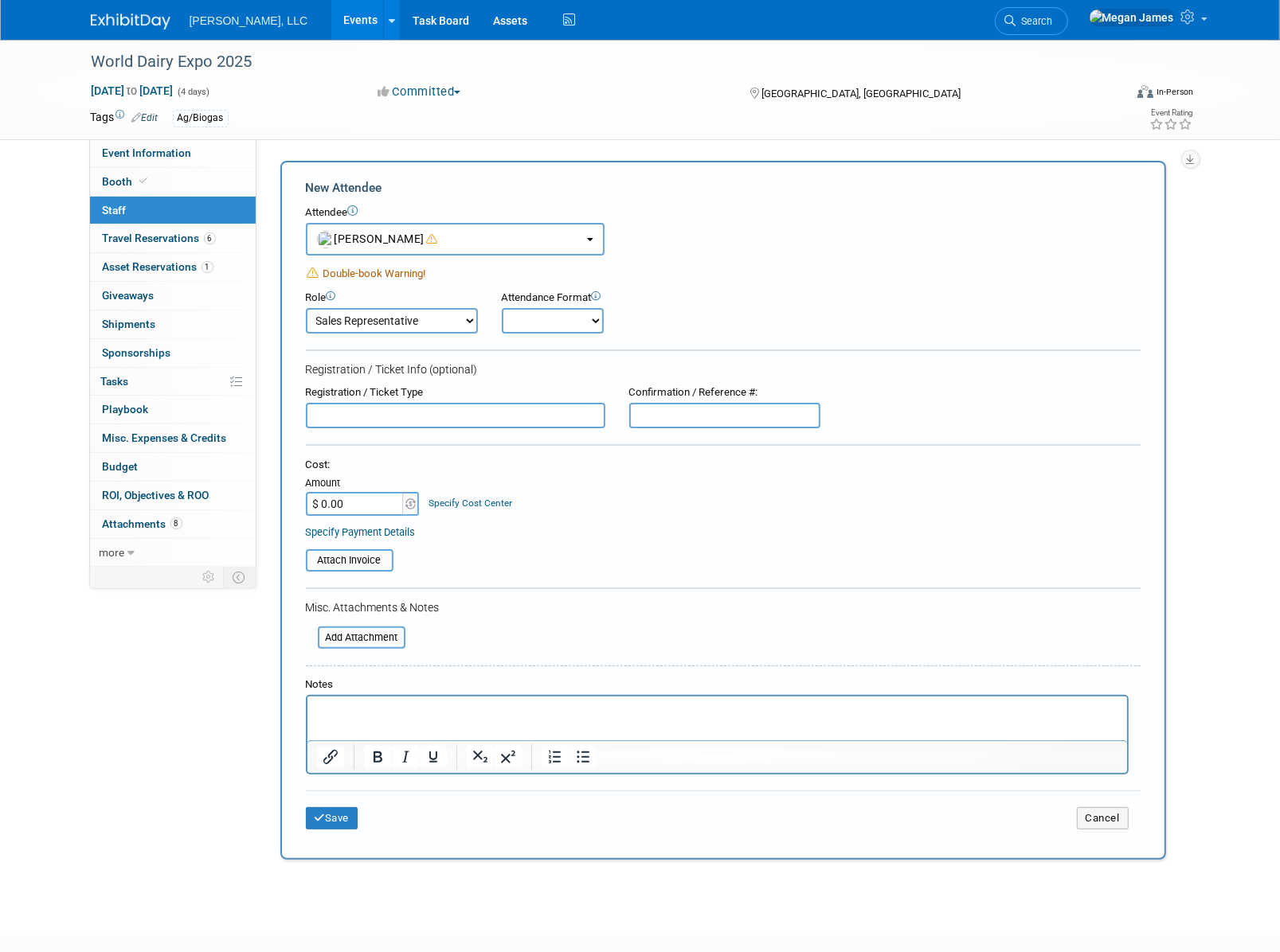
select select "1"
click at [502, 308] on select "Onsite Remote" at bounding box center [552, 321] width 102 height 26
click at [355, 821] on button "Save" at bounding box center [332, 819] width 52 height 23
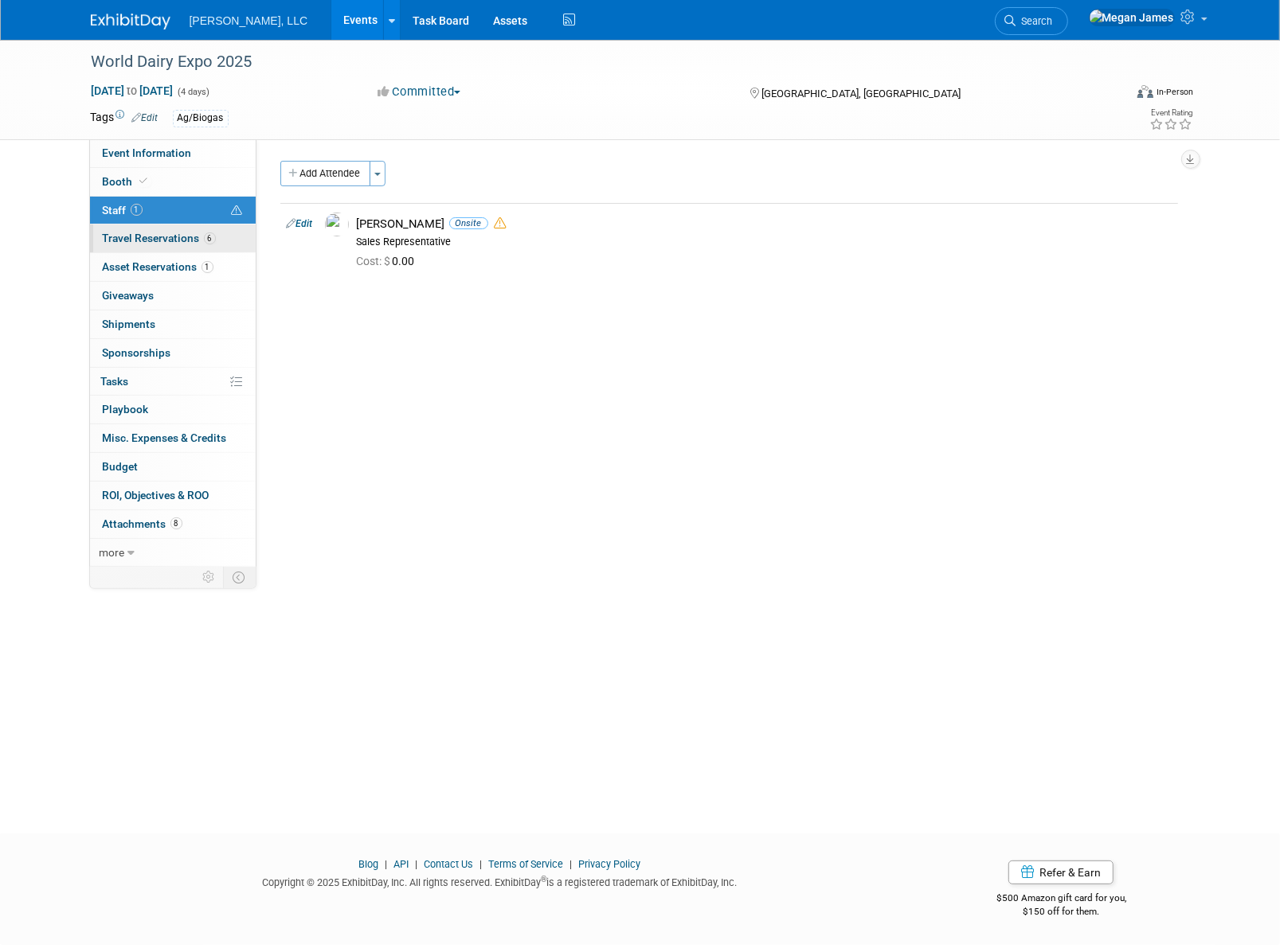
click at [209, 228] on link "6 Travel Reservations 6" at bounding box center [172, 238] width 166 height 28
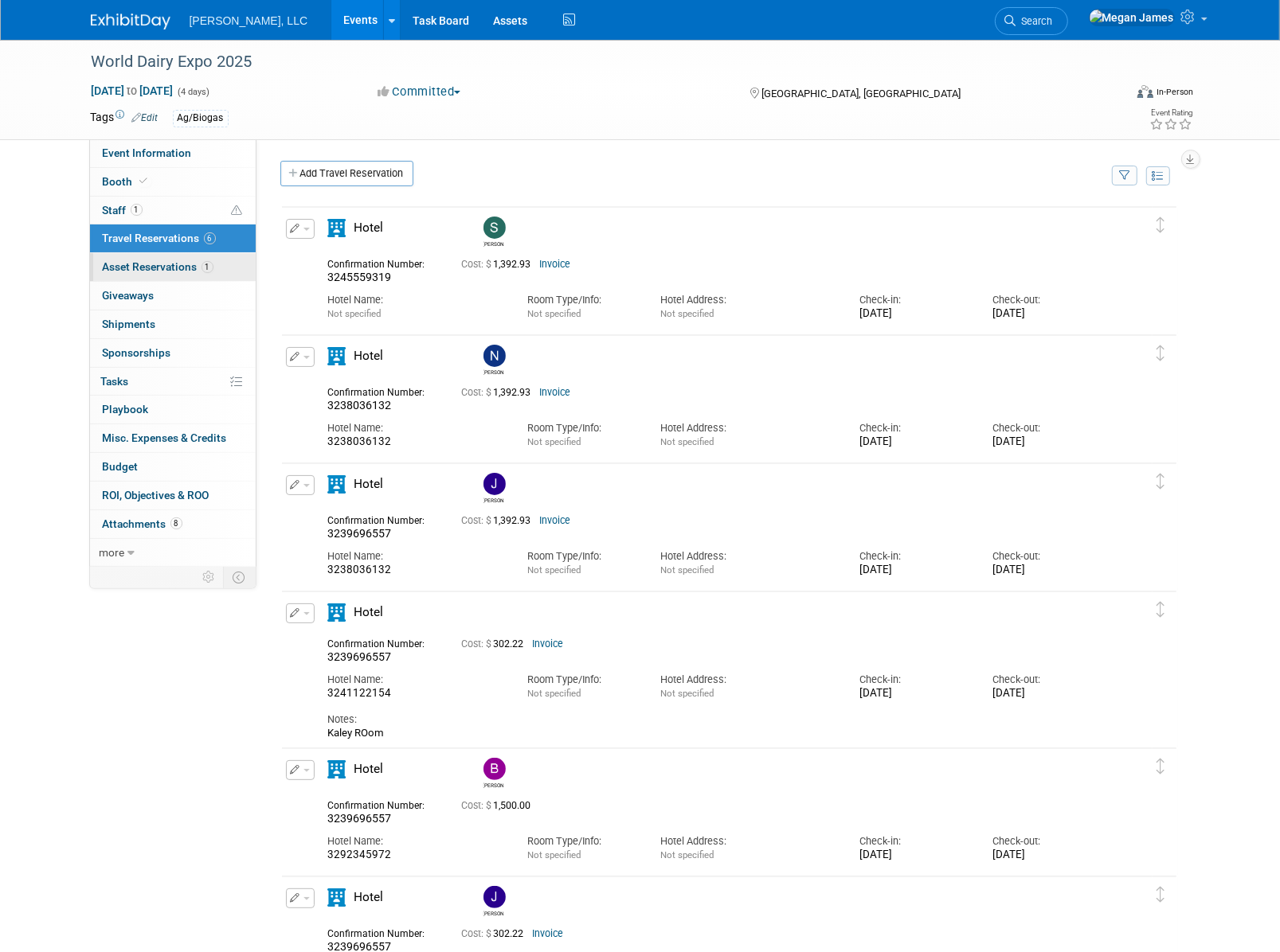
click at [225, 266] on link "1 Asset Reservations 1" at bounding box center [172, 267] width 166 height 28
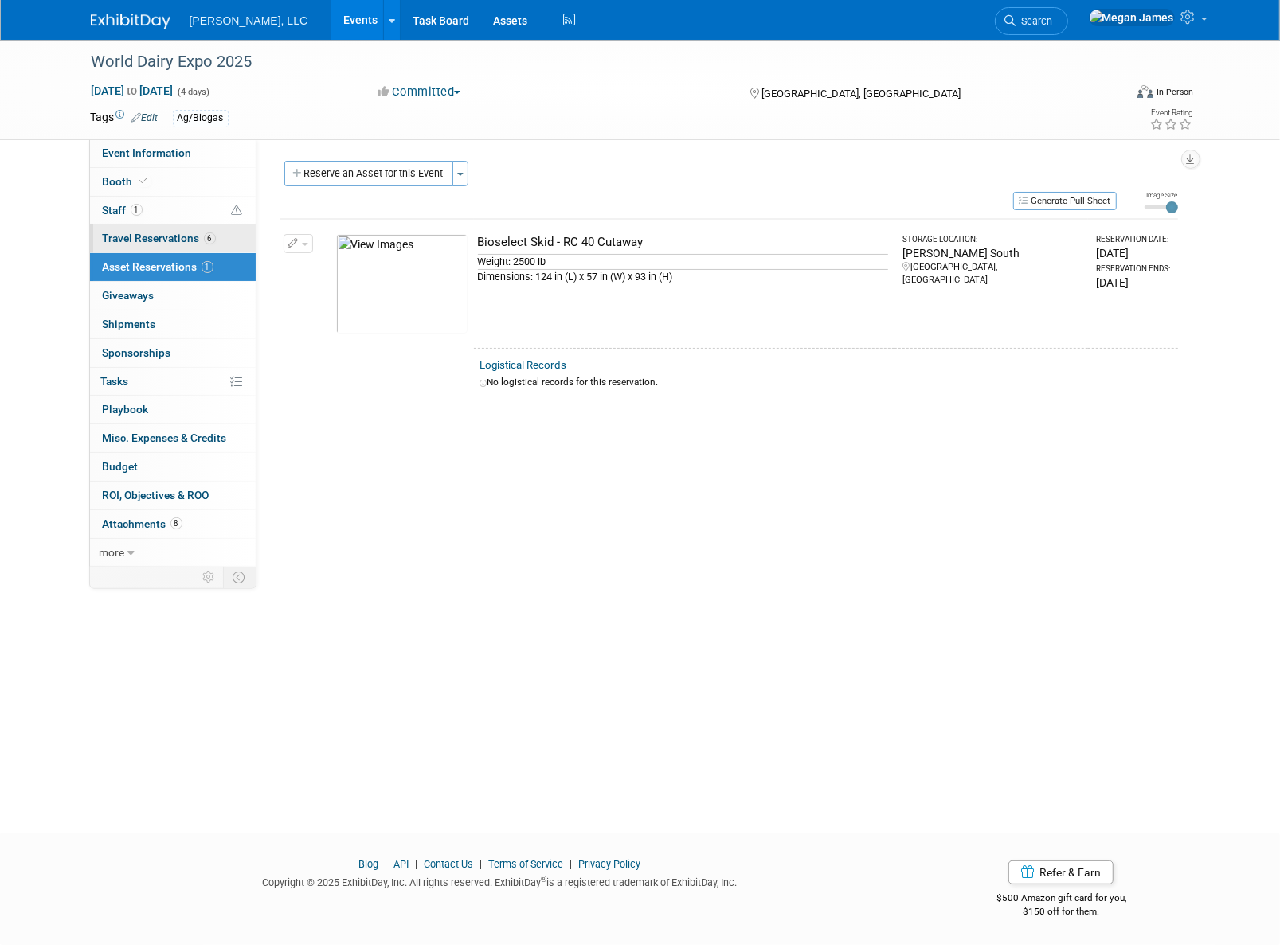
click at [223, 233] on link "6 Travel Reservations 6" at bounding box center [172, 238] width 166 height 28
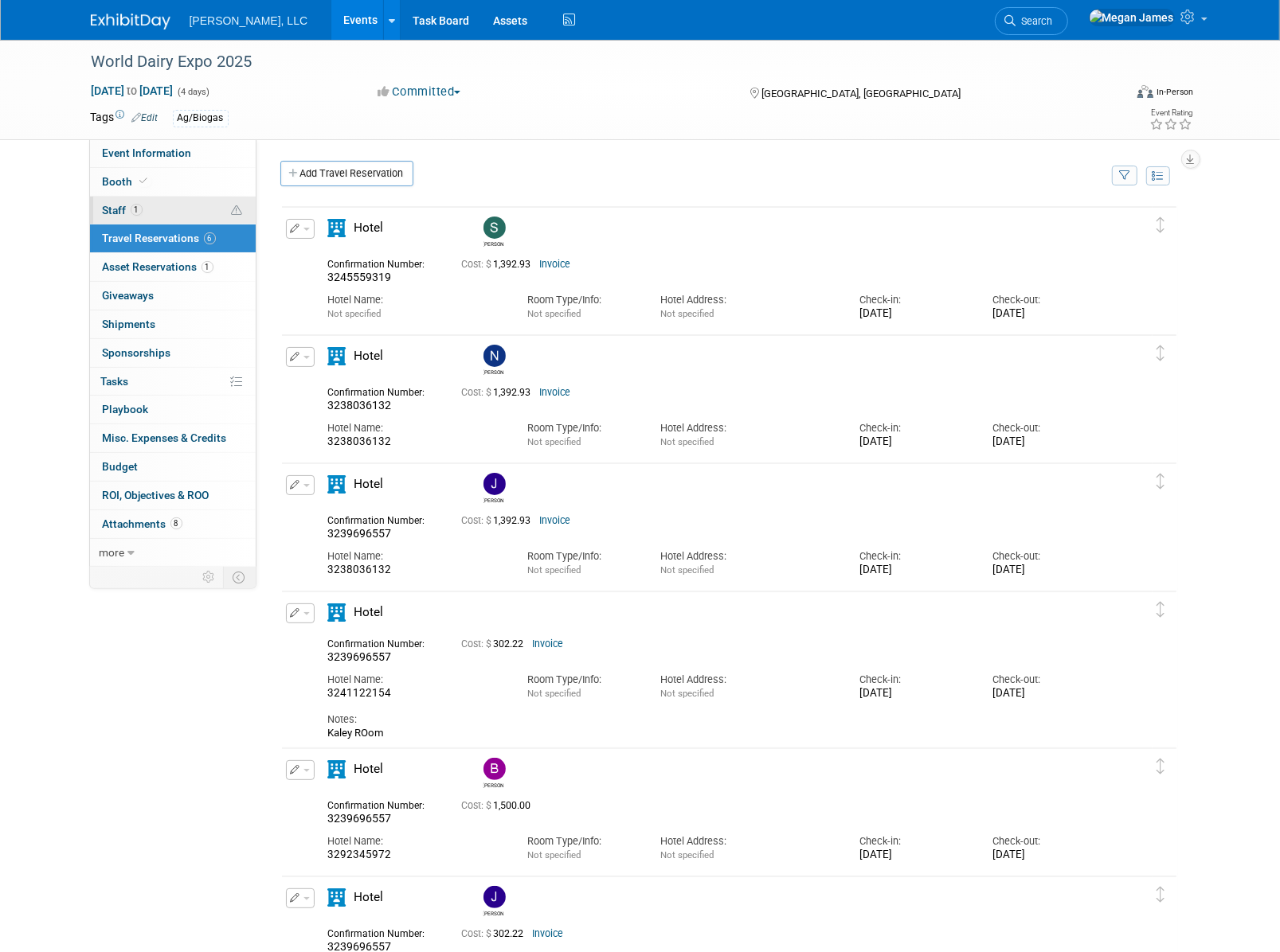
click at [215, 206] on link "1 Staff 1" at bounding box center [172, 211] width 166 height 28
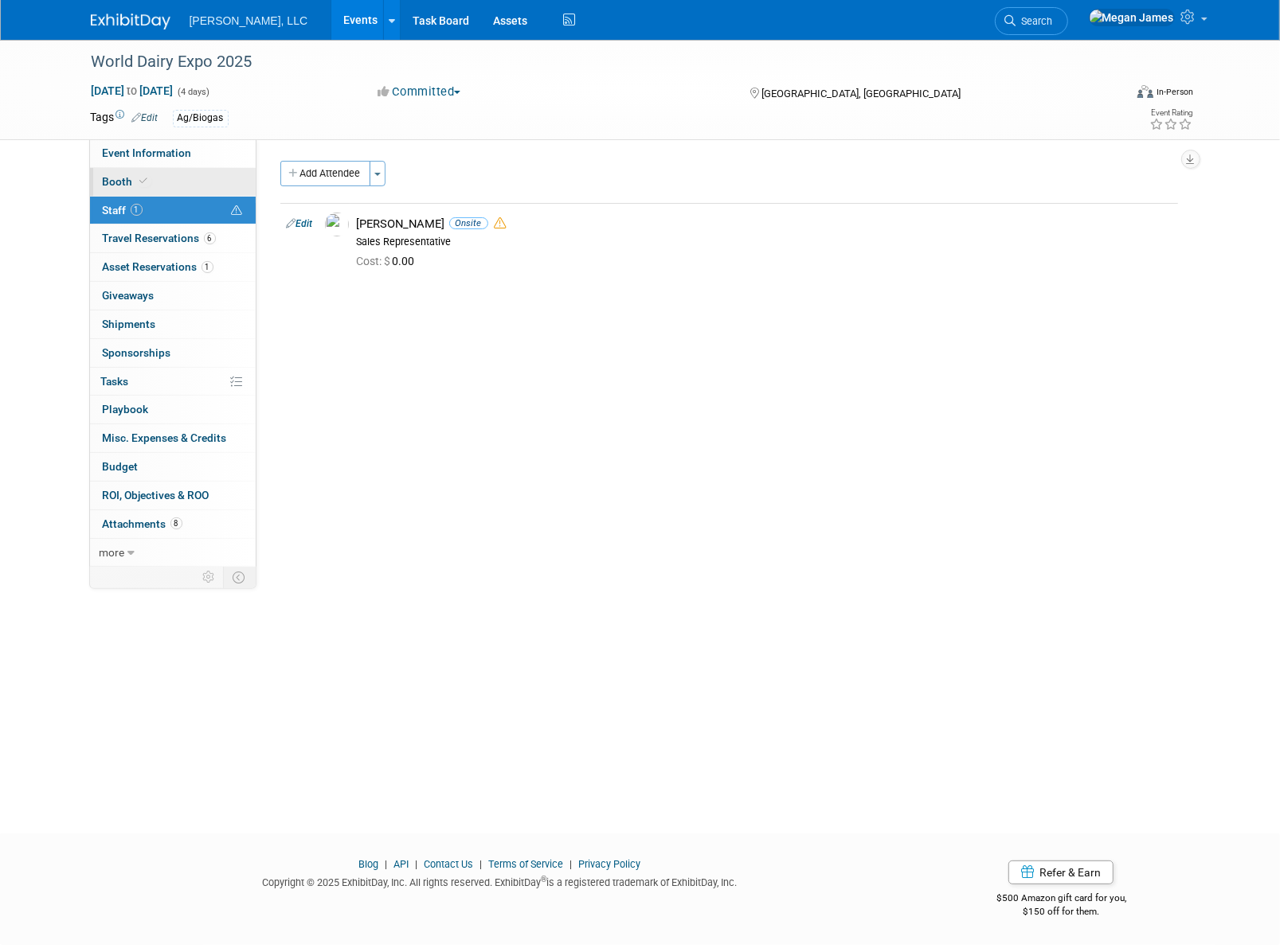
click at [220, 184] on link "Booth" at bounding box center [172, 182] width 166 height 28
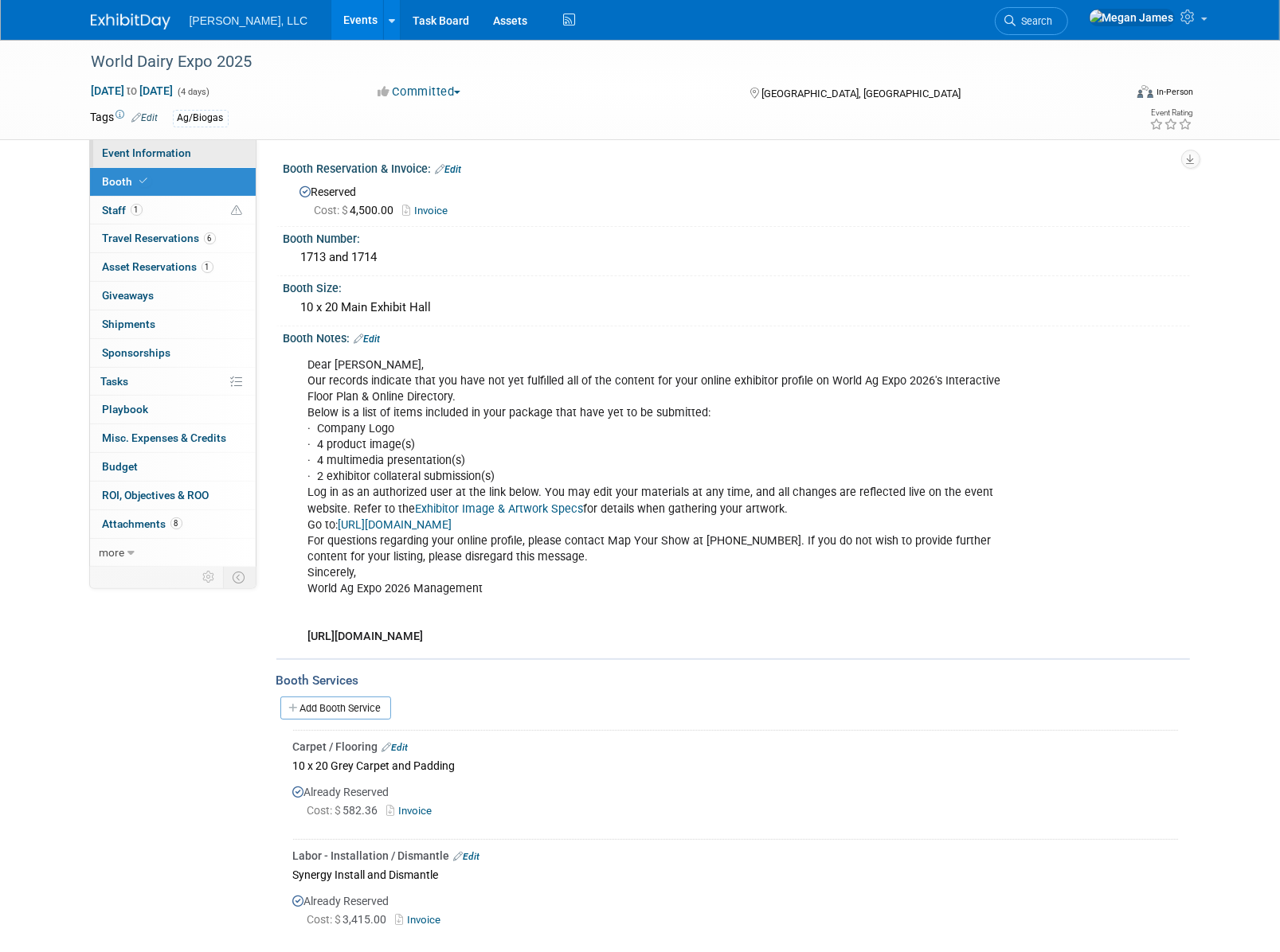
click at [231, 154] on link "Event Information" at bounding box center [172, 153] width 166 height 28
select select "Ag/Biogas"
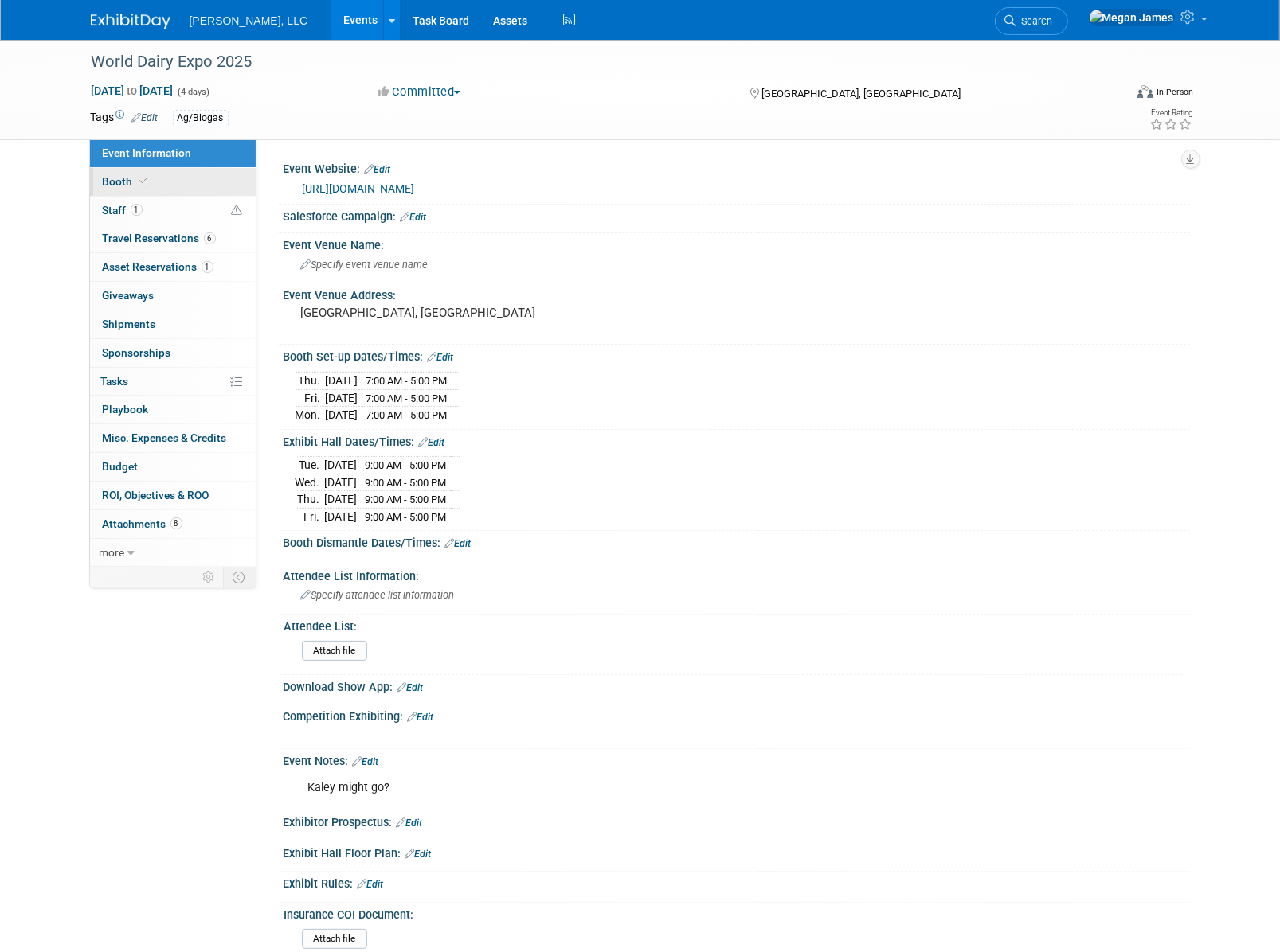
click at [209, 180] on link "Booth" at bounding box center [172, 182] width 166 height 28
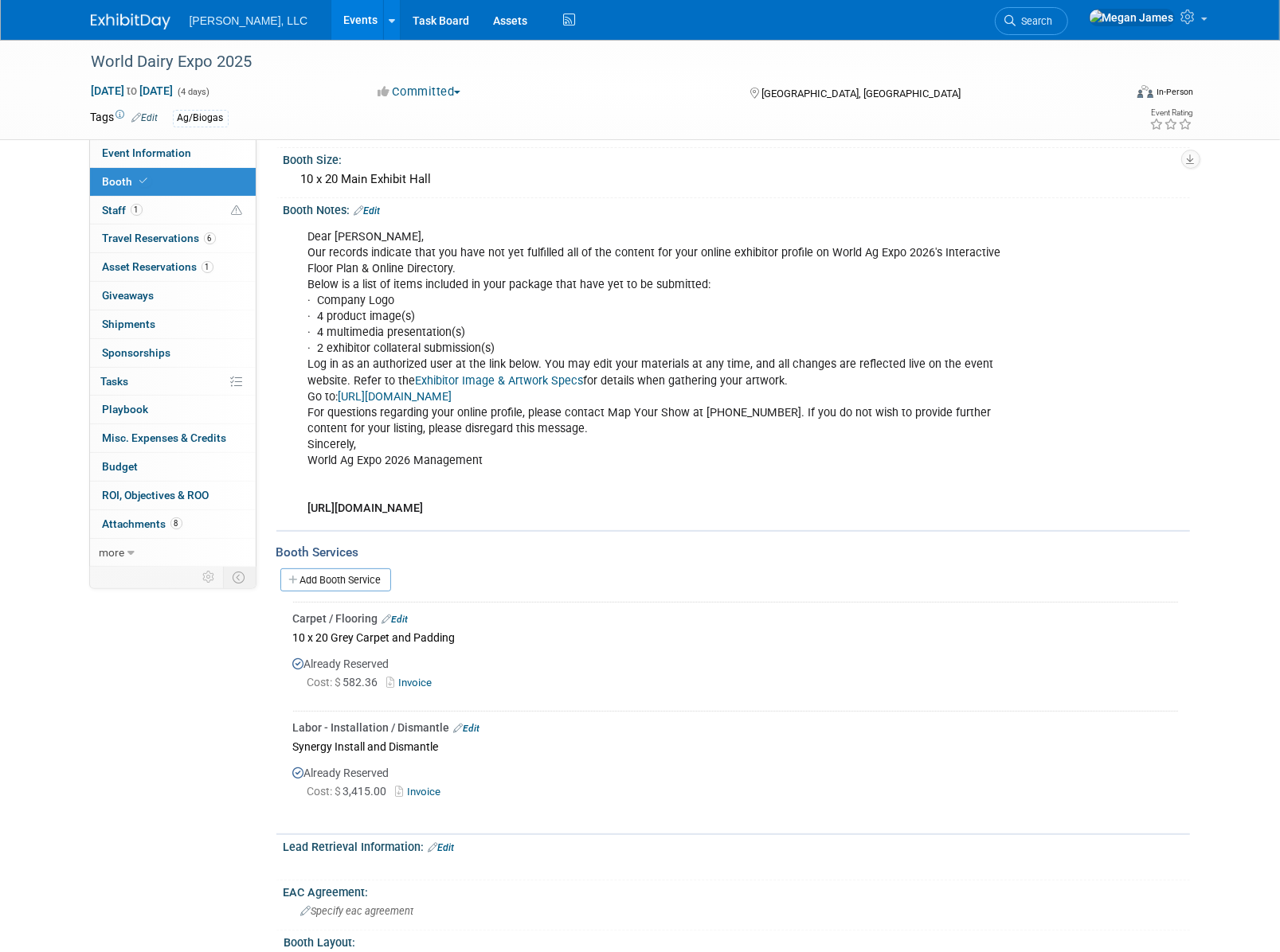
scroll to position [289, 0]
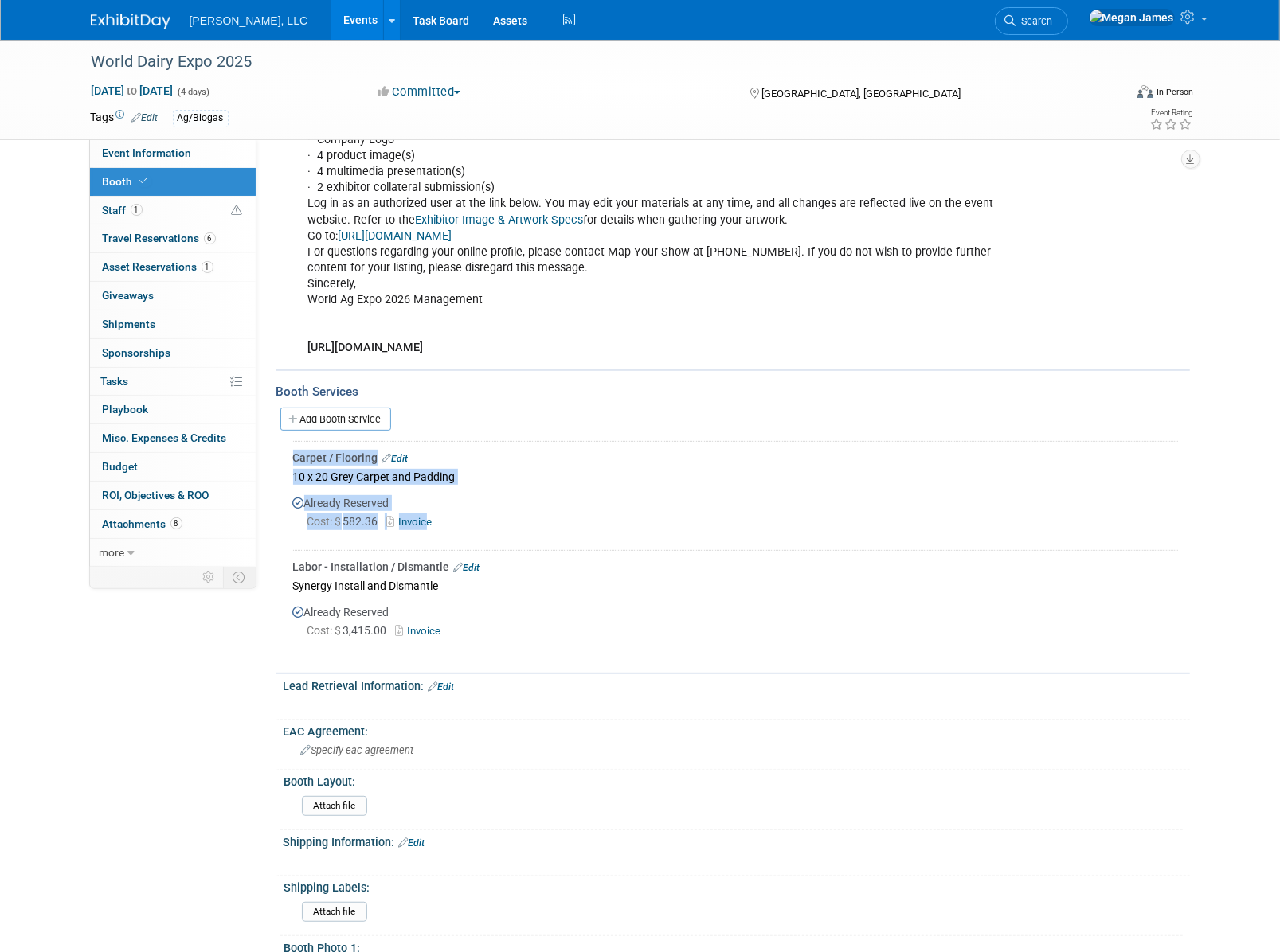
drag, startPoint x: 281, startPoint y: 476, endPoint x: 427, endPoint y: 518, distance: 151.9
click at [427, 518] on div "Carpet / Flooring Edit 10 x 20 Grey Carpet and Padding Already Reserved Cost: $…" at bounding box center [732, 548] width 913 height 224
click at [423, 518] on link "Invoice" at bounding box center [413, 522] width 52 height 12
click at [956, 641] on div at bounding box center [736, 648] width 885 height 13
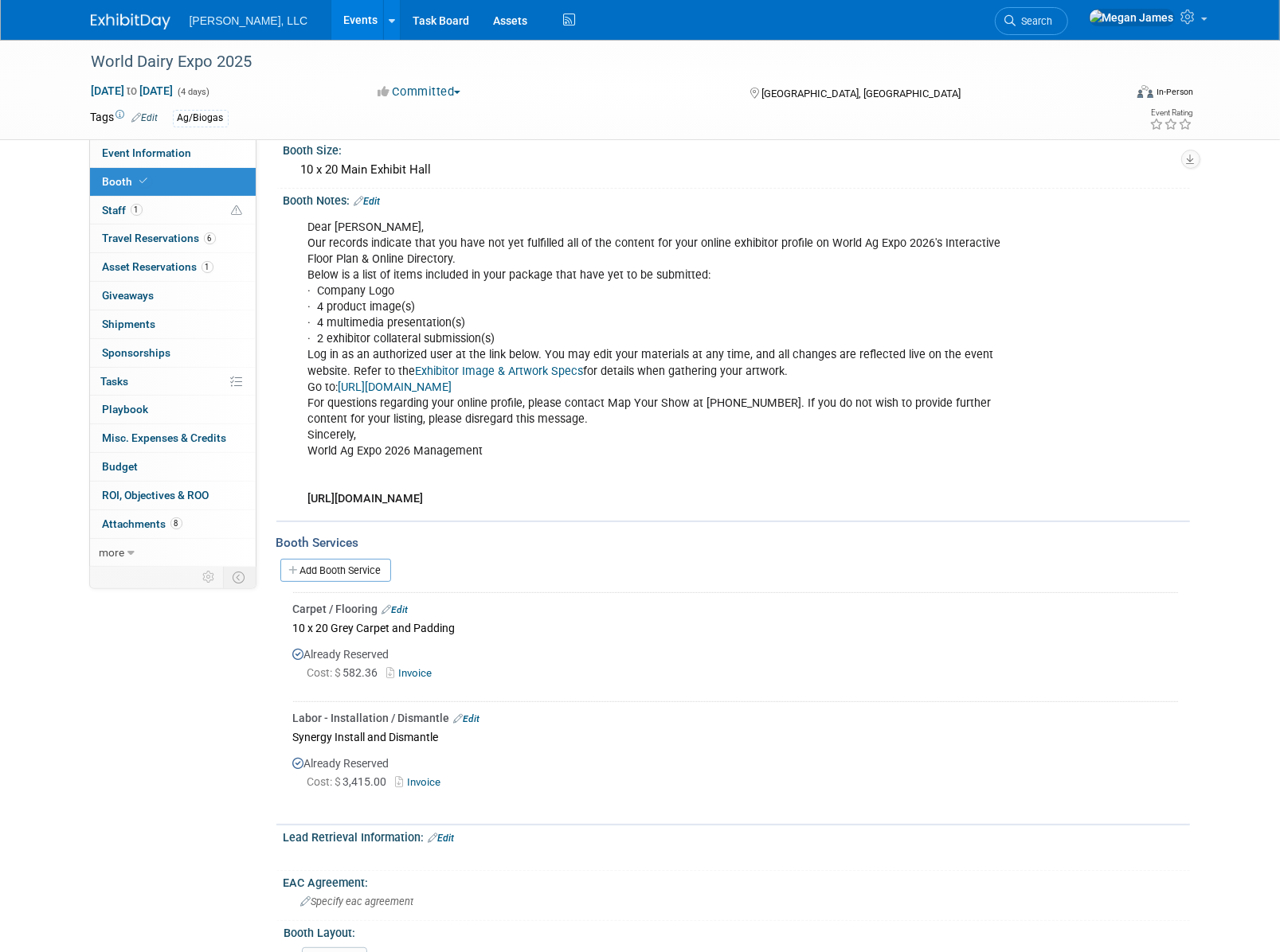
scroll to position [0, 0]
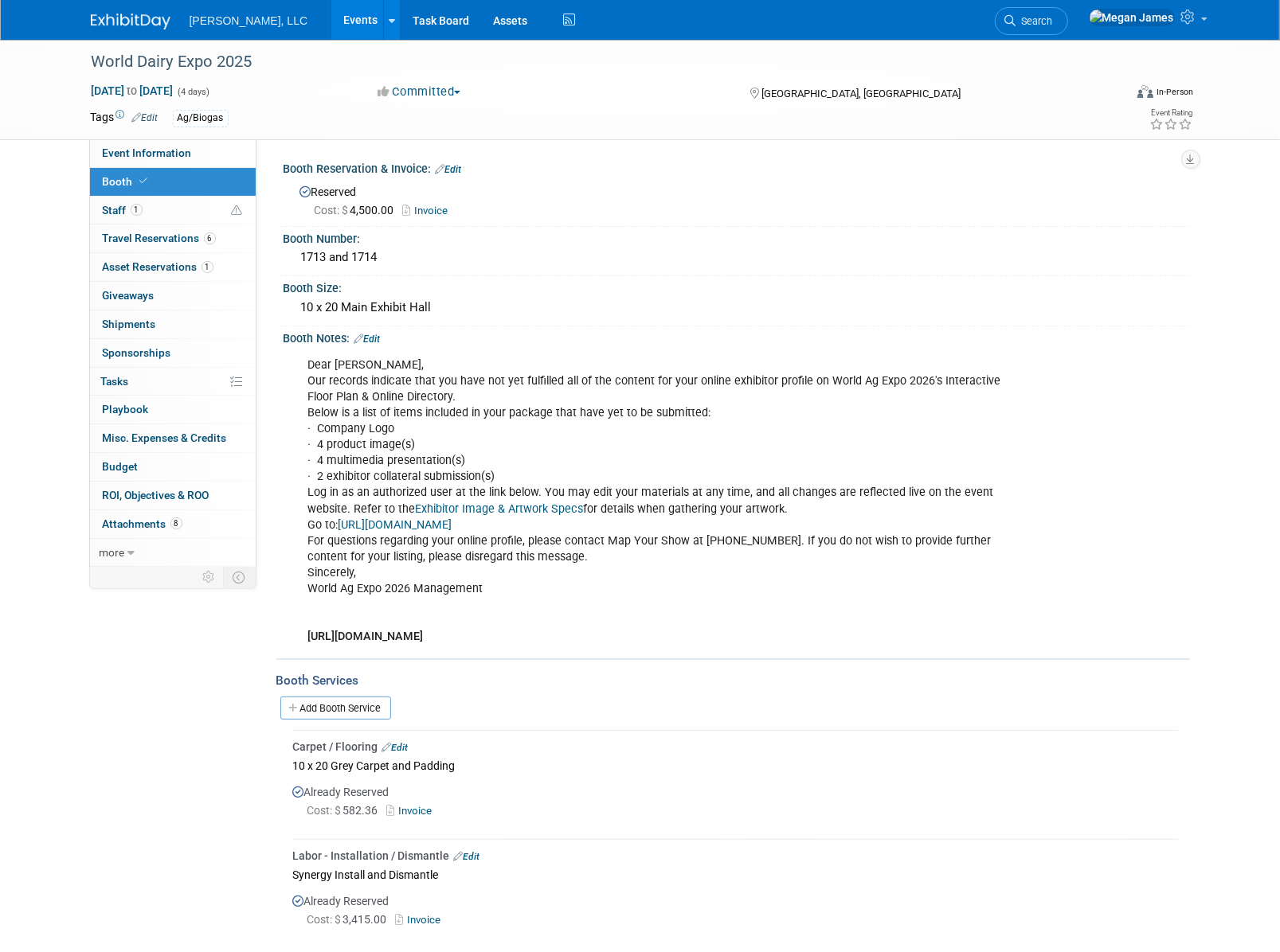
click at [1167, 551] on div "Dear Megan, Our records indicate that you have not yet fulfilled all of the con…" at bounding box center [737, 500] width 906 height 309
click at [227, 208] on link "1 Staff 1" at bounding box center [172, 211] width 166 height 28
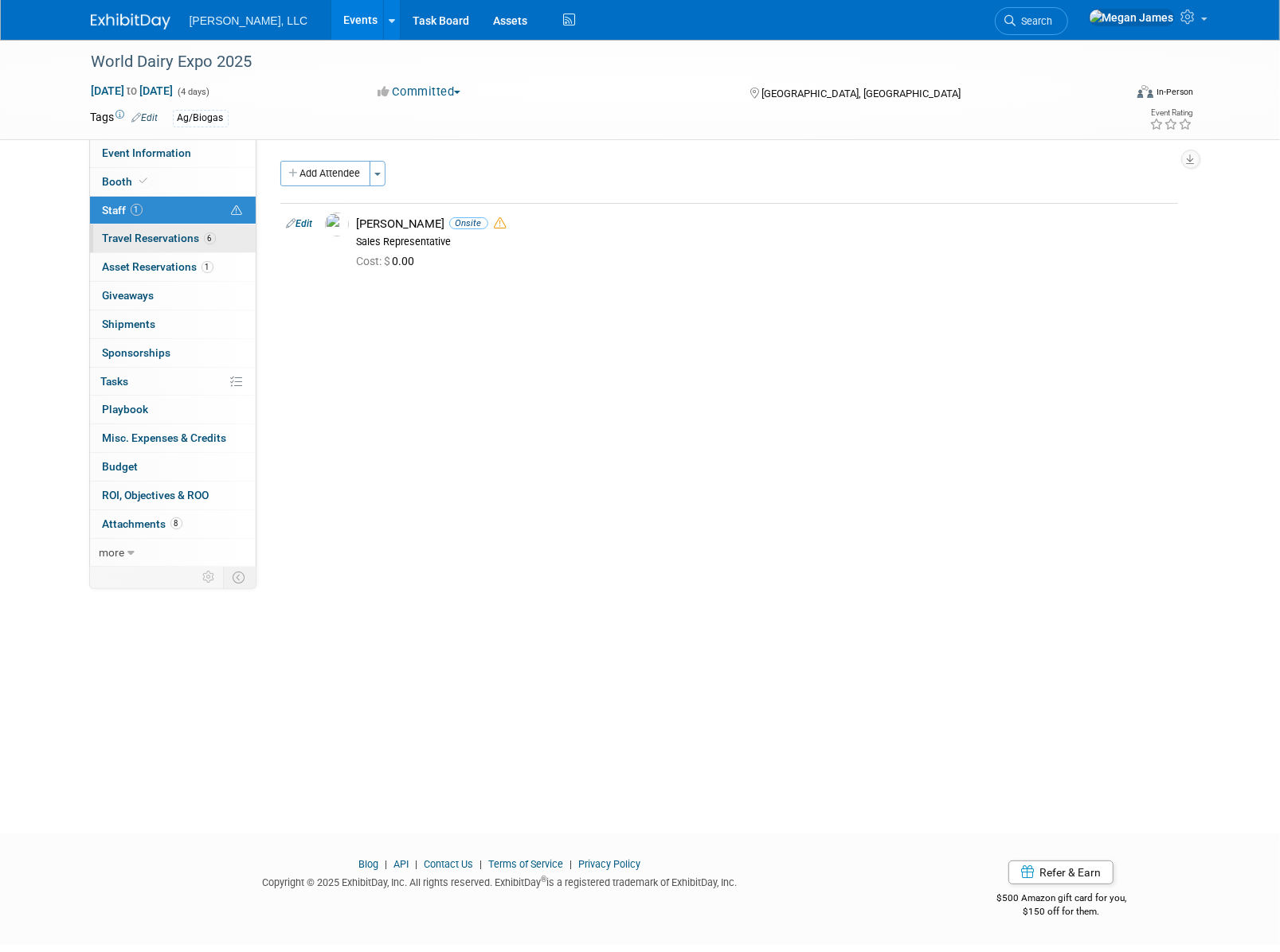
click at [225, 237] on link "6 Travel Reservations 6" at bounding box center [172, 238] width 166 height 28
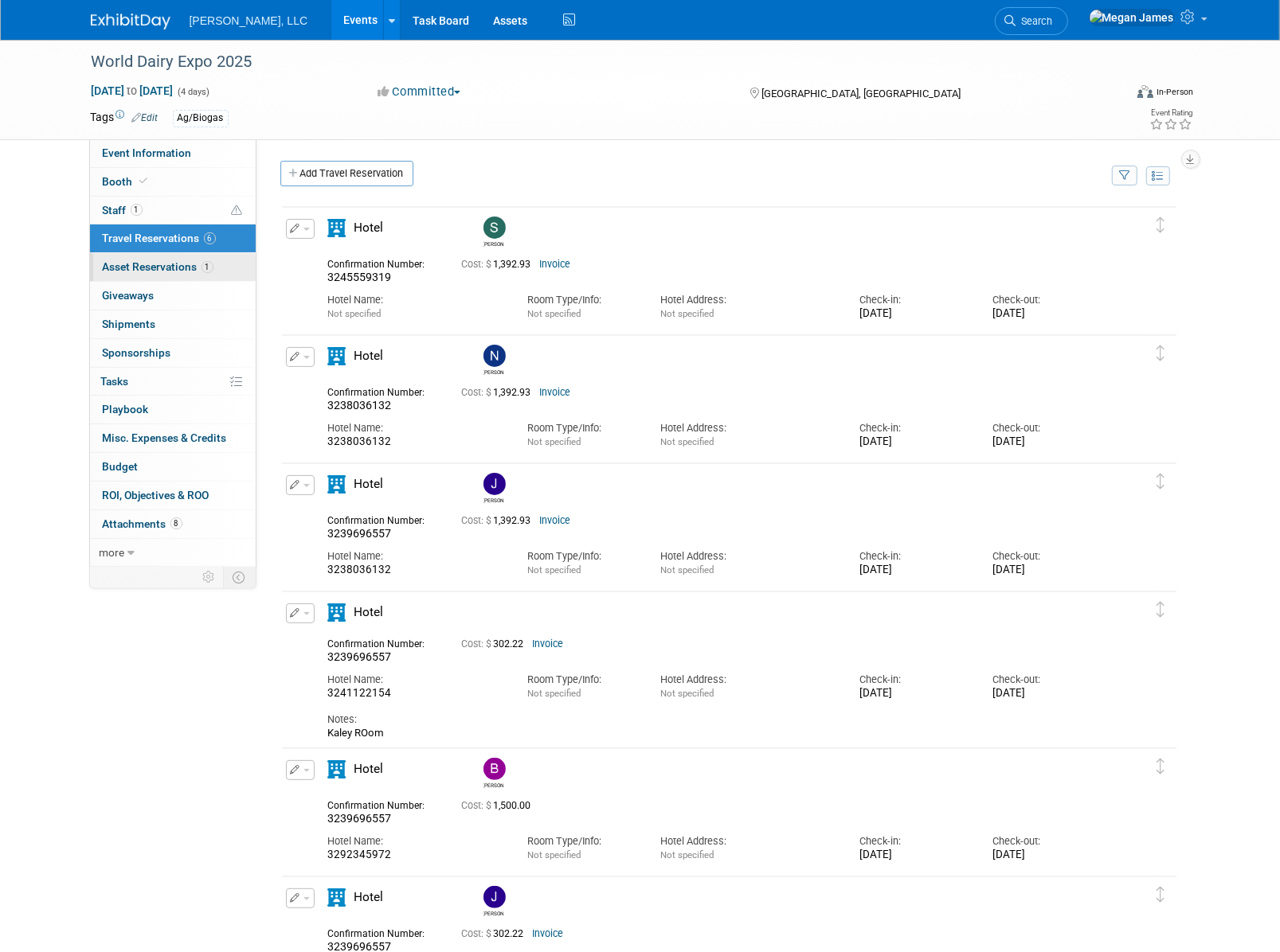
click at [215, 262] on link "1 Asset Reservations 1" at bounding box center [172, 267] width 166 height 28
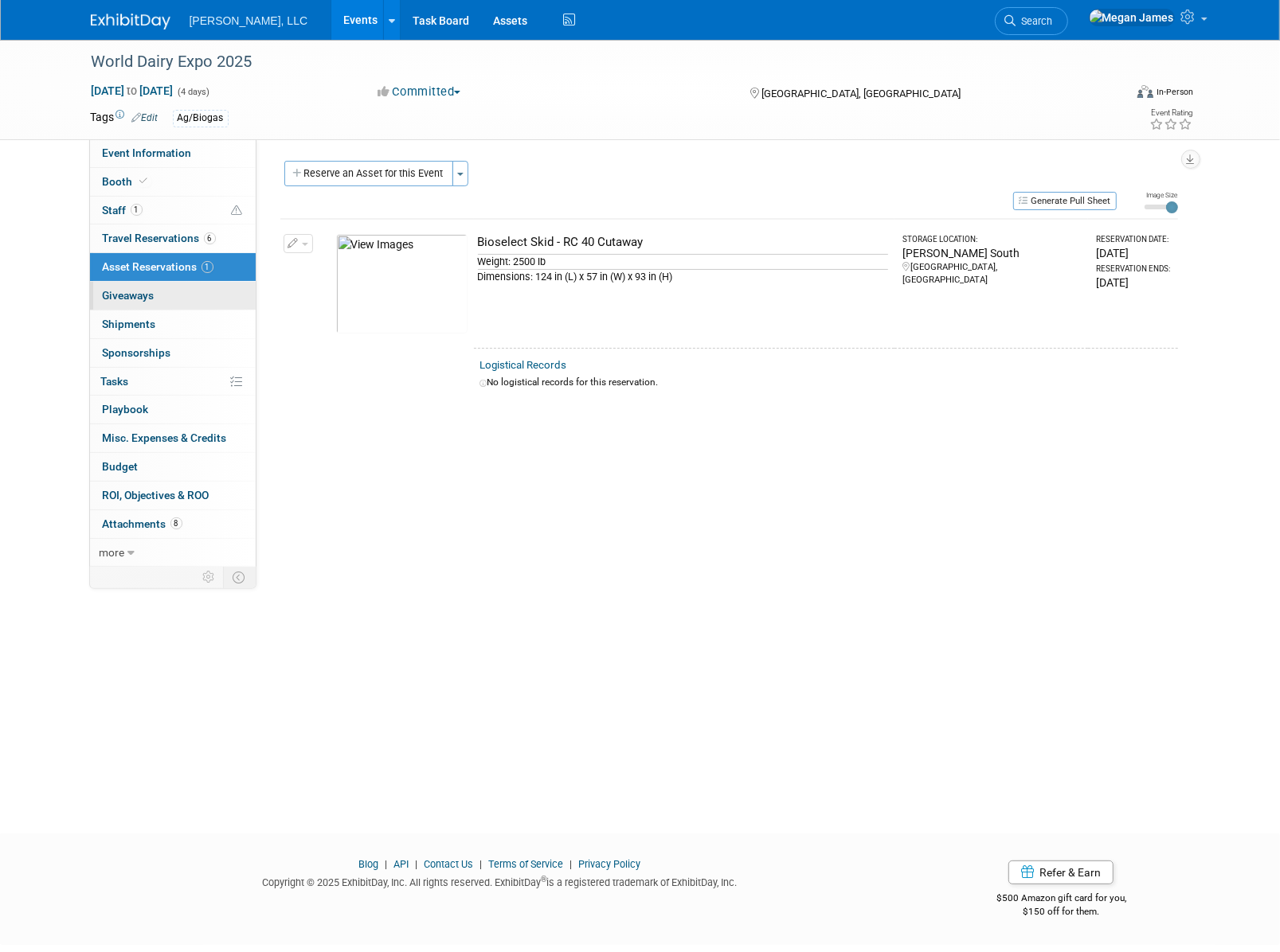
click at [206, 288] on link "0 Giveaways 0" at bounding box center [172, 296] width 166 height 28
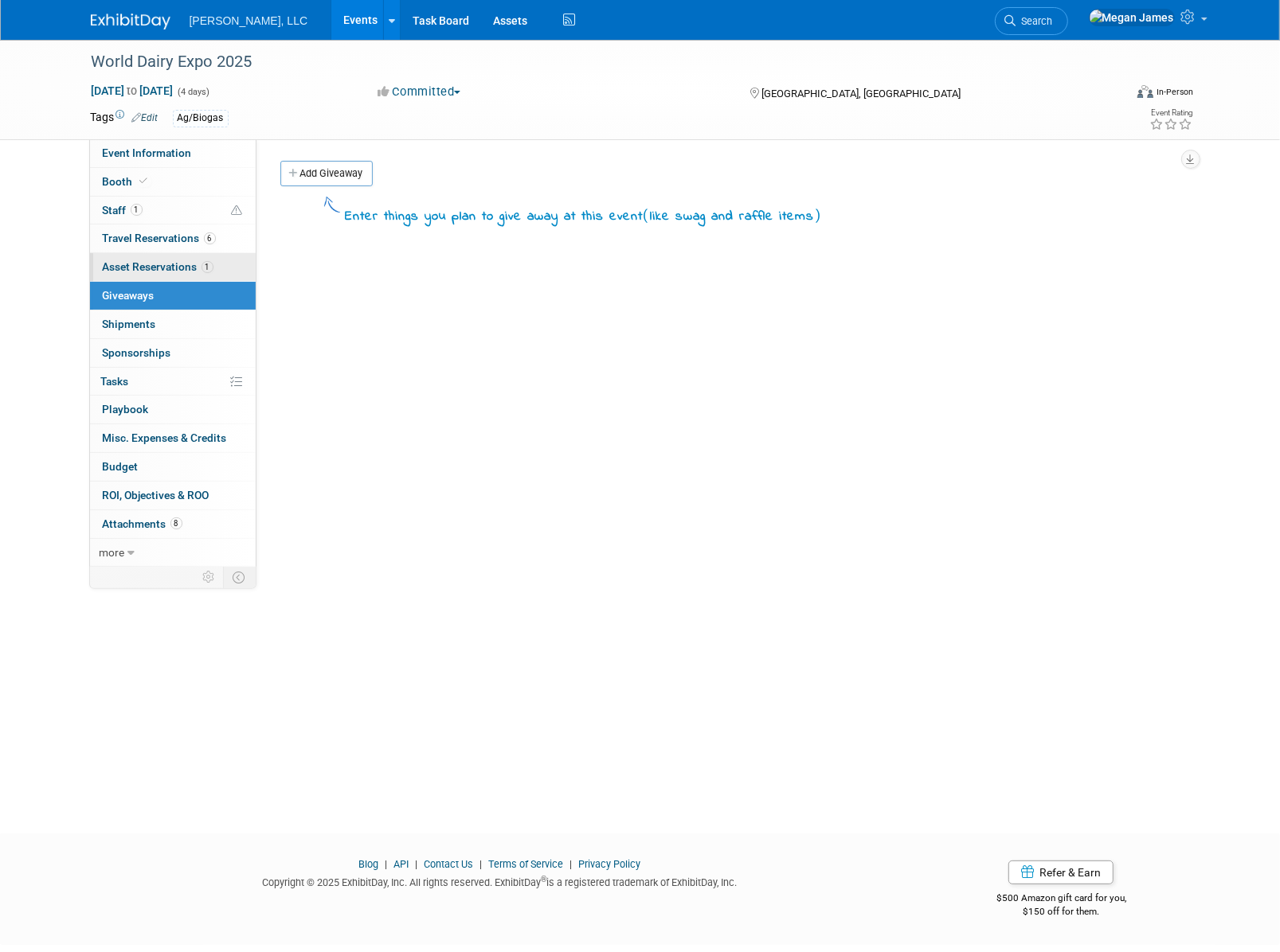
click at [202, 261] on span "1" at bounding box center [207, 266] width 12 height 12
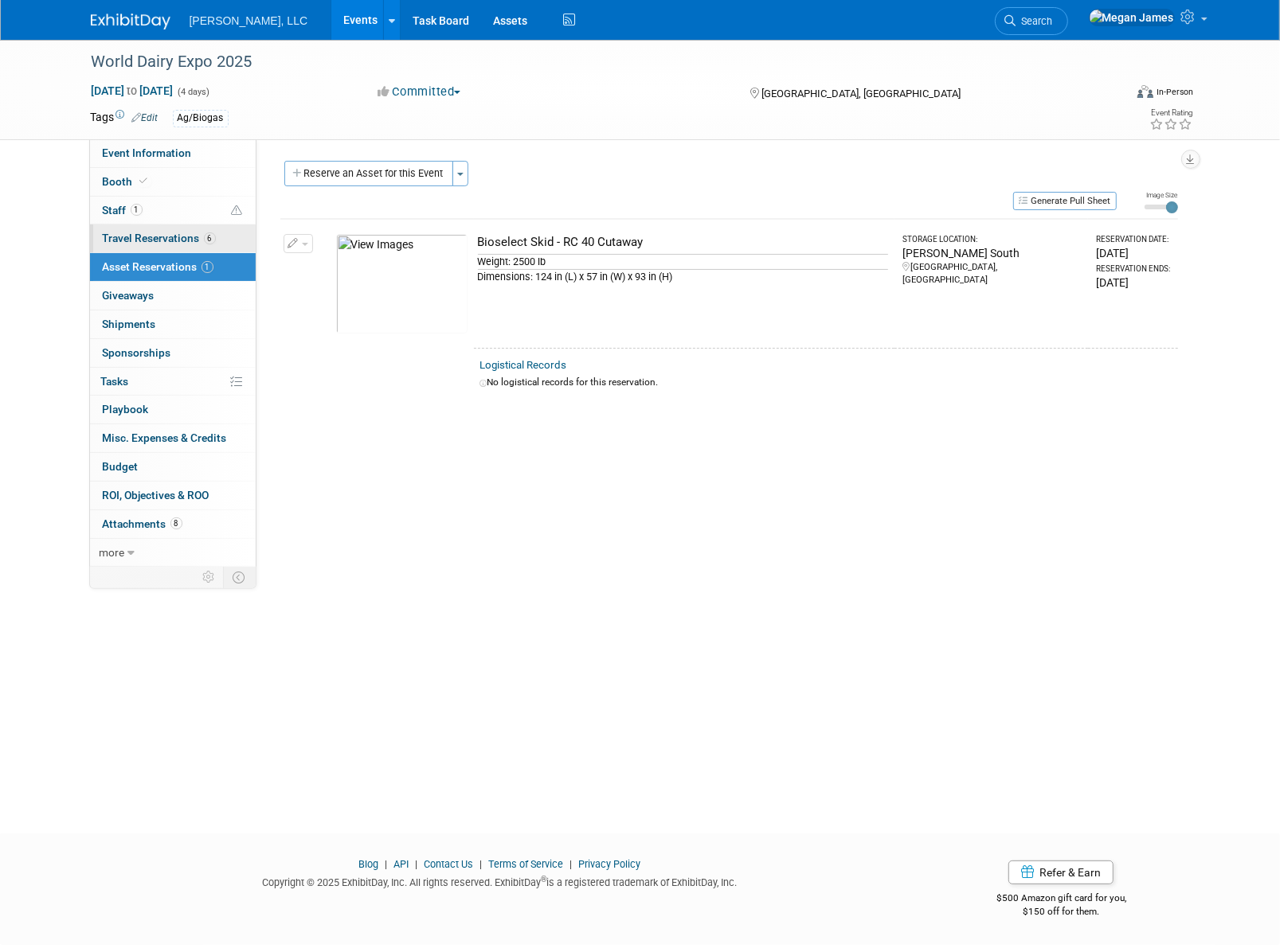
click at [205, 240] on span "6" at bounding box center [209, 238] width 12 height 12
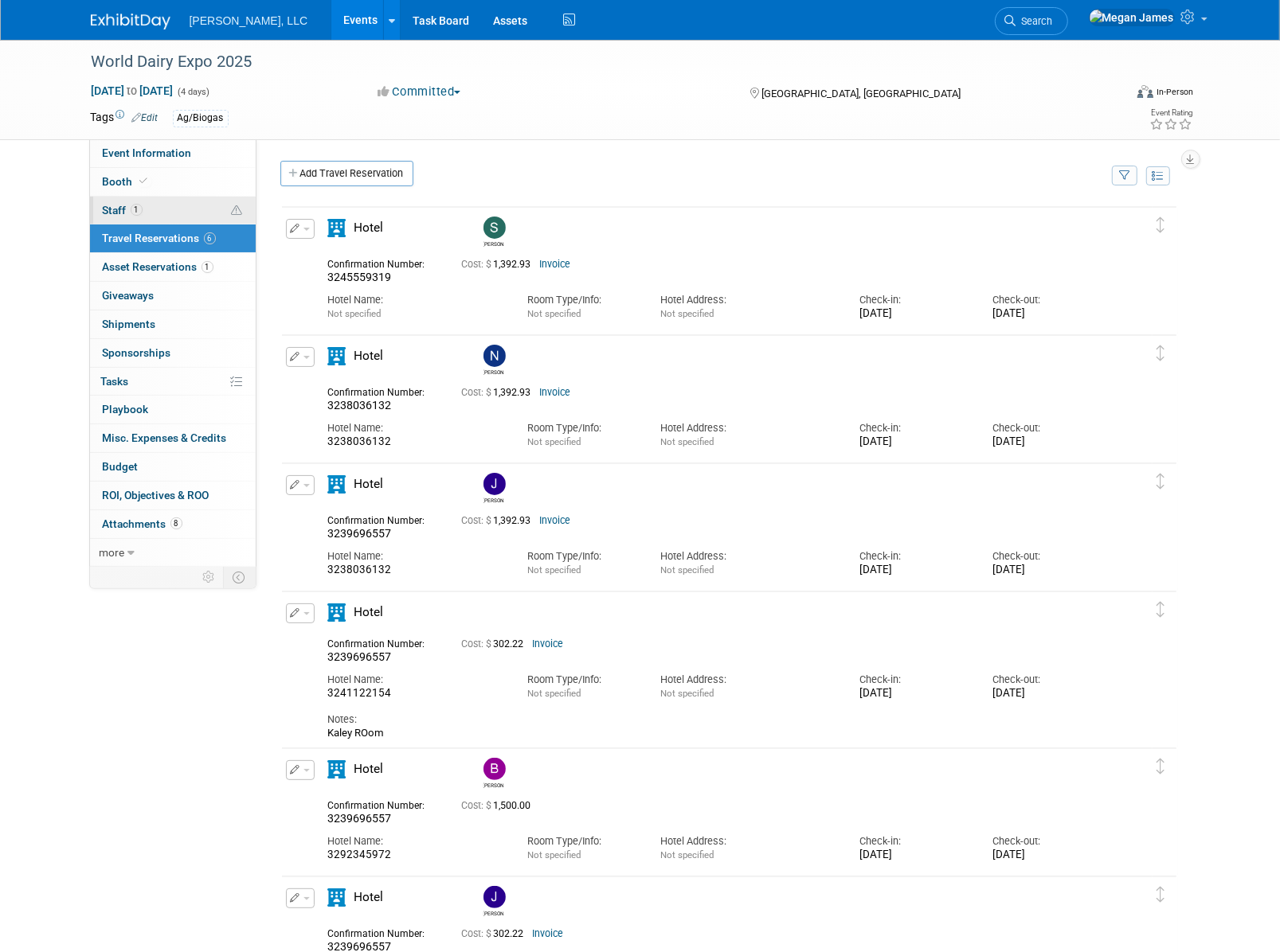
click at [202, 200] on link "1 Staff 1" at bounding box center [172, 211] width 166 height 28
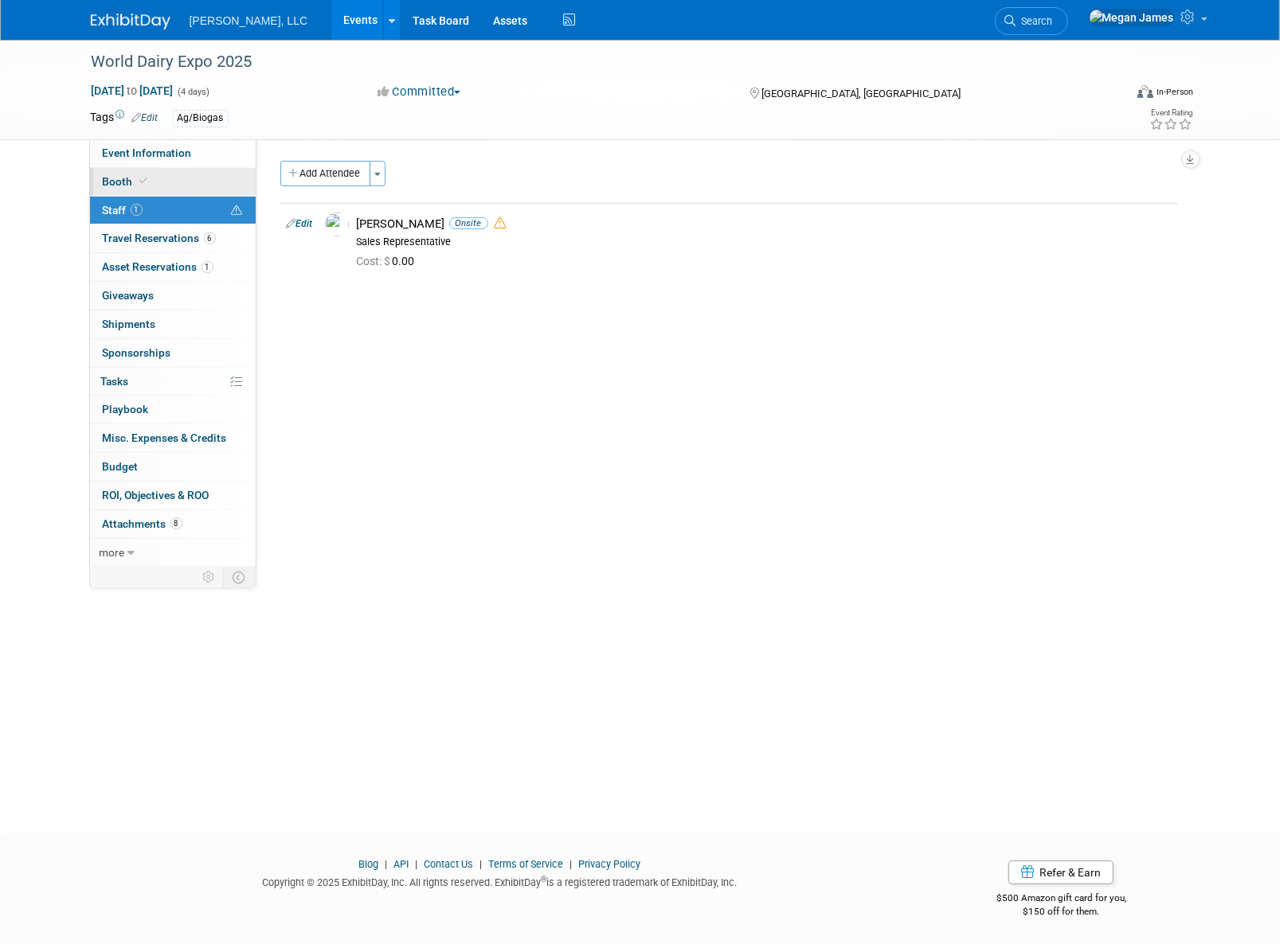
click at [200, 181] on link "Booth" at bounding box center [172, 182] width 166 height 28
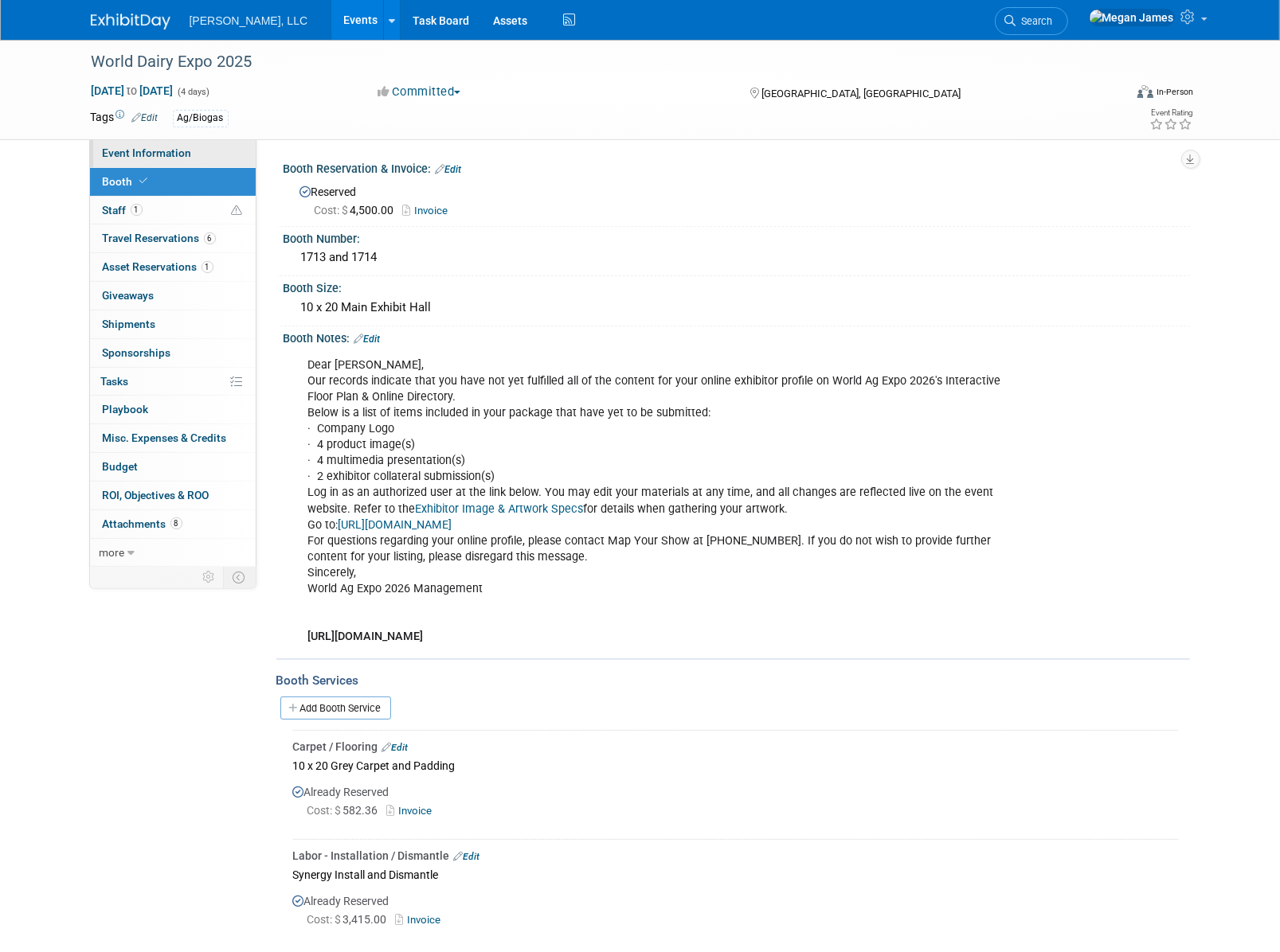
click at [206, 148] on link "Event Information" at bounding box center [172, 153] width 166 height 28
select select "Ag/Biogas"
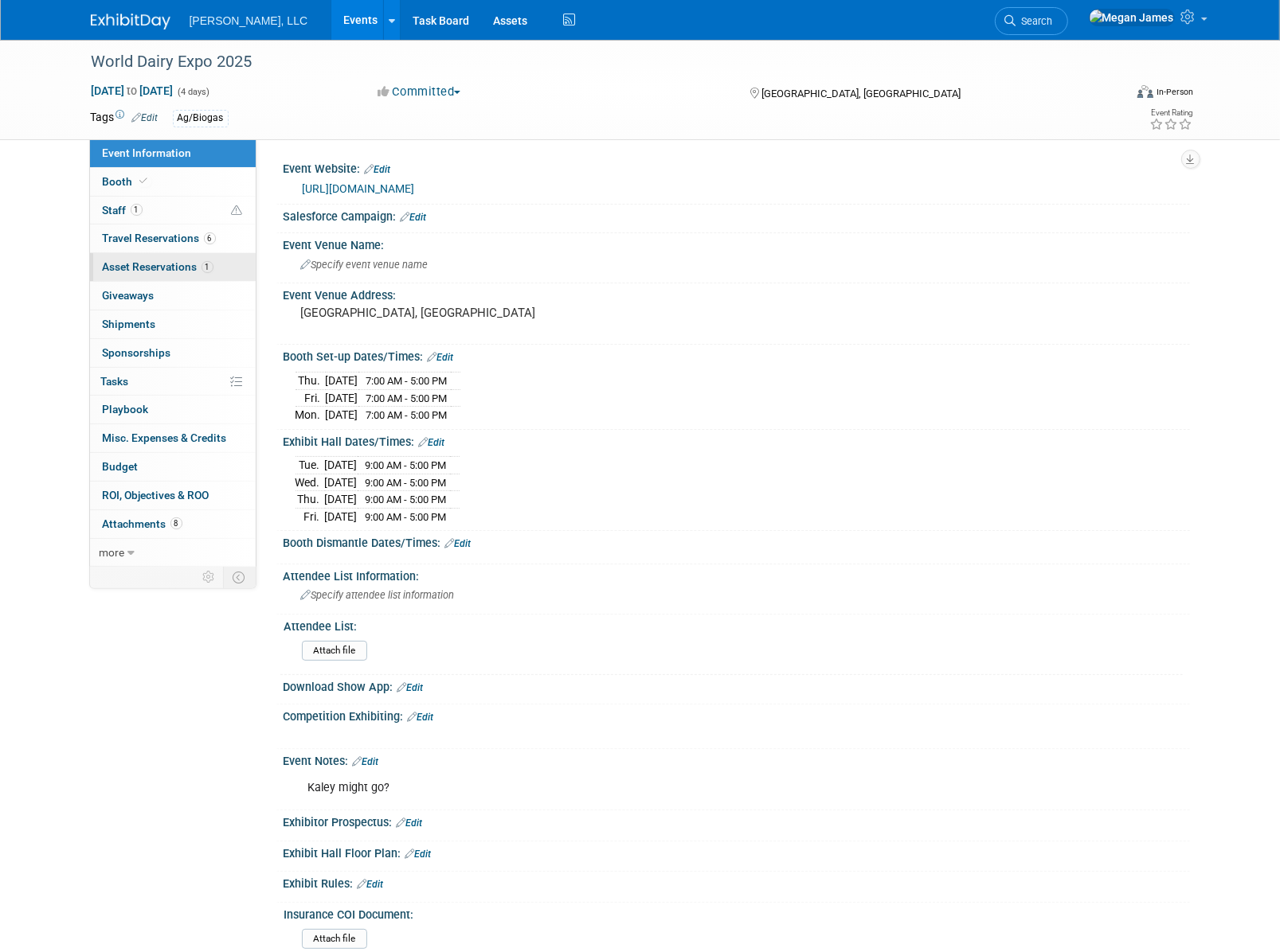
click at [197, 266] on span "Asset Reservations 1" at bounding box center [157, 266] width 111 height 13
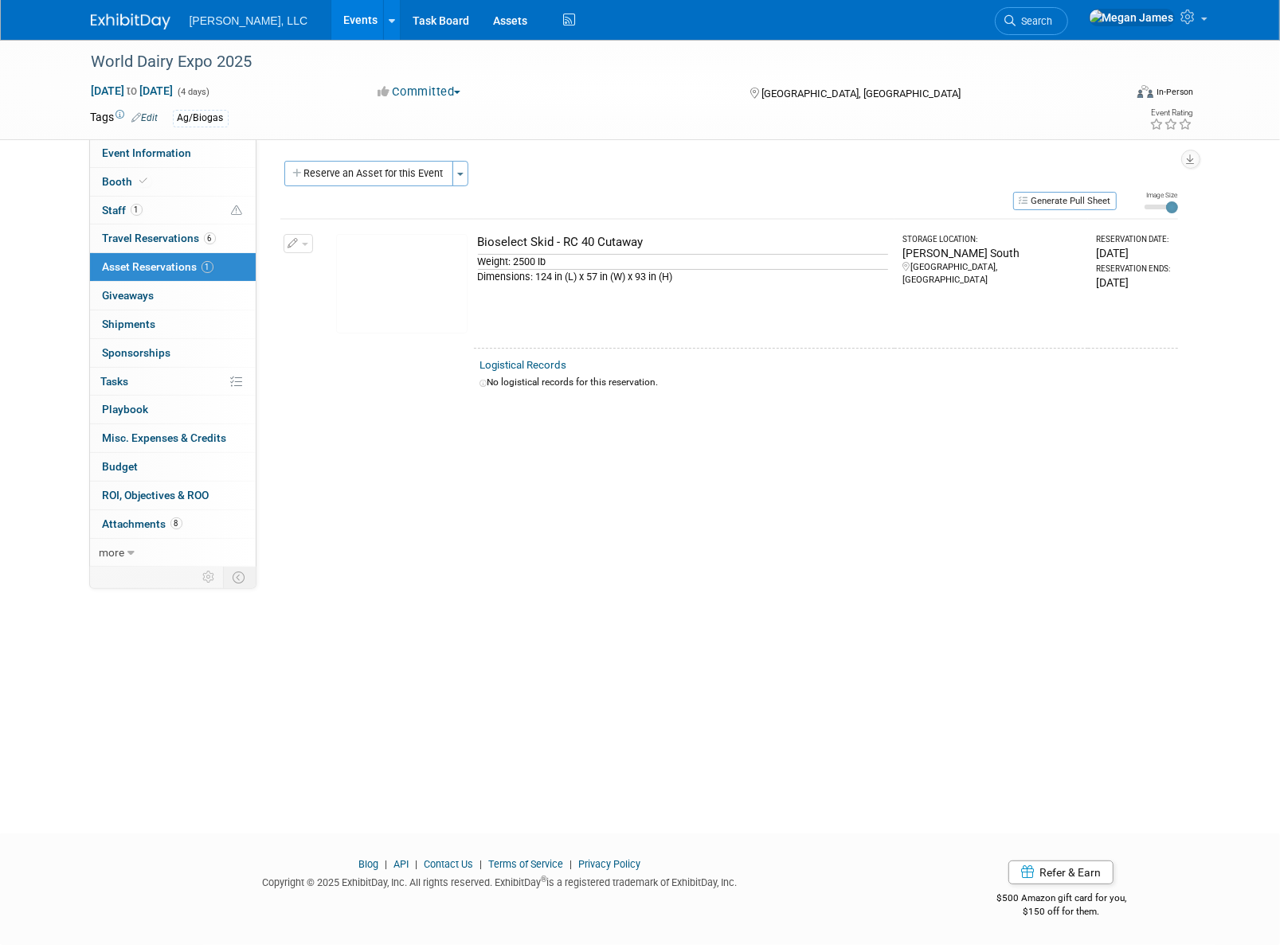
click at [437, 317] on img at bounding box center [401, 283] width 132 height 99
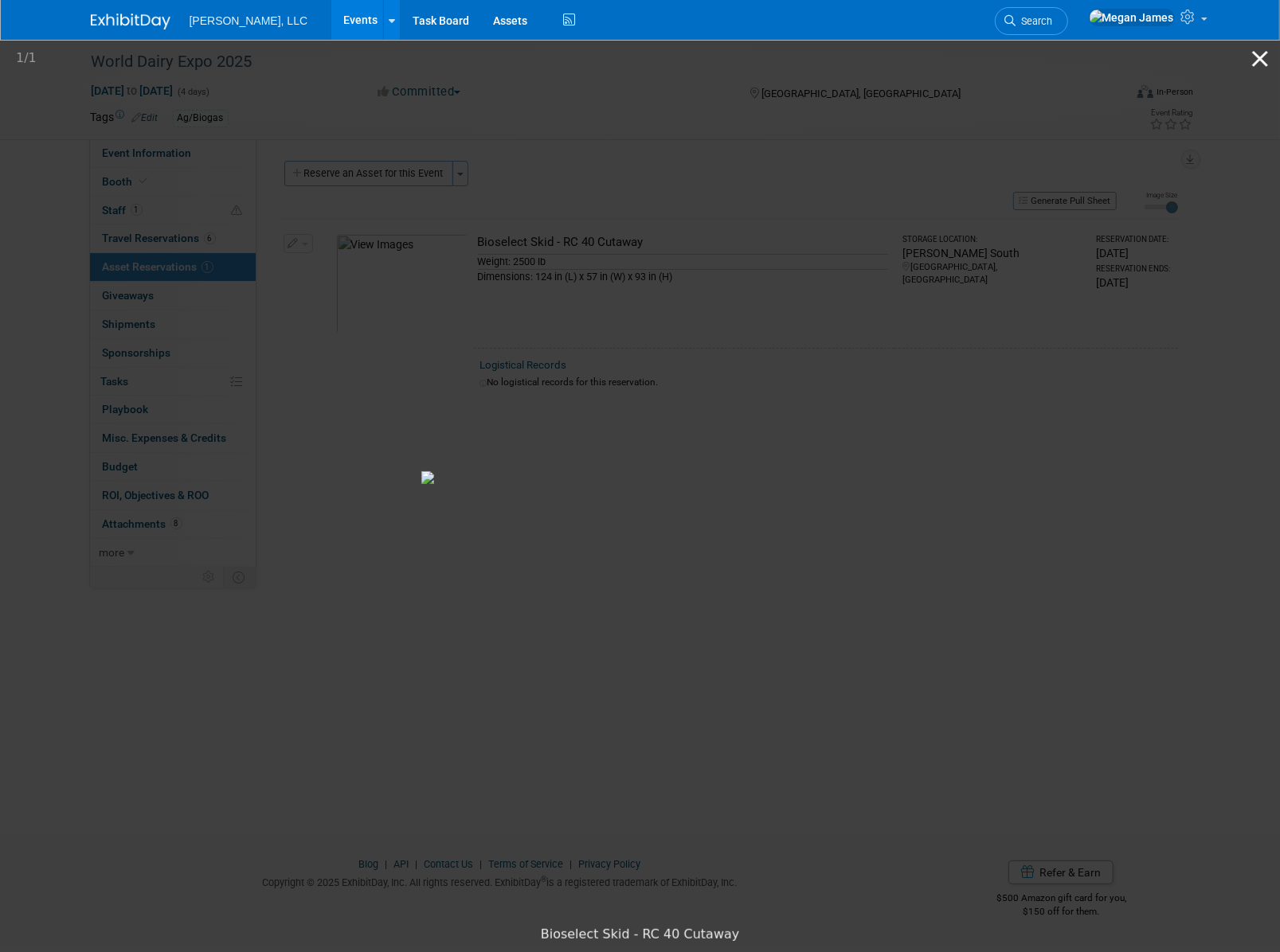
click at [1256, 63] on button "Close gallery" at bounding box center [1259, 58] width 40 height 37
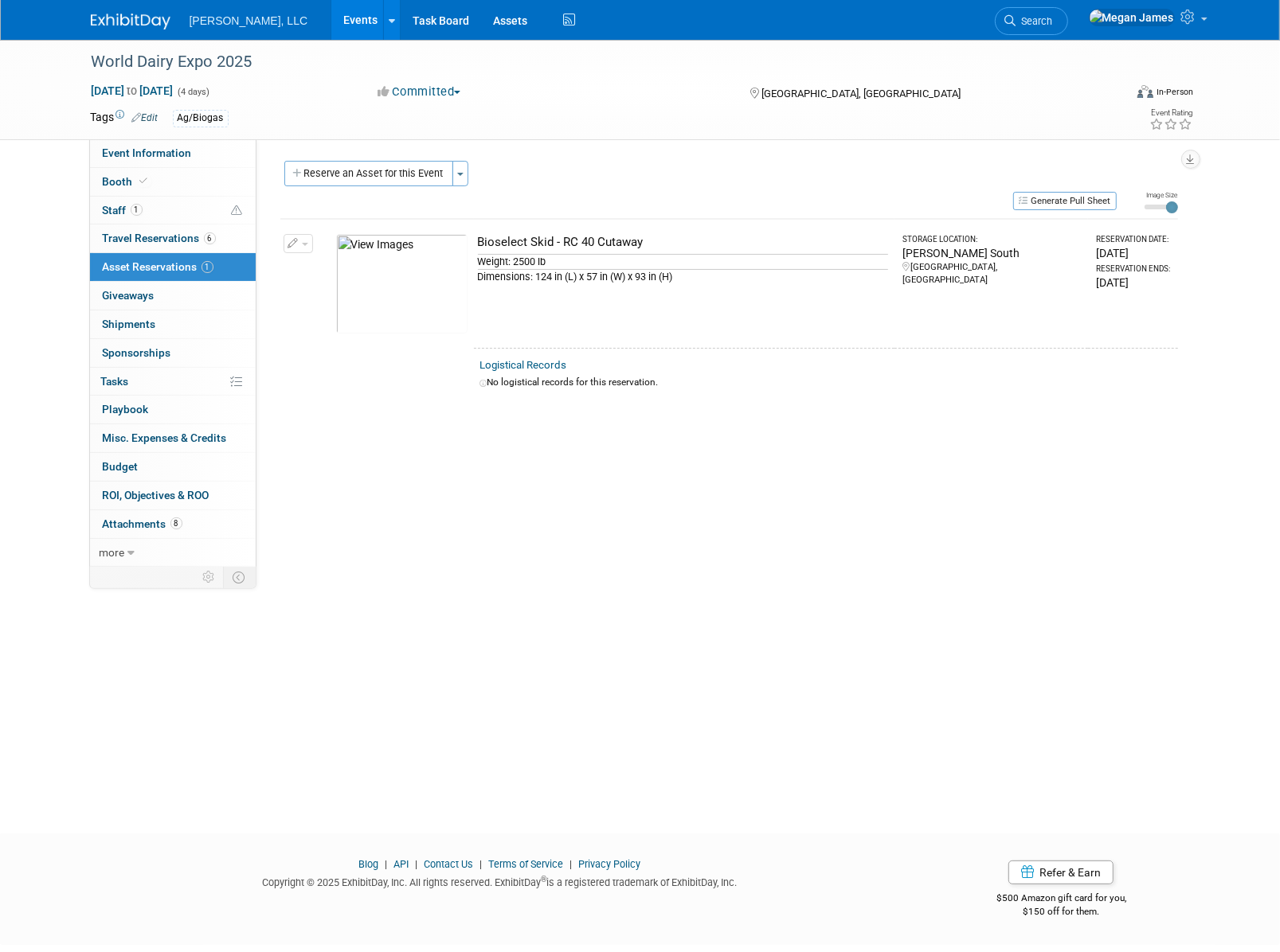
click at [418, 311] on img at bounding box center [401, 283] width 132 height 99
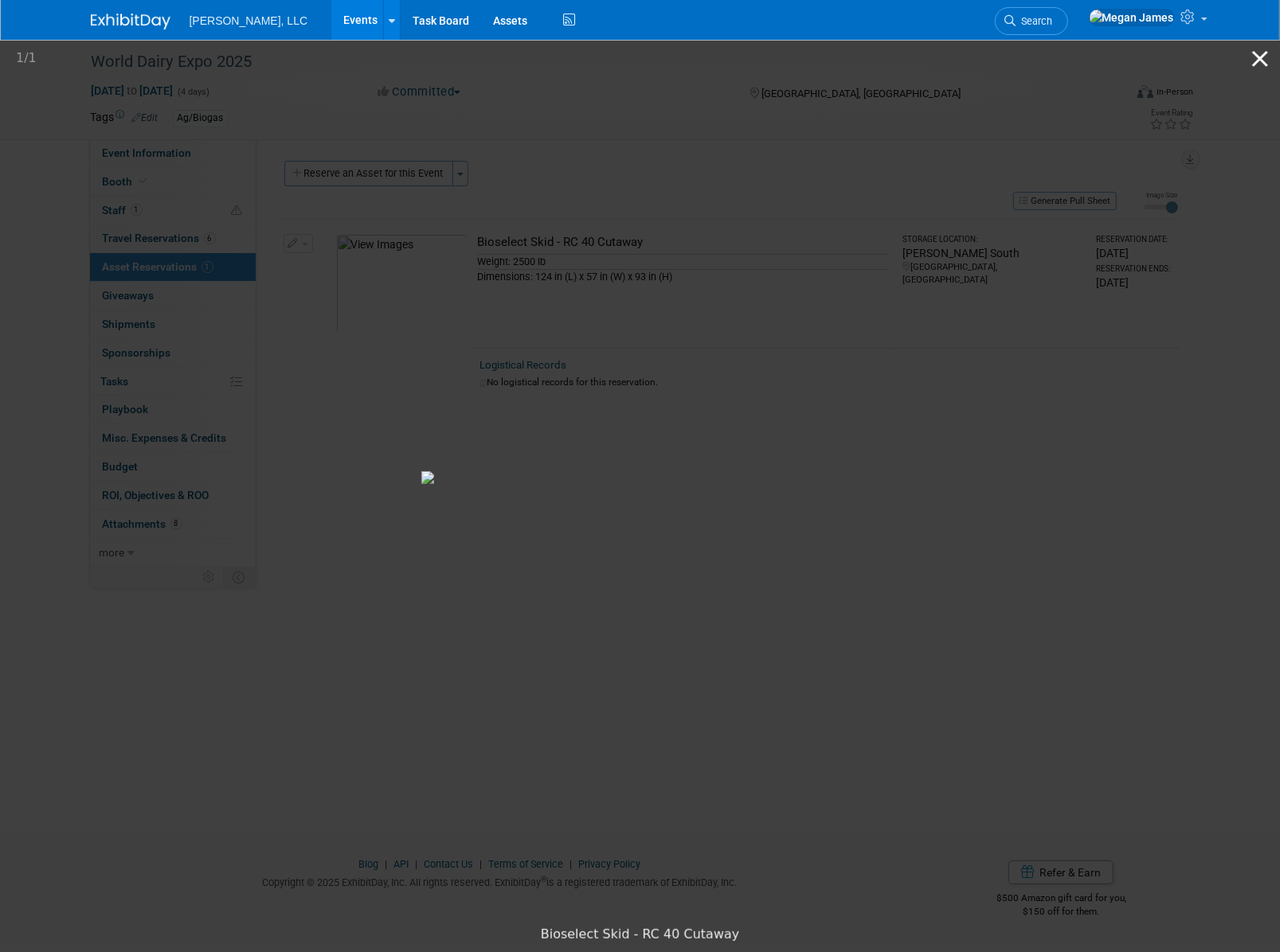
click at [1265, 64] on button "Close gallery" at bounding box center [1259, 58] width 40 height 37
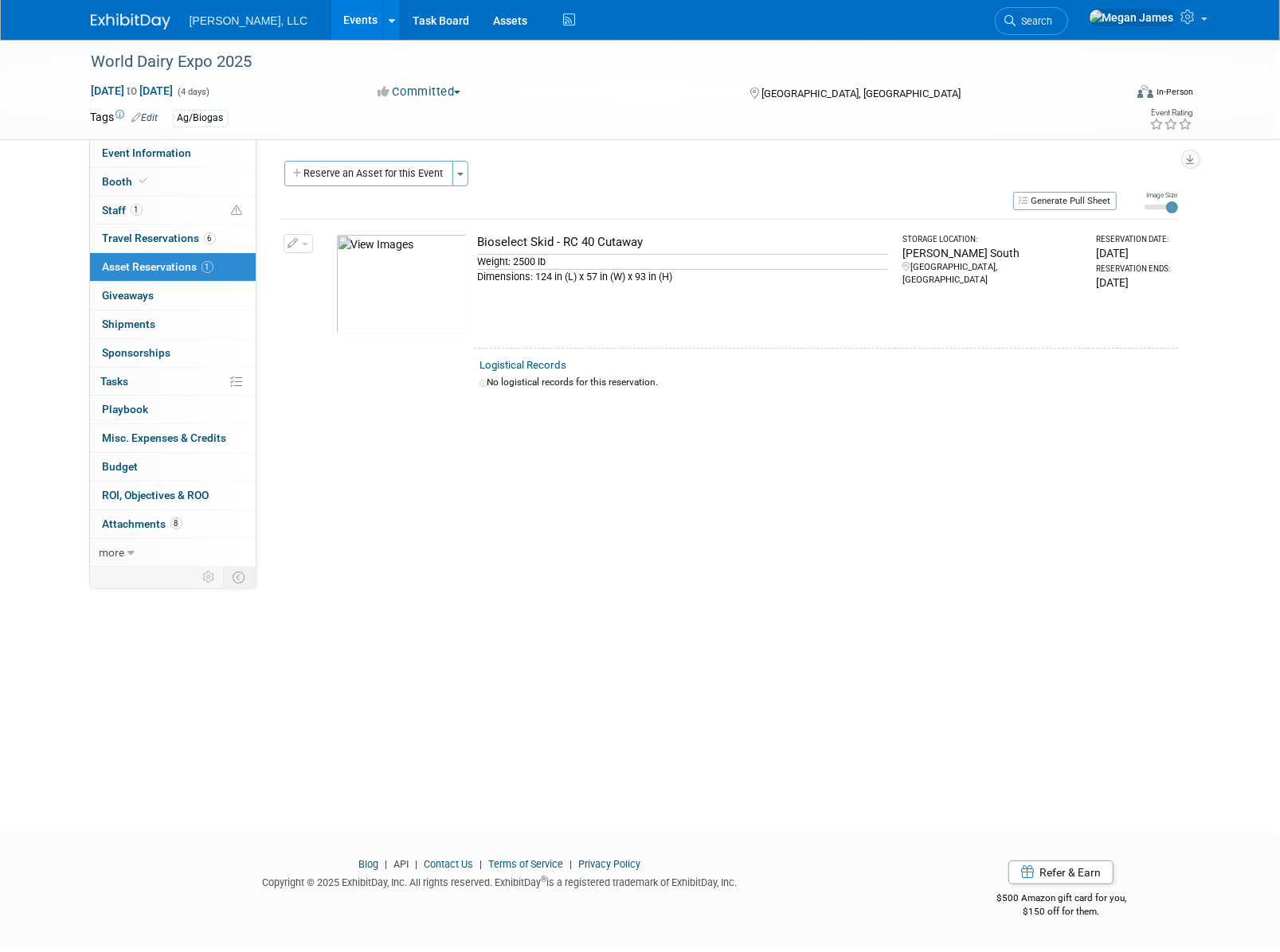
click at [331, 19] on link "Events" at bounding box center [360, 19] width 58 height 40
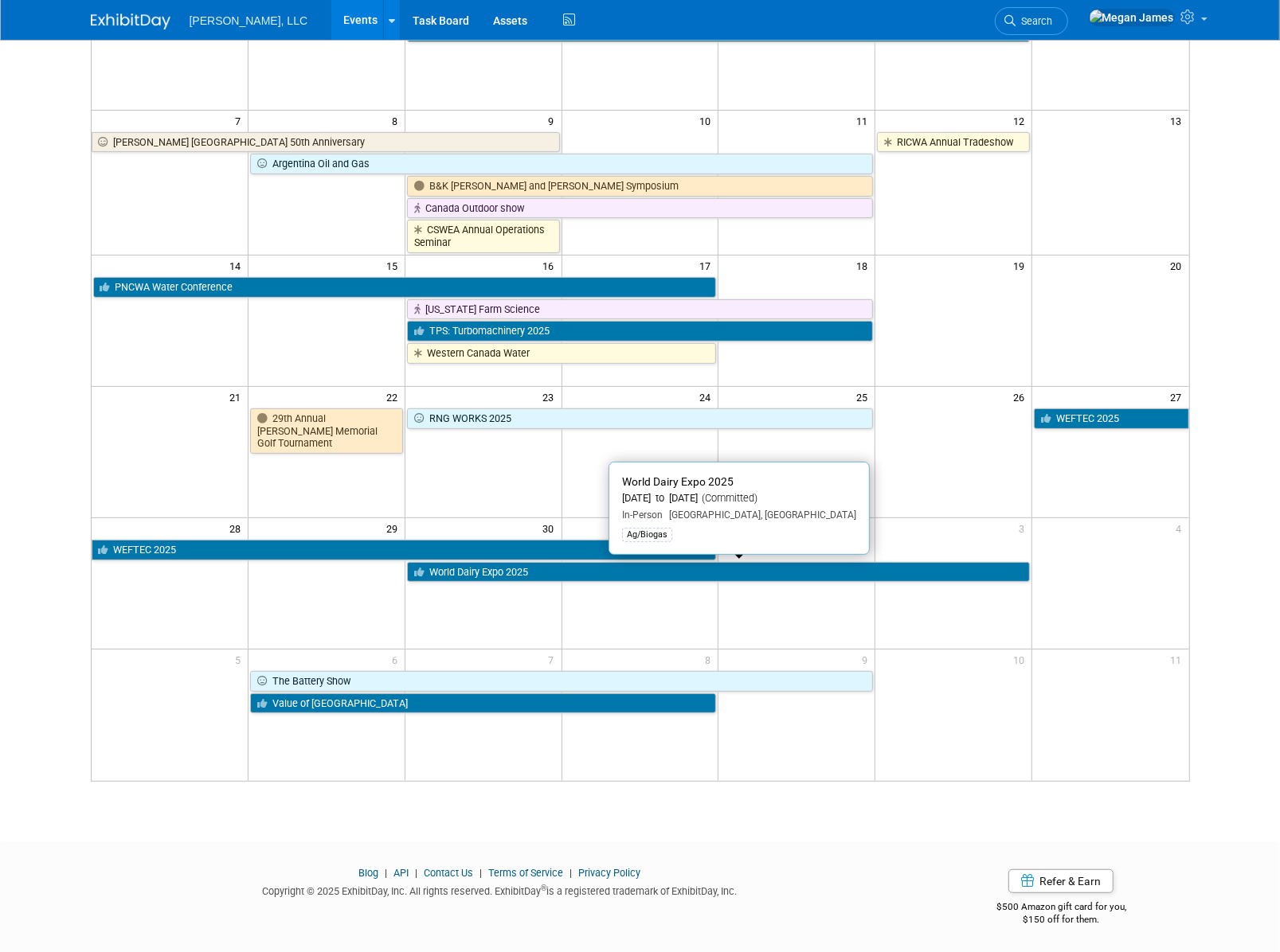
drag, startPoint x: 503, startPoint y: 568, endPoint x: 518, endPoint y: 572, distance: 15.5
click at [503, 568] on link "World Dairy Expo 2025" at bounding box center [718, 572] width 623 height 21
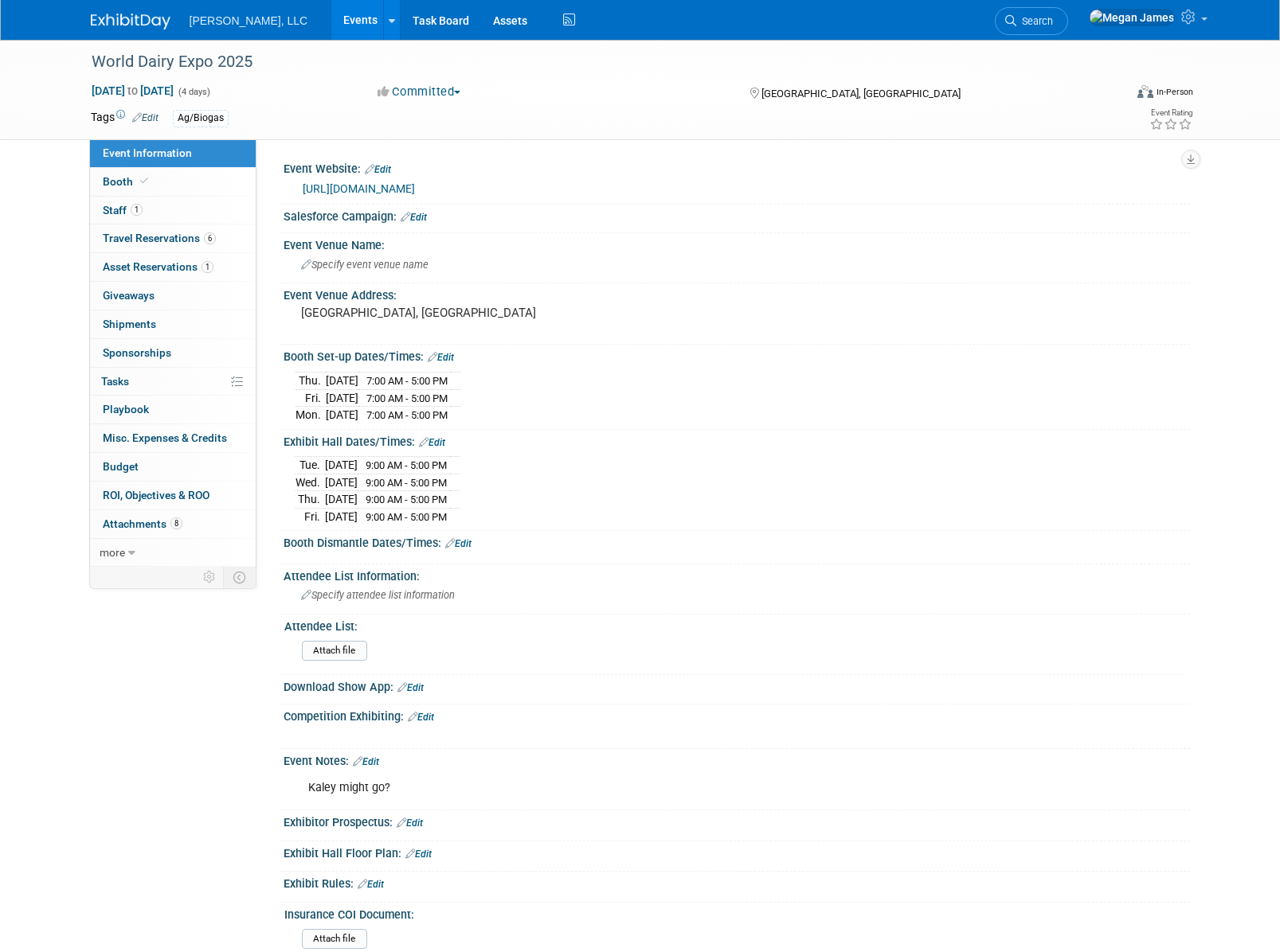
select select "Ag/Biogas"
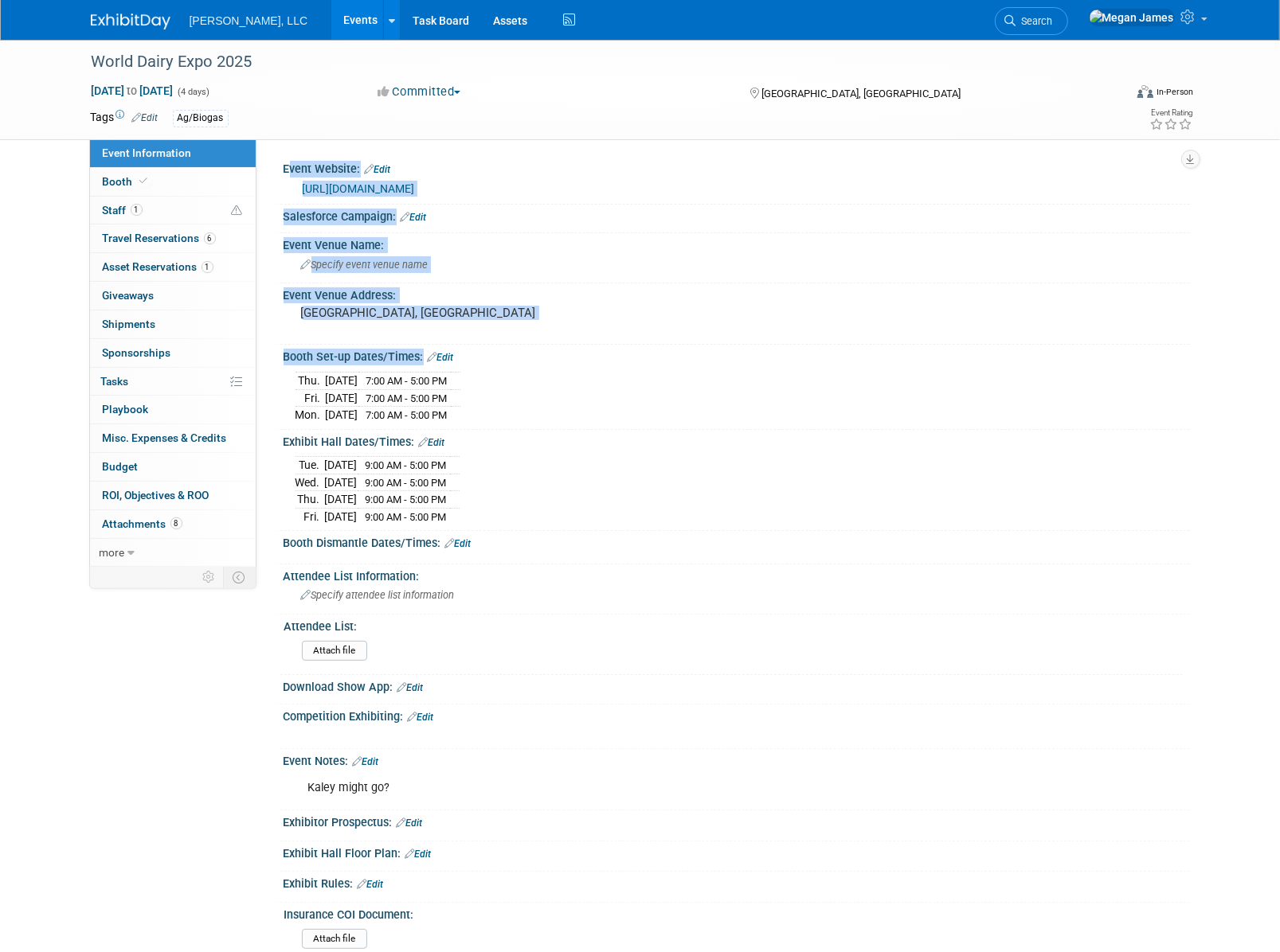
drag, startPoint x: 503, startPoint y: 417, endPoint x: 278, endPoint y: 361, distance: 231.9
click at [278, 361] on div "Booth Set-up Dates/Times: Edit [DATE] 7:00 AM - 5:00 PM [DATE] 7:00 AM - 5:00 P…" at bounding box center [732, 387] width 913 height 85
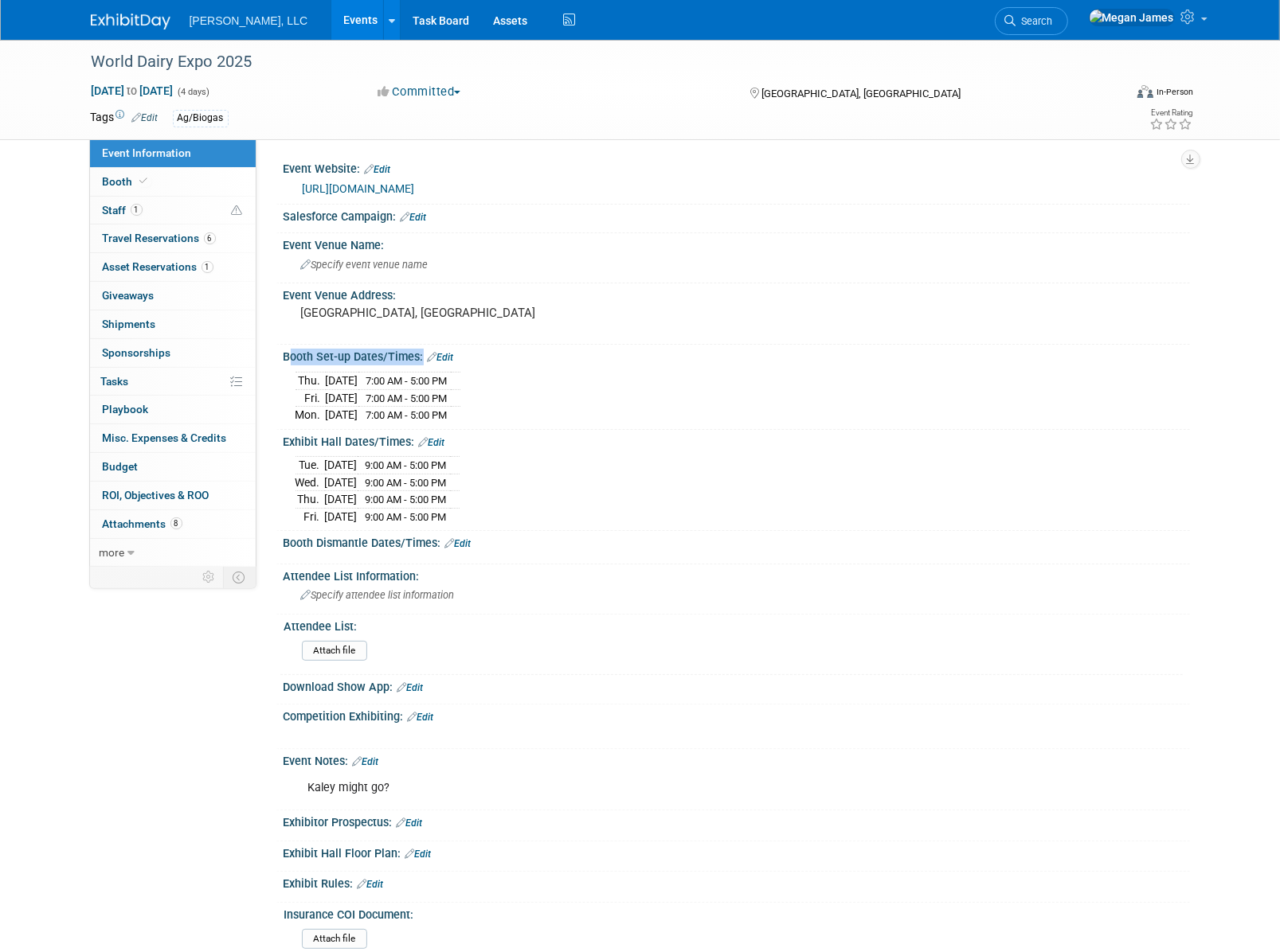
click at [283, 364] on div "[DATE] 7:00 AM - 5:00 PM [DATE] 7:00 AM - 5:00 PM [DATE] 7:00 AM - 5:00 PM Save…" at bounding box center [737, 395] width 906 height 61
drag, startPoint x: 277, startPoint y: 350, endPoint x: 497, endPoint y: 425, distance: 232.4
click at [497, 425] on div "Booth Set-up Dates/Times: Edit [DATE] 7:00 AM - 5:00 PM [DATE] 7:00 AM - 5:00 P…" at bounding box center [732, 387] width 913 height 85
click at [460, 411] on td at bounding box center [455, 415] width 10 height 17
drag, startPoint x: 486, startPoint y: 416, endPoint x: 289, endPoint y: 354, distance: 206.5
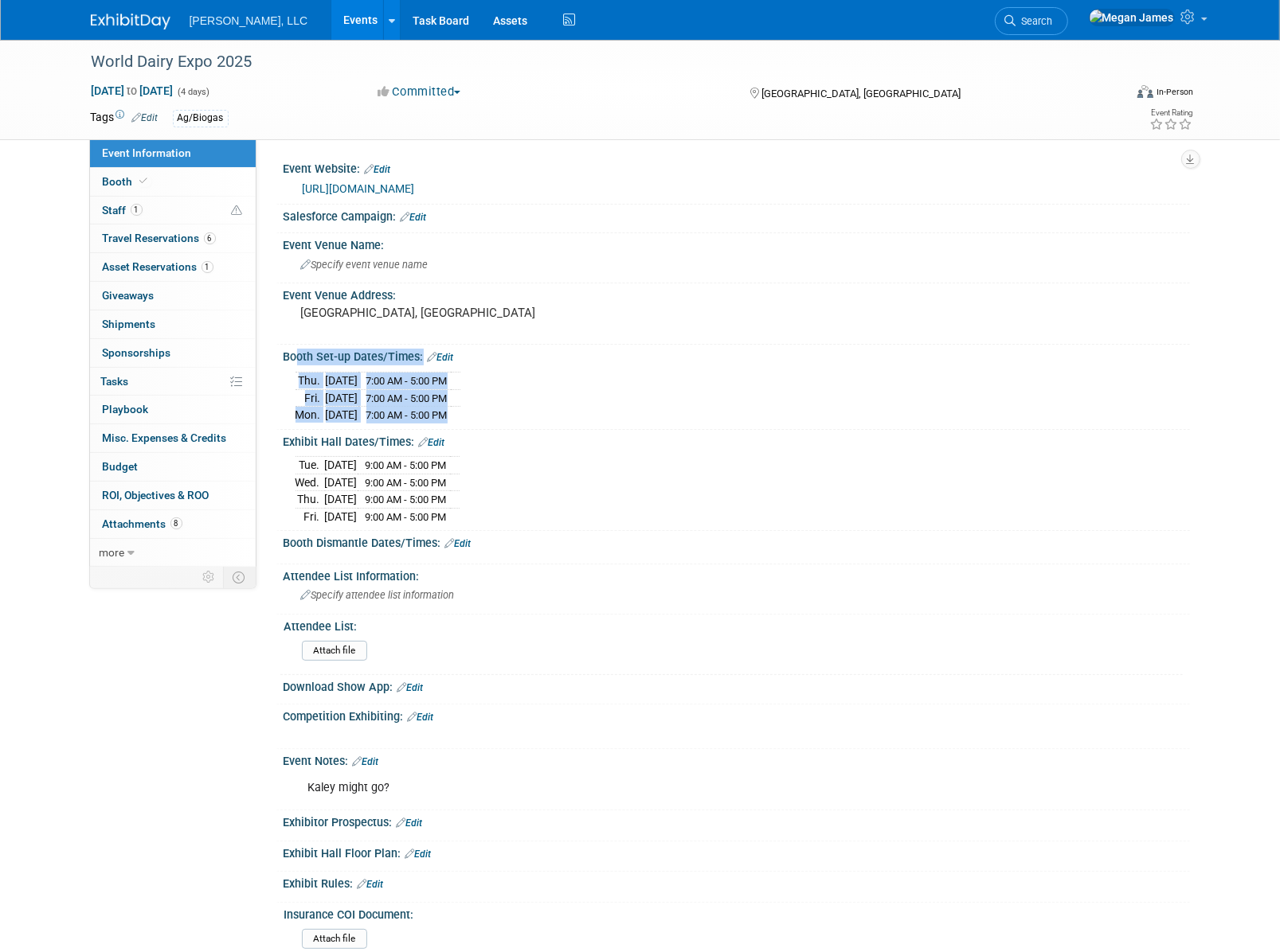
click at [289, 354] on div "Booth Set-up Dates/Times: Edit [DATE] 7:00 AM - 5:00 PM [DATE] 7:00 AM - 5:00 P…" at bounding box center [732, 387] width 913 height 85
click at [288, 354] on div "Booth Set-up Dates/Times: Edit" at bounding box center [737, 355] width 906 height 21
drag, startPoint x: 282, startPoint y: 350, endPoint x: 515, endPoint y: 407, distance: 239.9
click at [515, 407] on div "Booth Set-up Dates/Times: Edit [DATE] 7:00 AM - 5:00 PM [DATE] 7:00 AM - 5:00 P…" at bounding box center [732, 387] width 913 height 85
click at [515, 407] on div "[DATE] 7:00 AM - 5:00 PM [DATE] 7:00 AM - 5:00 PM [DATE] 7:00 AM - 5:00 PM" at bounding box center [737, 396] width 883 height 56
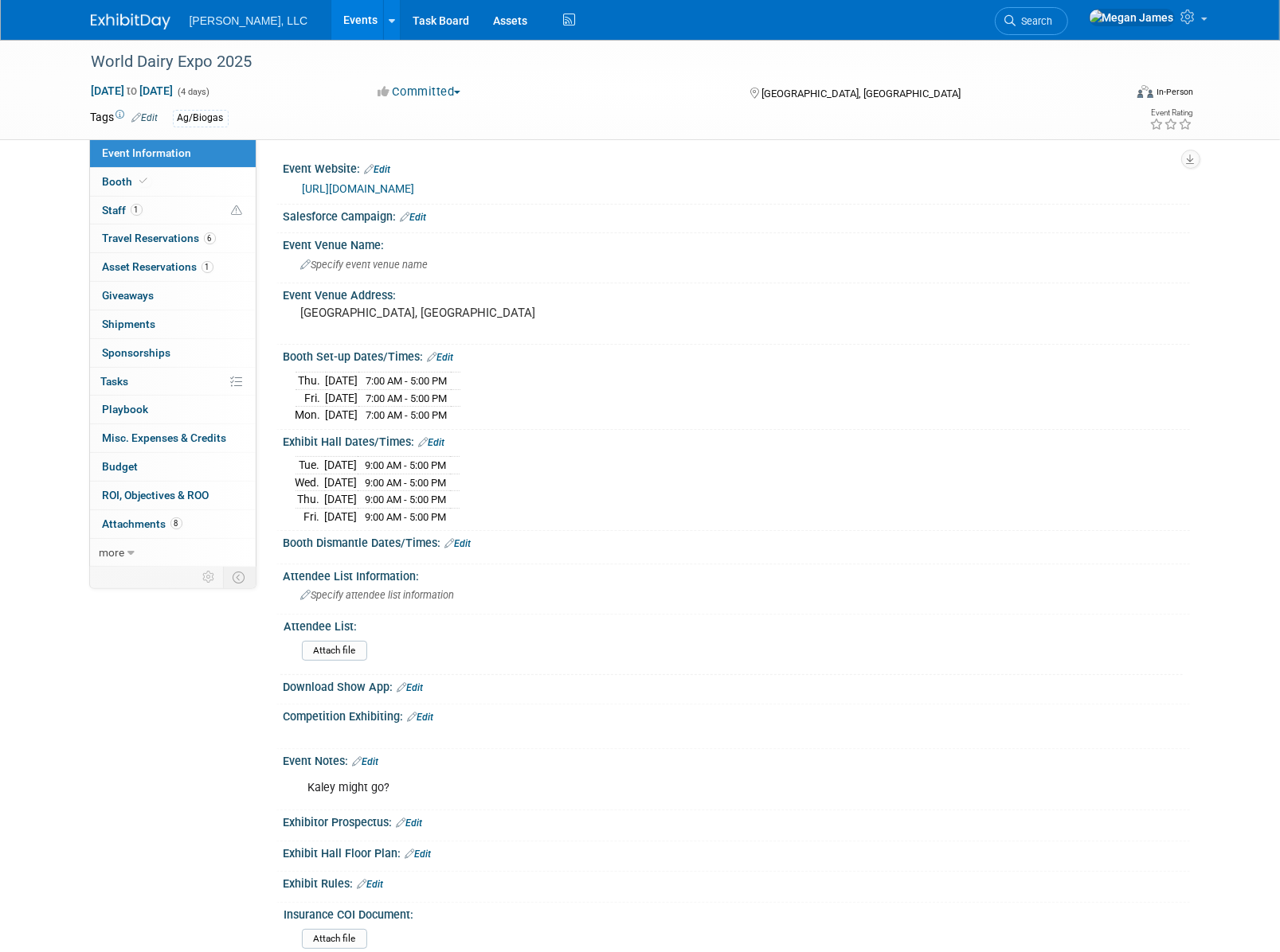
click at [515, 407] on div "[DATE] 7:00 AM - 5:00 PM [DATE] 7:00 AM - 5:00 PM [DATE] 7:00 AM - 5:00 PM" at bounding box center [737, 396] width 883 height 56
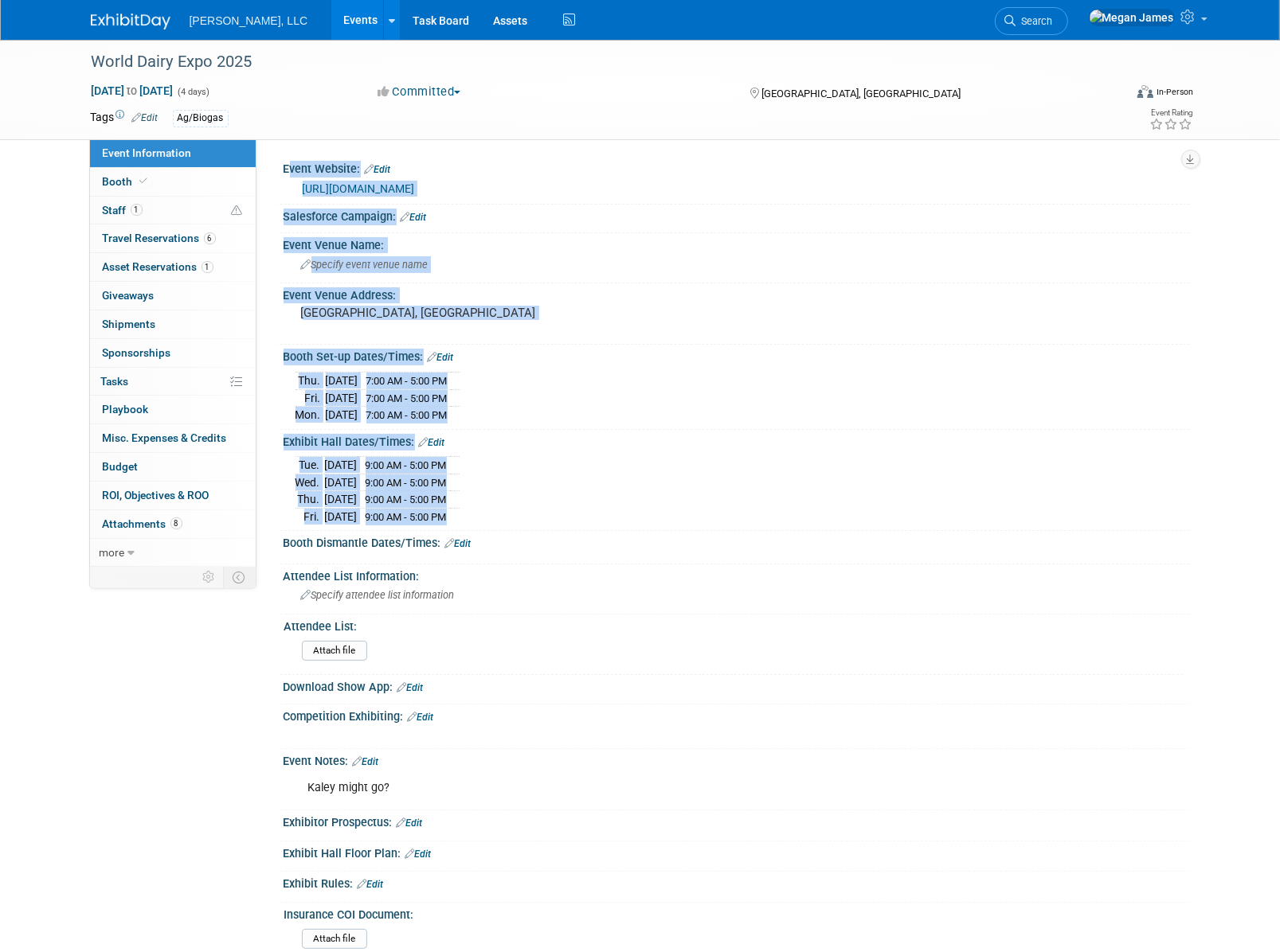
drag, startPoint x: 487, startPoint y: 514, endPoint x: 263, endPoint y: 280, distance: 323.9
click at [263, 280] on div "Event Website: Edit [URL][DOMAIN_NAME] Salesforce Campaign: Edit Event Venue Na…" at bounding box center [724, 353] width 934 height 427
drag, startPoint x: 263, startPoint y: 280, endPoint x: 304, endPoint y: 375, distance: 103.5
click at [315, 394] on td "Fri." at bounding box center [310, 398] width 30 height 18
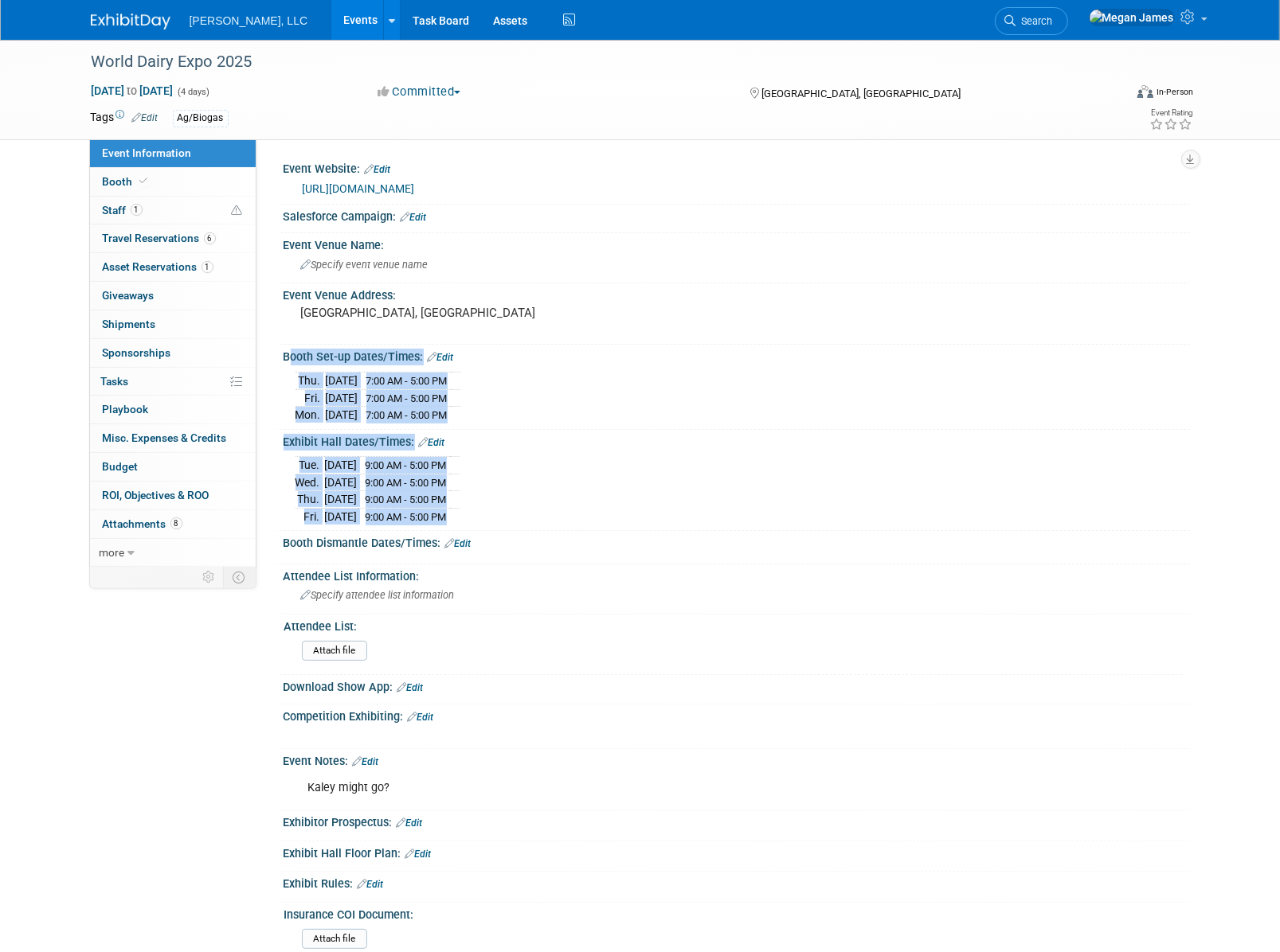
drag, startPoint x: 283, startPoint y: 358, endPoint x: 486, endPoint y: 518, distance: 258.5
click at [486, 518] on div "Event Website: Edit https://worlddairyexpo.com/ Salesforce Campaign: Edit Event…" at bounding box center [728, 585] width 897 height 856
click at [460, 516] on td at bounding box center [455, 516] width 10 height 17
drag, startPoint x: 487, startPoint y: 513, endPoint x: 498, endPoint y: 510, distance: 11.4
click at [460, 512] on td at bounding box center [455, 516] width 10 height 17
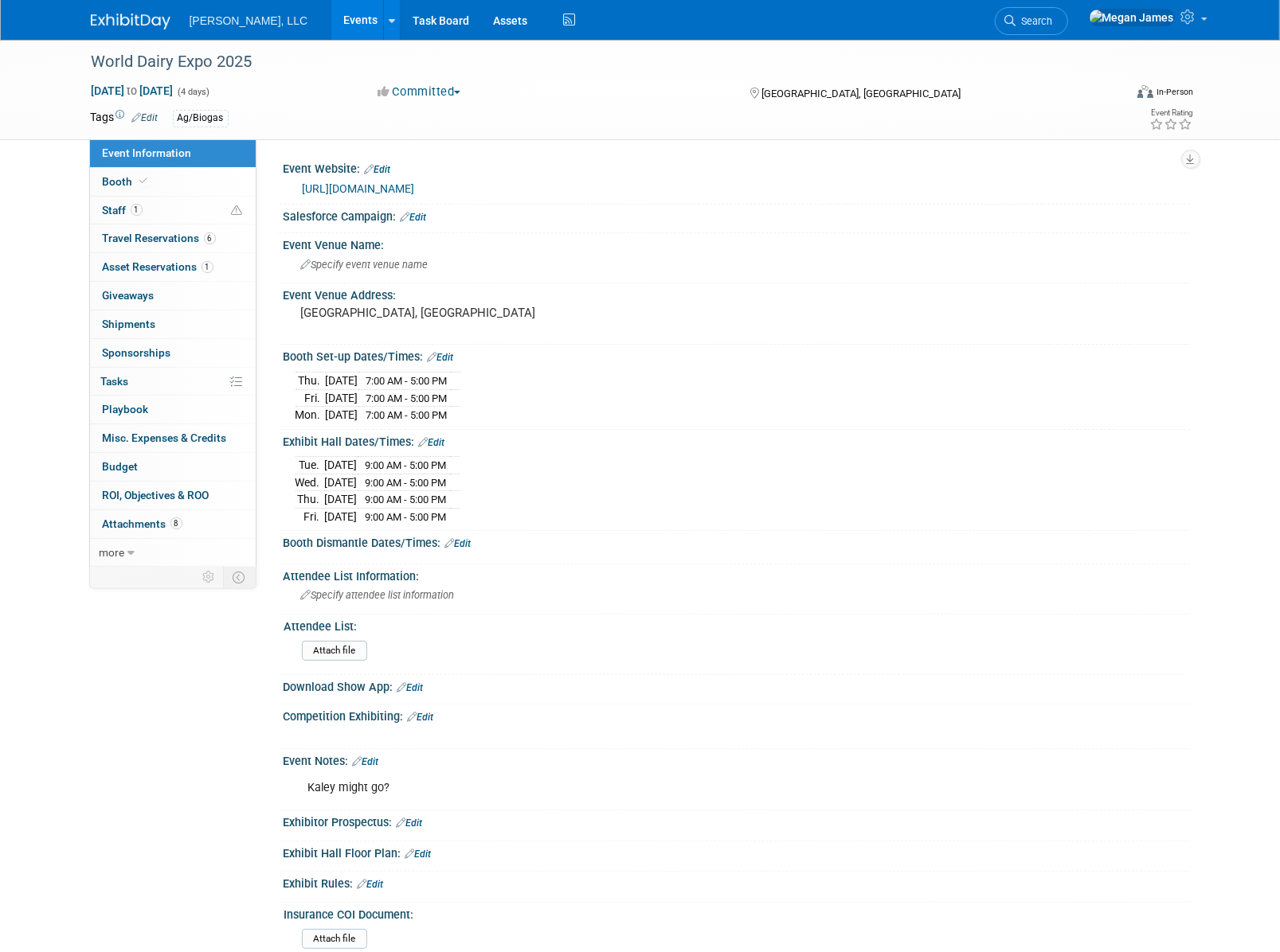
click at [525, 510] on div "Tue. Sep 30, 2025 9:00 AM - 5:00 PM Wed. Oct 1, 2025 9:00 AM - 5:00 PM Thu. Oct…" at bounding box center [737, 489] width 883 height 73
drag, startPoint x: 415, startPoint y: 486, endPoint x: 277, endPoint y: 347, distance: 195.9
click at [280, 347] on div "Event Website: Edit https://worlddairyexpo.com/ Salesforce Campaign: Edit Event…" at bounding box center [728, 585] width 897 height 856
drag, startPoint x: 277, startPoint y: 347, endPoint x: 283, endPoint y: 362, distance: 16.2
click at [283, 362] on div "Booth Set-up Dates/Times: Edit" at bounding box center [737, 355] width 906 height 21
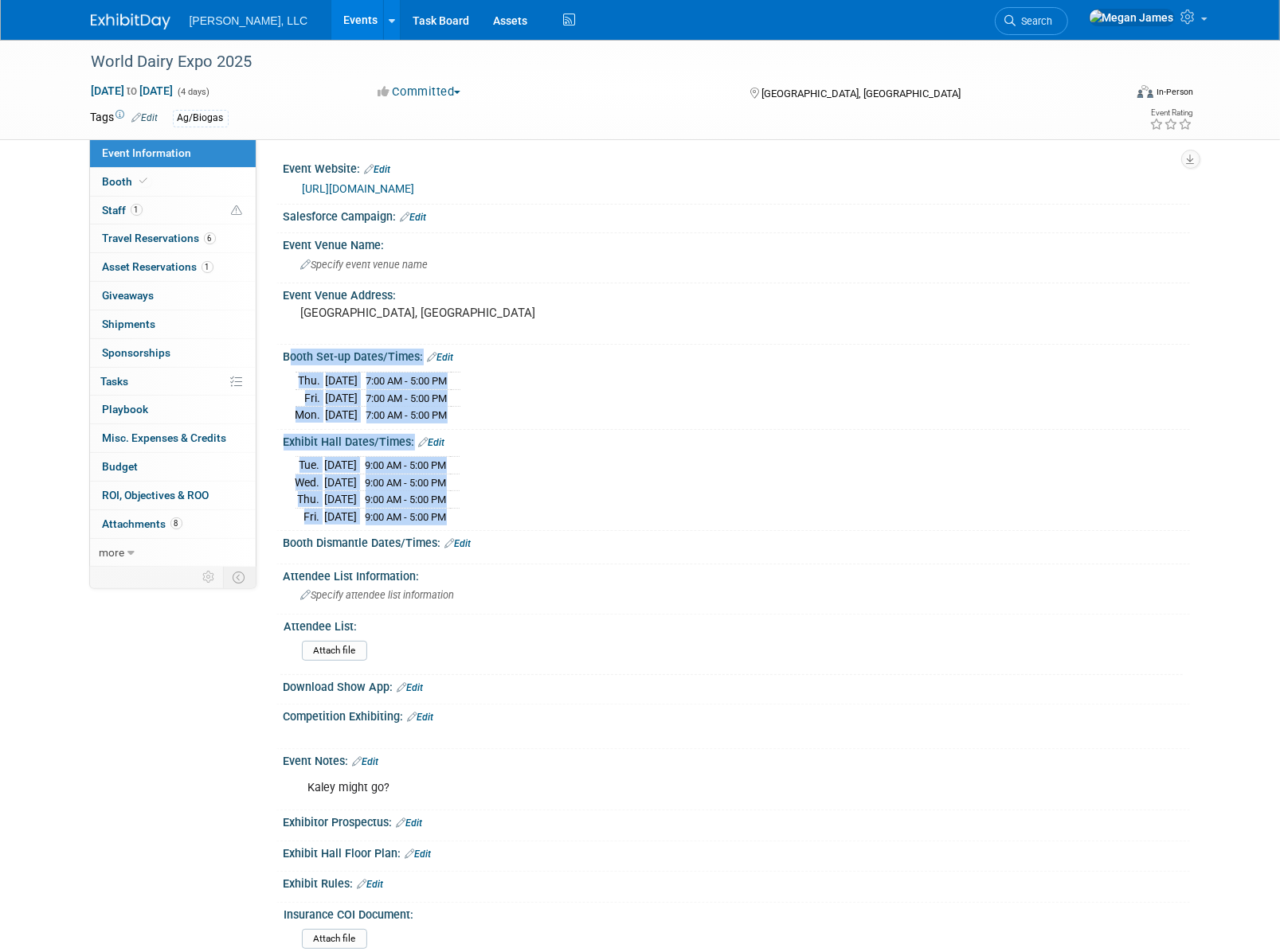
drag, startPoint x: 424, startPoint y: 447, endPoint x: 486, endPoint y: 506, distance: 85.6
click at [486, 506] on div "Event Website: Edit https://worlddairyexpo.com/ Salesforce Campaign: Edit Event…" at bounding box center [728, 585] width 897 height 856
drag, startPoint x: 486, startPoint y: 506, endPoint x: 516, endPoint y: 519, distance: 32.7
click at [519, 513] on div "Tue. Sep 30, 2025 9:00 AM - 5:00 PM Wed. Oct 1, 2025 9:00 AM - 5:00 PM Thu. Oct…" at bounding box center [737, 489] width 883 height 73
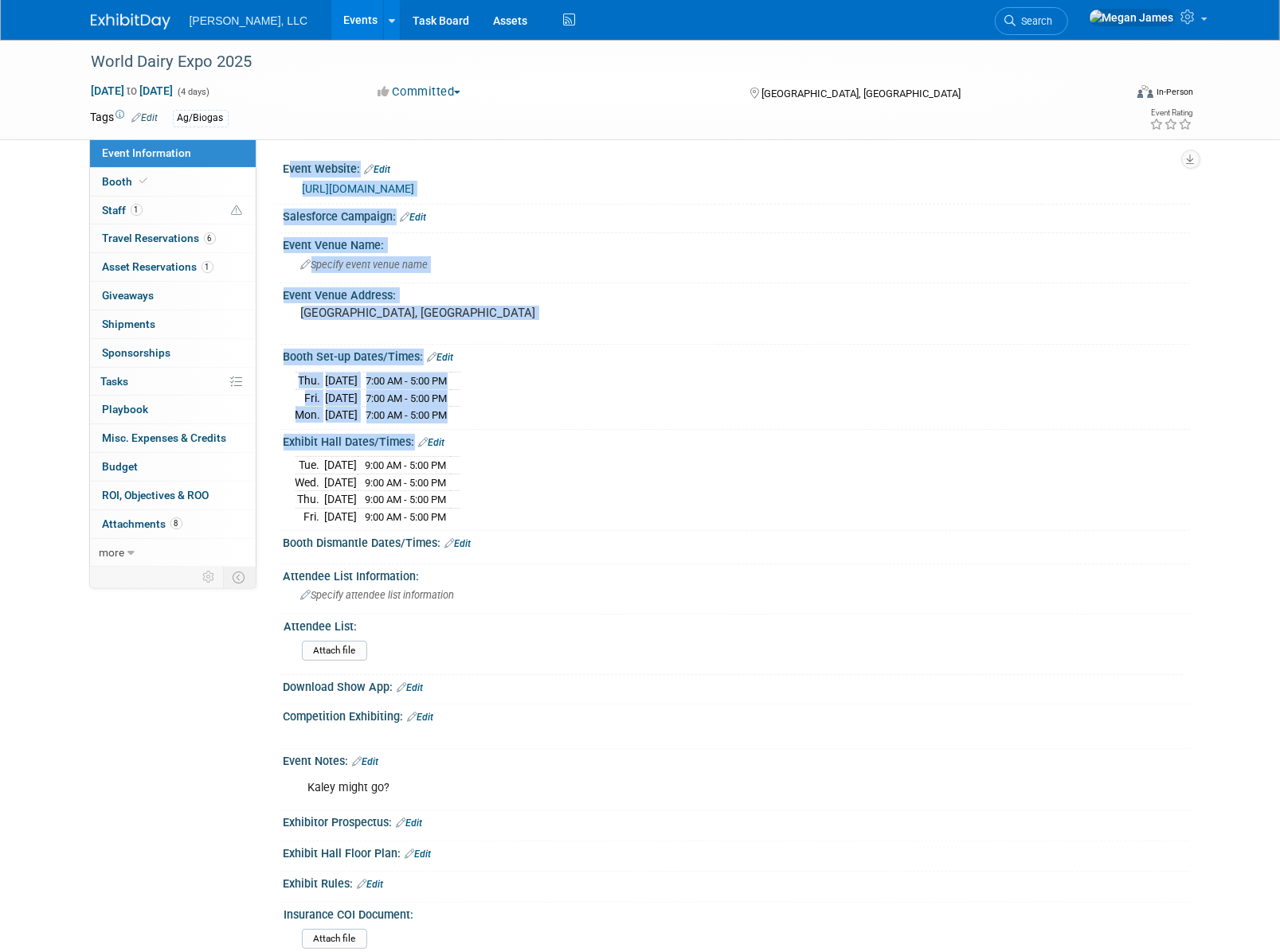
drag, startPoint x: 502, startPoint y: 517, endPoint x: 270, endPoint y: 347, distance: 287.6
click at [270, 347] on div "Event Website: Edit https://worlddairyexpo.com/ Salesforce Campaign: Edit Event…" at bounding box center [724, 353] width 934 height 427
drag, startPoint x: 270, startPoint y: 347, endPoint x: 284, endPoint y: 359, distance: 18.4
click at [294, 365] on div "Thu. Sep 25, 2025 7:00 AM - 5:00 PM Fri. Sep 26, 2025 7:00 AM - 5:00 PM Mon. Se…" at bounding box center [737, 395] width 906 height 61
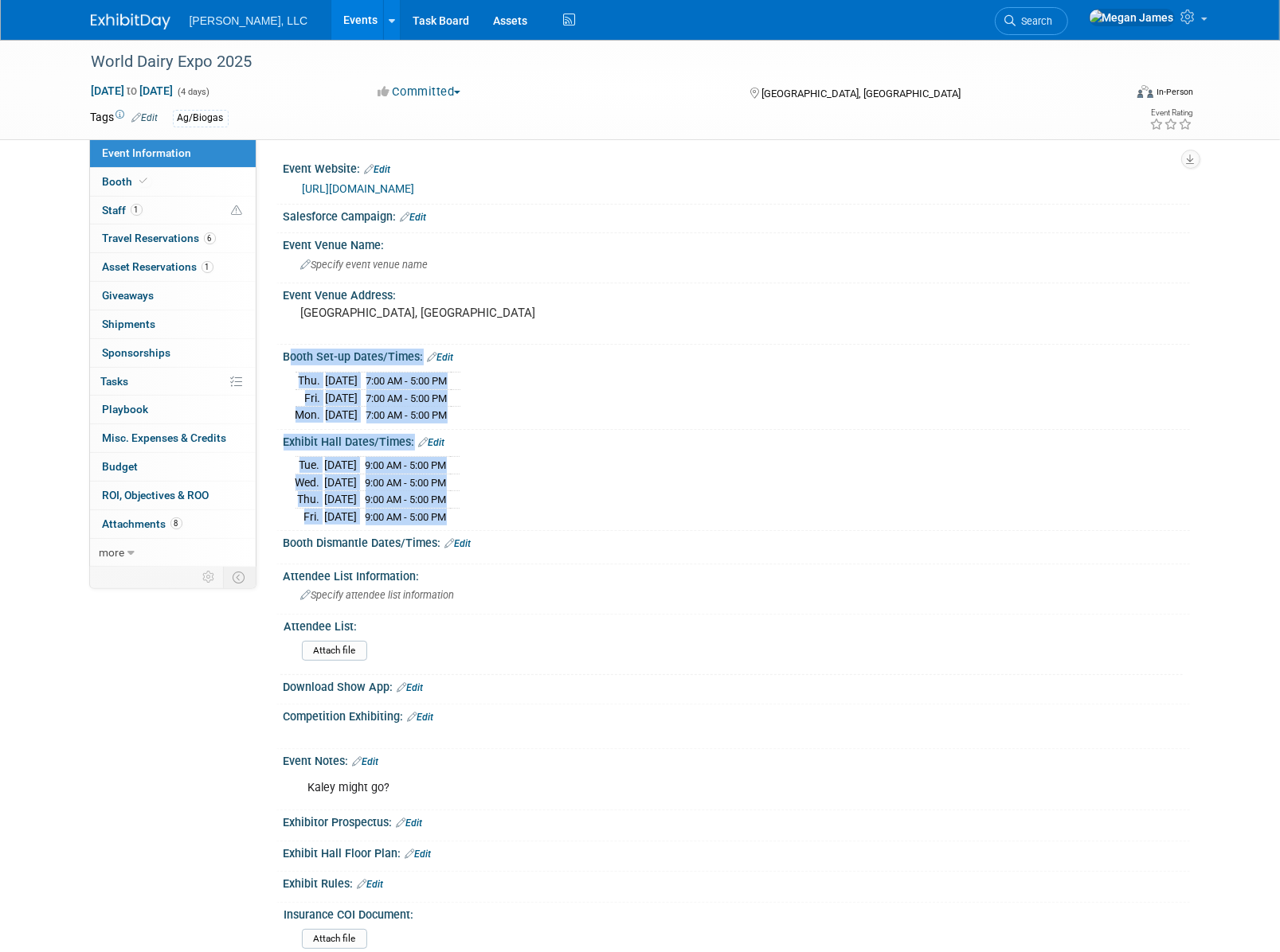
drag, startPoint x: 317, startPoint y: 366, endPoint x: 486, endPoint y: 510, distance: 222.0
click at [486, 510] on div "Event Website: Edit https://worlddairyexpo.com/ Salesforce Campaign: Edit Event…" at bounding box center [728, 585] width 897 height 856
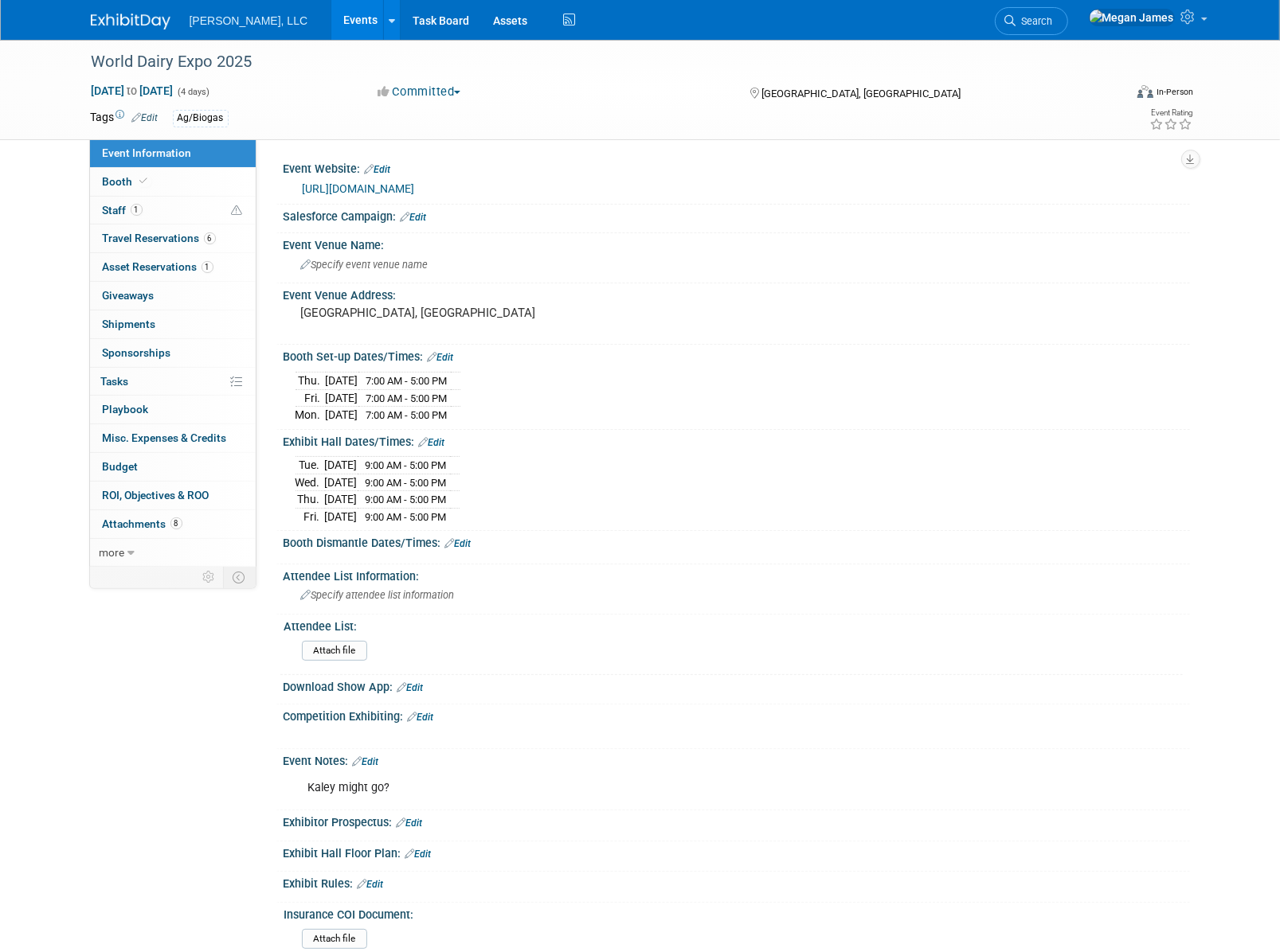
drag, startPoint x: 486, startPoint y: 510, endPoint x: 507, endPoint y: 514, distance: 21.4
click at [507, 514] on div "Tue. Sep 30, 2025 9:00 AM - 5:00 PM Wed. Oct 1, 2025 9:00 AM - 5:00 PM Thu. Oct…" at bounding box center [737, 489] width 883 height 73
drag, startPoint x: 522, startPoint y: 514, endPoint x: 278, endPoint y: 350, distance: 294.0
click at [280, 350] on div "Event Website: Edit https://worlddairyexpo.com/ Salesforce Campaign: Edit Event…" at bounding box center [728, 585] width 897 height 856
drag, startPoint x: 278, startPoint y: 350, endPoint x: 279, endPoint y: 364, distance: 14.0
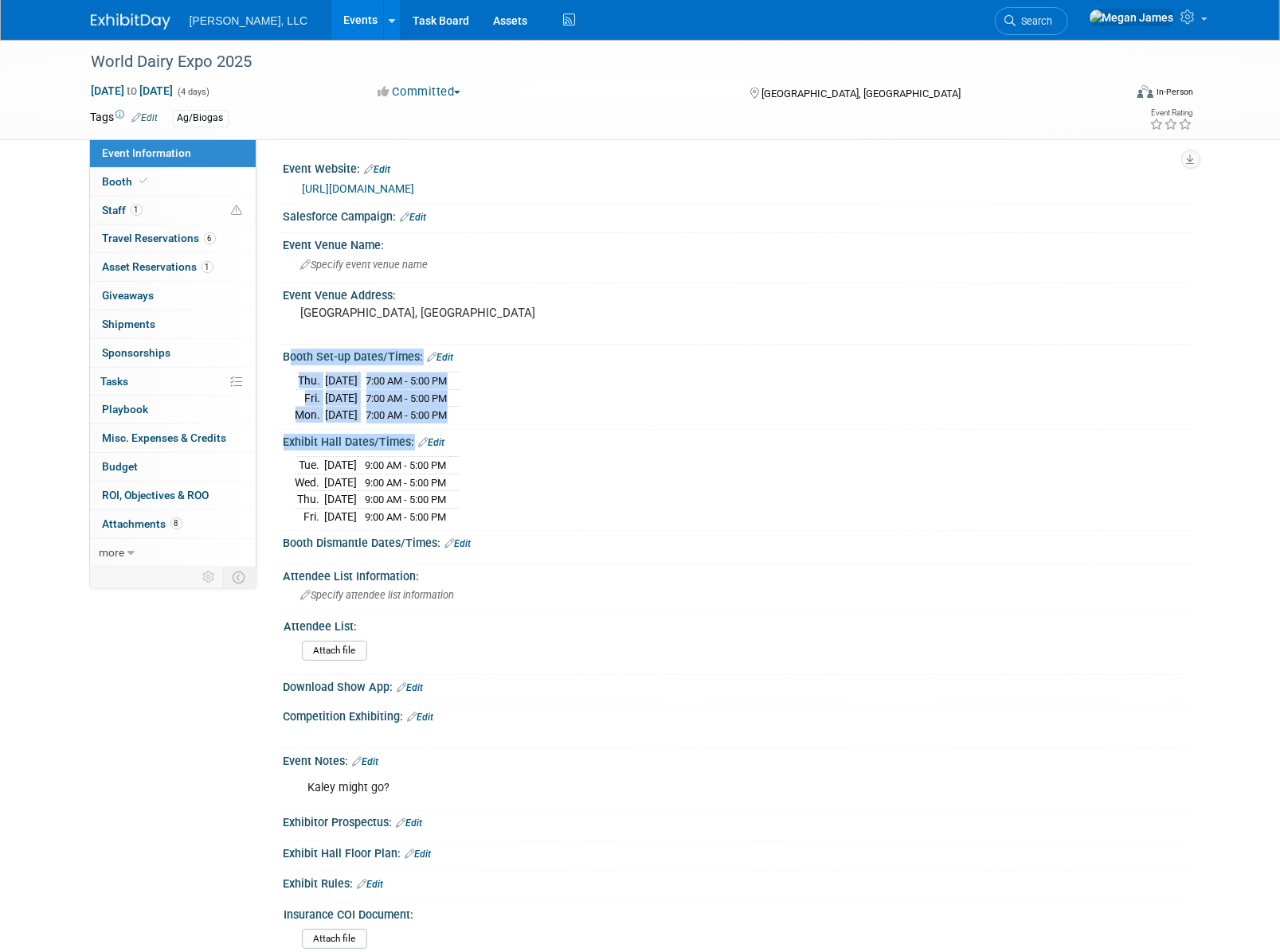
click at [280, 364] on div "Booth Set-up Dates/Times: Edit Thu. Sep 25, 2025 7:00 AM - 5:00 PM Fri. Sep 26,…" at bounding box center [732, 387] width 913 height 85
drag, startPoint x: 279, startPoint y: 359, endPoint x: 516, endPoint y: 510, distance: 281.0
click at [516, 510] on div "Event Website: Edit https://worlddairyexpo.com/ Salesforce Campaign: Edit Event…" at bounding box center [728, 585] width 897 height 856
drag, startPoint x: 516, startPoint y: 510, endPoint x: 508, endPoint y: 514, distance: 8.9
click at [508, 514] on div "Tue. Sep 30, 2025 9:00 AM - 5:00 PM Wed. Oct 1, 2025 9:00 AM - 5:00 PM Thu. Oct…" at bounding box center [737, 489] width 883 height 73
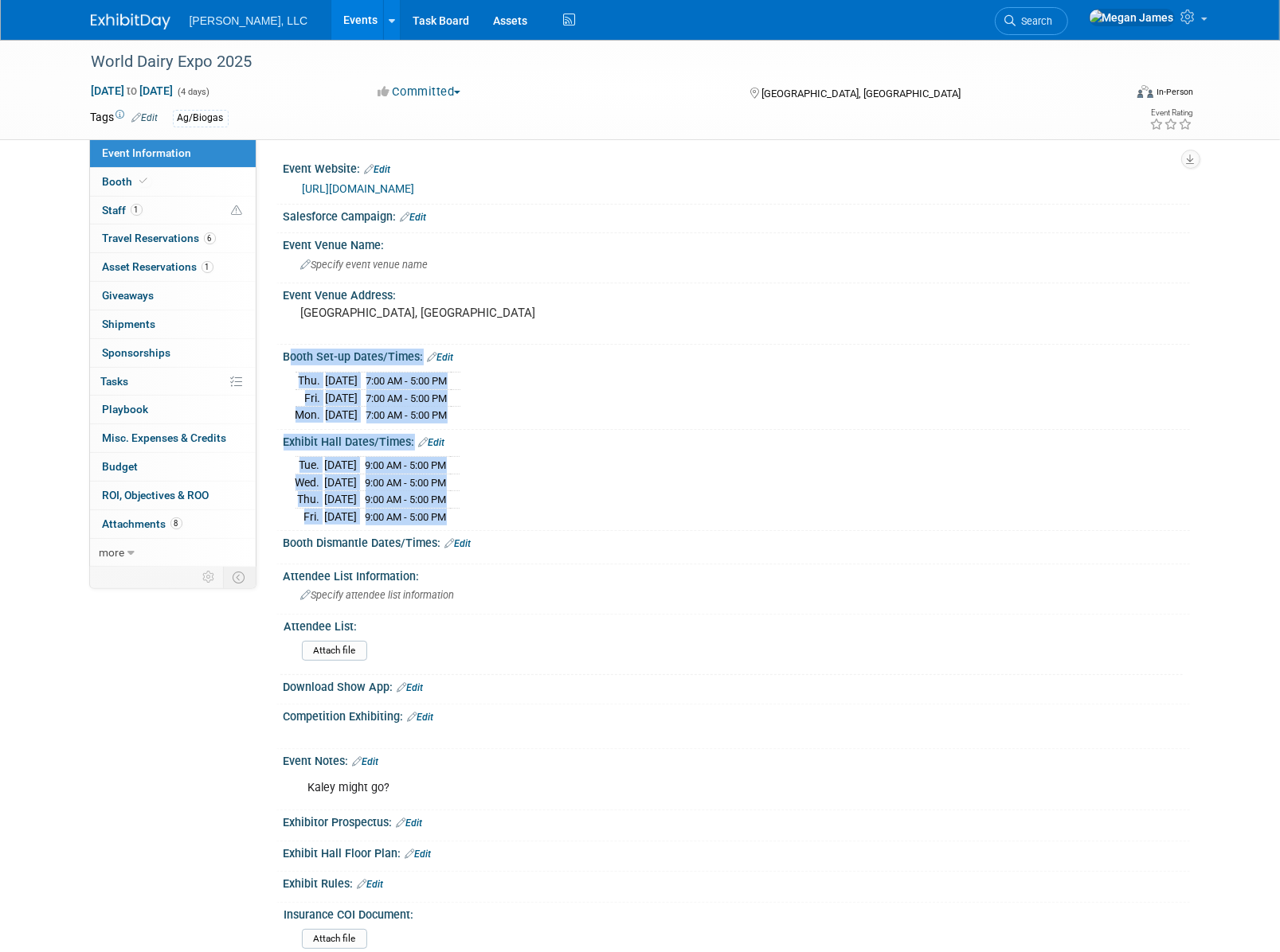
drag, startPoint x: 487, startPoint y: 516, endPoint x: 279, endPoint y: 351, distance: 265.5
click at [280, 351] on div "Event Website: Edit https://worlddairyexpo.com/ Salesforce Campaign: Edit Event…" at bounding box center [728, 585] width 897 height 856
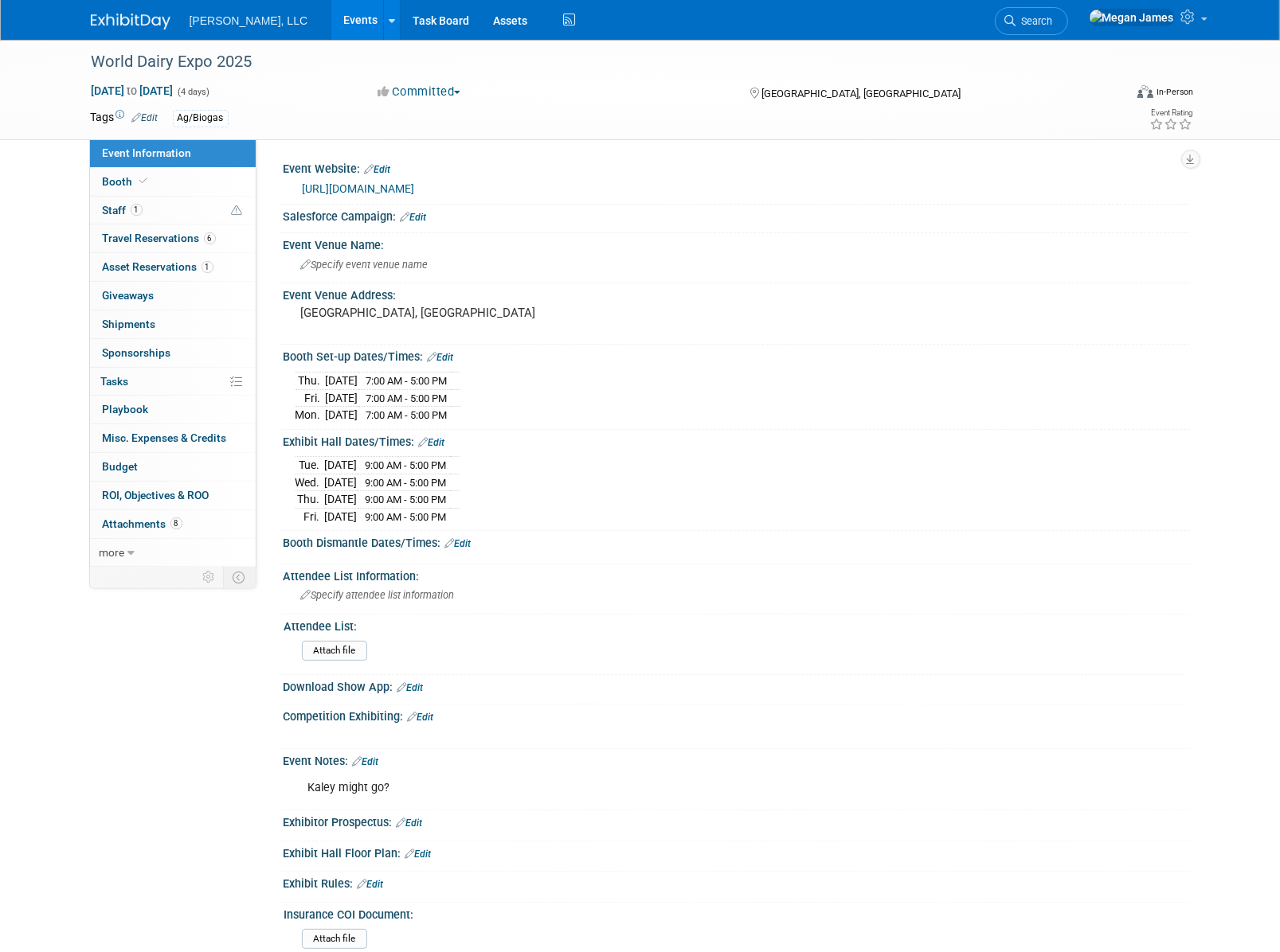
click at [666, 459] on div "Tue. Sep 30, 2025 9:00 AM - 5:00 PM Wed. Oct 1, 2025 9:00 AM - 5:00 PM Thu. Oct…" at bounding box center [737, 489] width 883 height 73
click at [676, 468] on div "Tue. Sep 30, 2025 9:00 AM - 5:00 PM Wed. Oct 1, 2025 9:00 AM - 5:00 PM Thu. Oct…" at bounding box center [737, 489] width 883 height 73
click at [331, 16] on link "Events" at bounding box center [360, 19] width 58 height 40
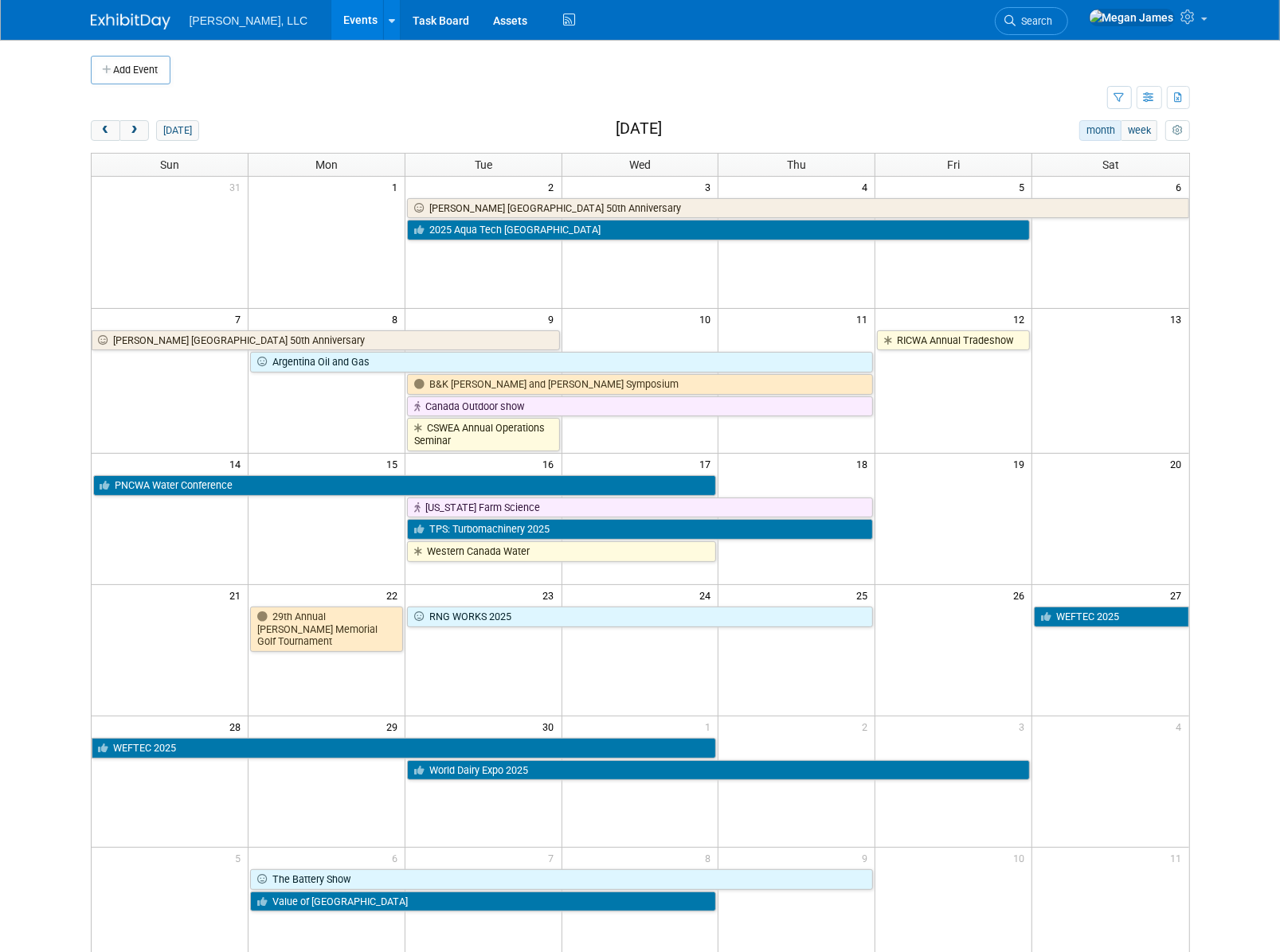
click at [1226, 538] on body "[PERSON_NAME], LLC Events Add Event Bulk Upload Events Shareable Event Boards R…" at bounding box center [640, 476] width 1280 height 952
click at [109, 132] on span "prev" at bounding box center [105, 131] width 12 height 10
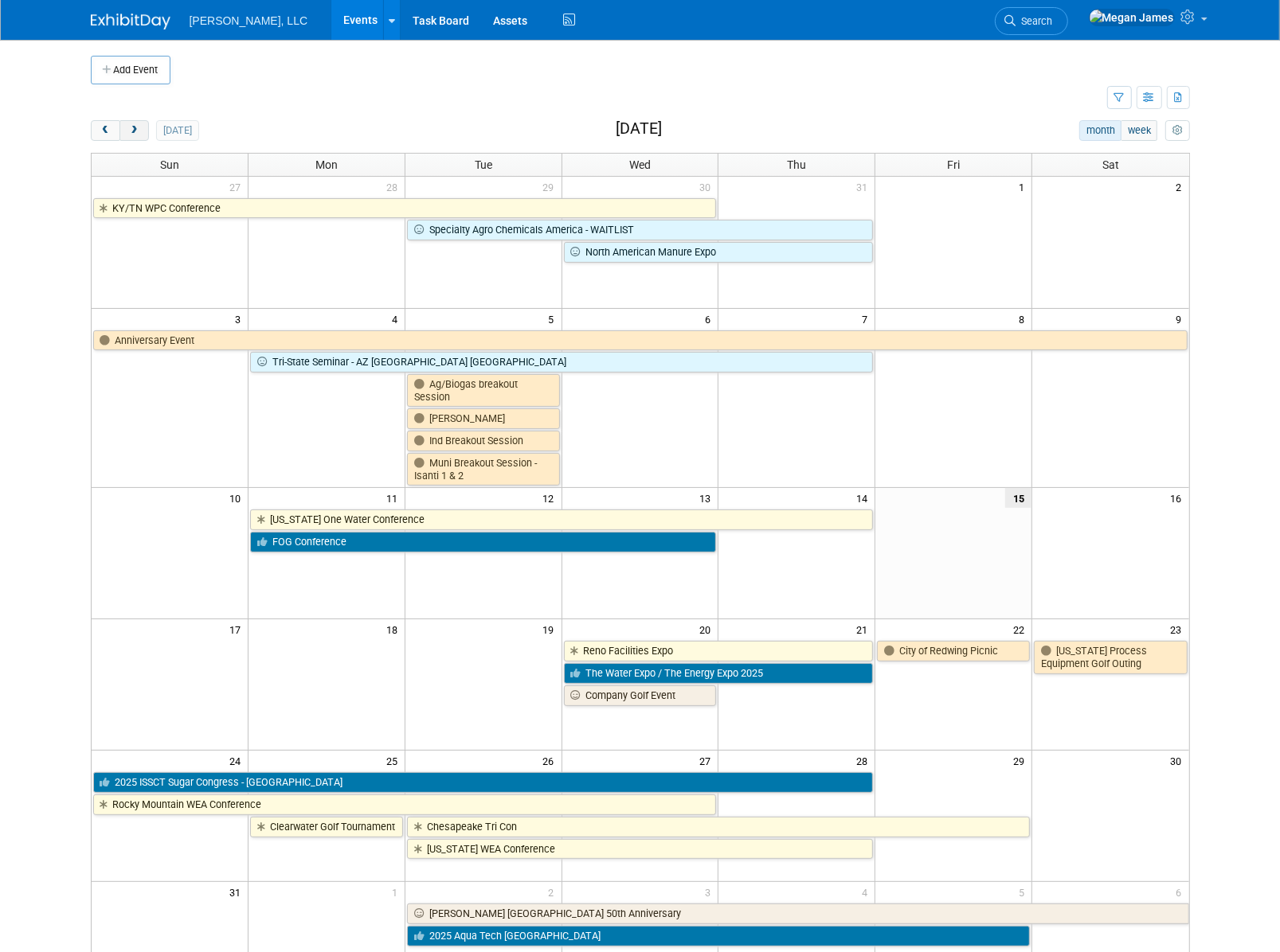
click at [136, 132] on span "next" at bounding box center [134, 131] width 12 height 10
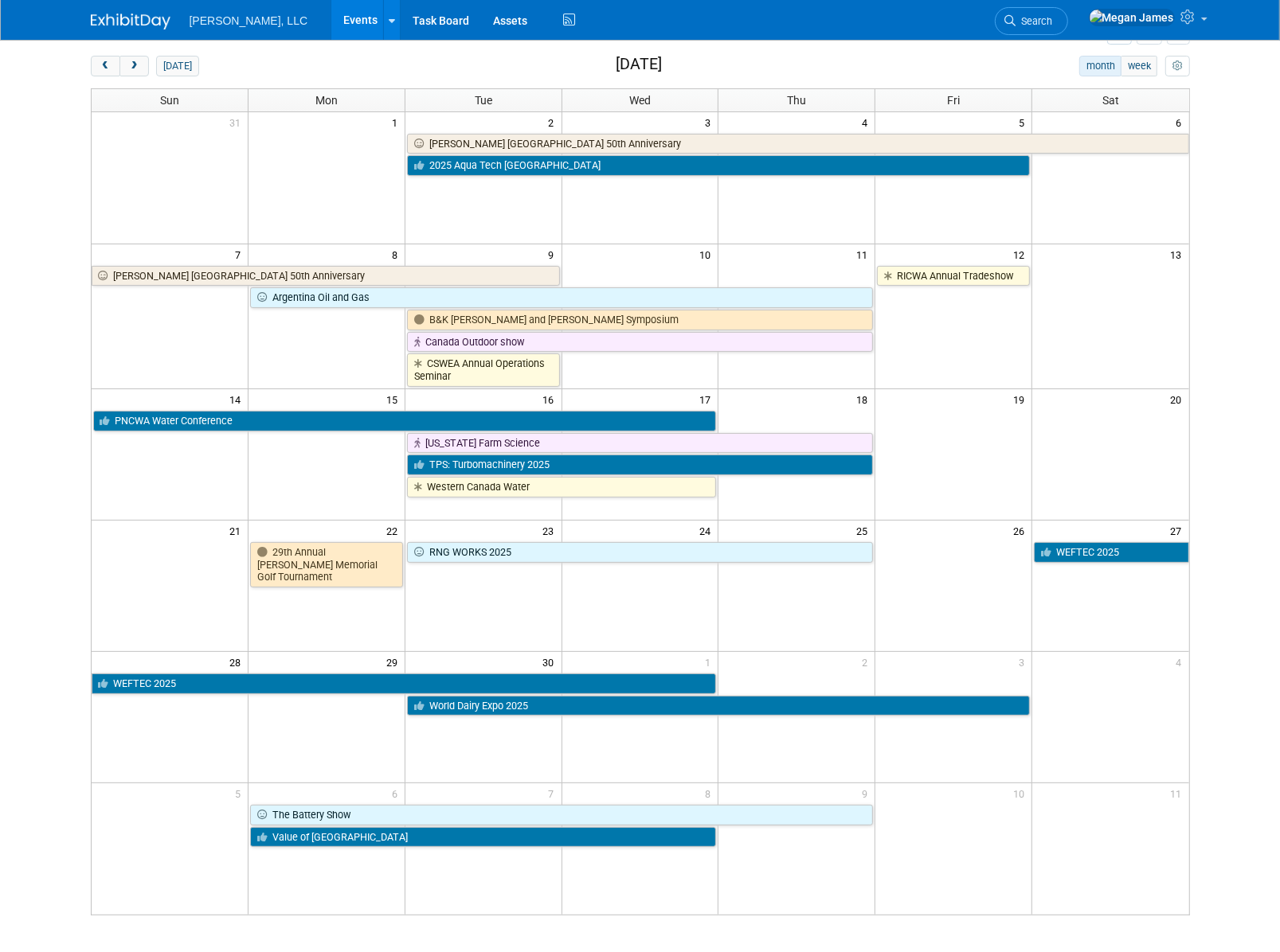
scroll to position [144, 0]
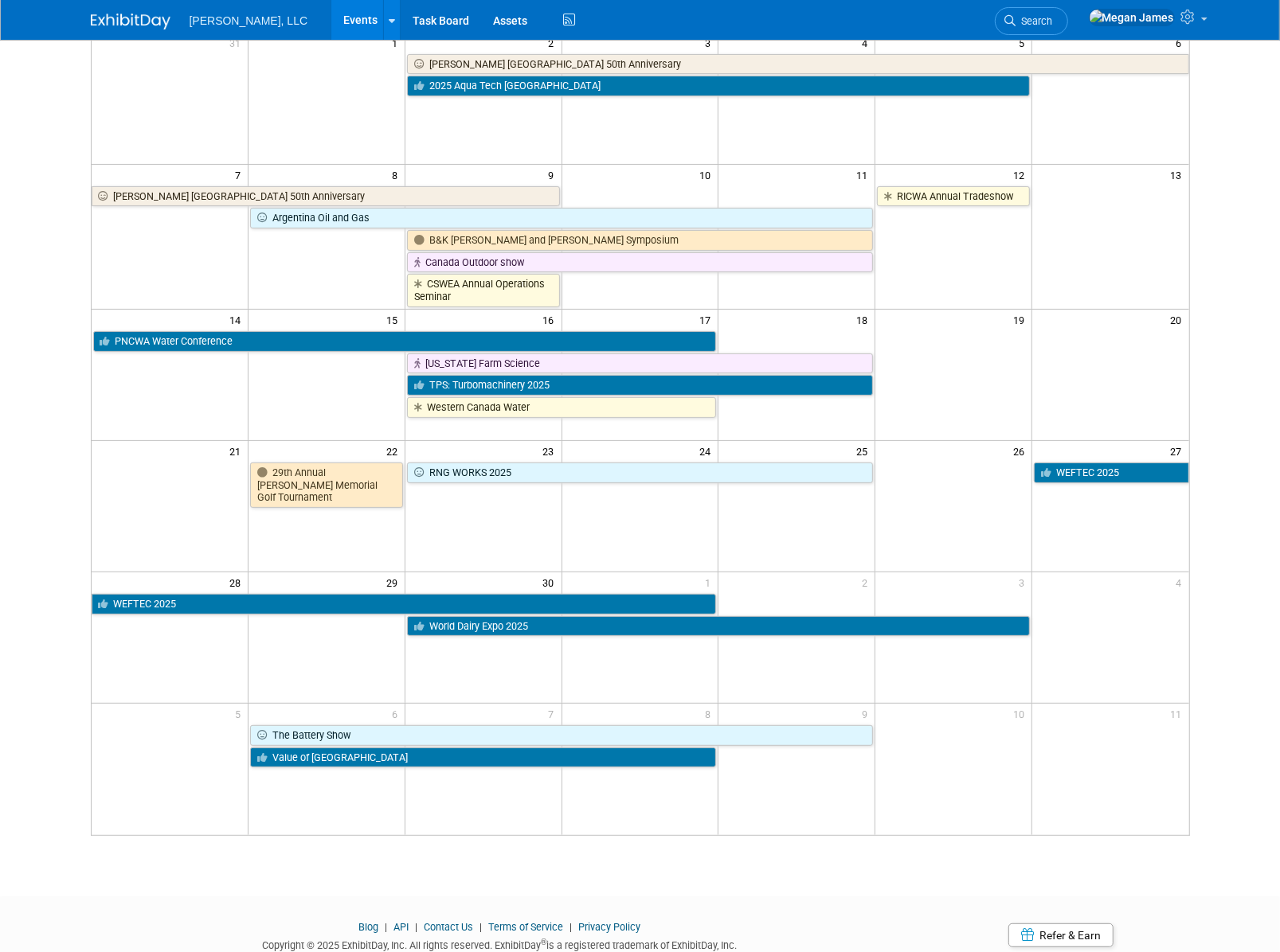
click at [1241, 464] on body "[PERSON_NAME], LLC Events Add Event Bulk Upload Events Shareable Event Boards R…" at bounding box center [640, 332] width 1280 height 952
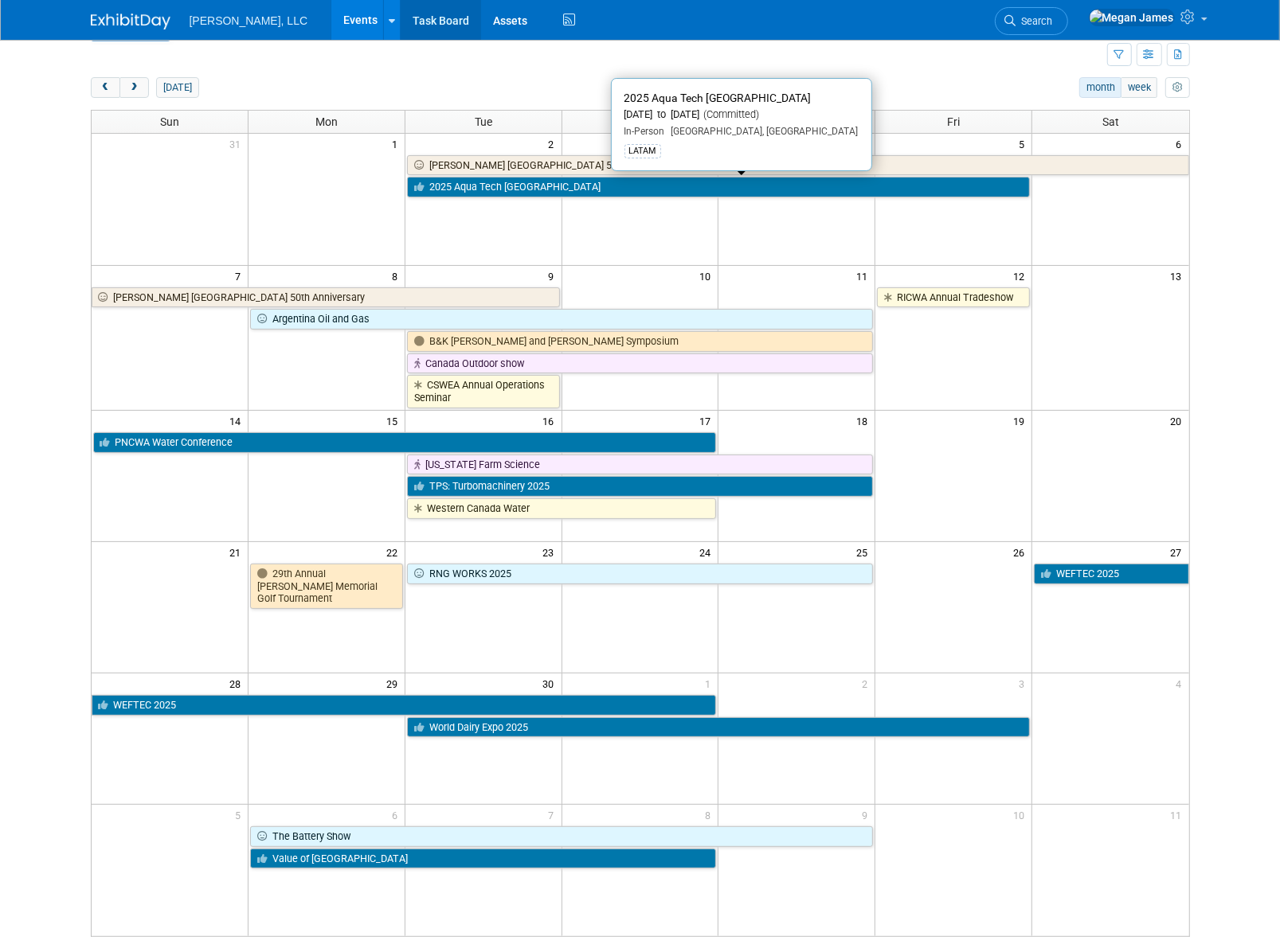
scroll to position [42, 0]
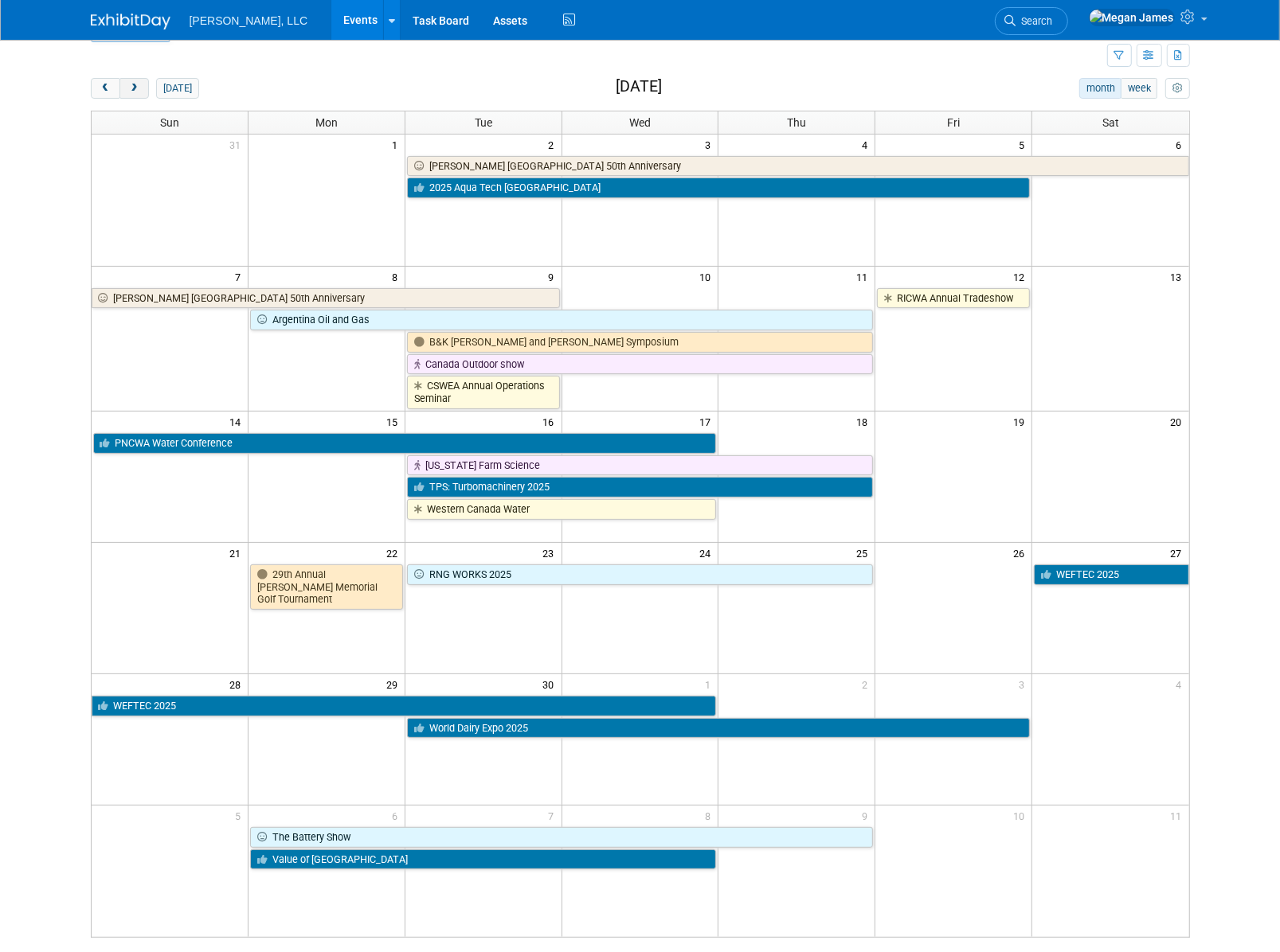
click at [132, 81] on button "next" at bounding box center [134, 89] width 29 height 21
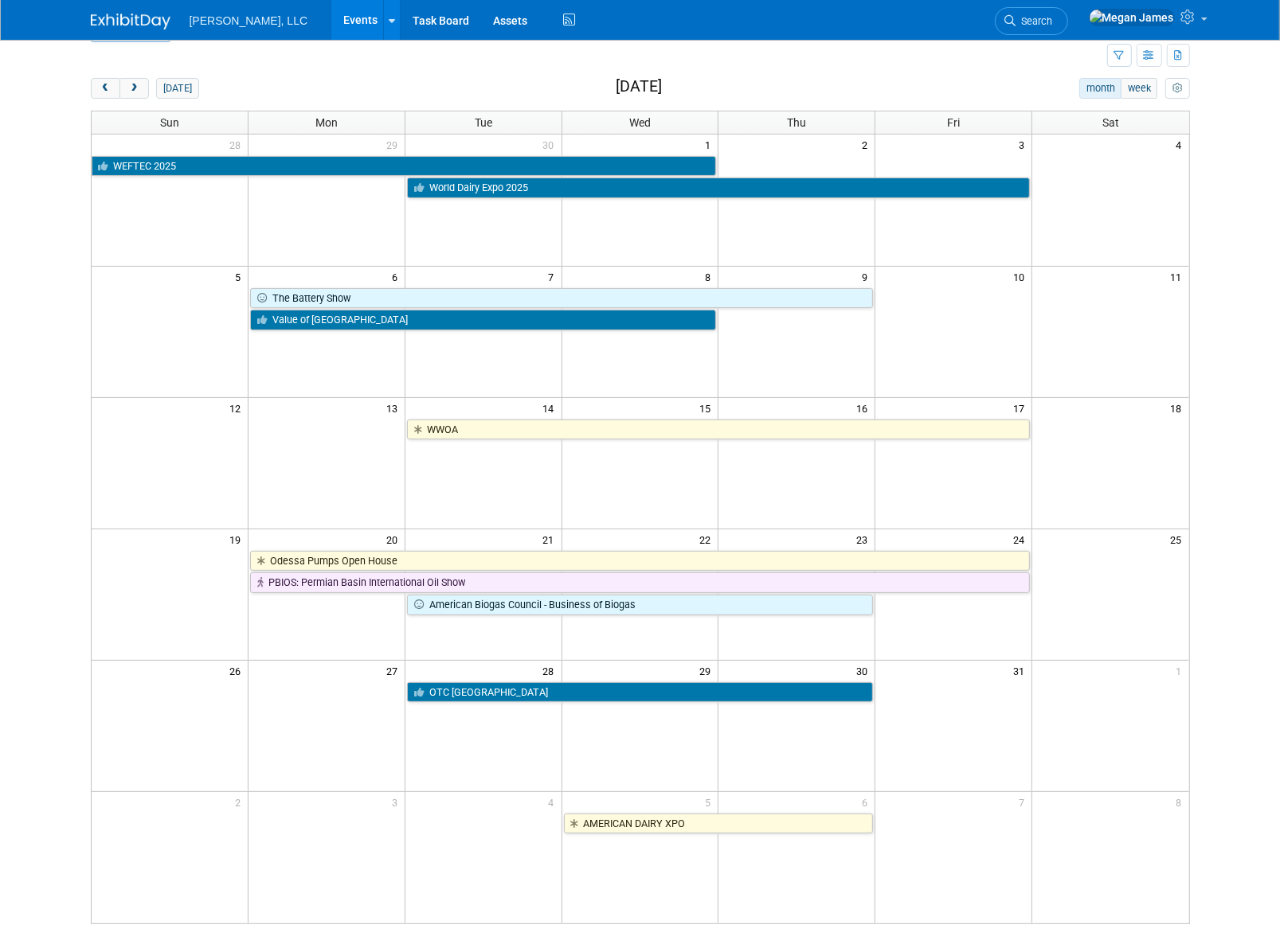
click at [1226, 505] on body "[PERSON_NAME], LLC Events Add Event Bulk Upload Events Shareable Event Boards R…" at bounding box center [640, 434] width 1280 height 952
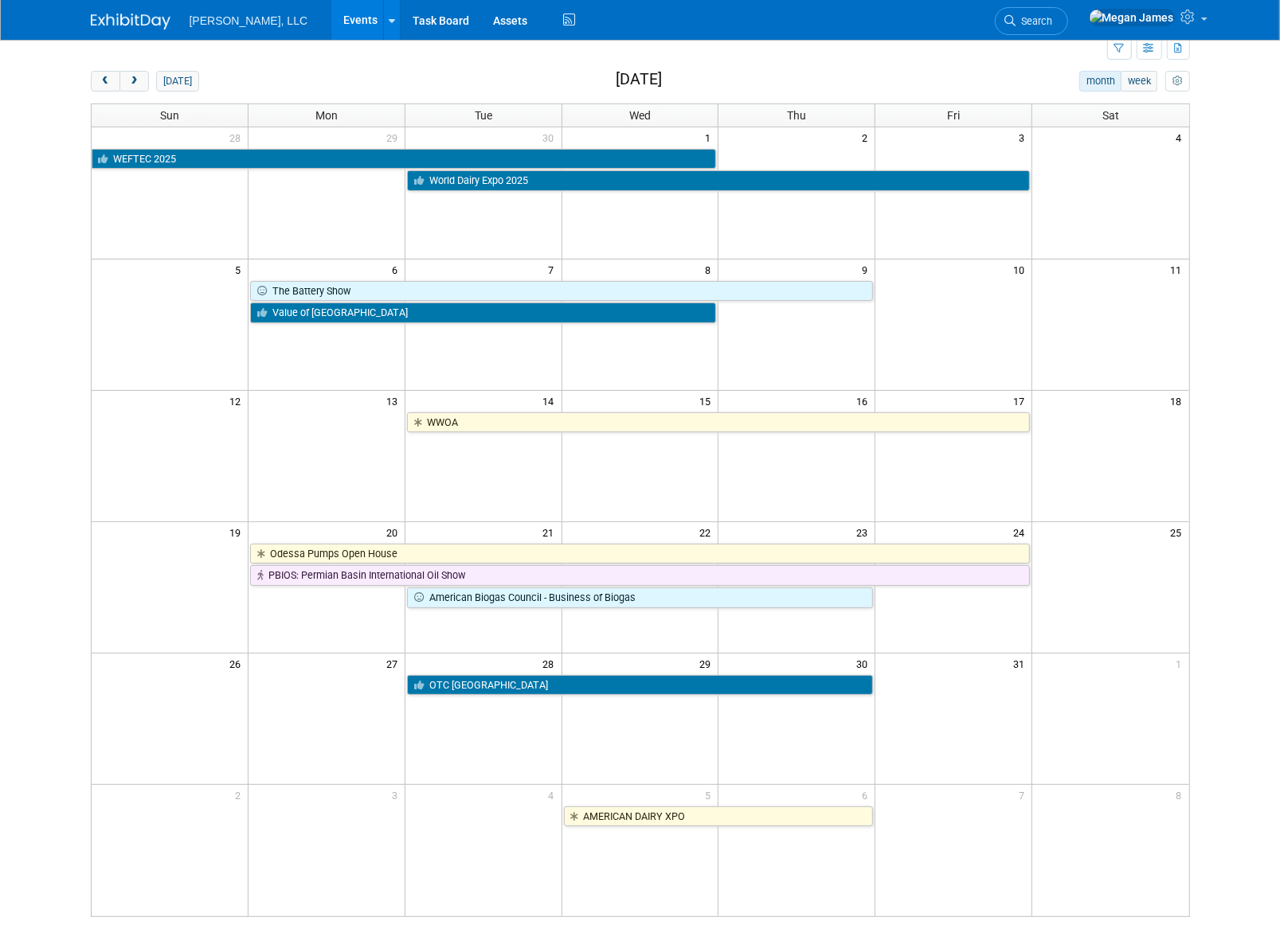
scroll to position [50, 0]
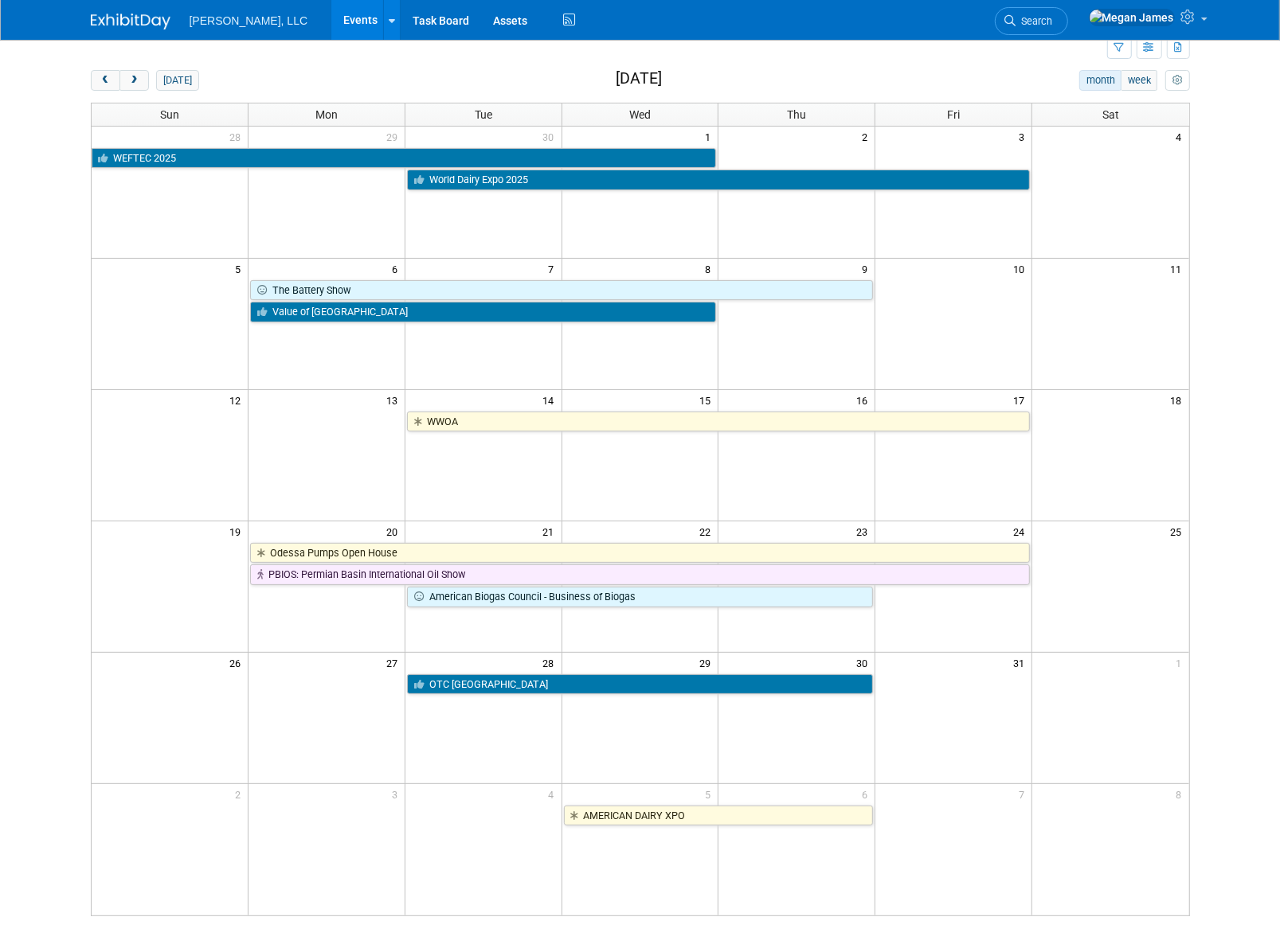
click at [52, 779] on body "[PERSON_NAME], LLC Events Add Event Bulk Upload Events Shareable Event Boards R…" at bounding box center [640, 426] width 1280 height 952
